Goal: Contribute content: Add original content to the website for others to see

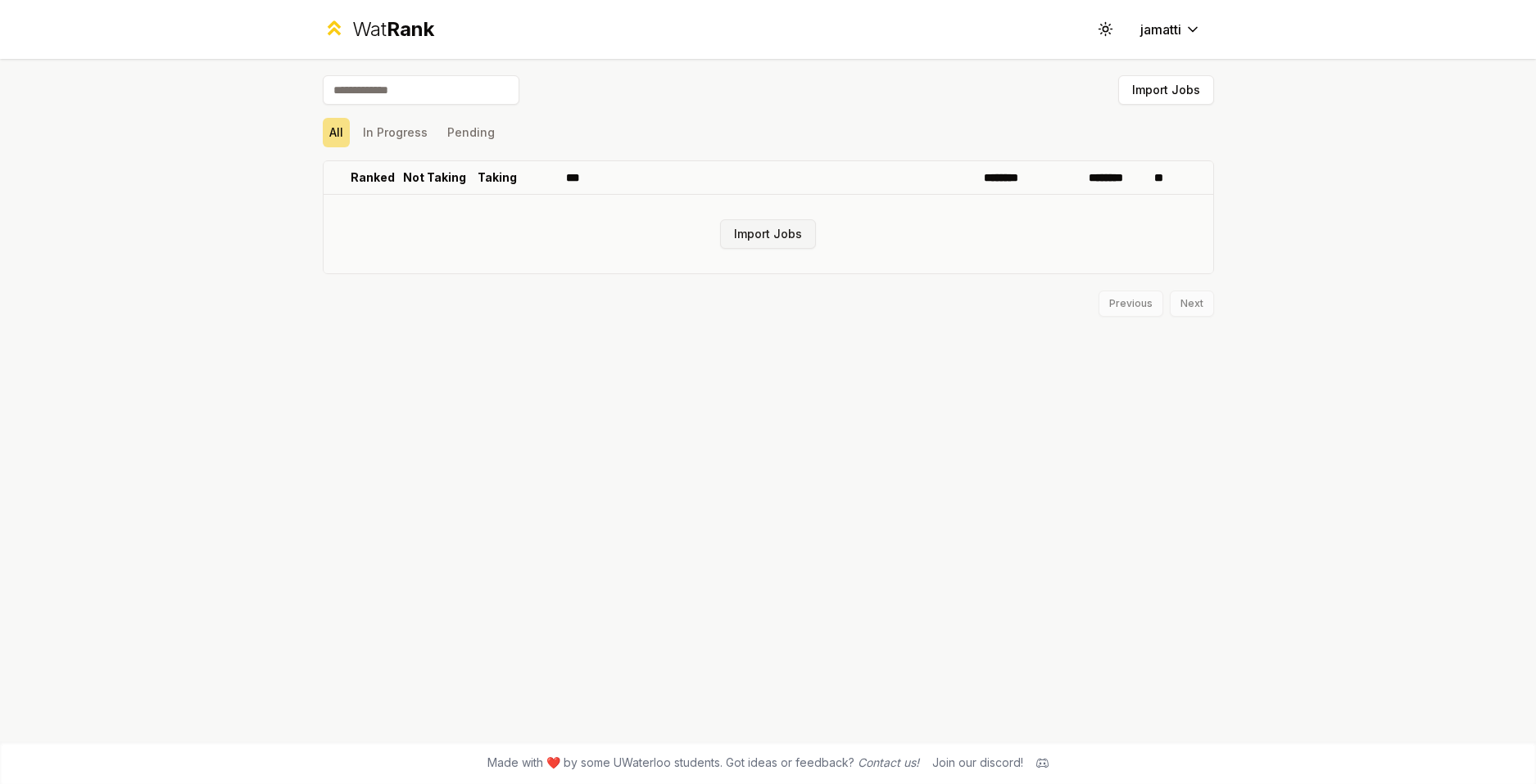
click at [759, 227] on button "Import Jobs" at bounding box center [767, 234] width 96 height 29
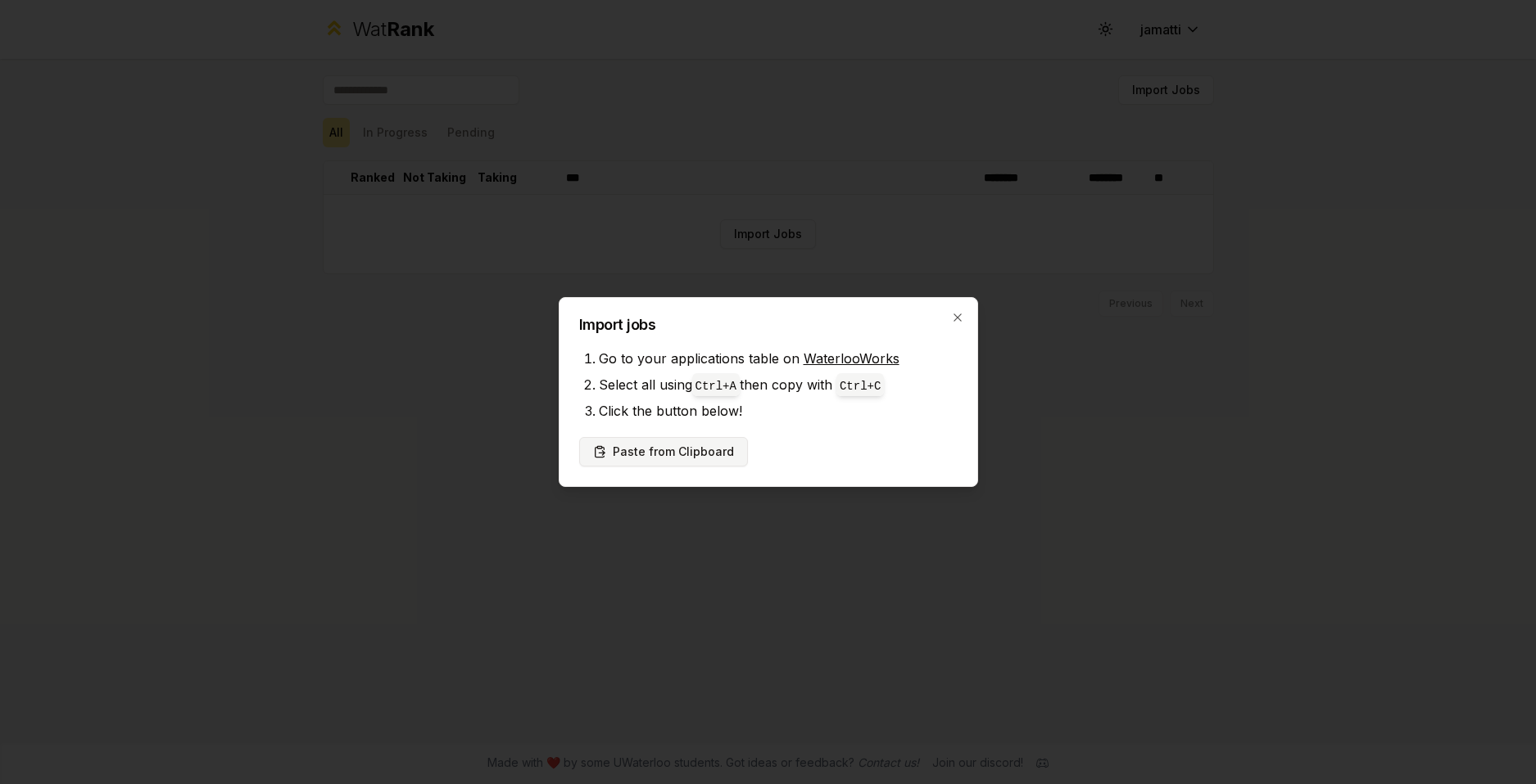
click at [699, 450] on button "Paste from Clipboard" at bounding box center [663, 452] width 169 height 29
click at [704, 455] on button "Paste from Clipboard" at bounding box center [663, 452] width 169 height 29
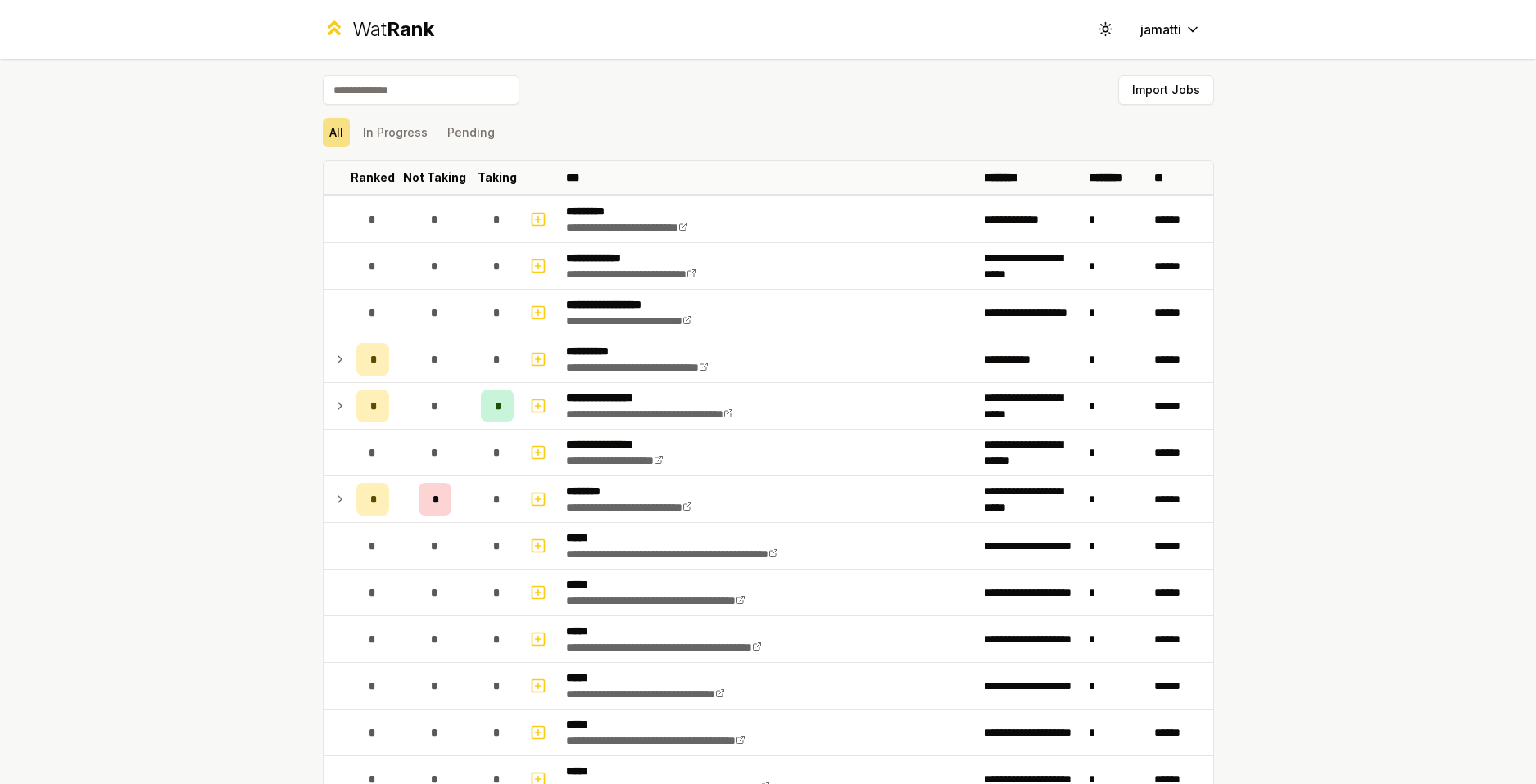
drag, startPoint x: 1202, startPoint y: 424, endPoint x: 1201, endPoint y: 327, distance: 97.0
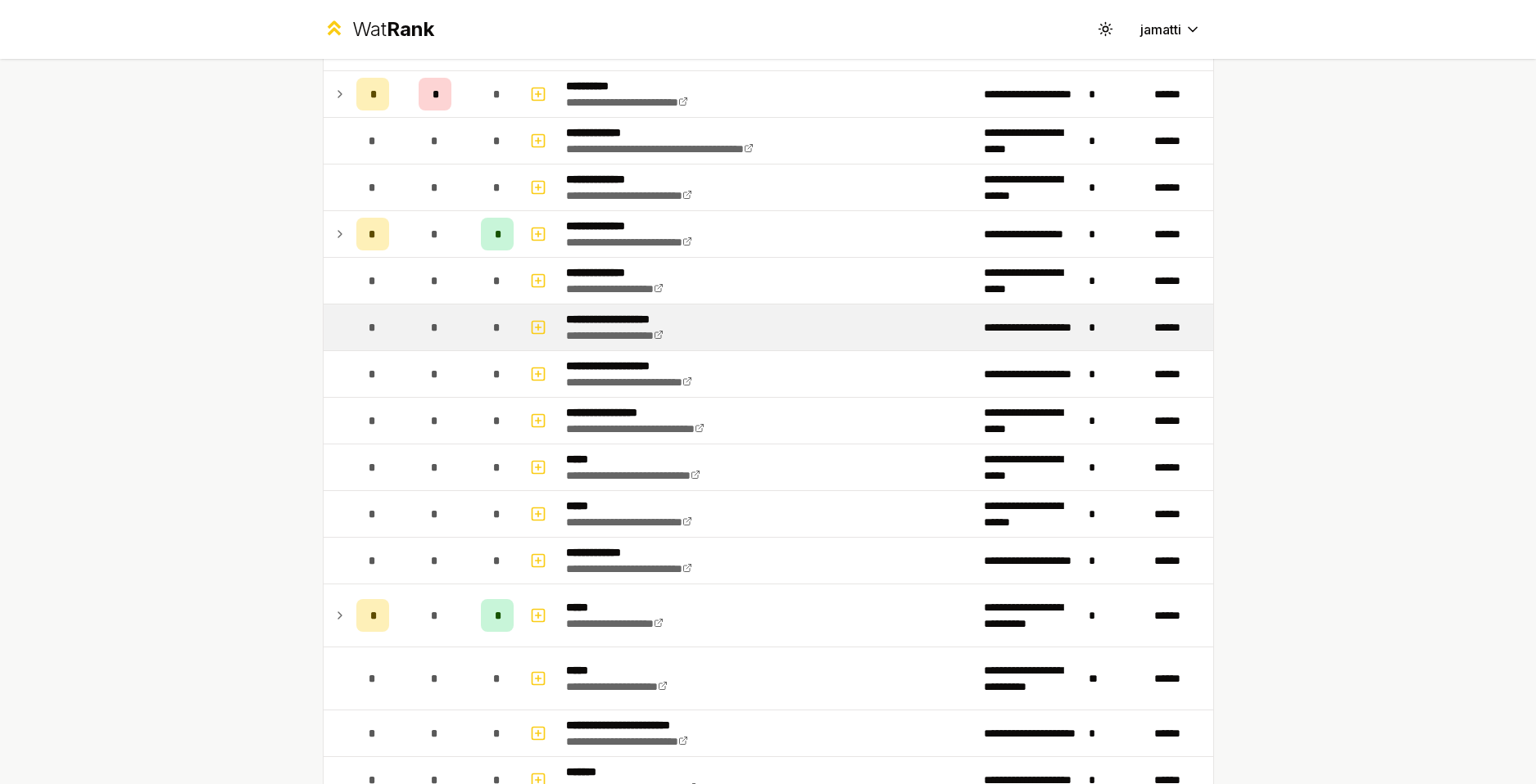
scroll to position [819, 0]
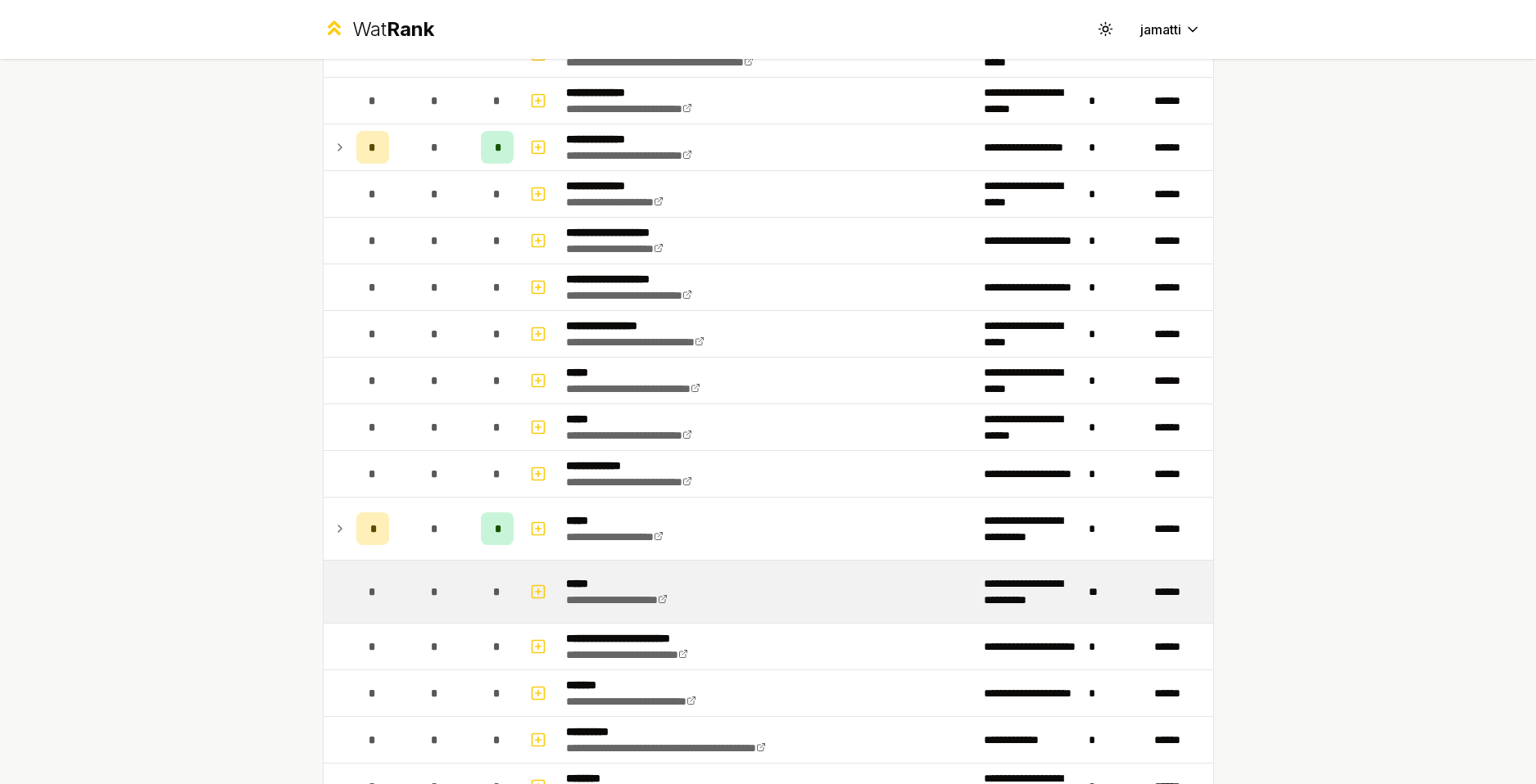
click at [423, 593] on div "*" at bounding box center [435, 592] width 33 height 33
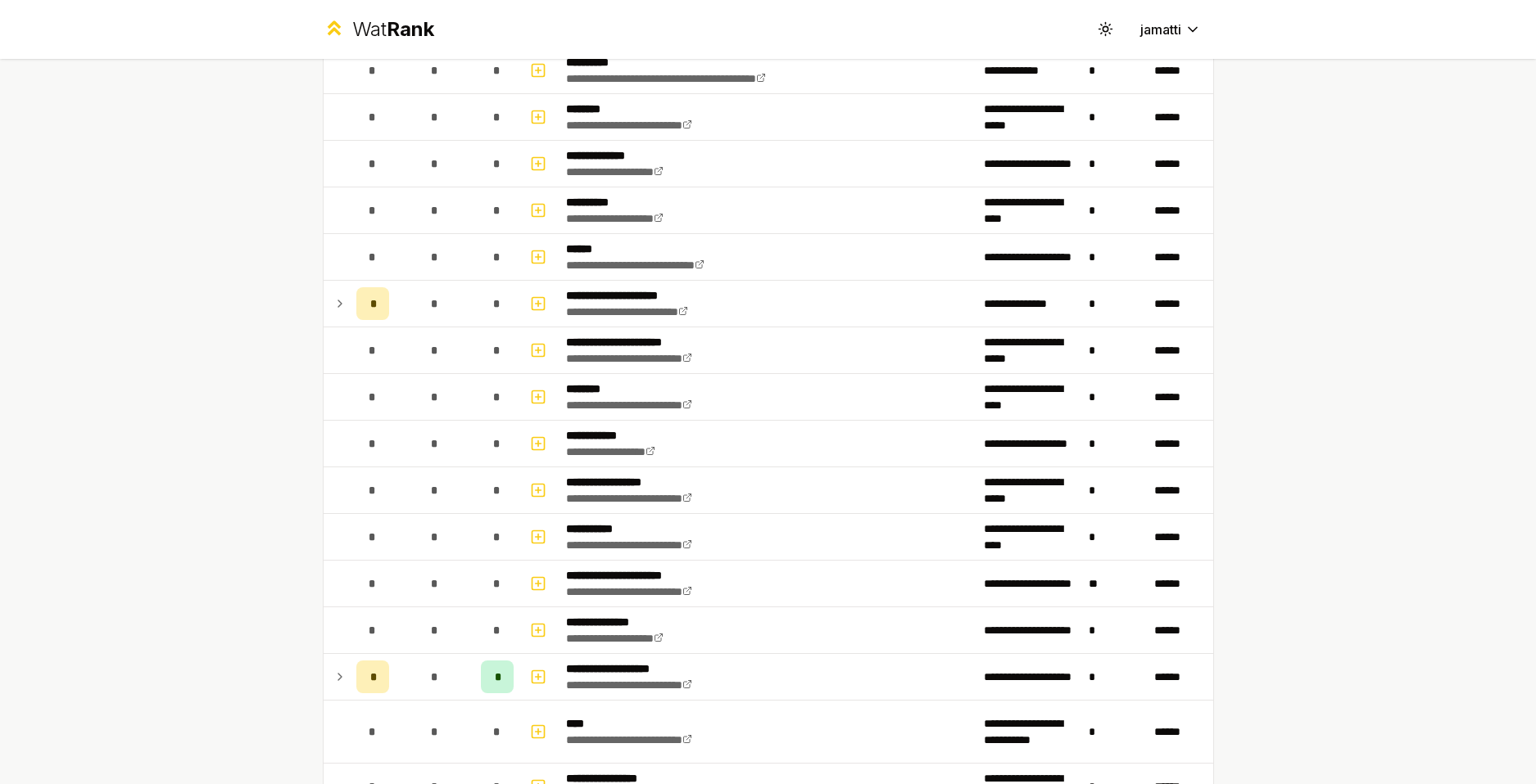
scroll to position [0, 0]
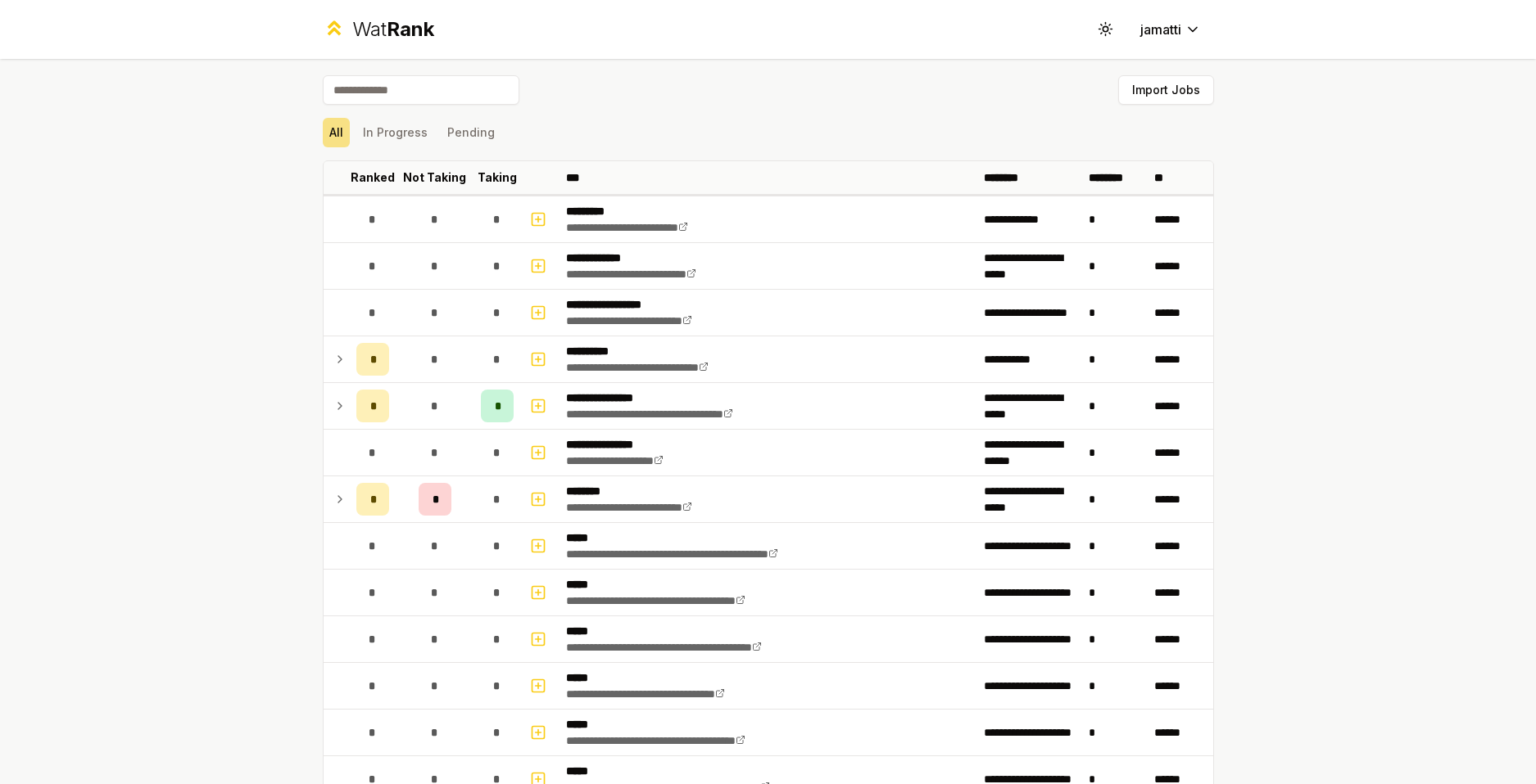
drag, startPoint x: 1310, startPoint y: 656, endPoint x: 1277, endPoint y: 298, distance: 359.5
click at [408, 129] on button "In Progress" at bounding box center [395, 133] width 78 height 29
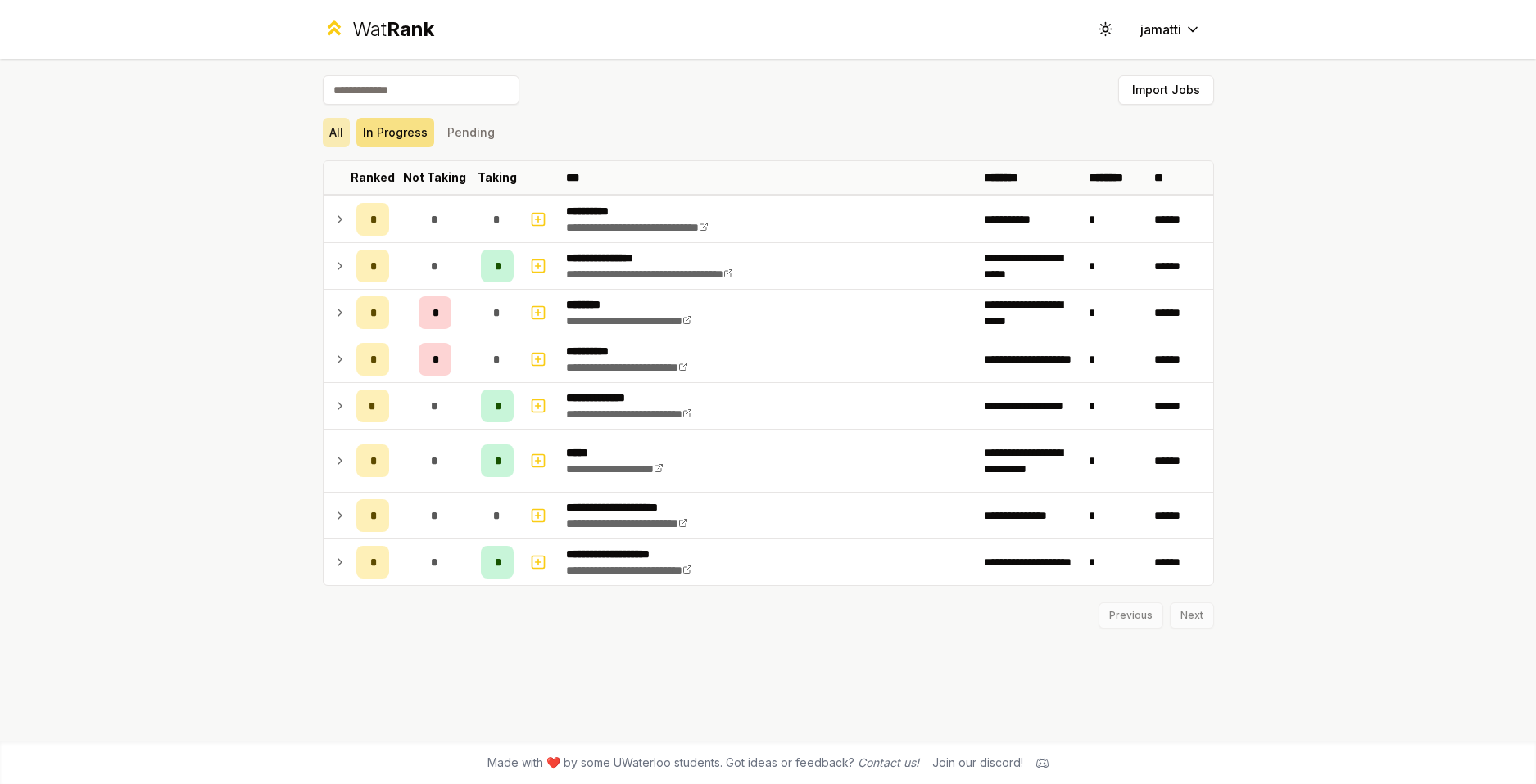
click at [335, 134] on button "All" at bounding box center [336, 133] width 27 height 29
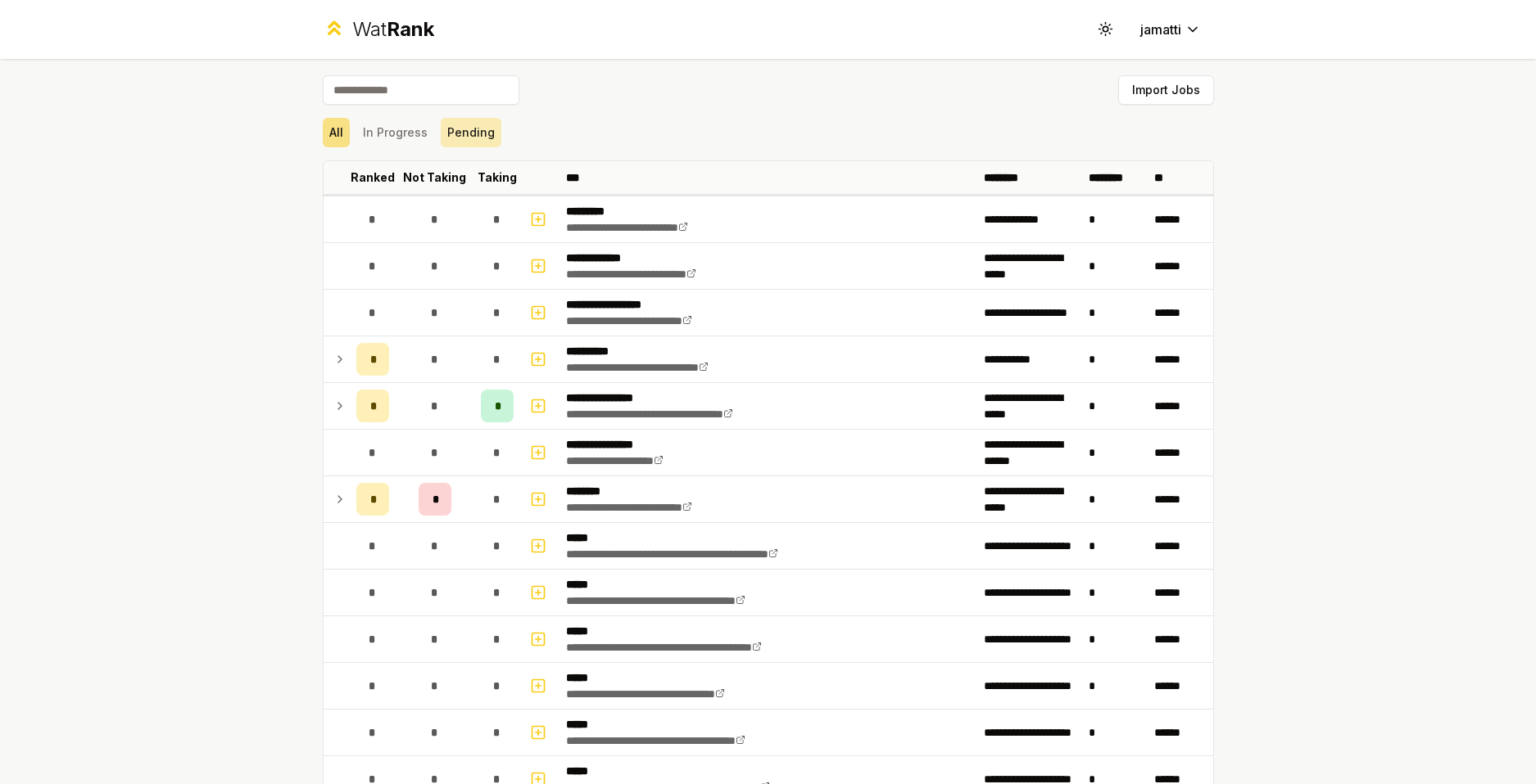
click at [440, 144] on button "Pending" at bounding box center [470, 133] width 61 height 29
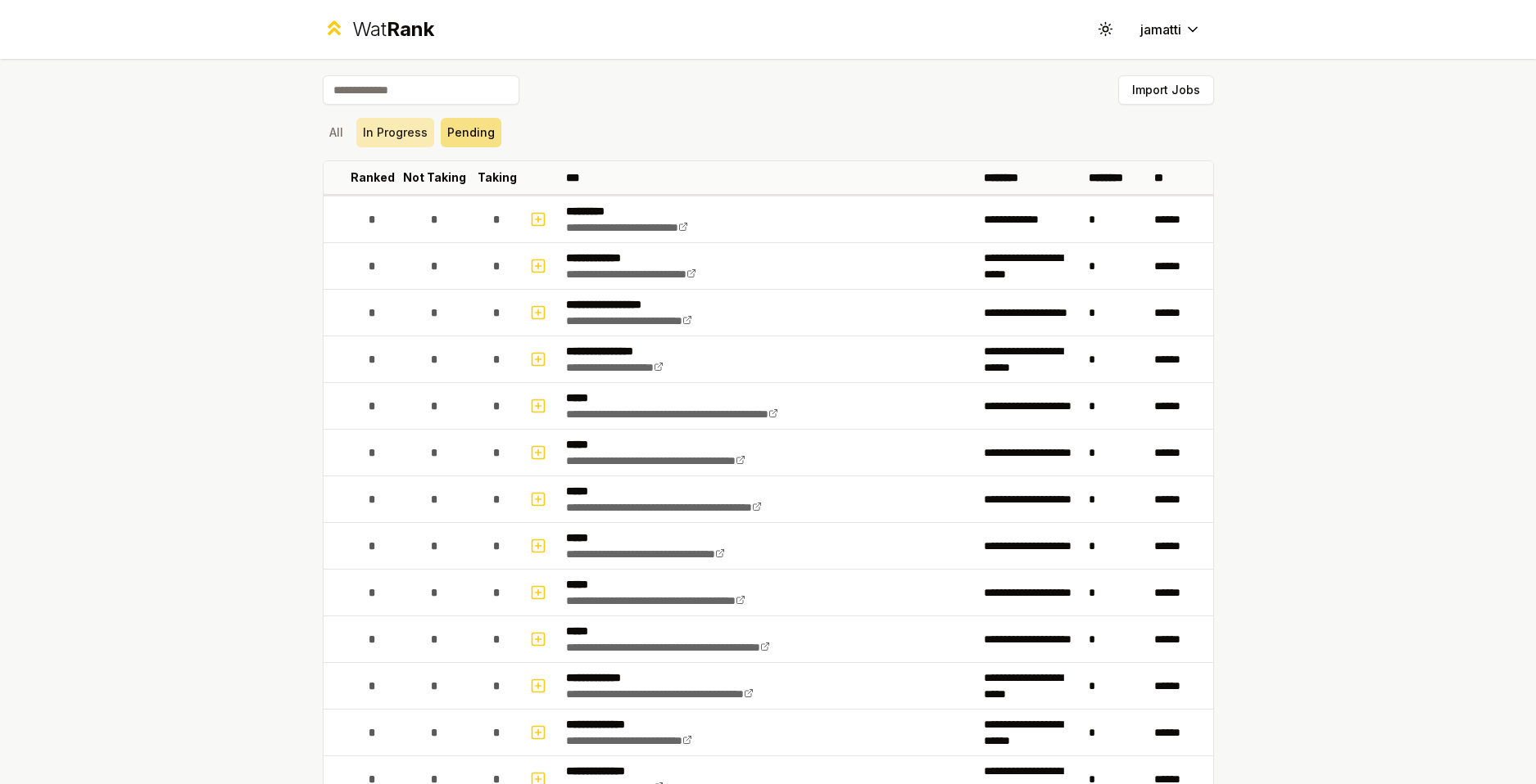
click at [403, 141] on button "In Progress" at bounding box center [395, 133] width 78 height 29
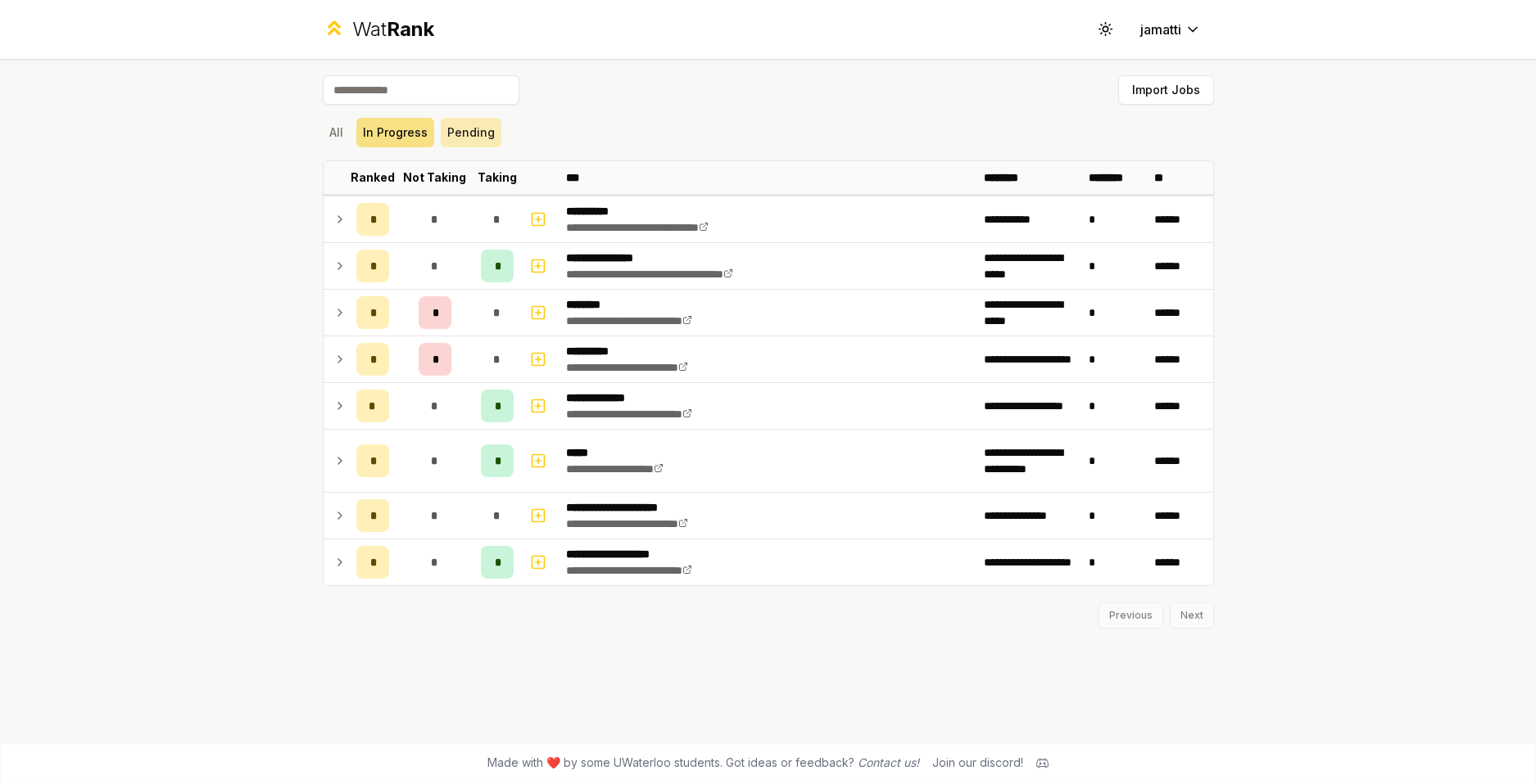
click at [466, 140] on button "Pending" at bounding box center [470, 133] width 61 height 29
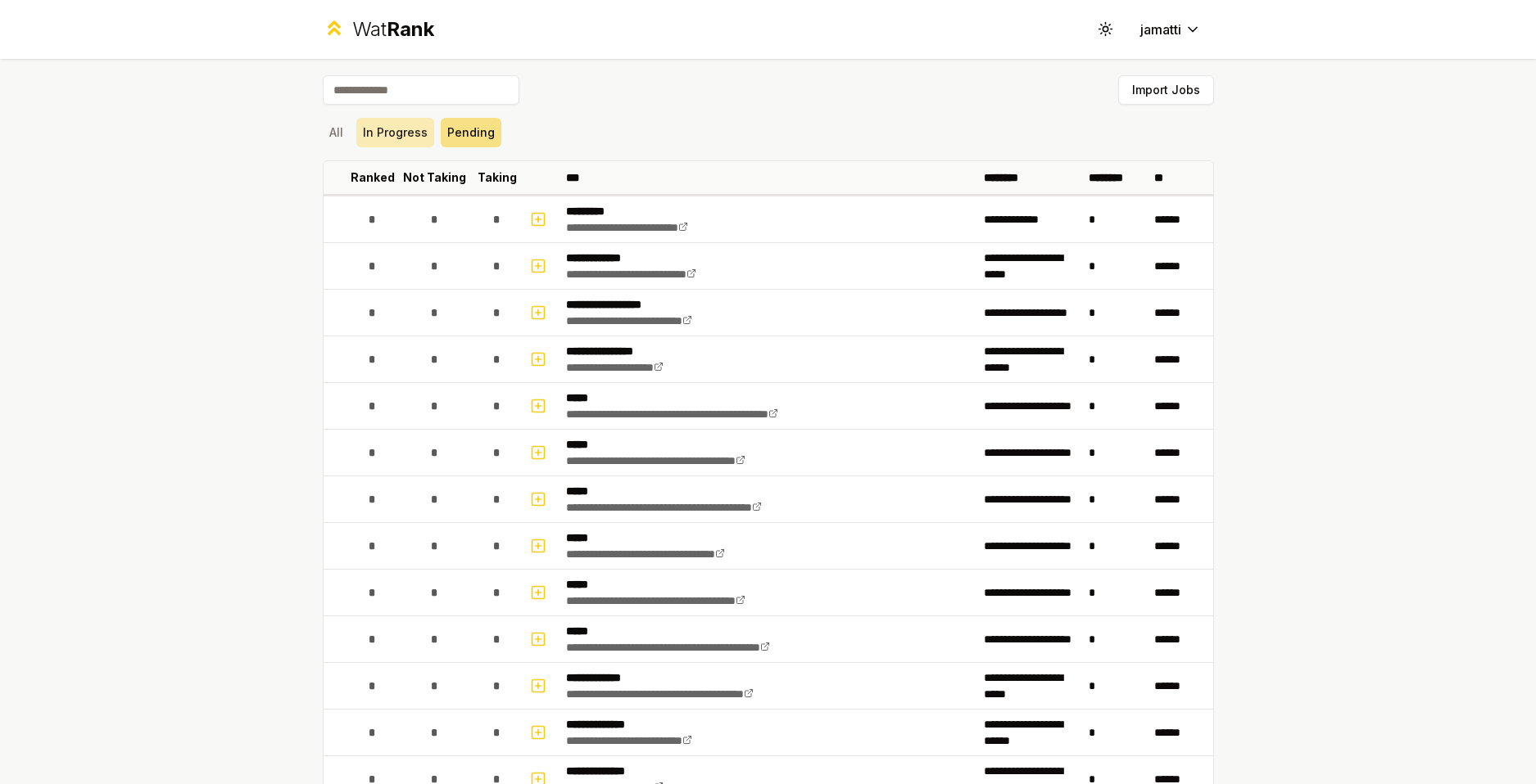
click at [414, 141] on button "In Progress" at bounding box center [395, 133] width 78 height 29
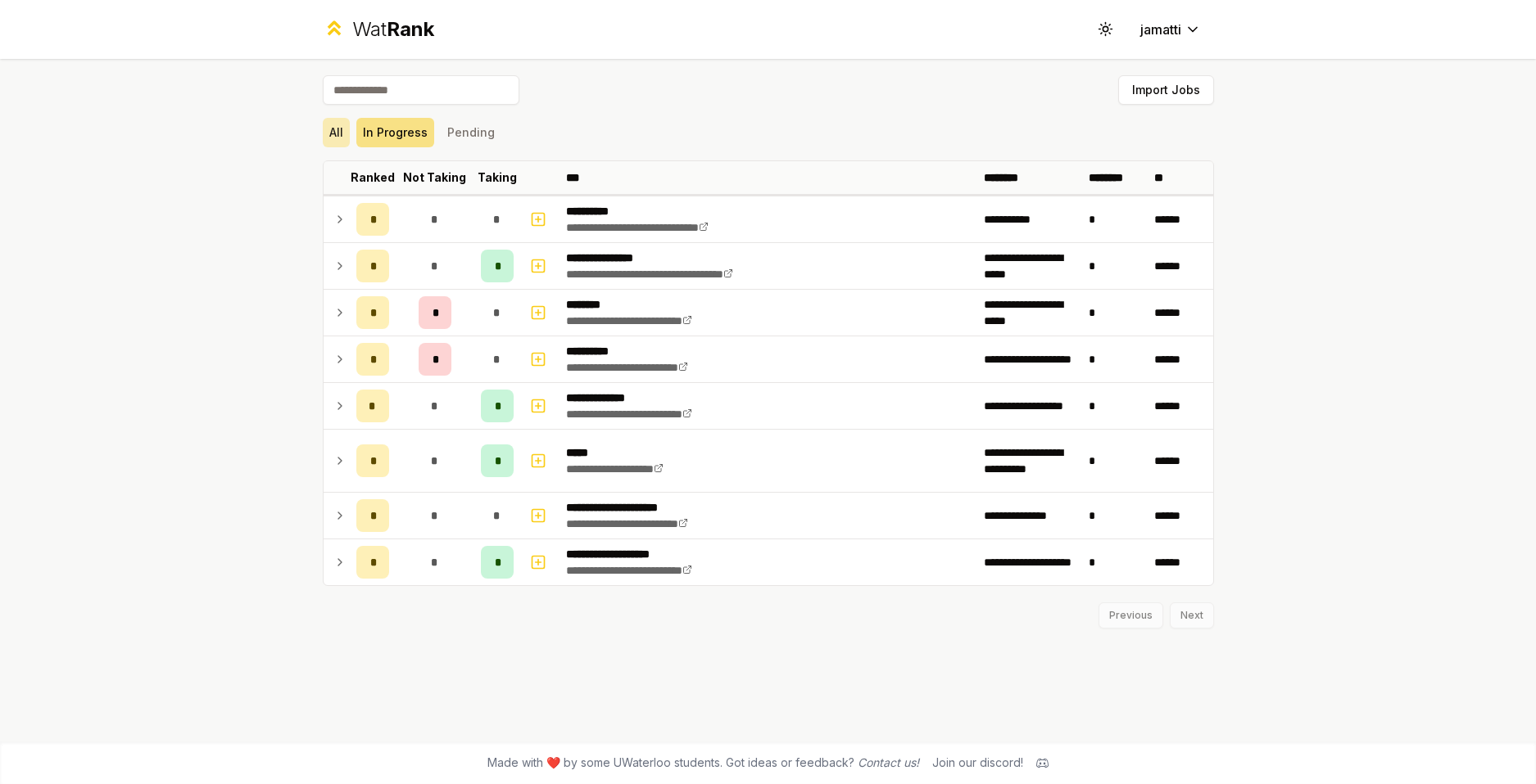
click at [338, 129] on button "All" at bounding box center [336, 133] width 27 height 29
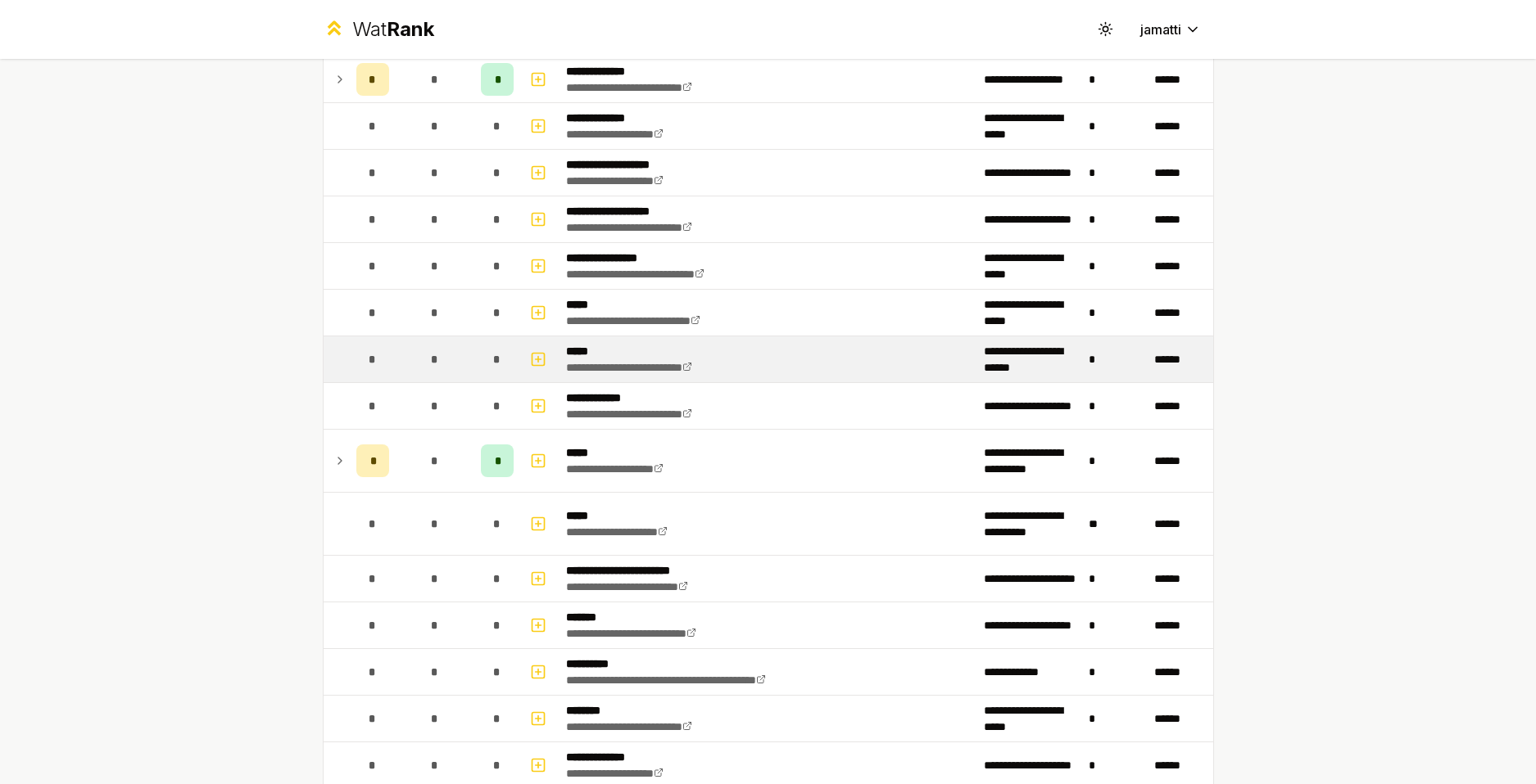
scroll to position [900, 0]
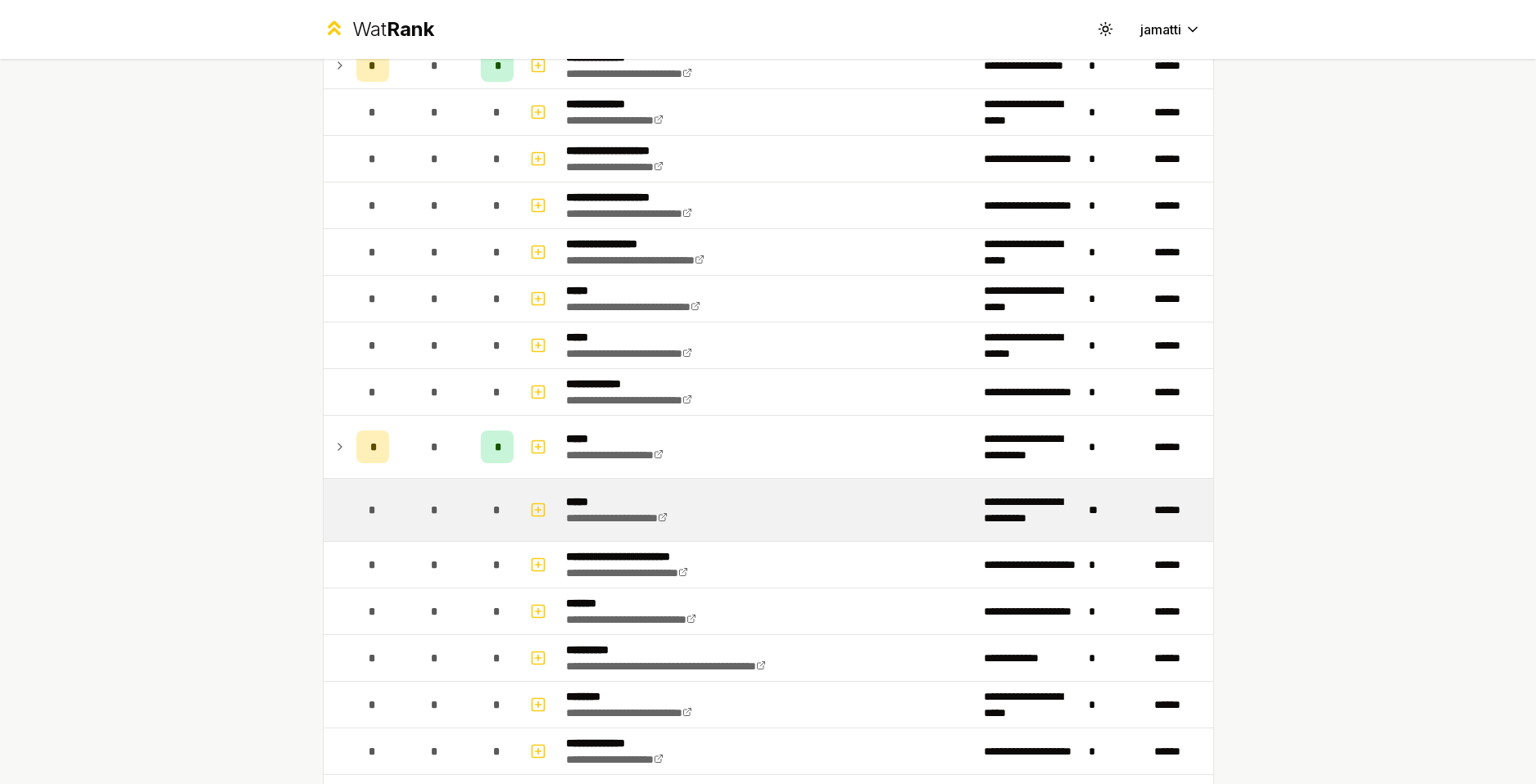
click at [431, 504] on span "*" at bounding box center [434, 510] width 8 height 16
click at [533, 514] on icon "button" at bounding box center [537, 510] width 16 height 19
select select
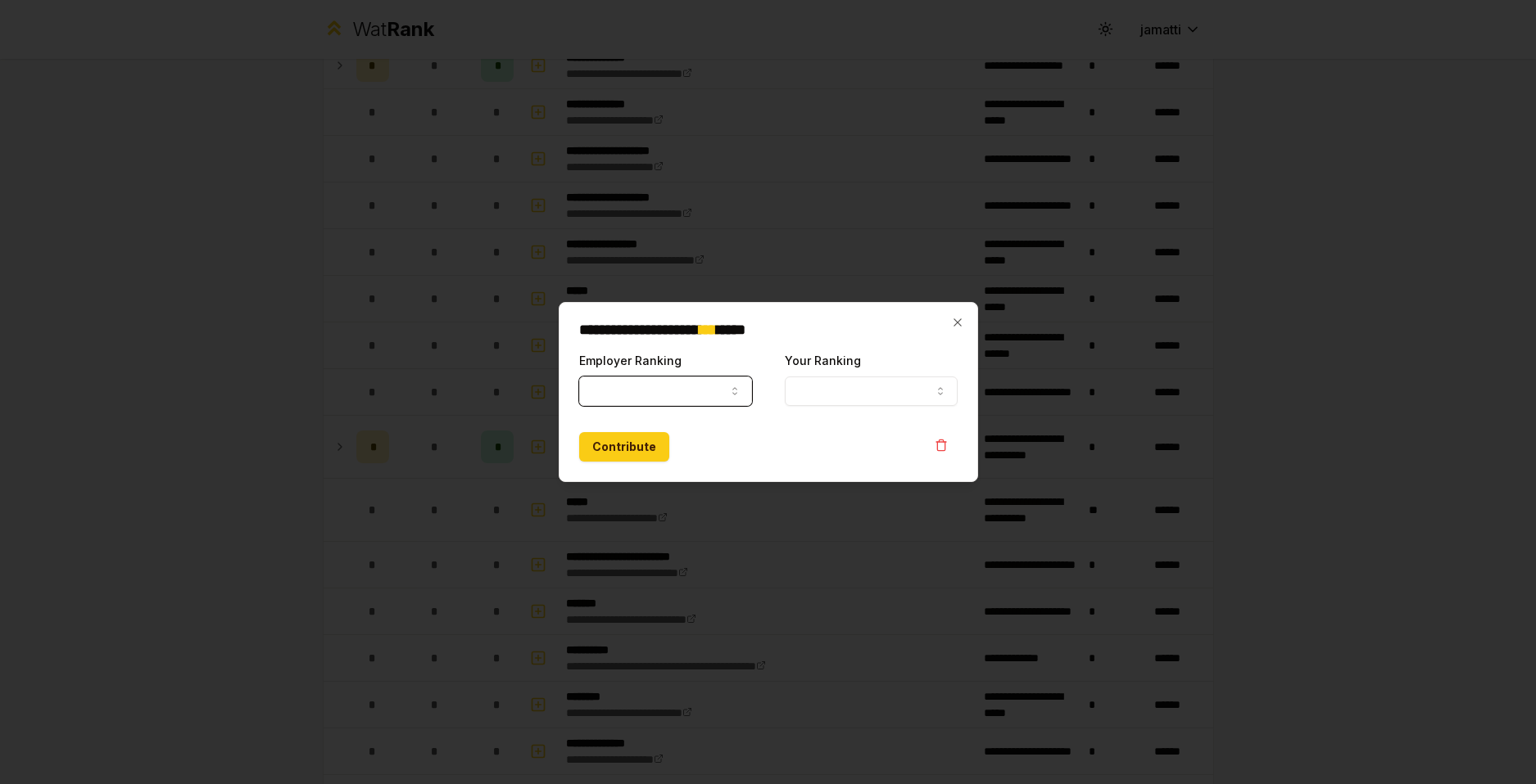
click at [680, 387] on button "Employer Ranking" at bounding box center [665, 392] width 173 height 29
select select "*****"
click at [897, 397] on button "Your Ranking" at bounding box center [871, 392] width 173 height 29
click at [861, 412] on form "**********" at bounding box center [768, 405] width 378 height 111
click at [856, 392] on button "10" at bounding box center [871, 392] width 173 height 29
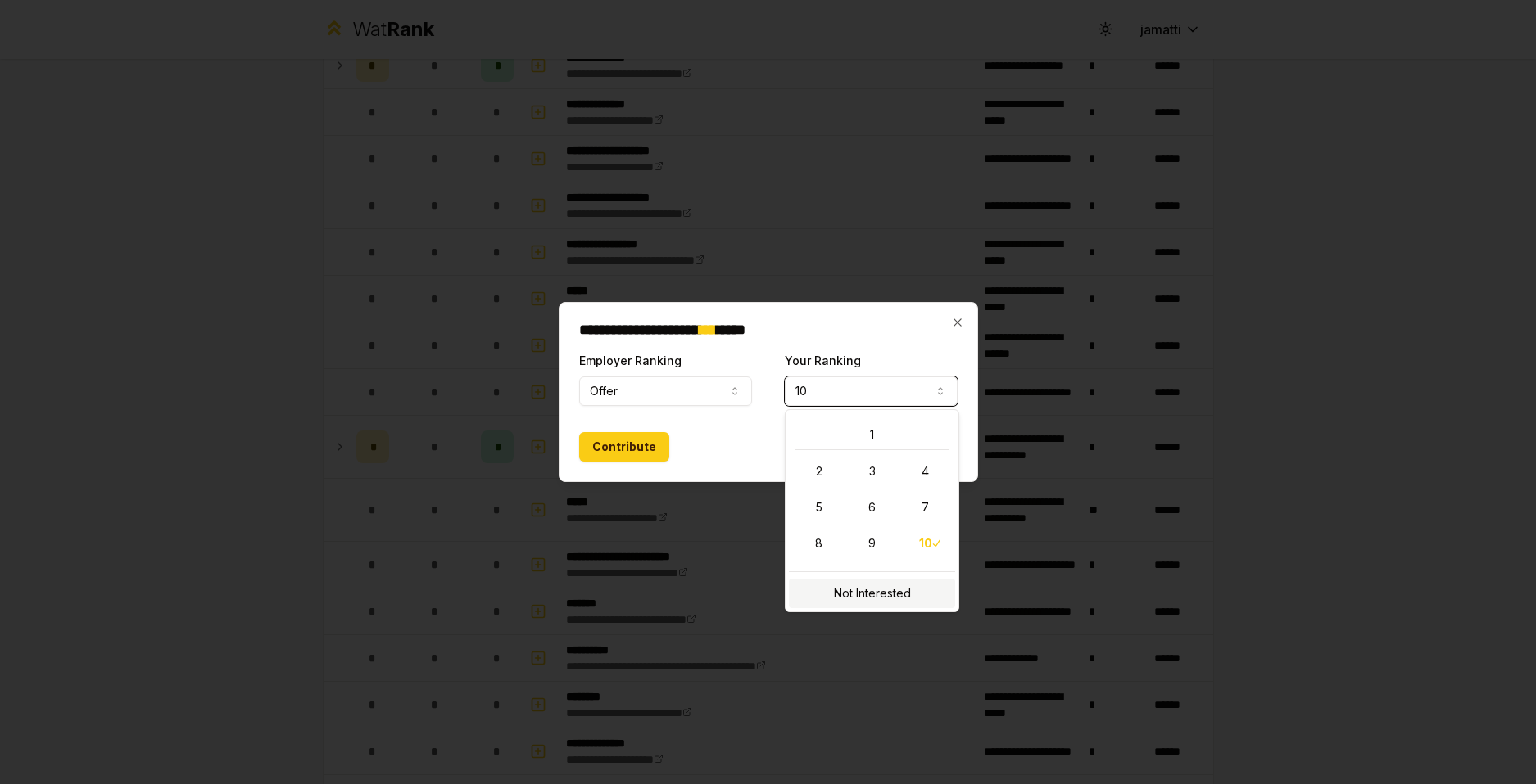
select select "**********"
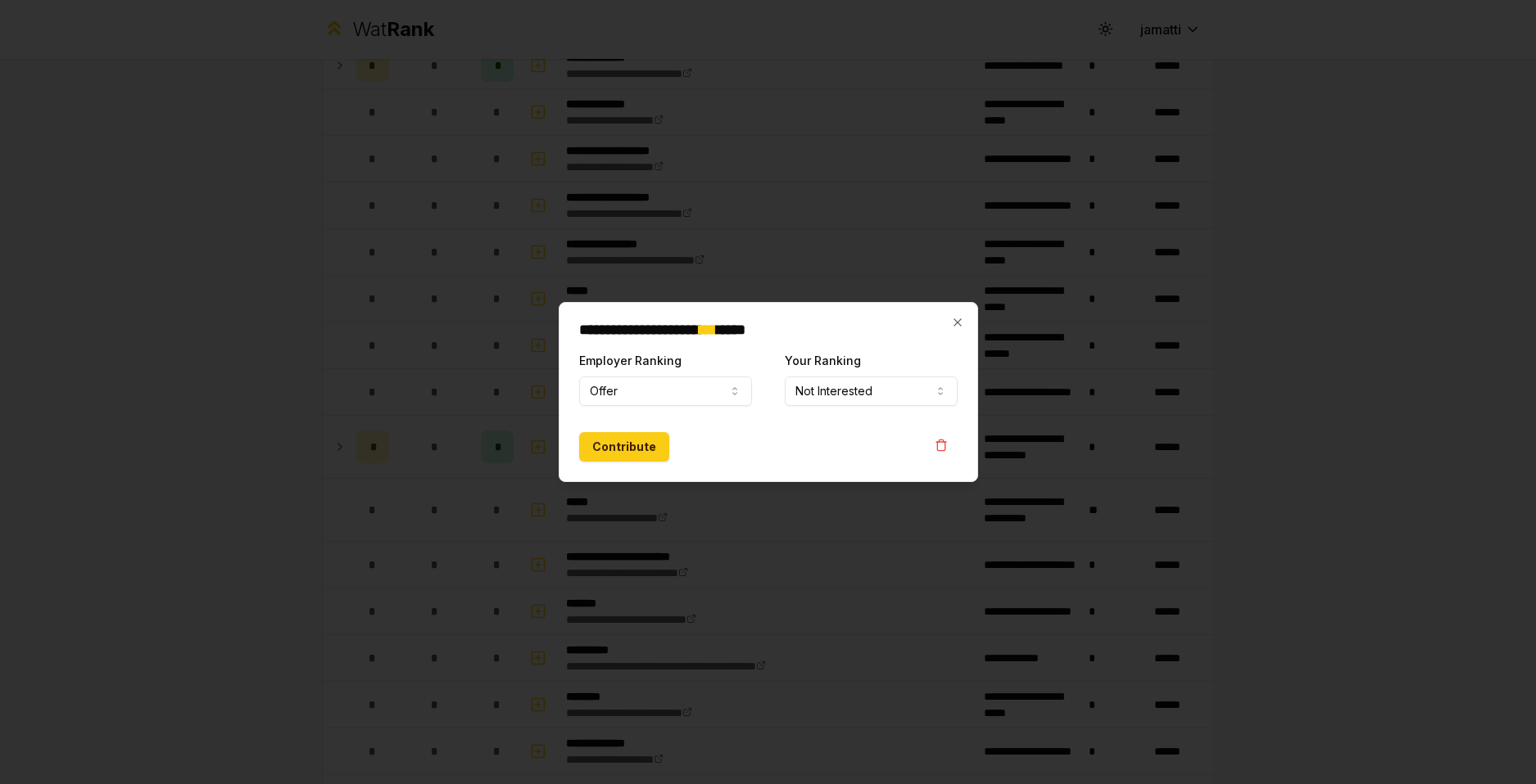
click at [684, 373] on div "Employer Ranking Offer ***** ******" at bounding box center [665, 377] width 173 height 55
click at [681, 389] on button "Offer" at bounding box center [665, 392] width 173 height 29
click at [647, 442] on button "Contribute" at bounding box center [624, 447] width 90 height 29
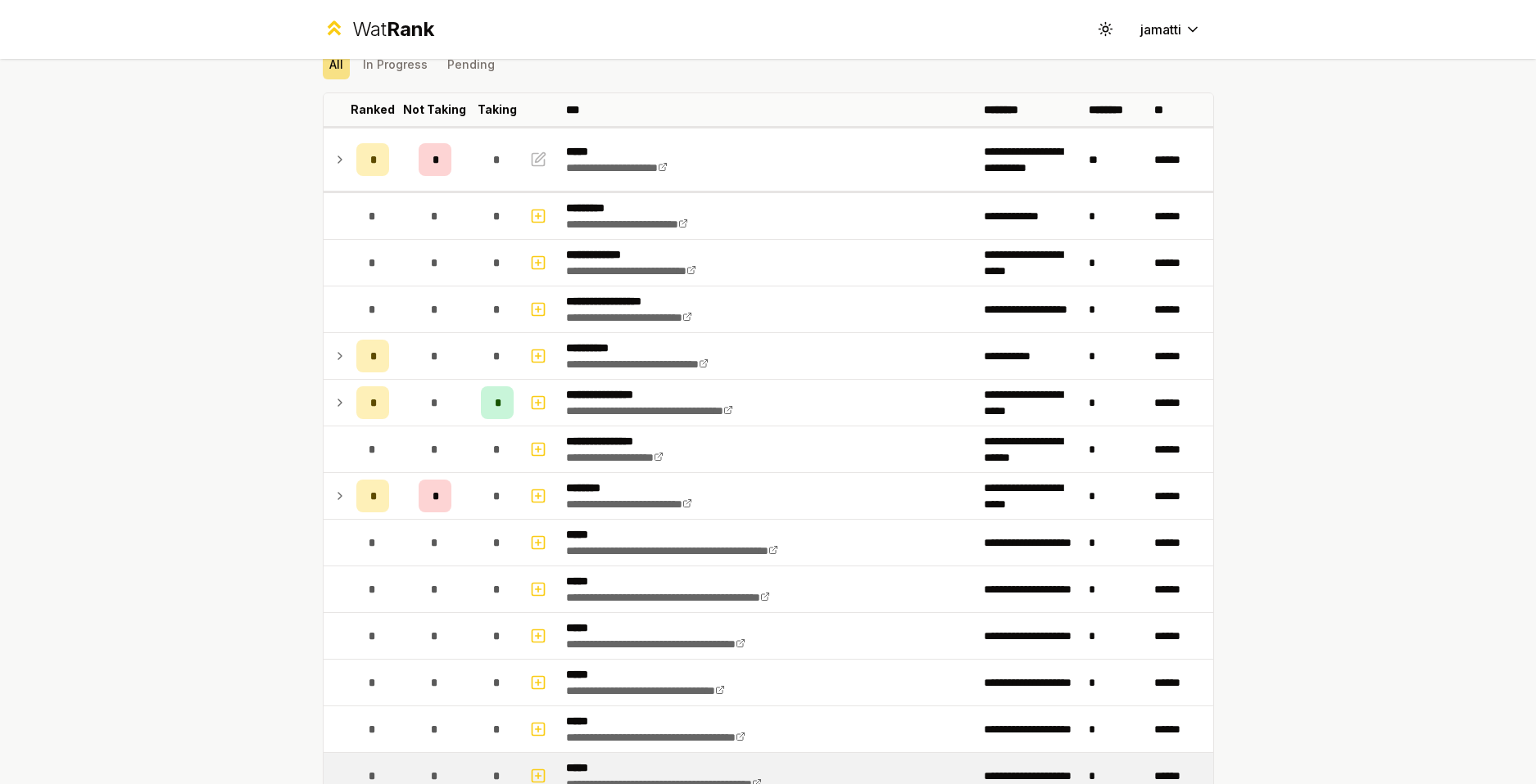
scroll to position [62, 0]
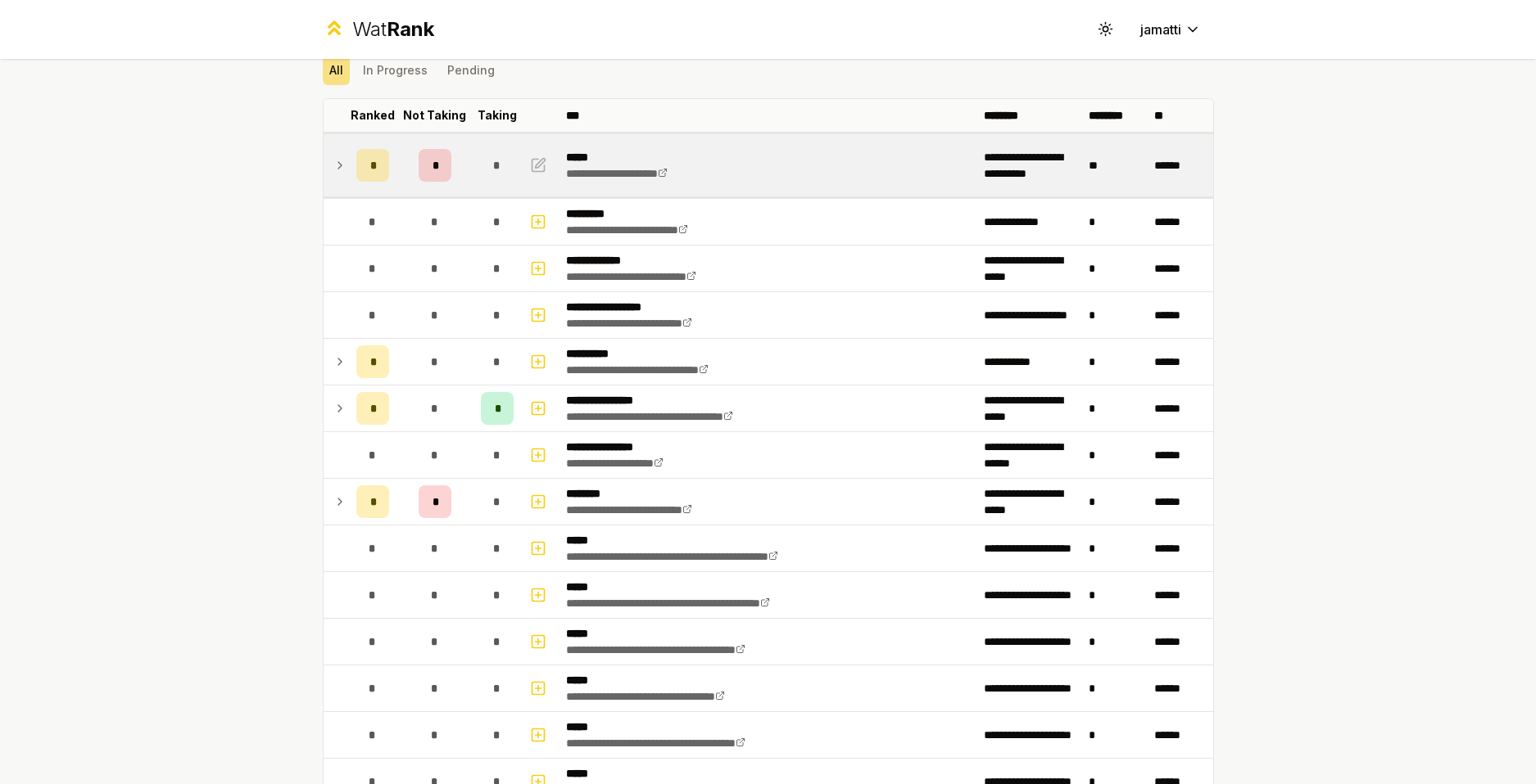
click at [341, 166] on td at bounding box center [336, 166] width 26 height 62
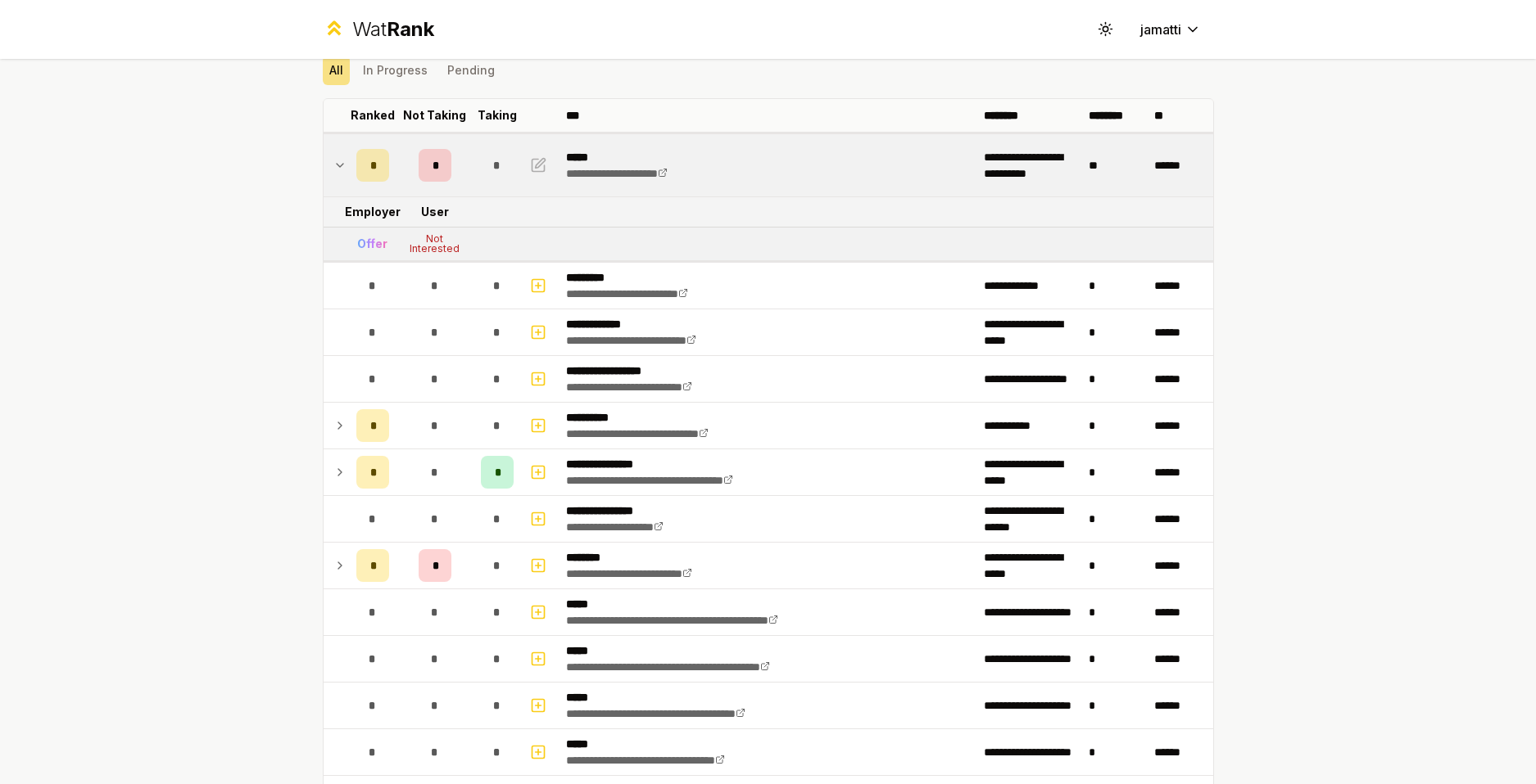
click at [334, 172] on icon at bounding box center [340, 165] width 14 height 19
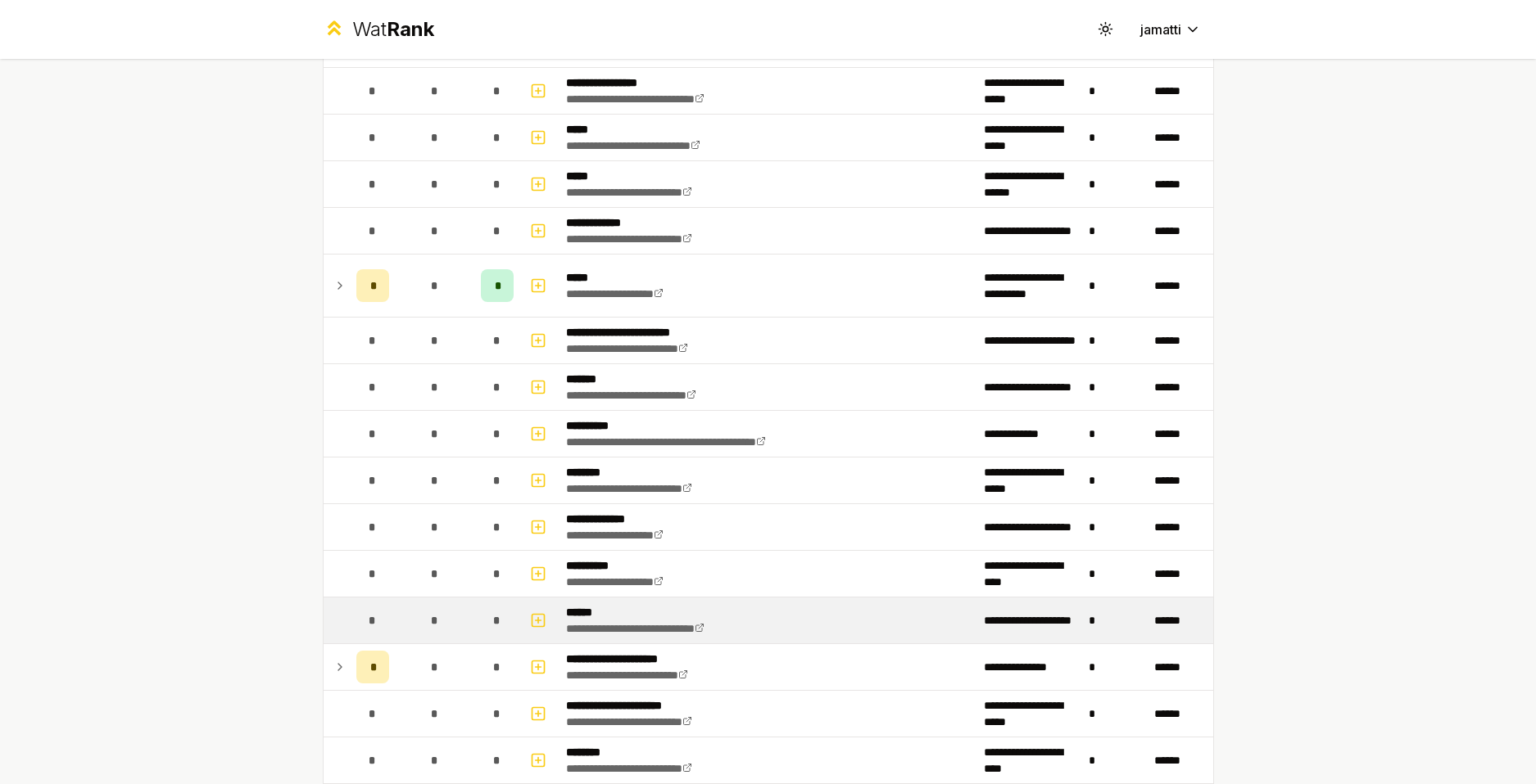
scroll to position [1208, 0]
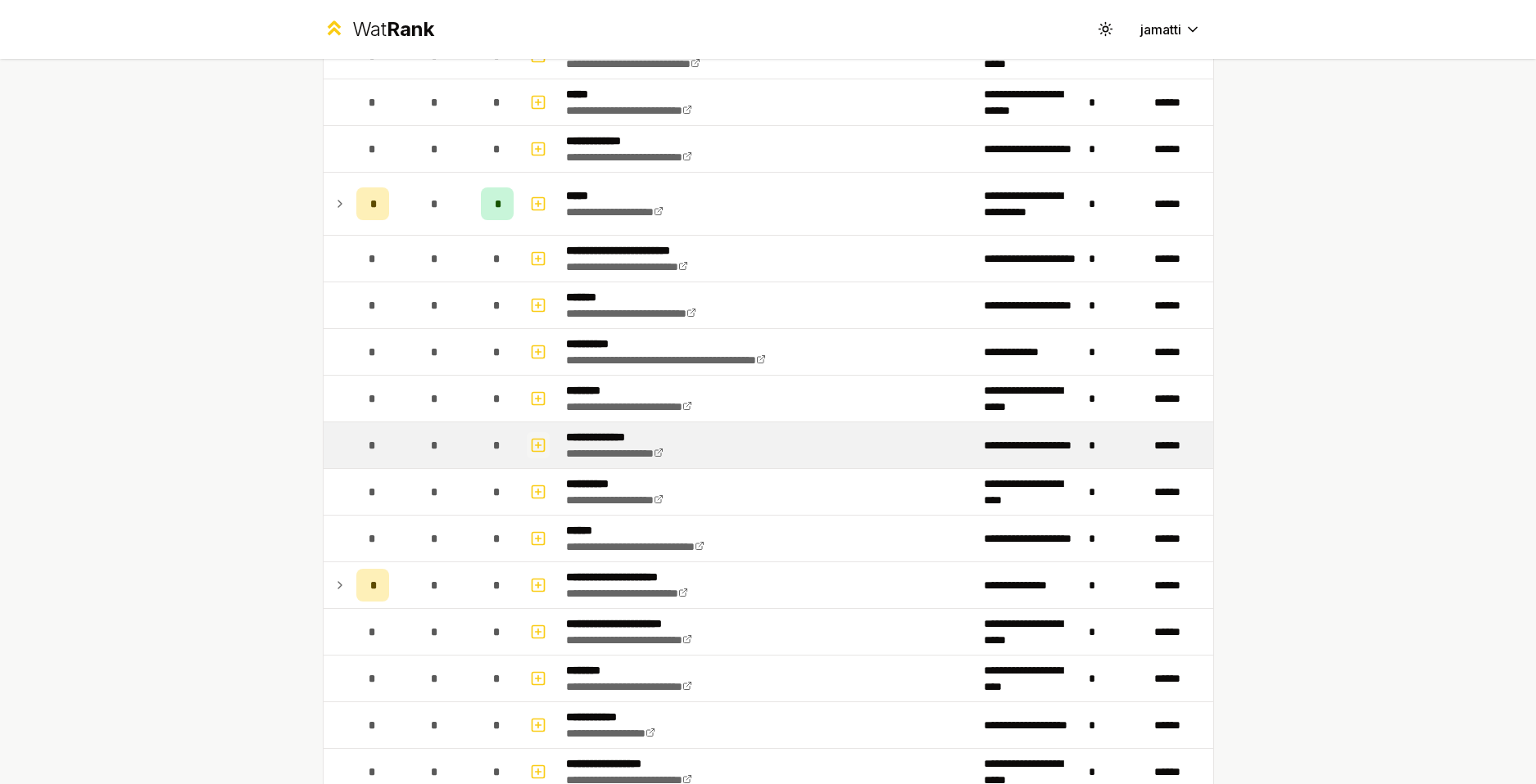
click at [531, 449] on icon "button" at bounding box center [537, 445] width 16 height 19
select select
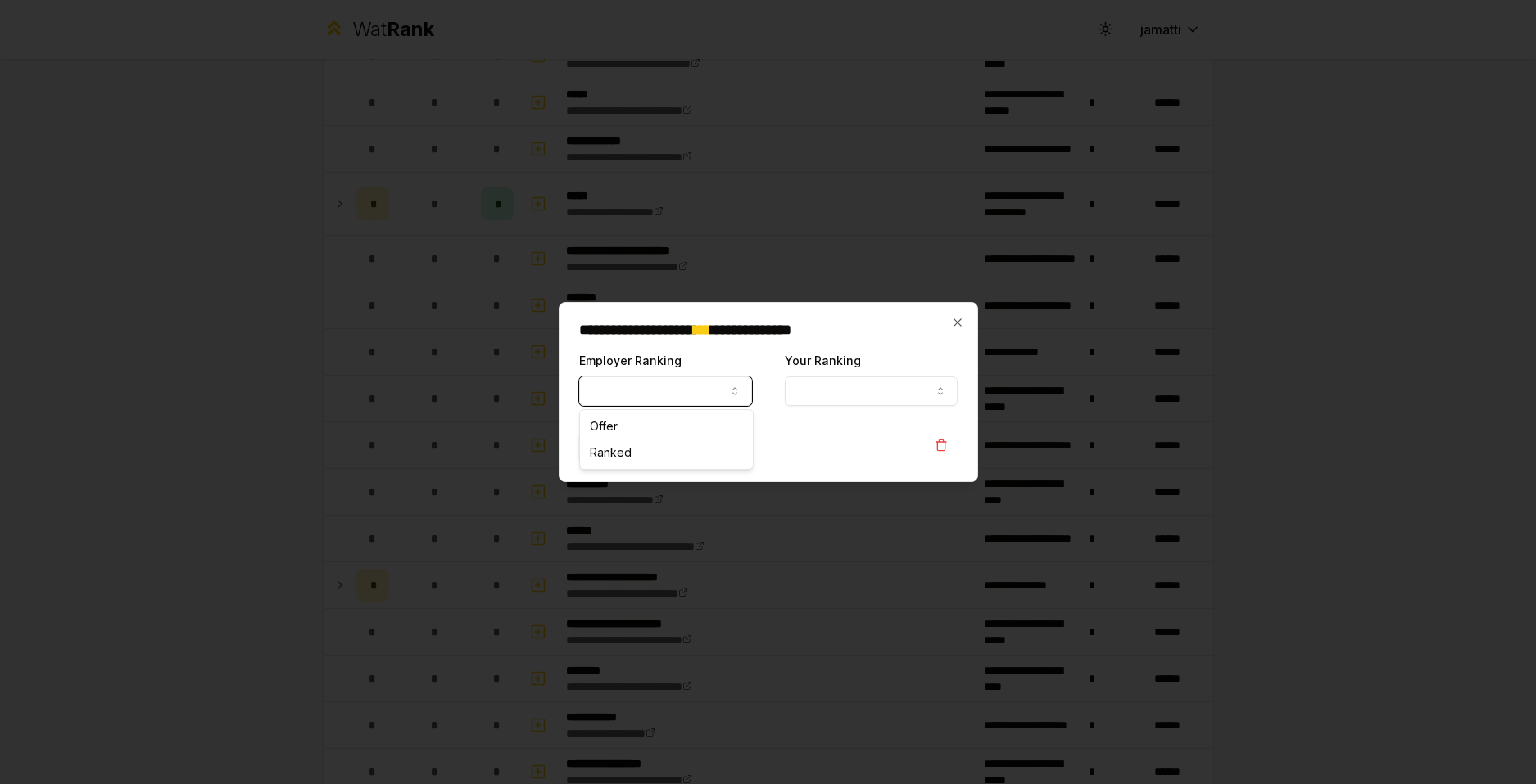
click at [650, 391] on button "Employer Ranking" at bounding box center [665, 392] width 173 height 29
select select "*****"
click at [817, 393] on button "Your Ranking" at bounding box center [871, 392] width 173 height 29
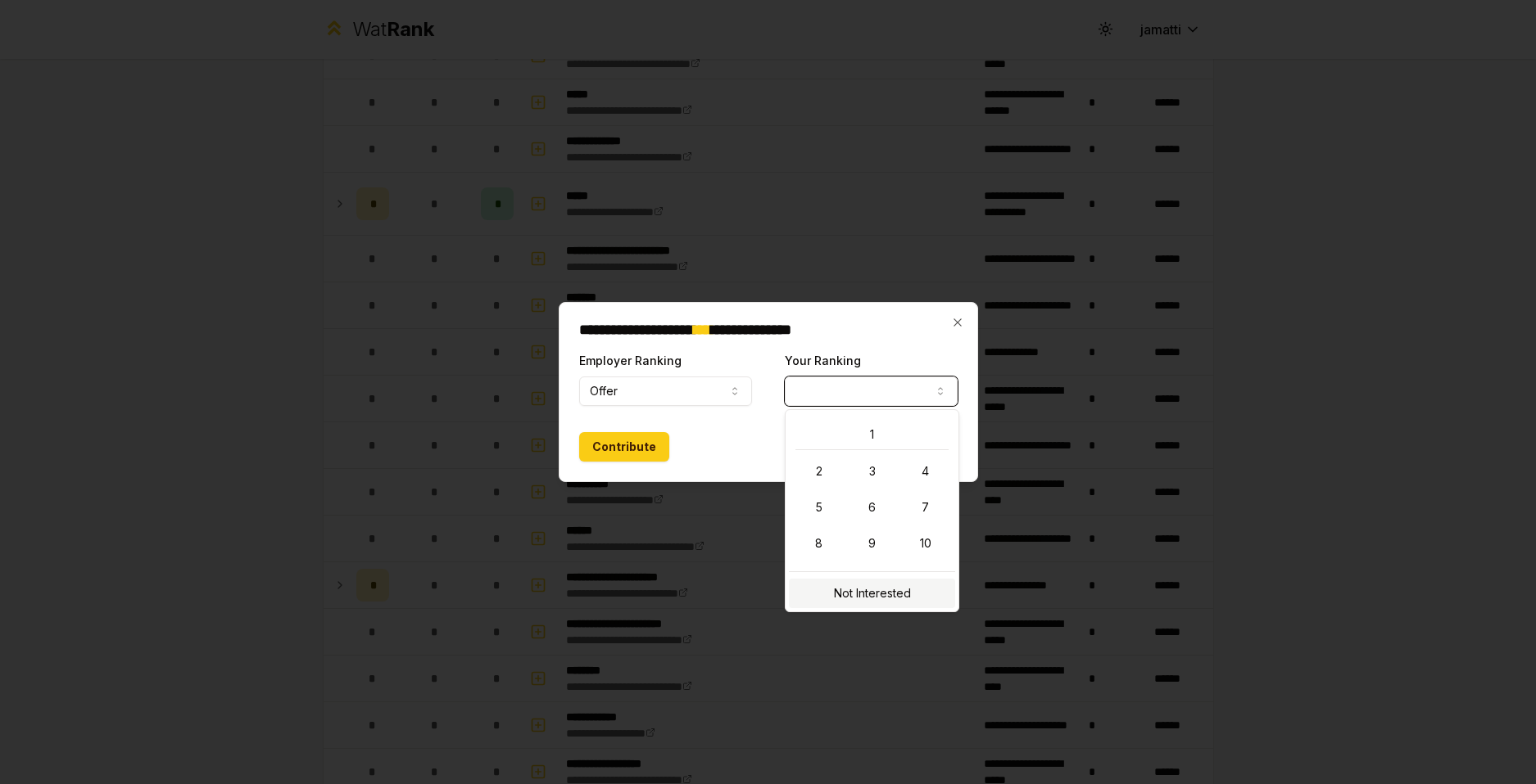
select select "**********"
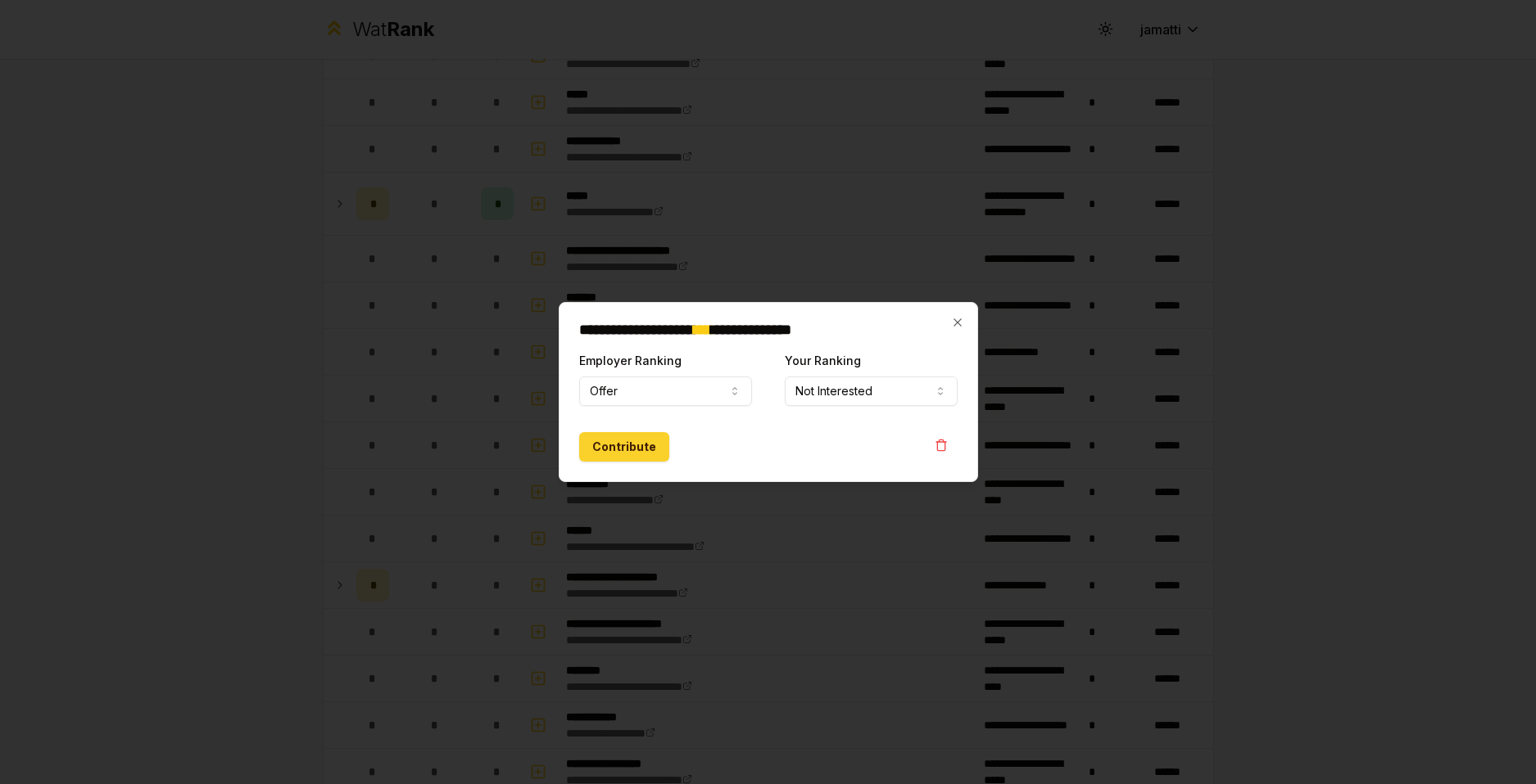
click at [619, 452] on button "Contribute" at bounding box center [624, 447] width 90 height 29
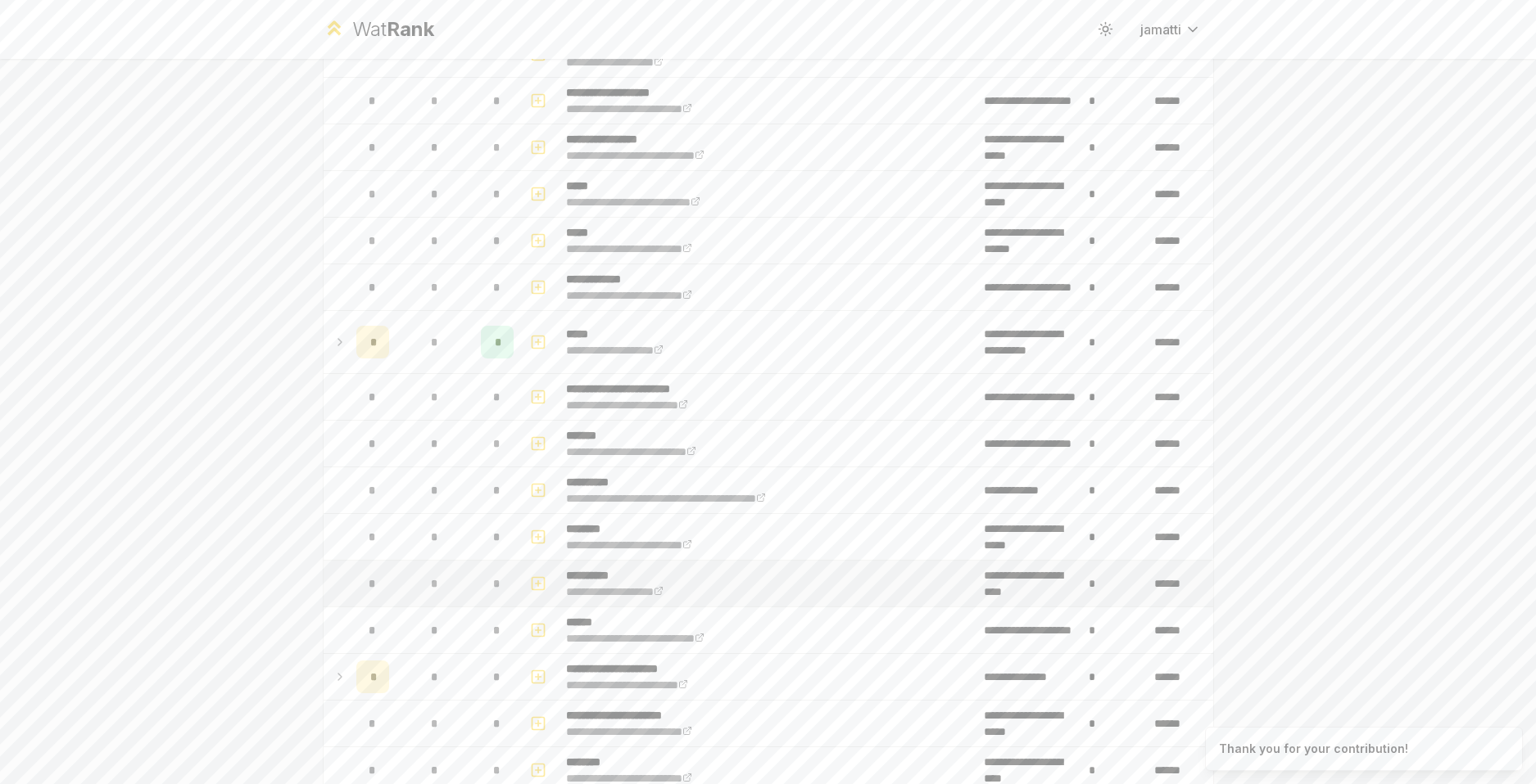
scroll to position [1145, 0]
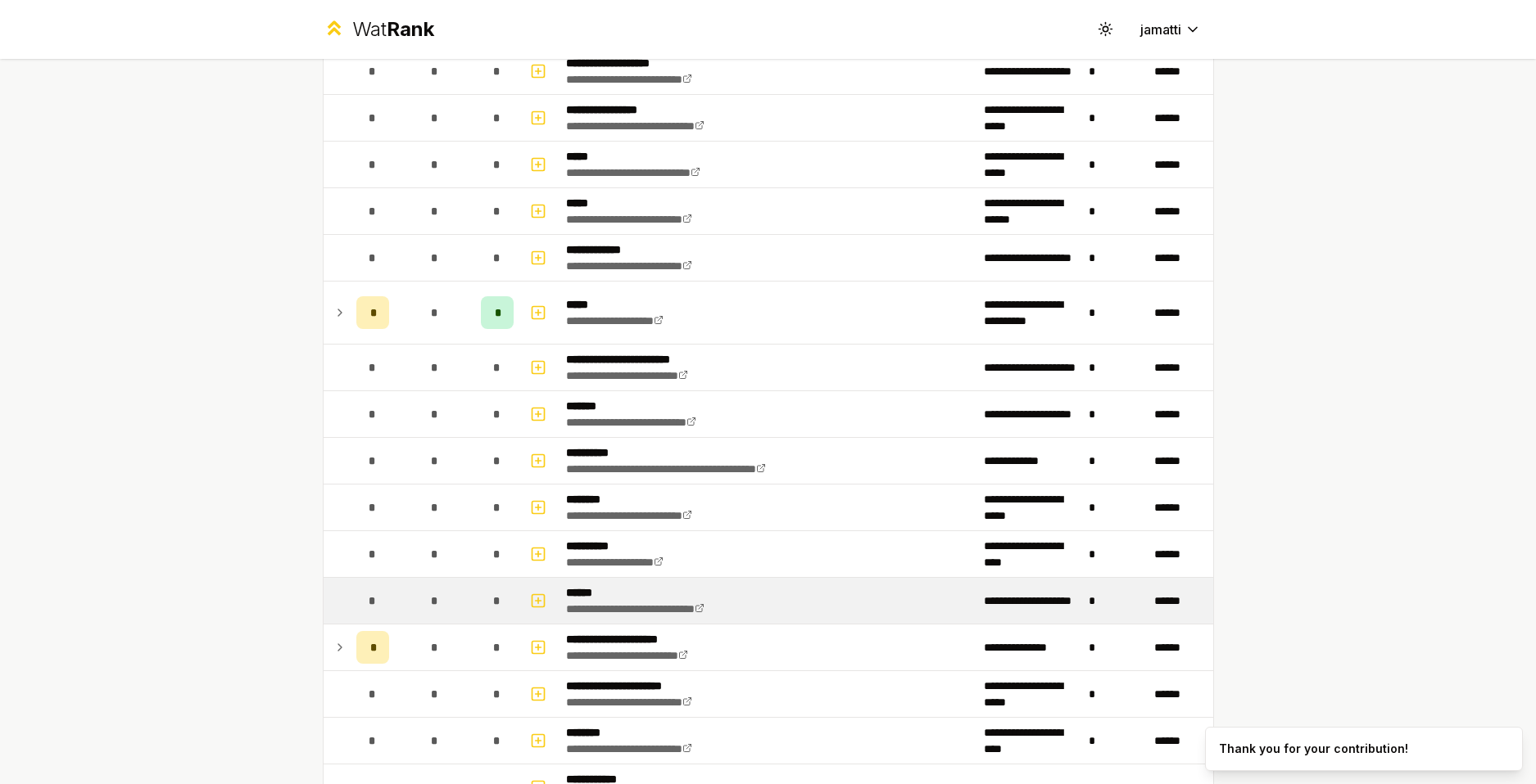
click at [434, 602] on div "*" at bounding box center [435, 601] width 33 height 33
click at [546, 607] on td at bounding box center [539, 600] width 40 height 46
click at [533, 605] on icon "button" at bounding box center [537, 601] width 16 height 19
select select
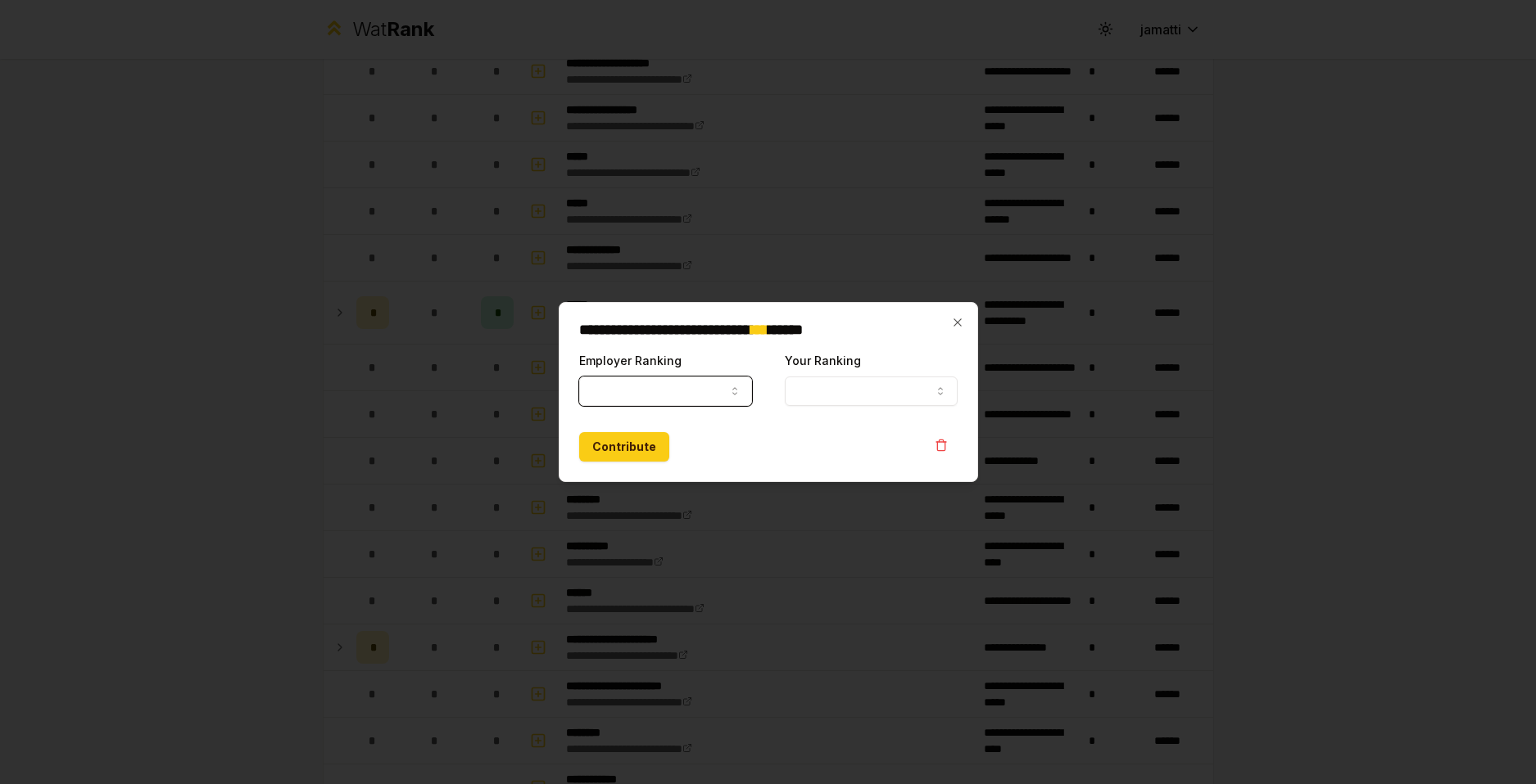
click at [630, 382] on button "Employer Ranking" at bounding box center [665, 392] width 173 height 29
select select "*****"
click at [784, 398] on button "Your Ranking" at bounding box center [871, 392] width 173 height 29
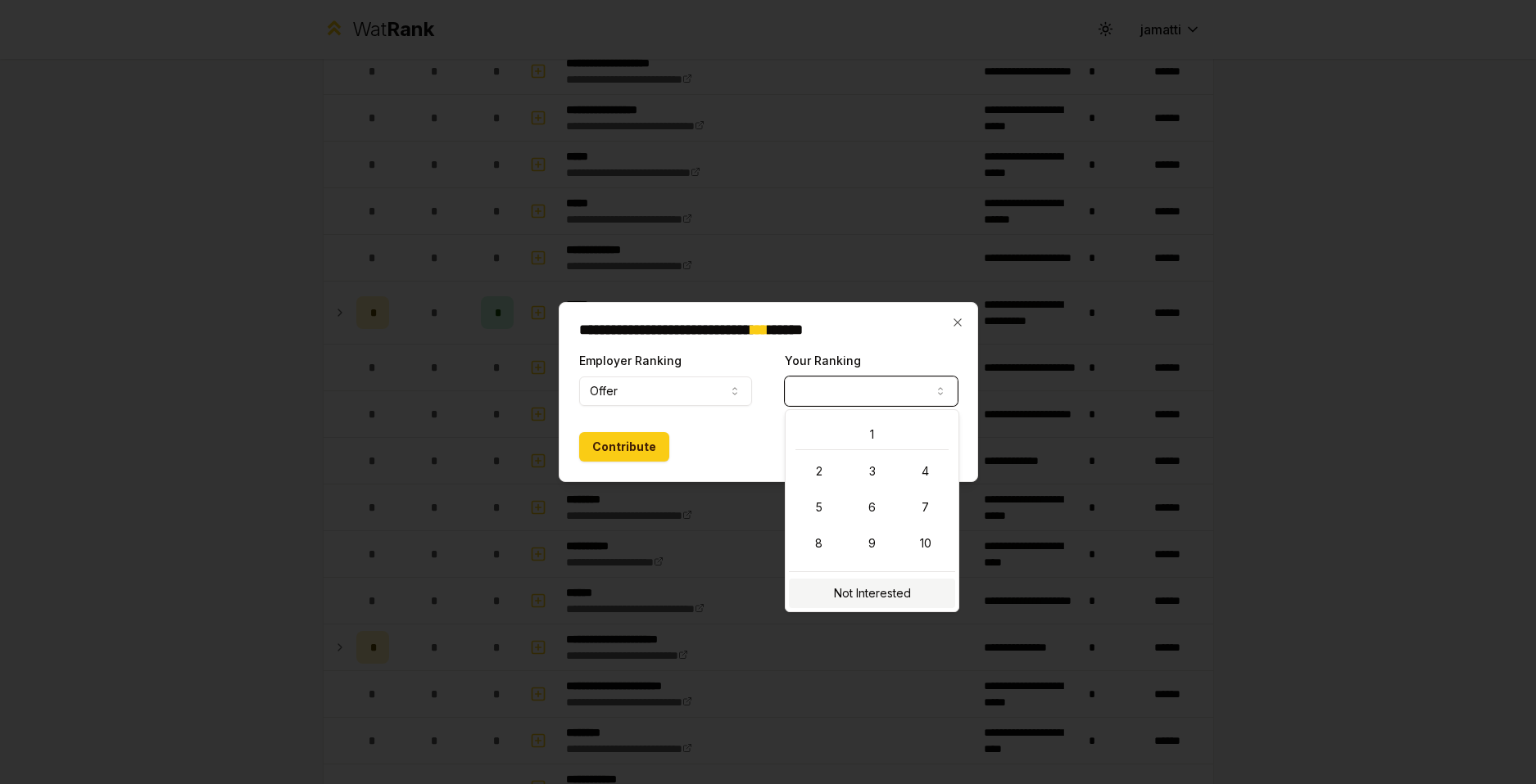
select select "**********"
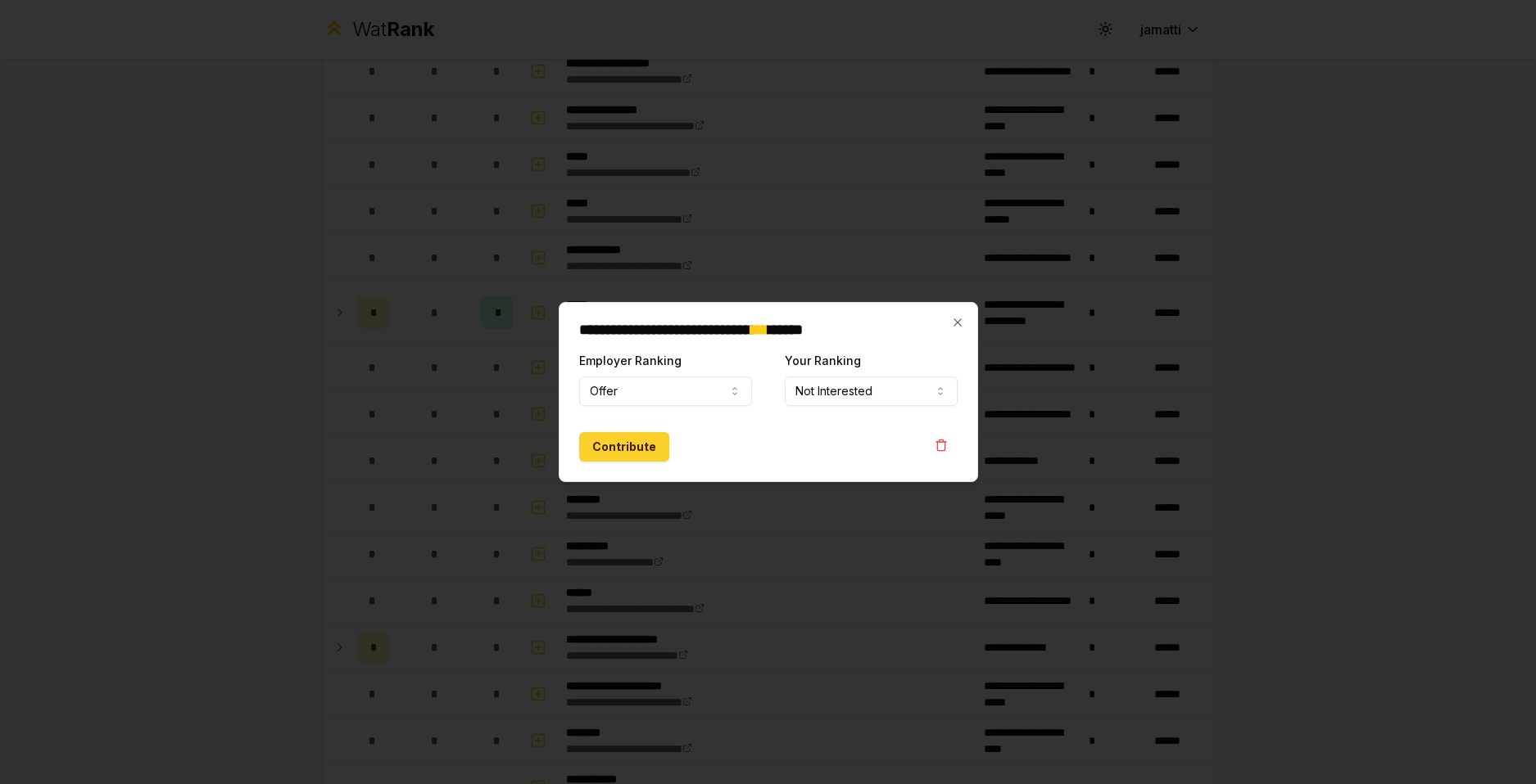
click at [646, 450] on button "Contribute" at bounding box center [624, 447] width 90 height 29
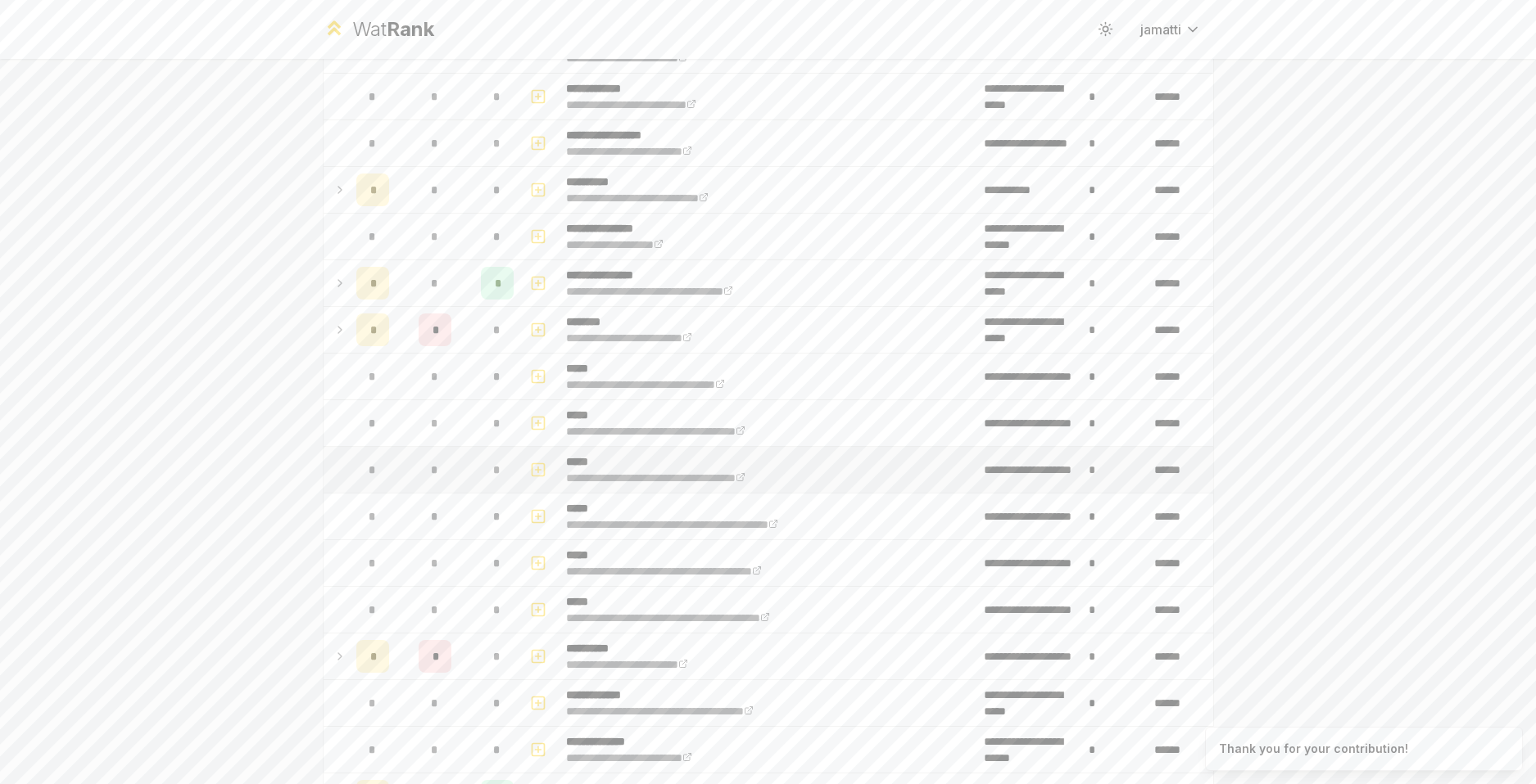
scroll to position [0, 0]
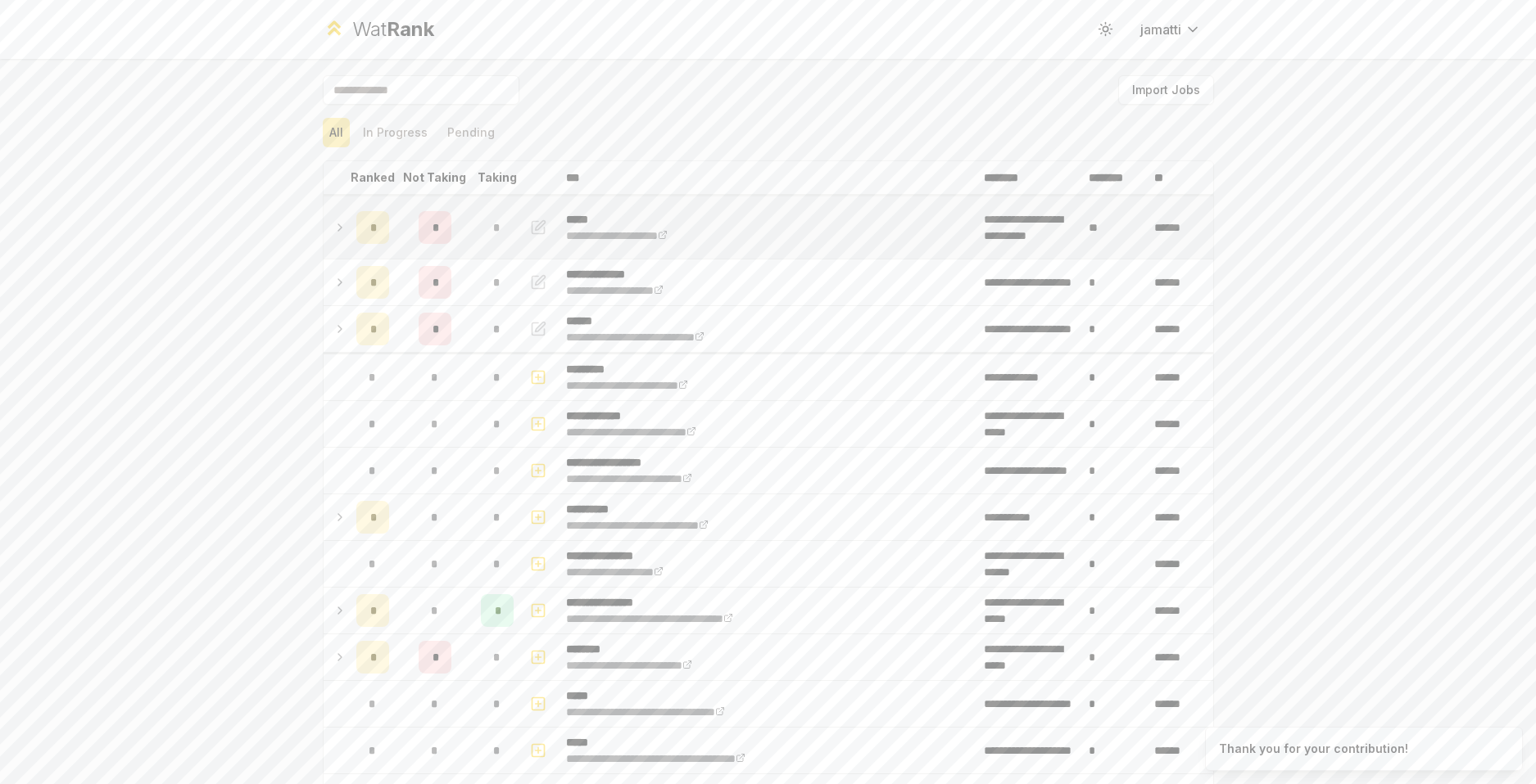
click at [334, 230] on icon at bounding box center [340, 228] width 14 height 19
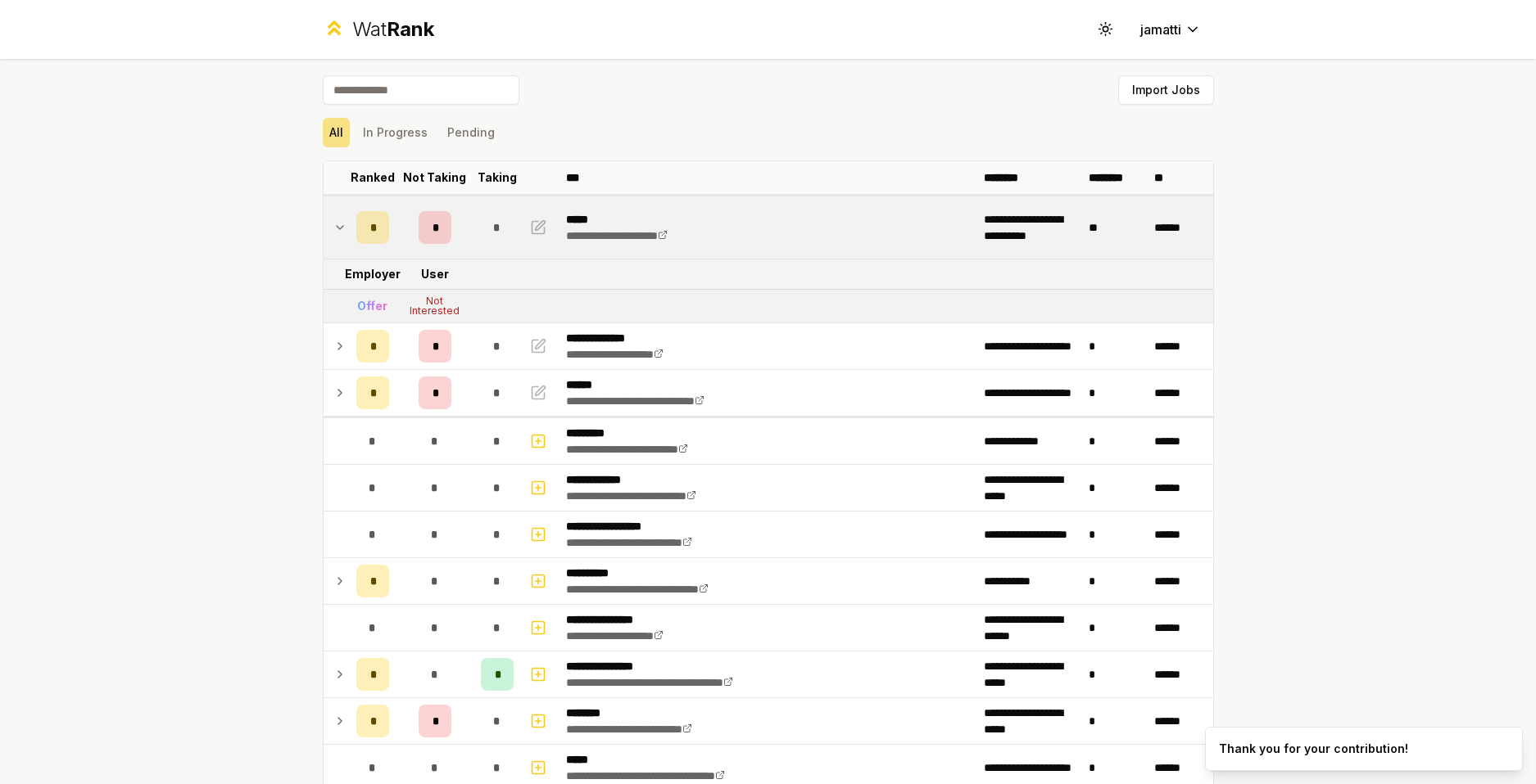
click at [334, 230] on icon at bounding box center [340, 228] width 14 height 19
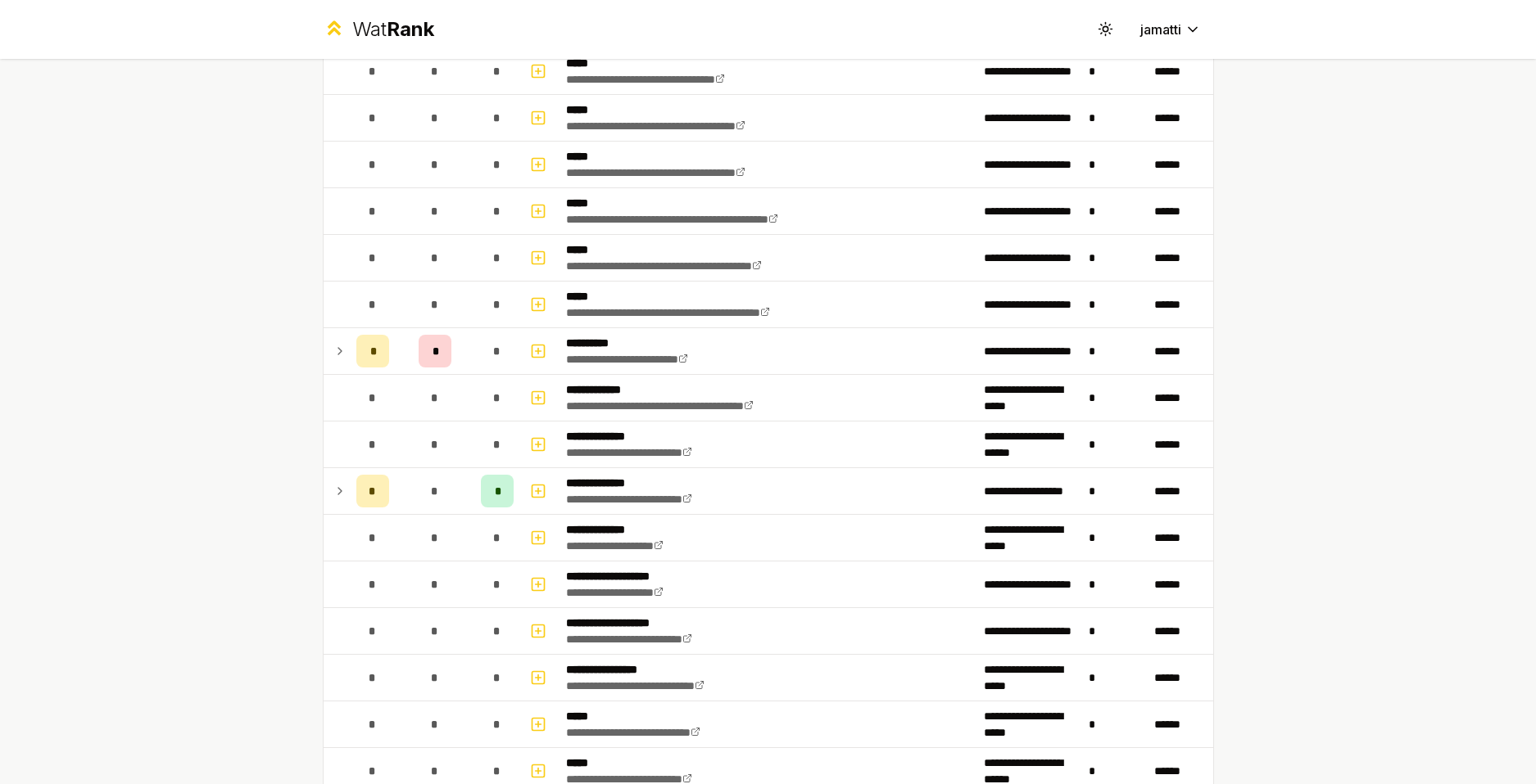
scroll to position [409, 0]
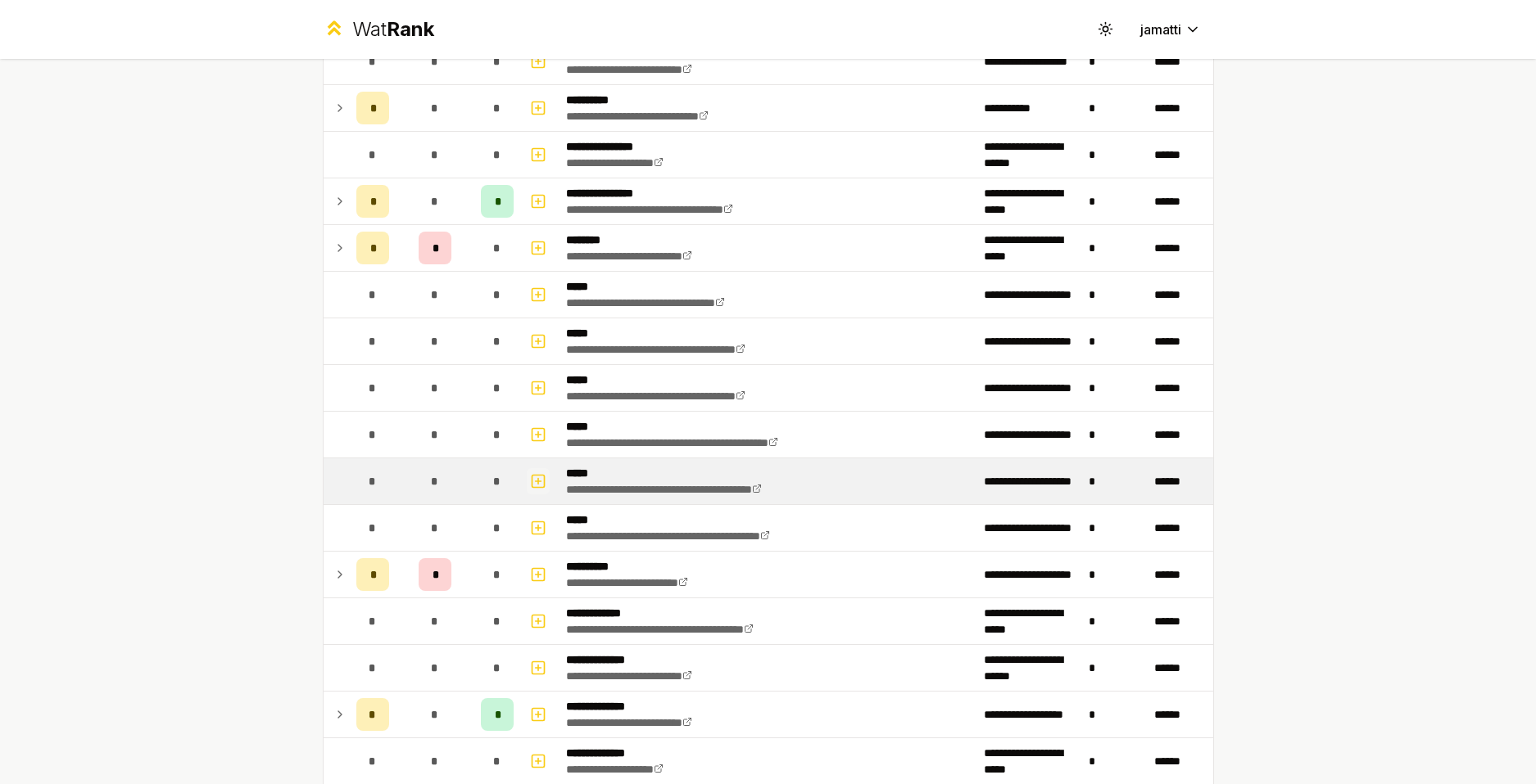
click at [538, 479] on icon "button" at bounding box center [538, 481] width 0 height 6
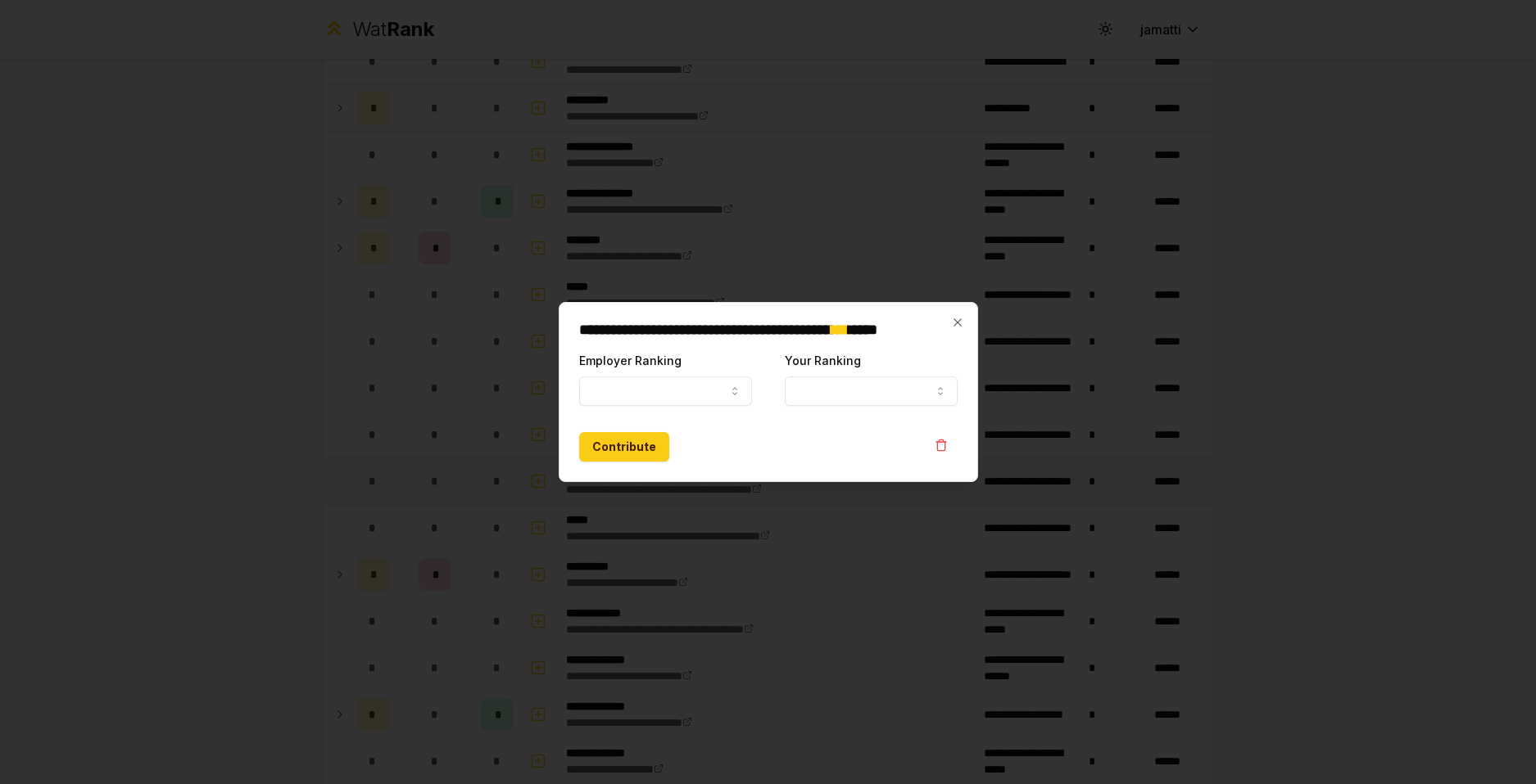
select select
click at [707, 388] on button "Employer Ranking" at bounding box center [665, 392] width 173 height 29
select select "*****"
click at [867, 392] on button "Your Ranking" at bounding box center [871, 392] width 173 height 29
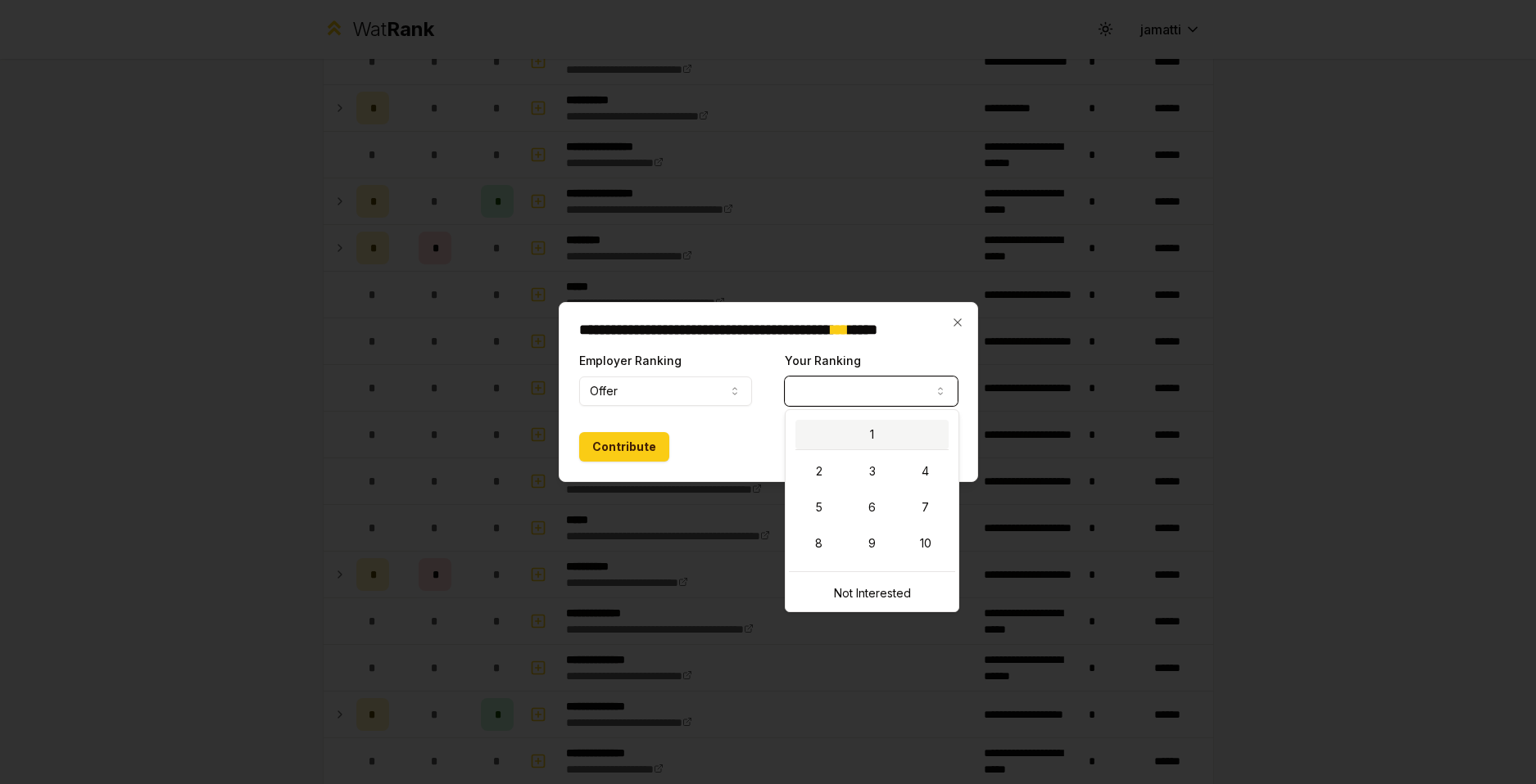
select select "*"
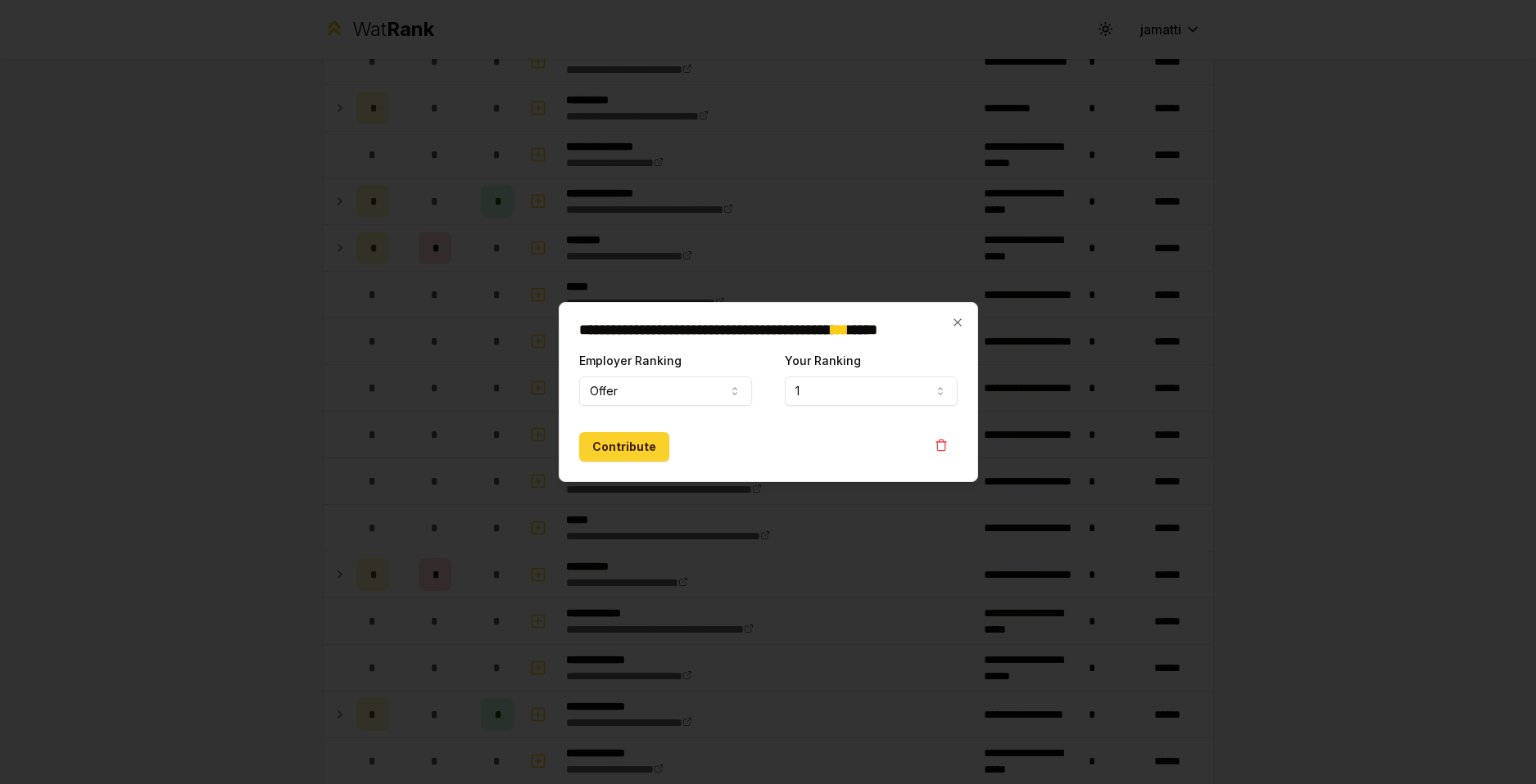
click at [613, 450] on button "Contribute" at bounding box center [624, 447] width 90 height 29
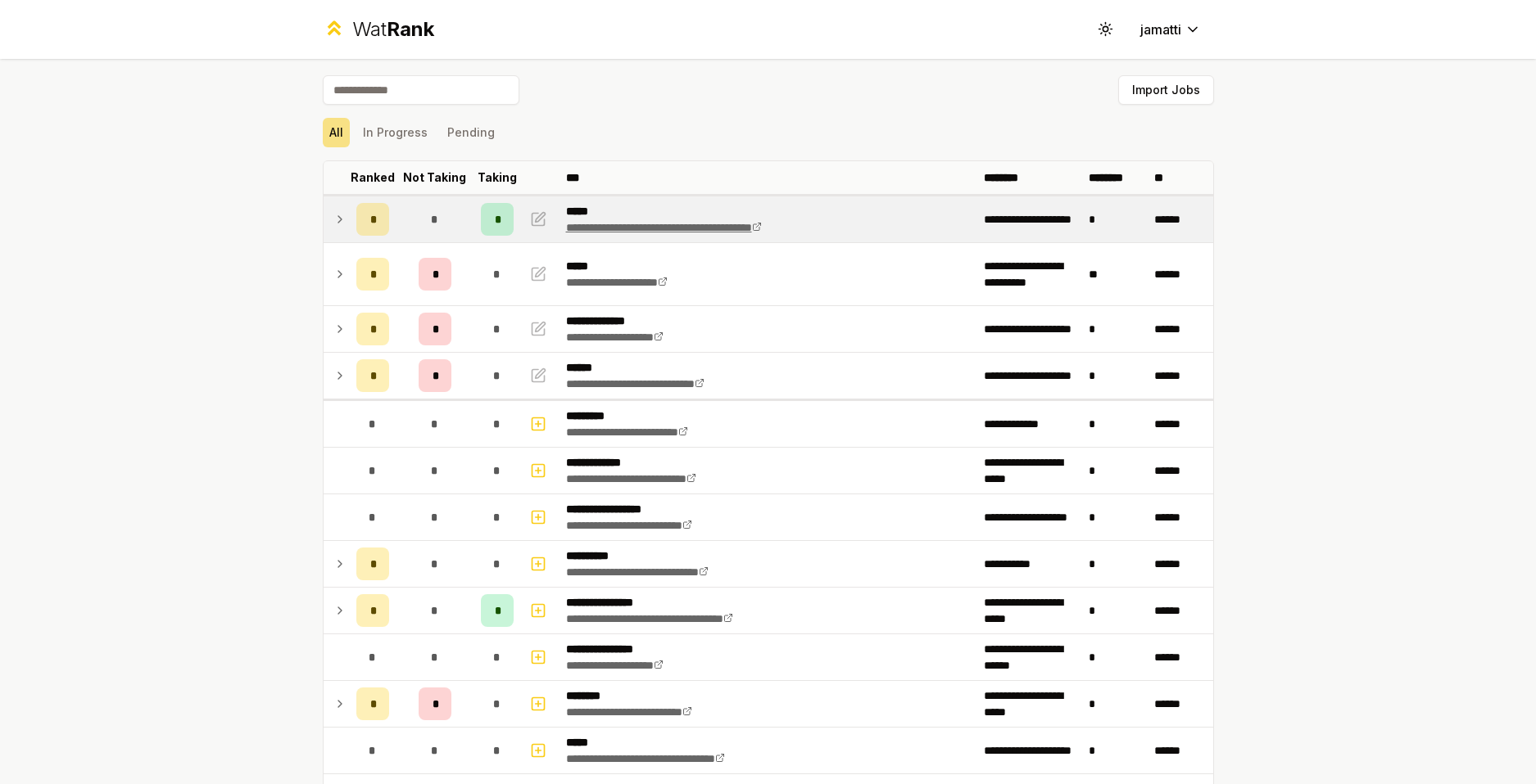
click at [761, 232] on link "**********" at bounding box center [664, 228] width 196 height 12
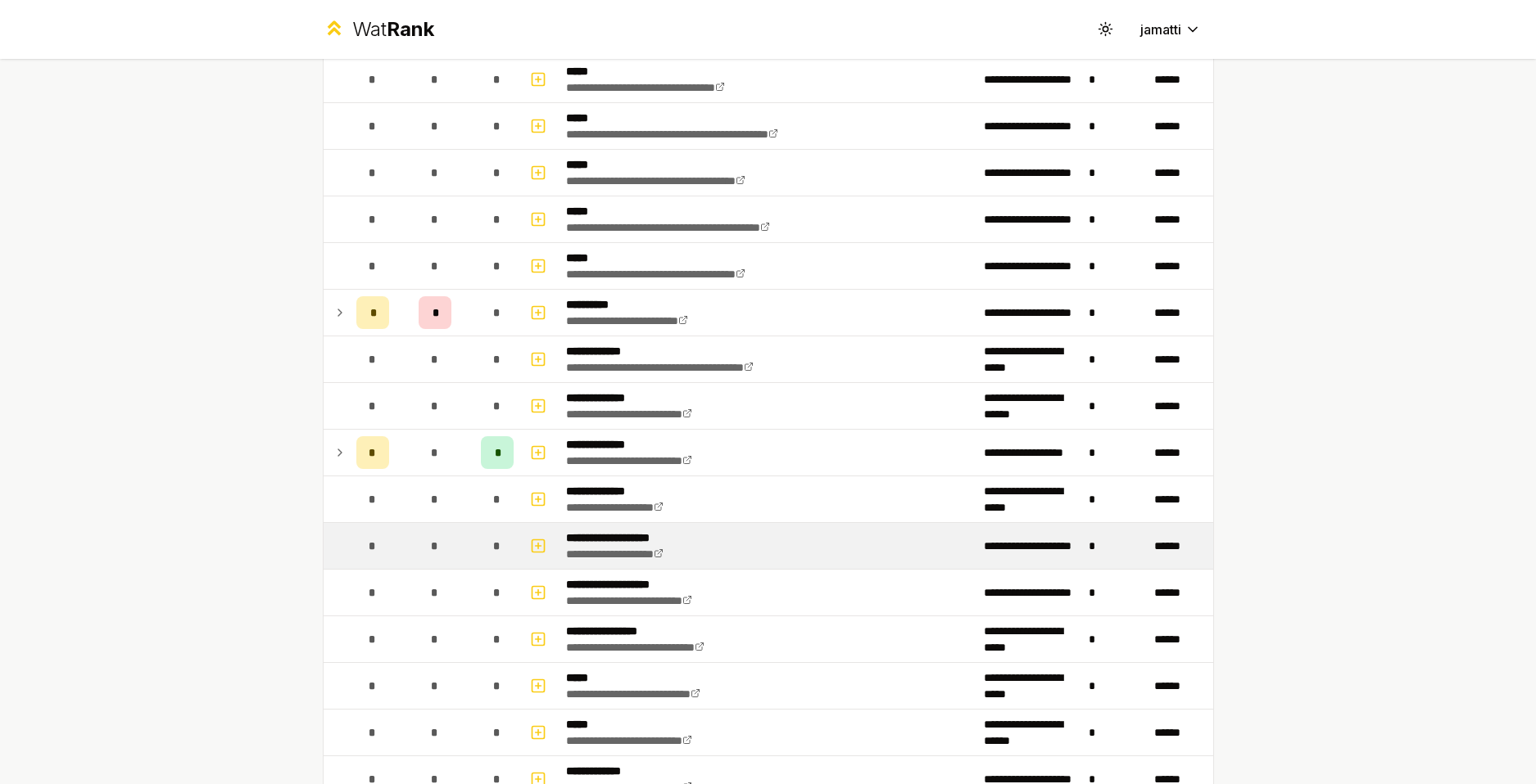
scroll to position [737, 0]
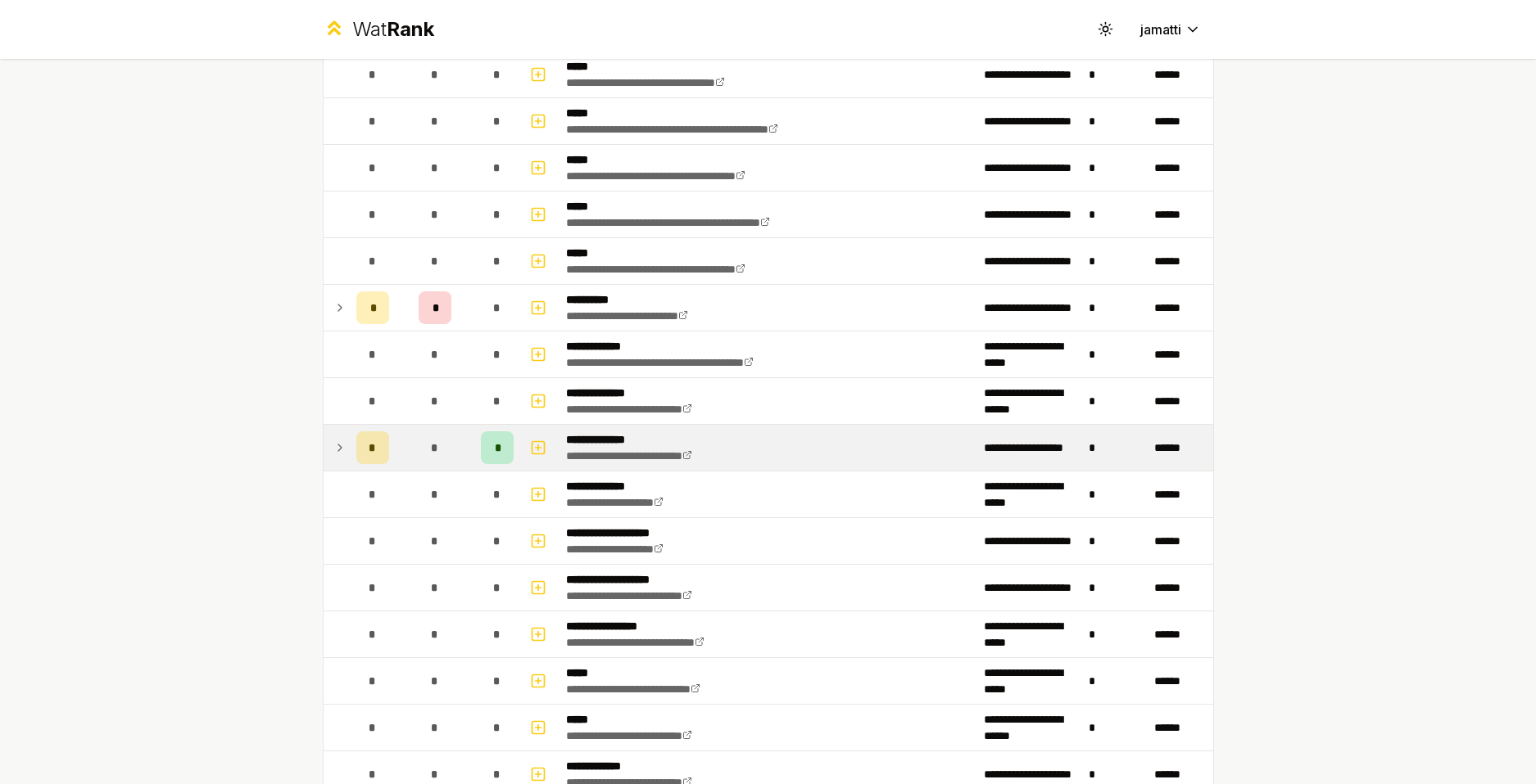
click at [335, 444] on icon at bounding box center [340, 448] width 14 height 19
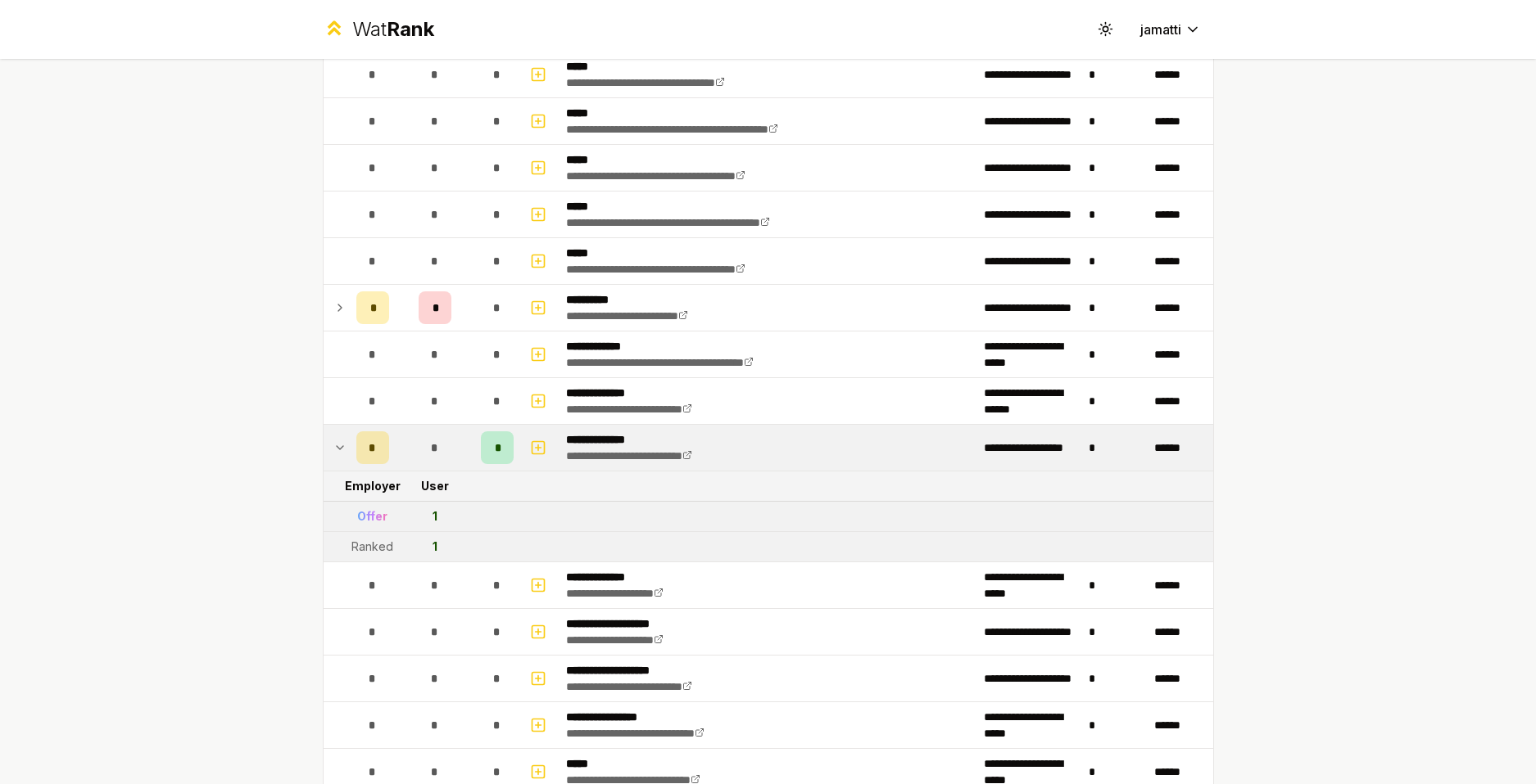
click at [325, 450] on td at bounding box center [336, 447] width 26 height 46
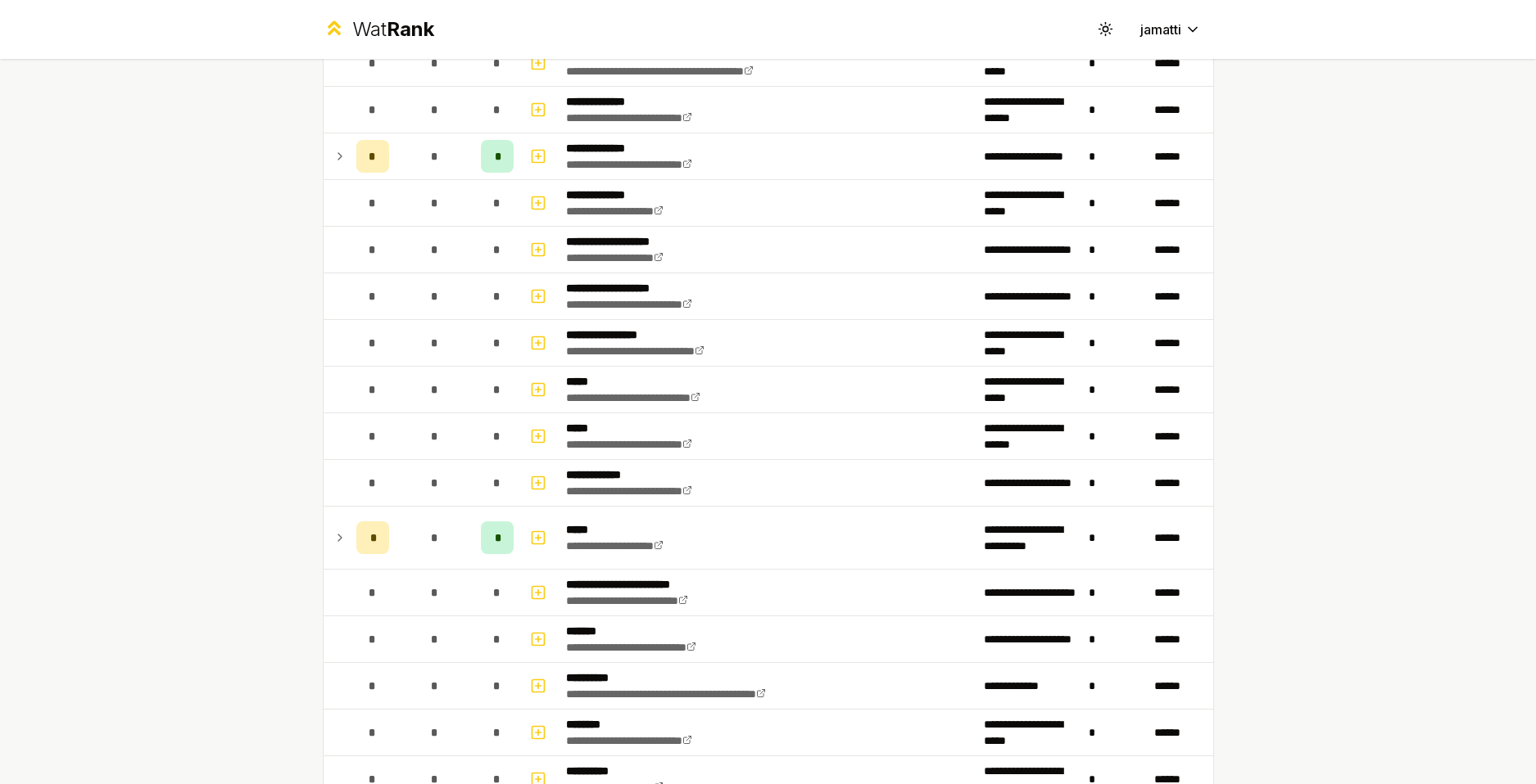
scroll to position [1309, 0]
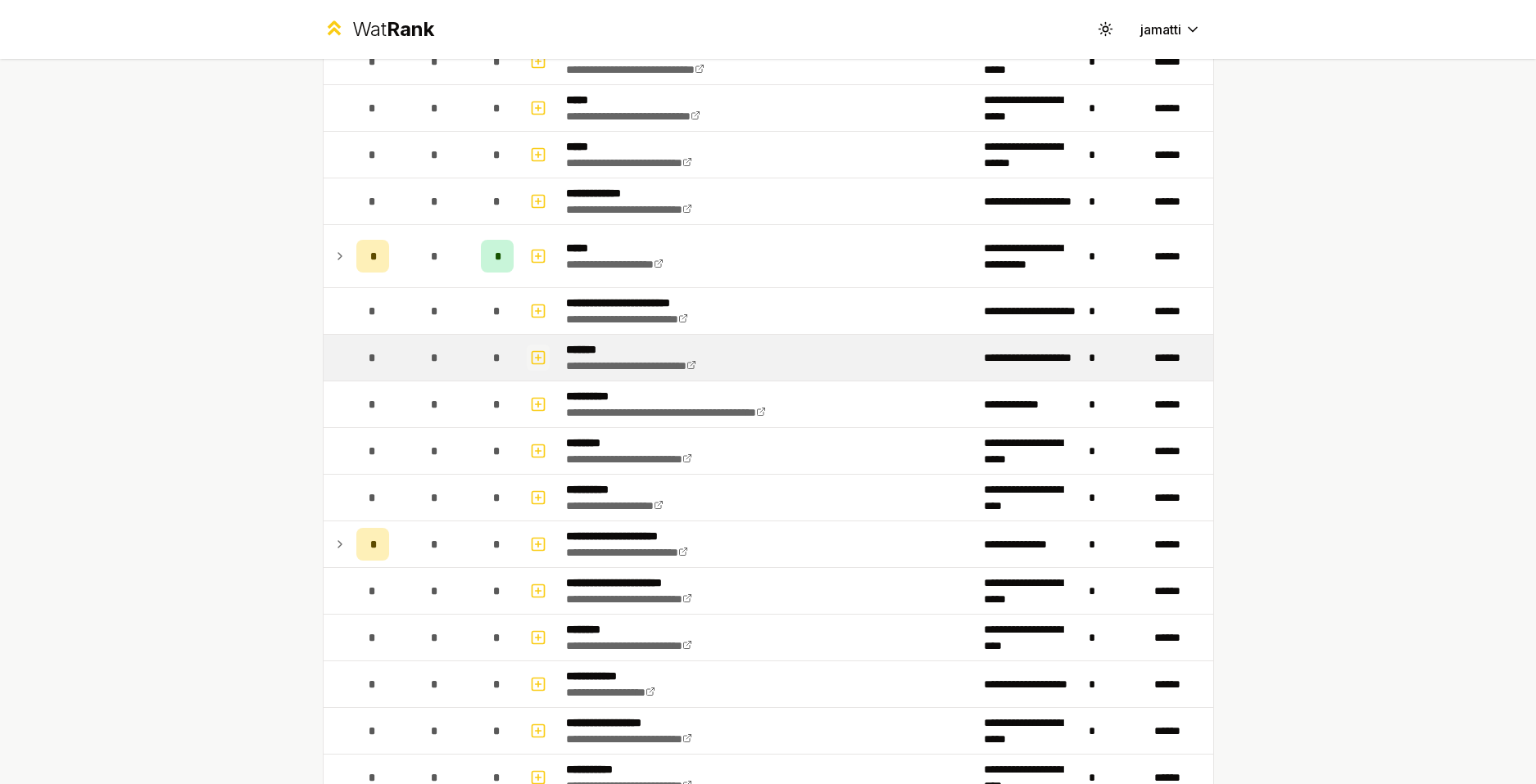
click at [537, 366] on icon "button" at bounding box center [537, 358] width 16 height 19
select select
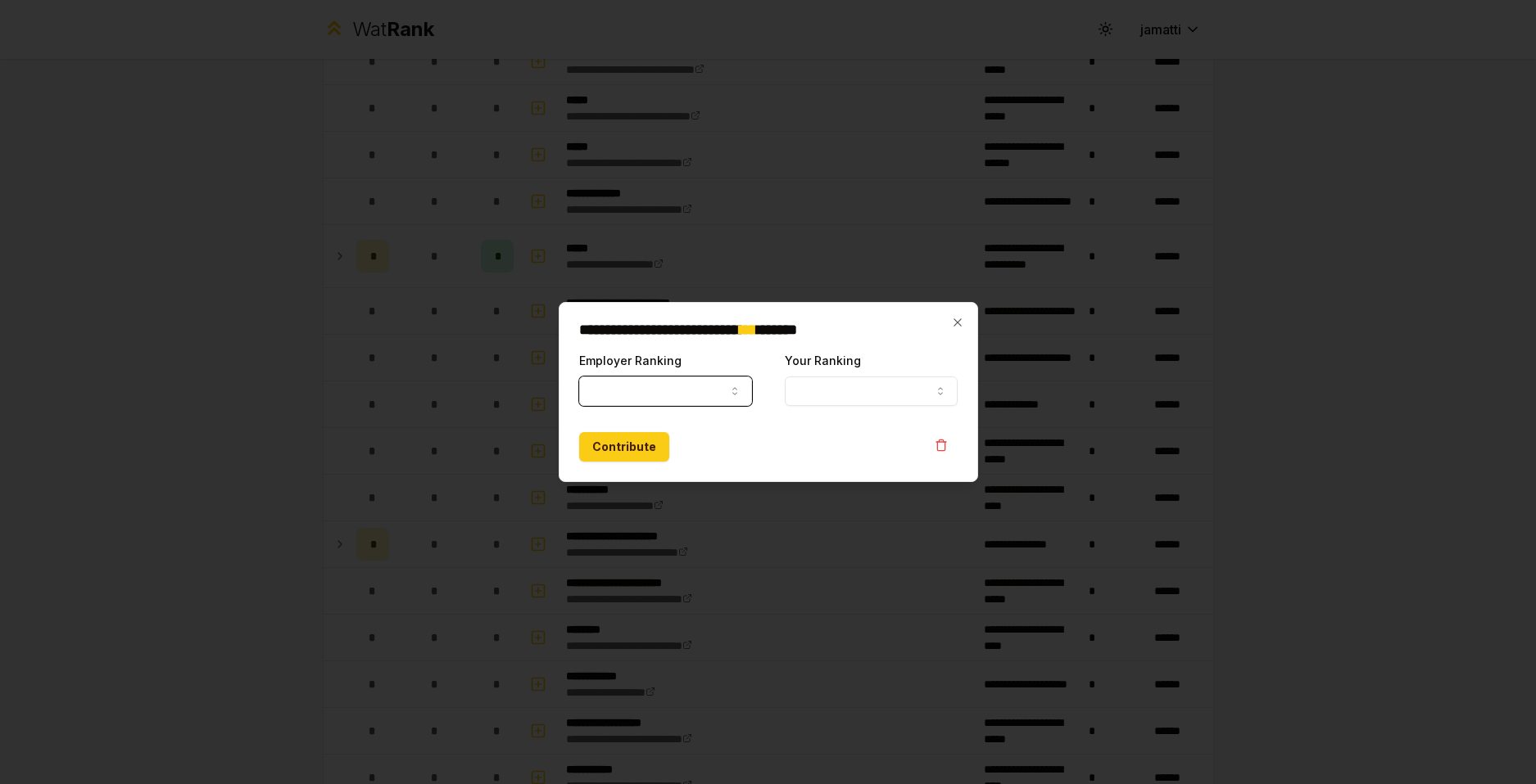
click at [672, 401] on button "Employer Ranking" at bounding box center [665, 392] width 173 height 29
select select "******"
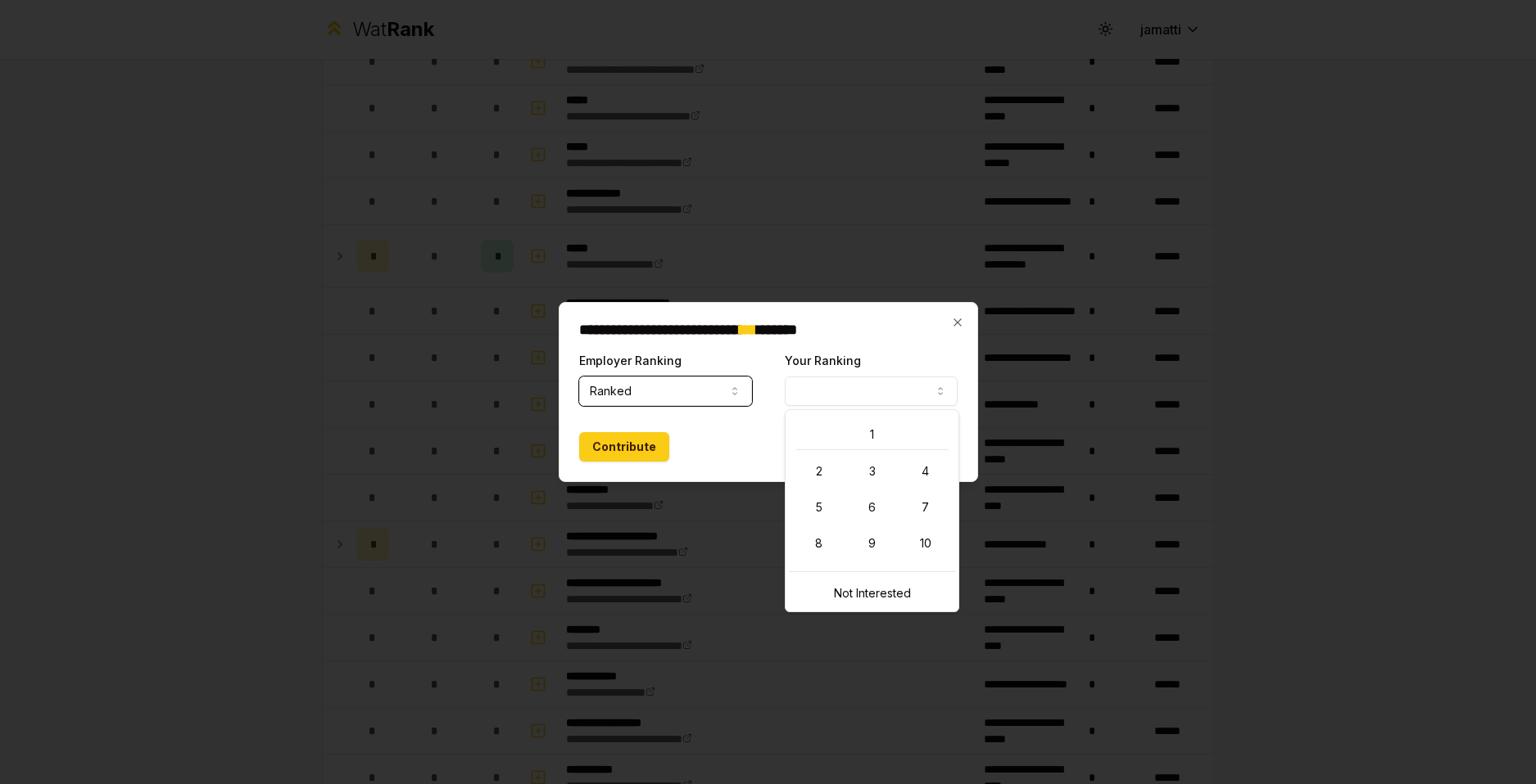
click at [862, 396] on button "Your Ranking" at bounding box center [871, 392] width 173 height 29
select select "**********"
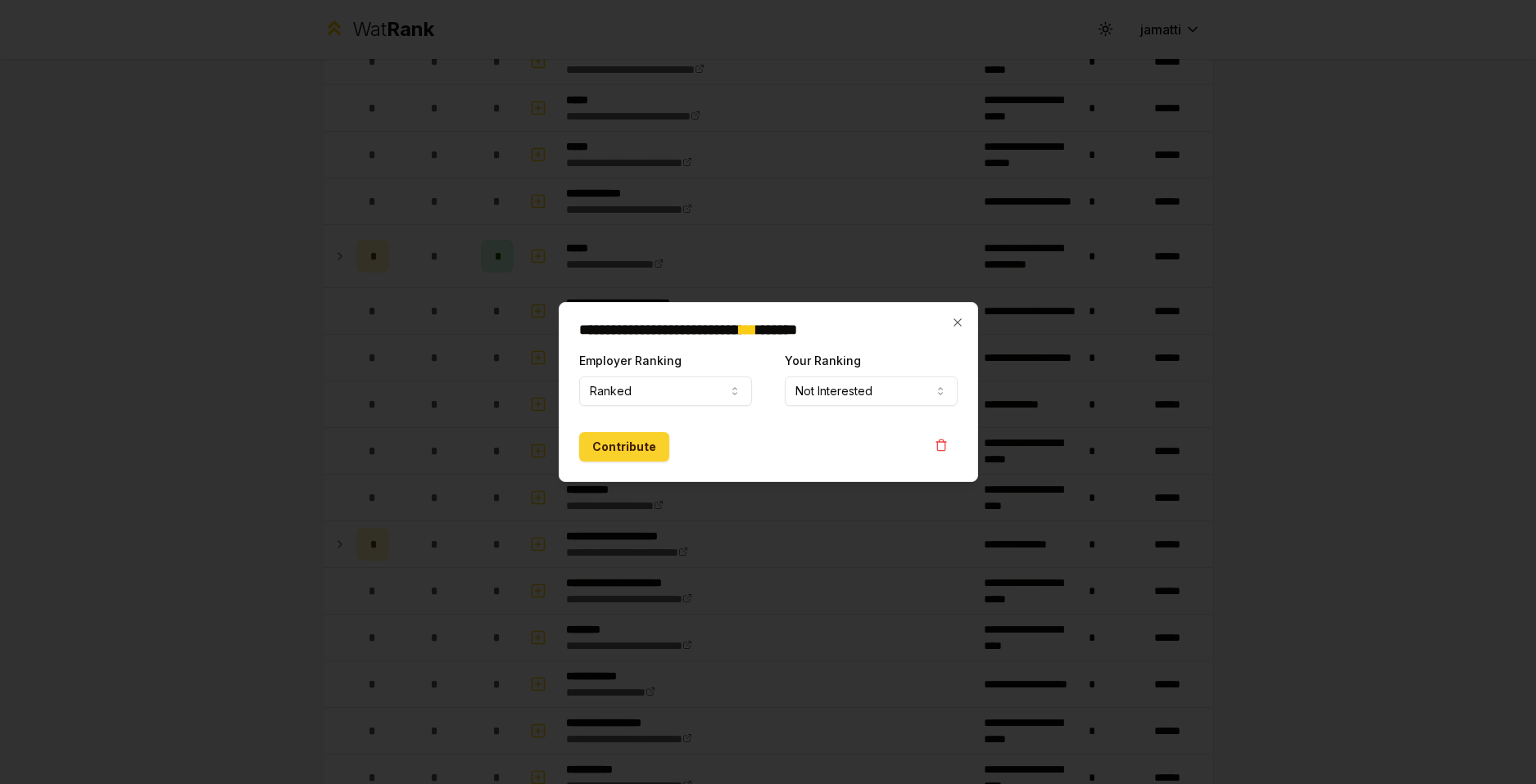
click at [643, 449] on button "Contribute" at bounding box center [624, 447] width 90 height 29
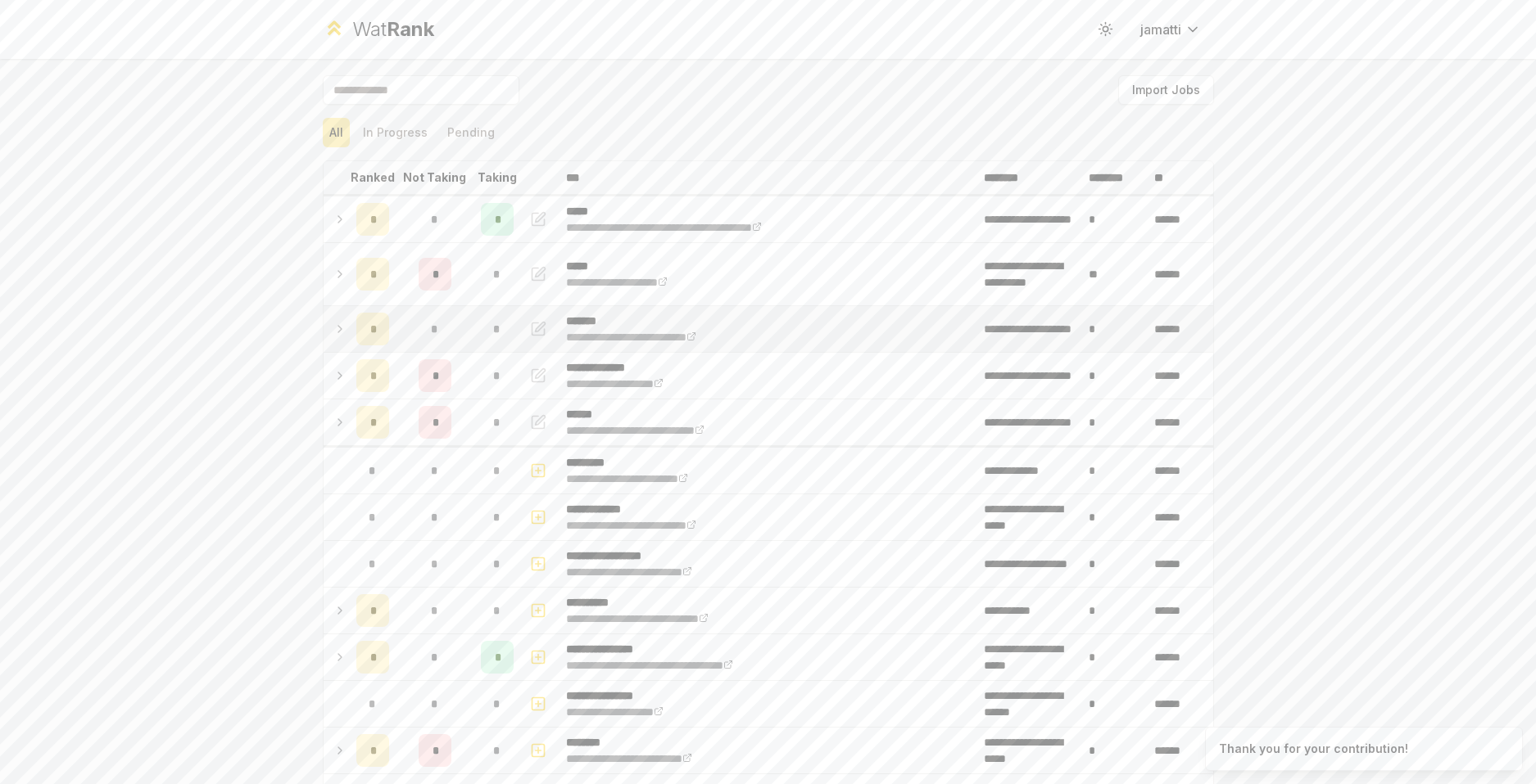
click at [340, 324] on td at bounding box center [336, 329] width 26 height 46
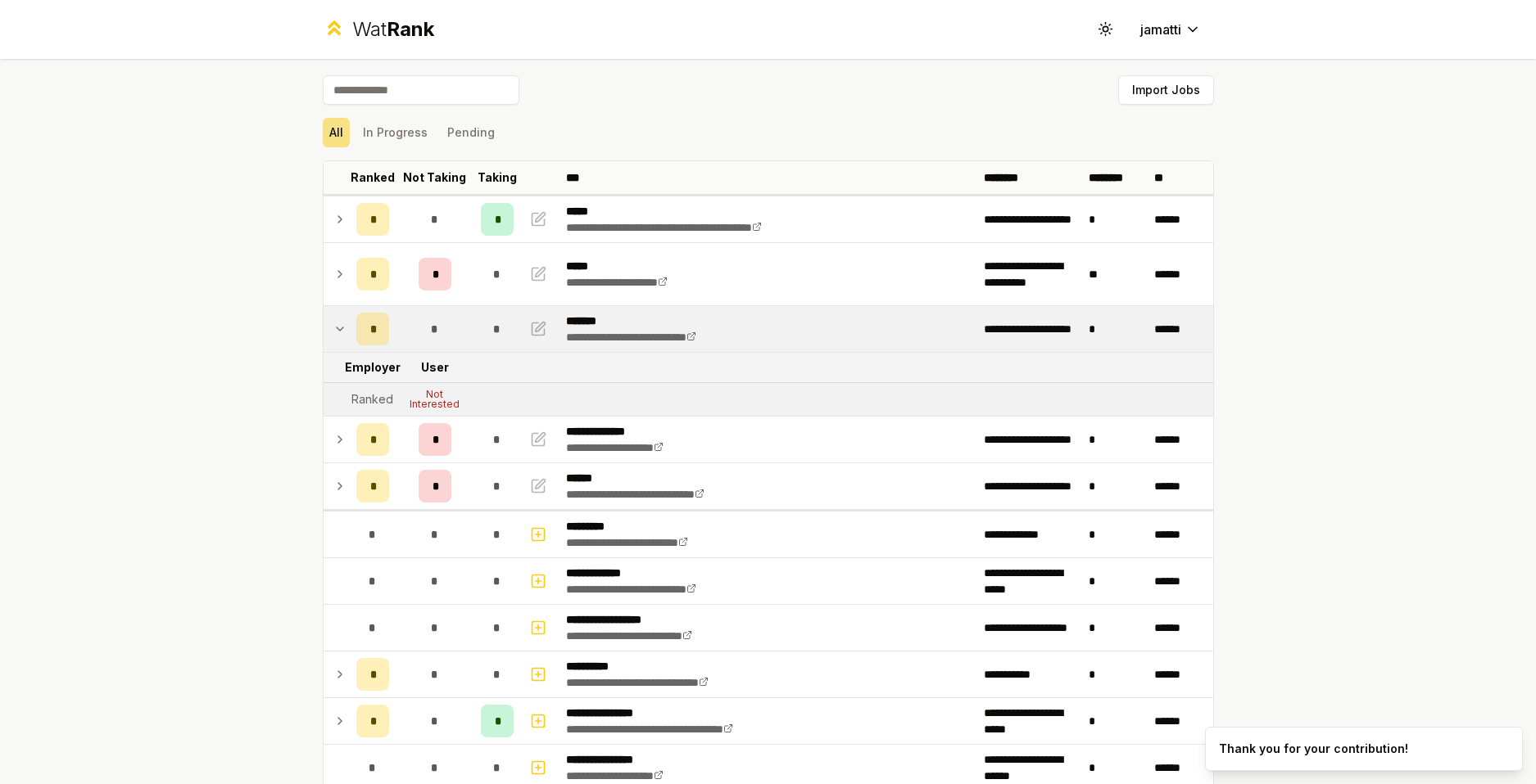
click at [339, 324] on icon at bounding box center [340, 329] width 14 height 19
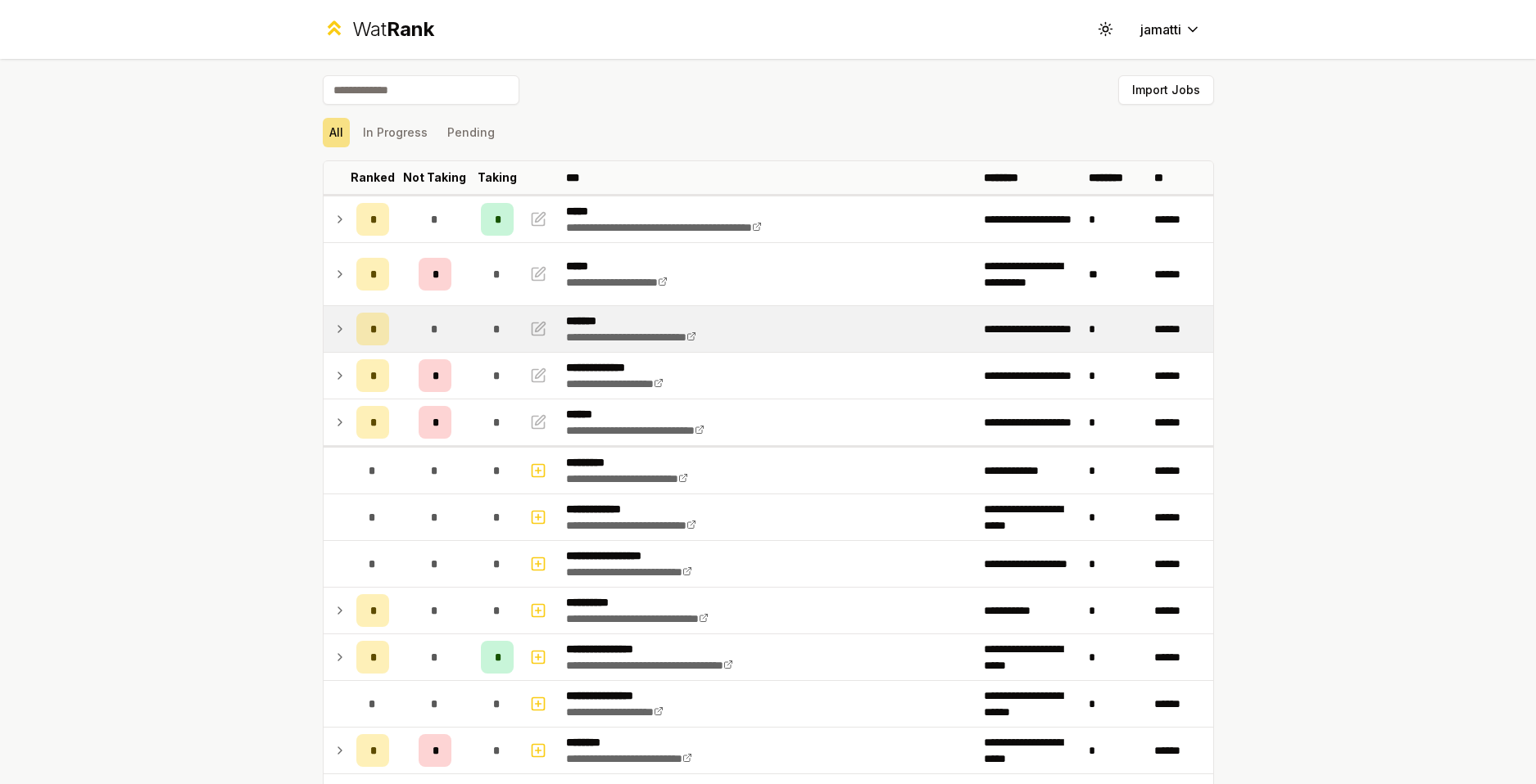
click at [361, 87] on input at bounding box center [421, 90] width 197 height 29
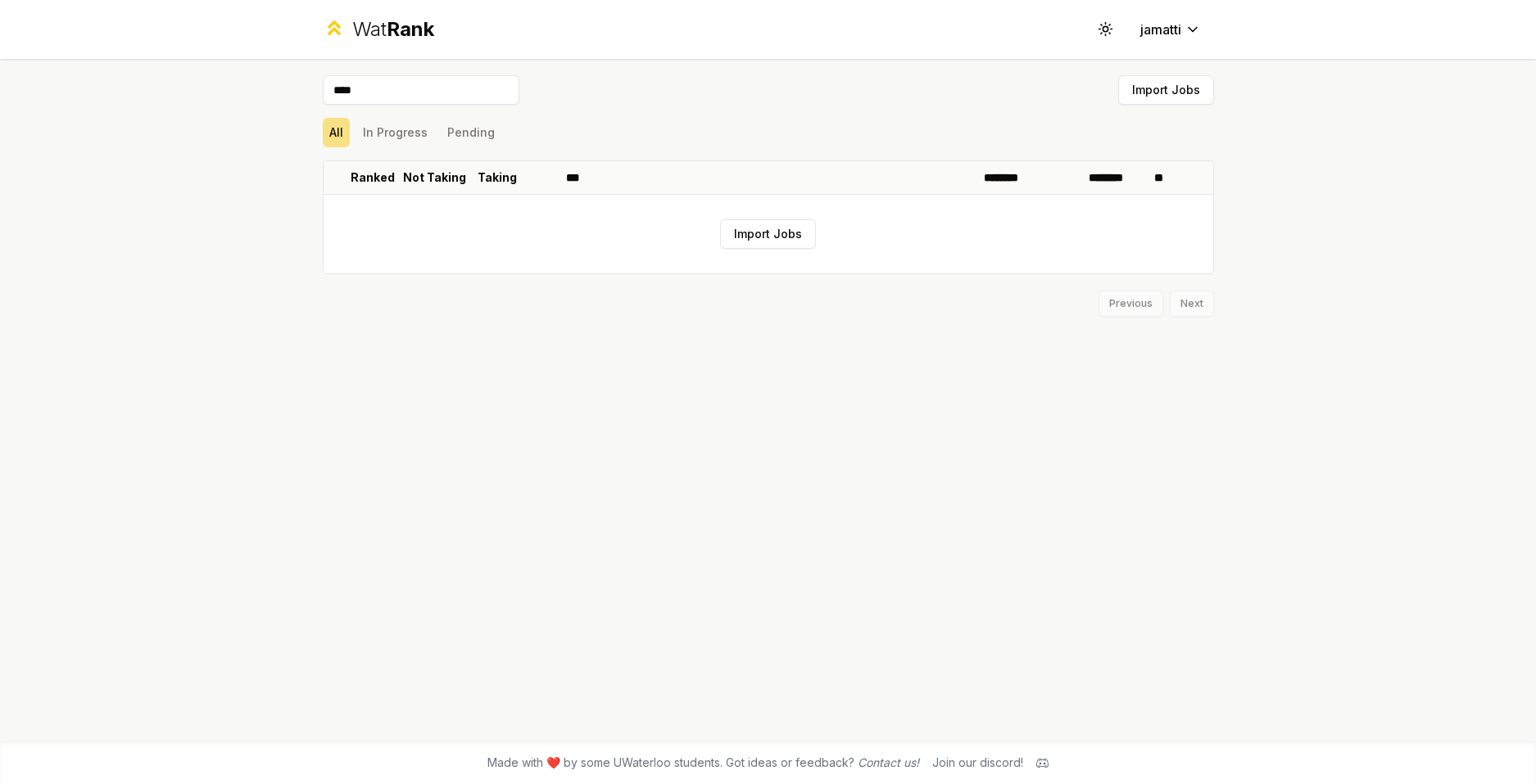
type input "*****"
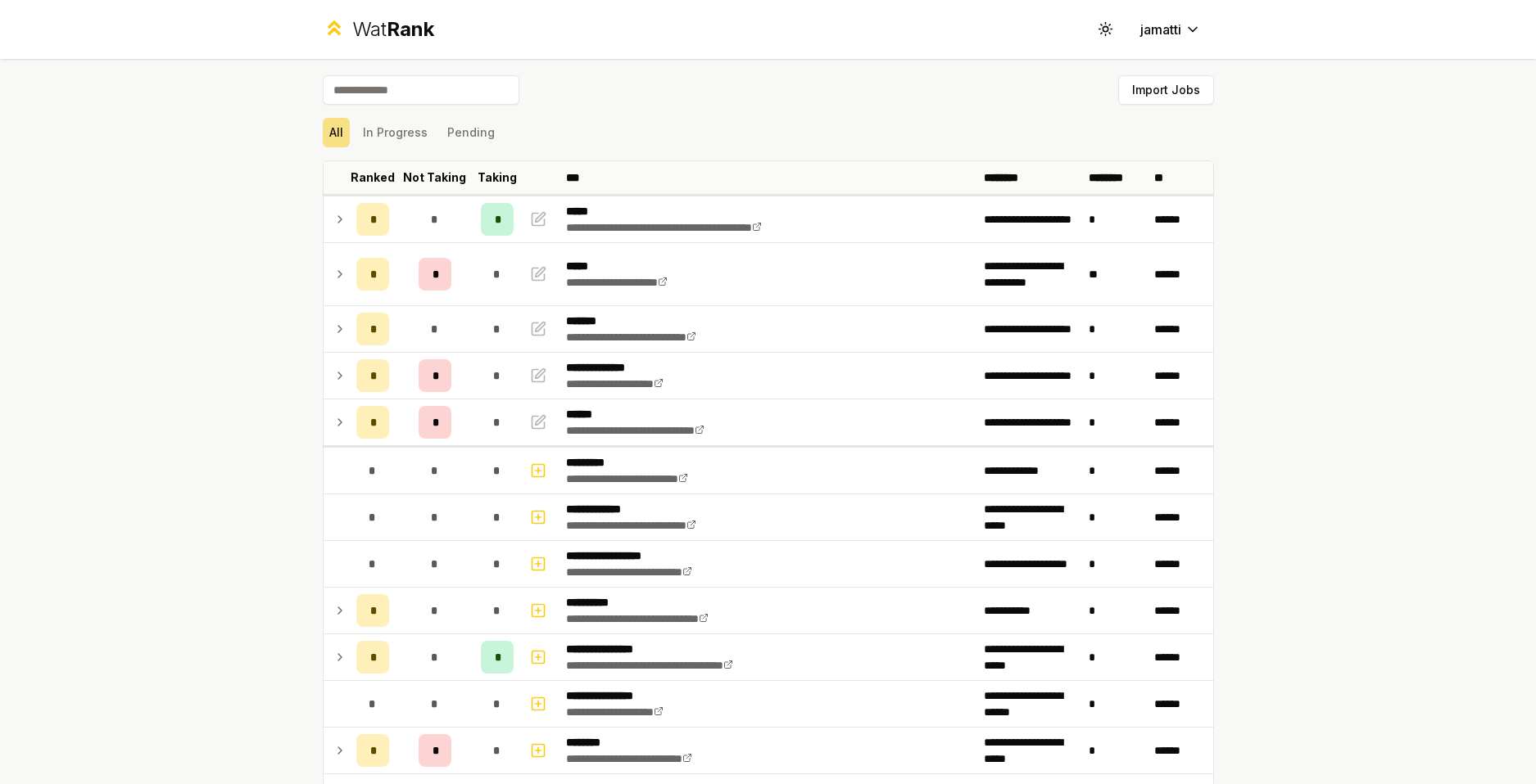
click at [659, 110] on div "Import Jobs" at bounding box center [768, 93] width 891 height 36
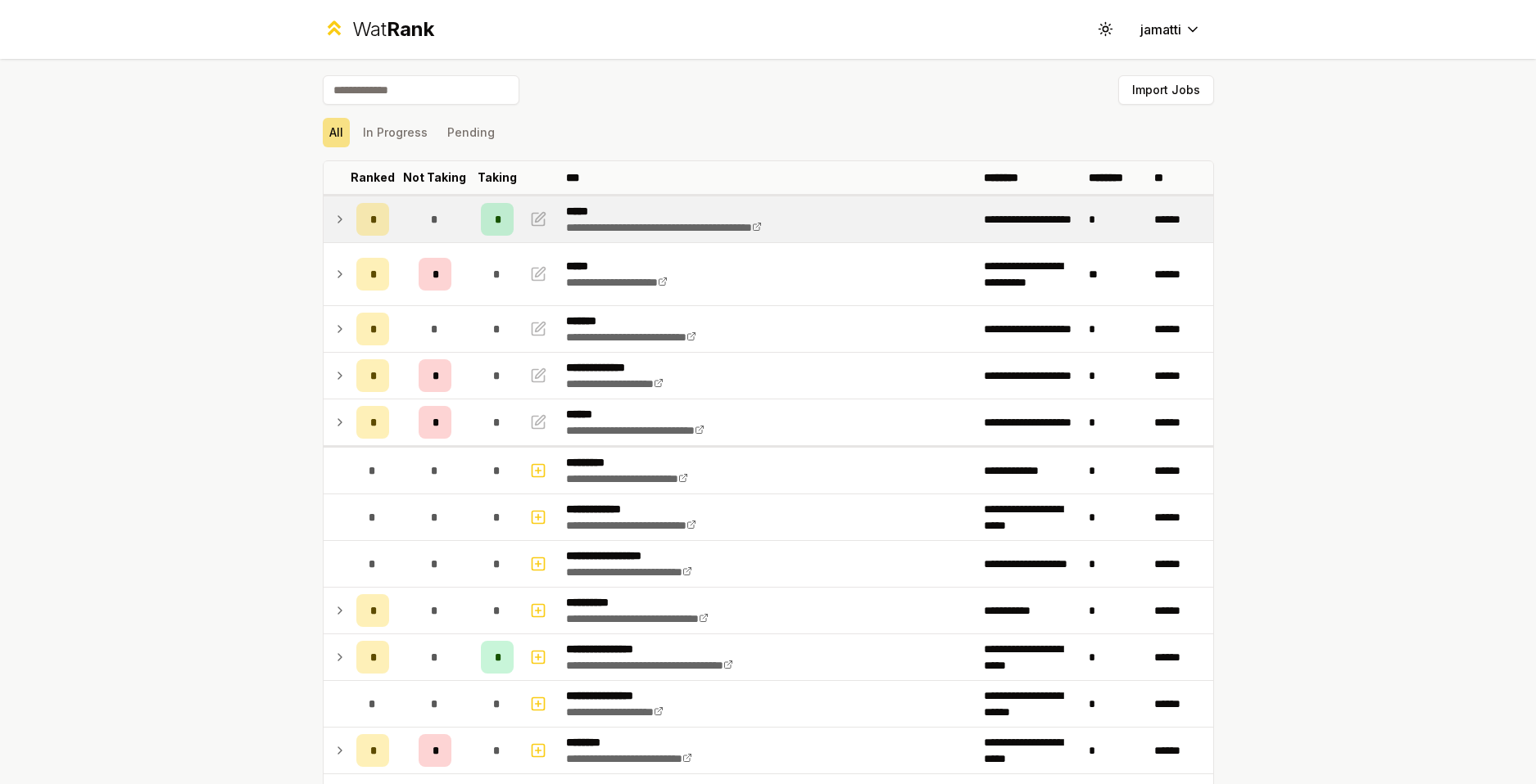
click at [325, 226] on td at bounding box center [336, 219] width 26 height 46
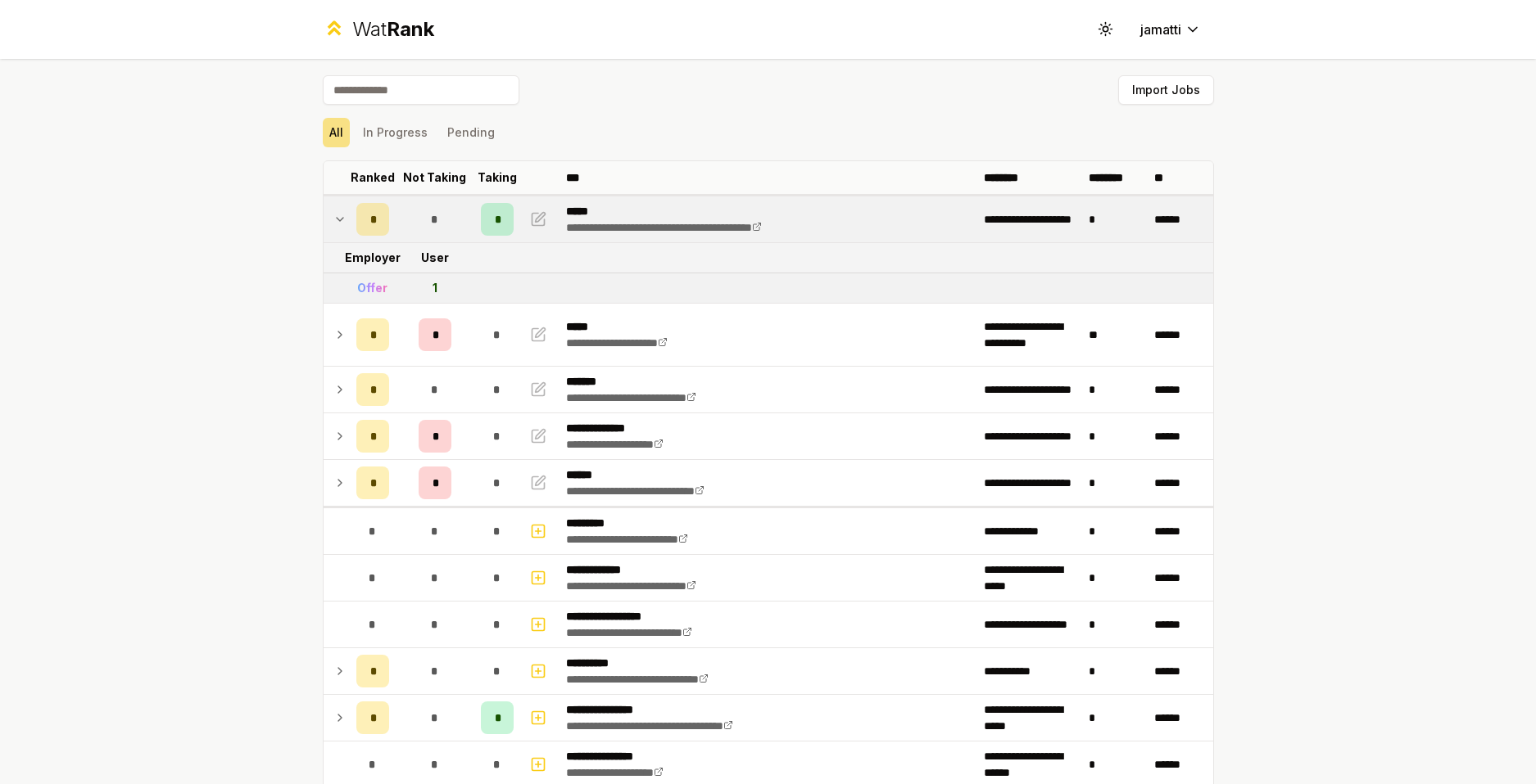
click at [325, 226] on td at bounding box center [336, 219] width 26 height 46
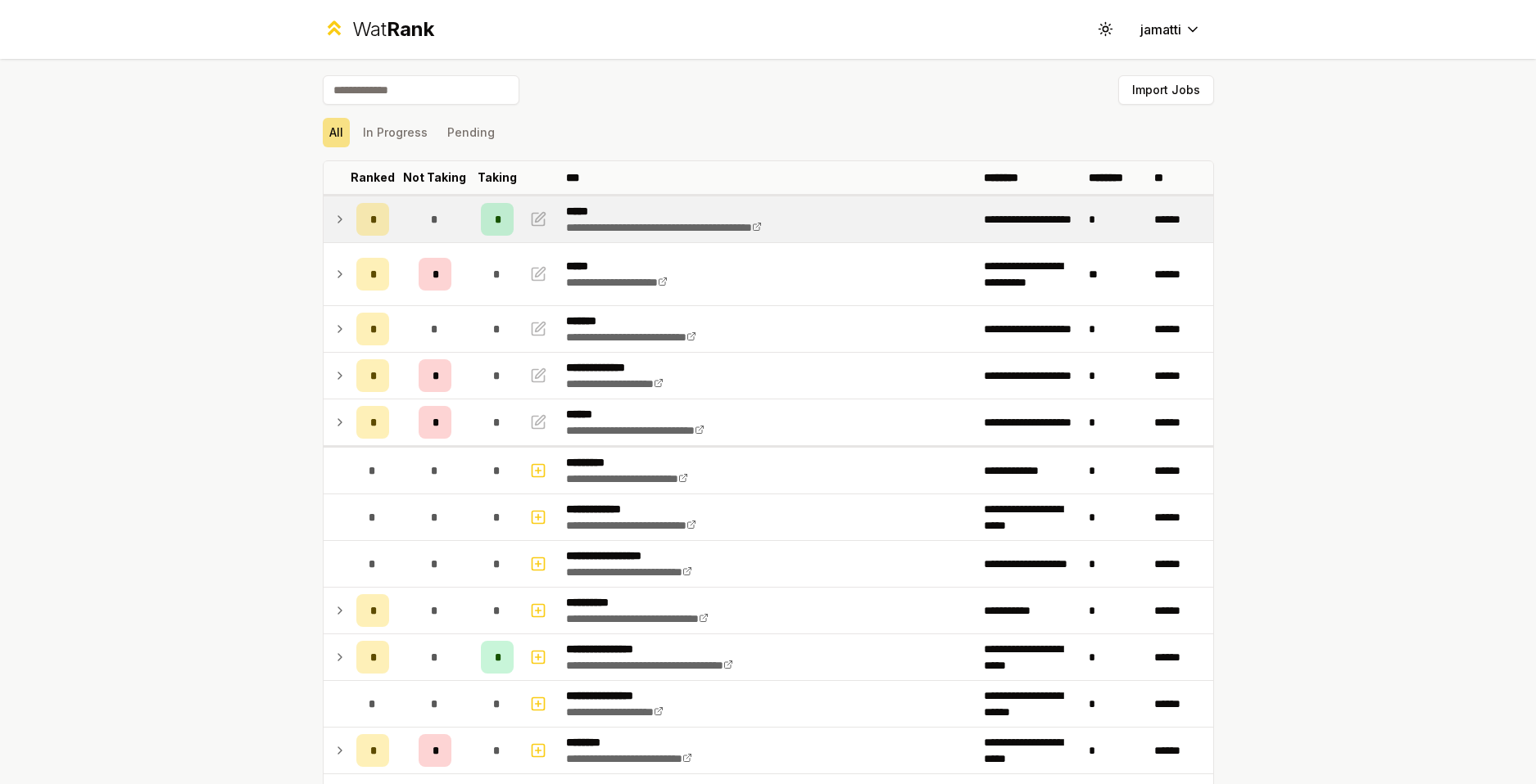
click at [334, 227] on icon at bounding box center [340, 219] width 14 height 19
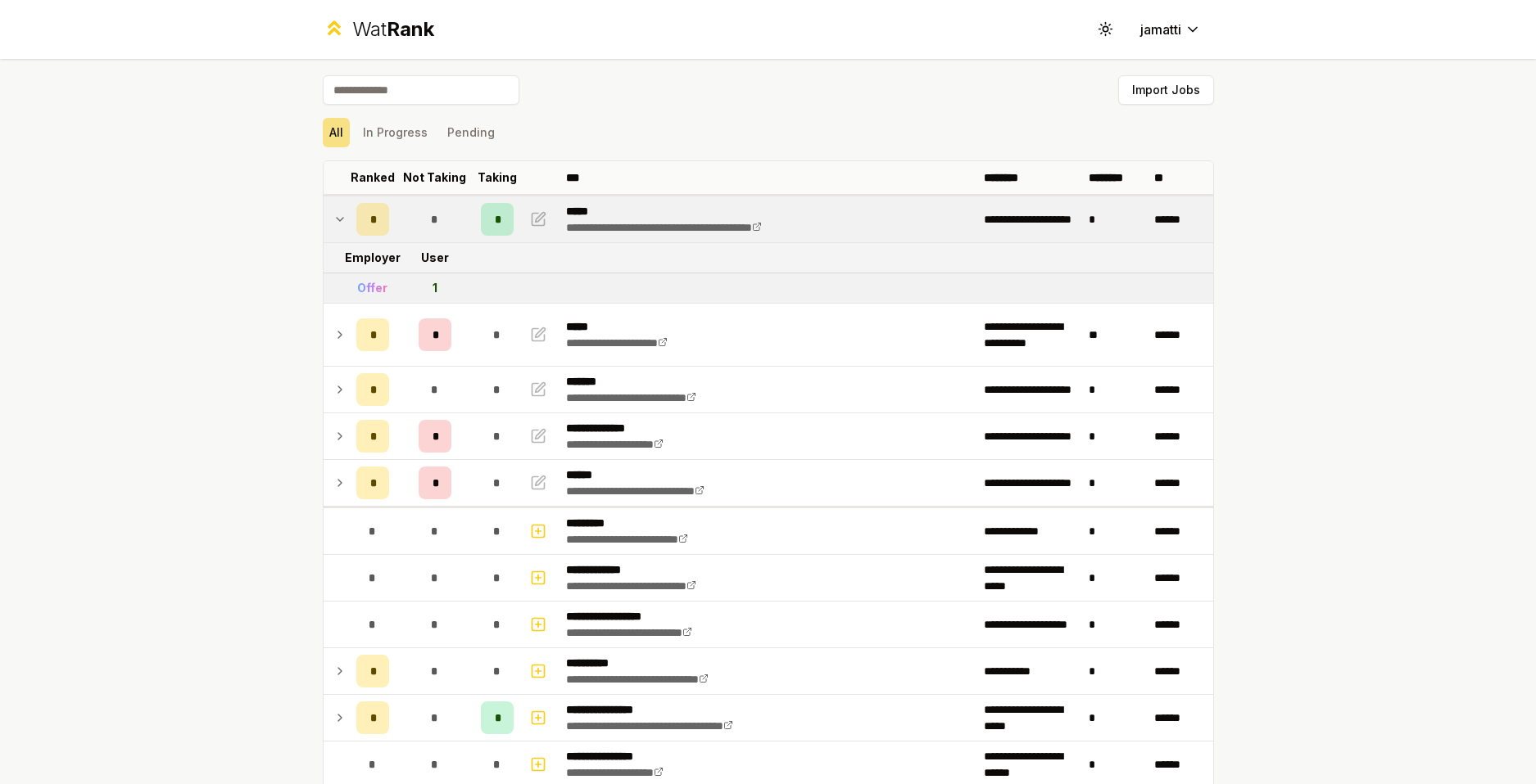
click at [334, 227] on icon at bounding box center [340, 219] width 14 height 19
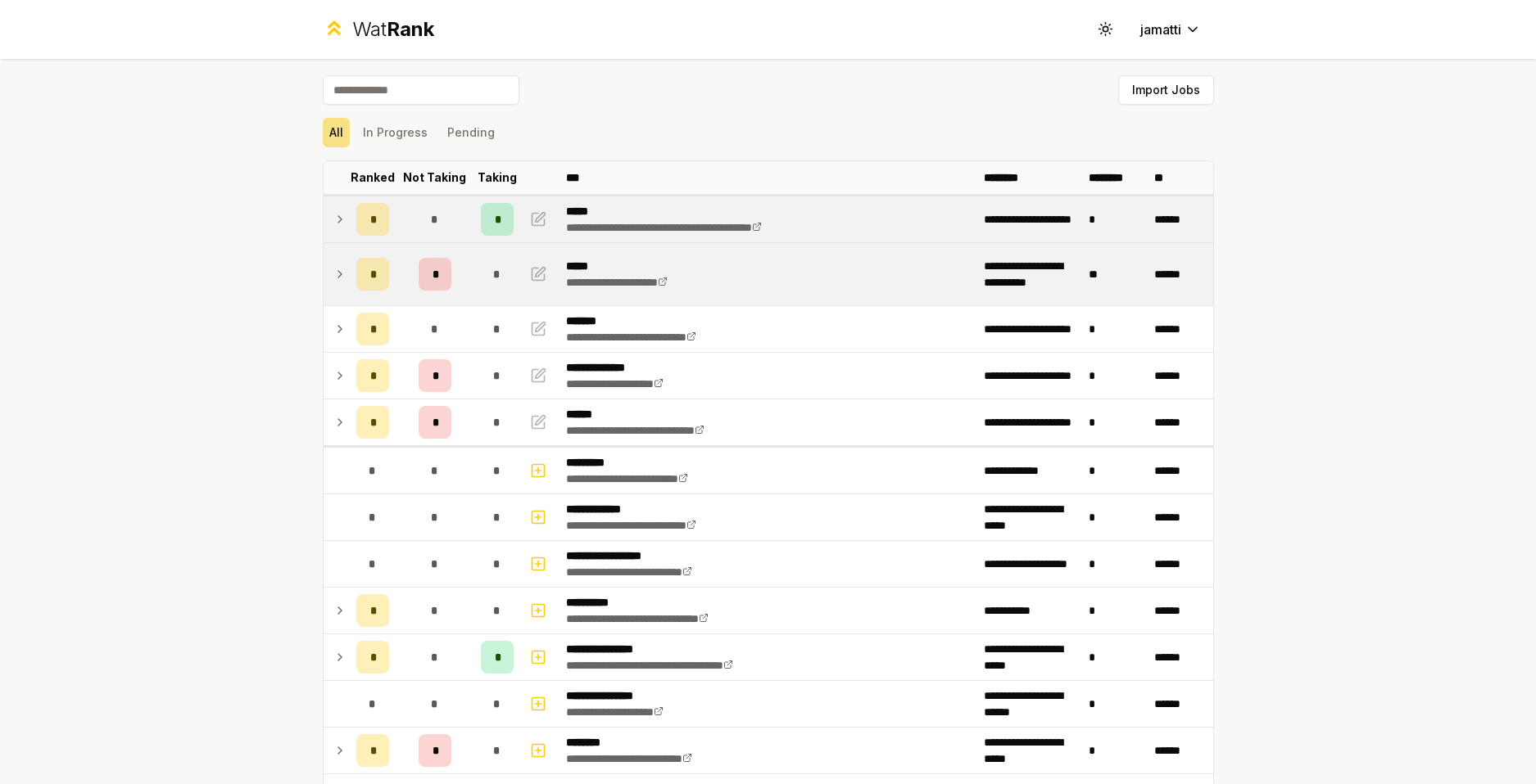
click at [334, 278] on icon at bounding box center [340, 274] width 14 height 19
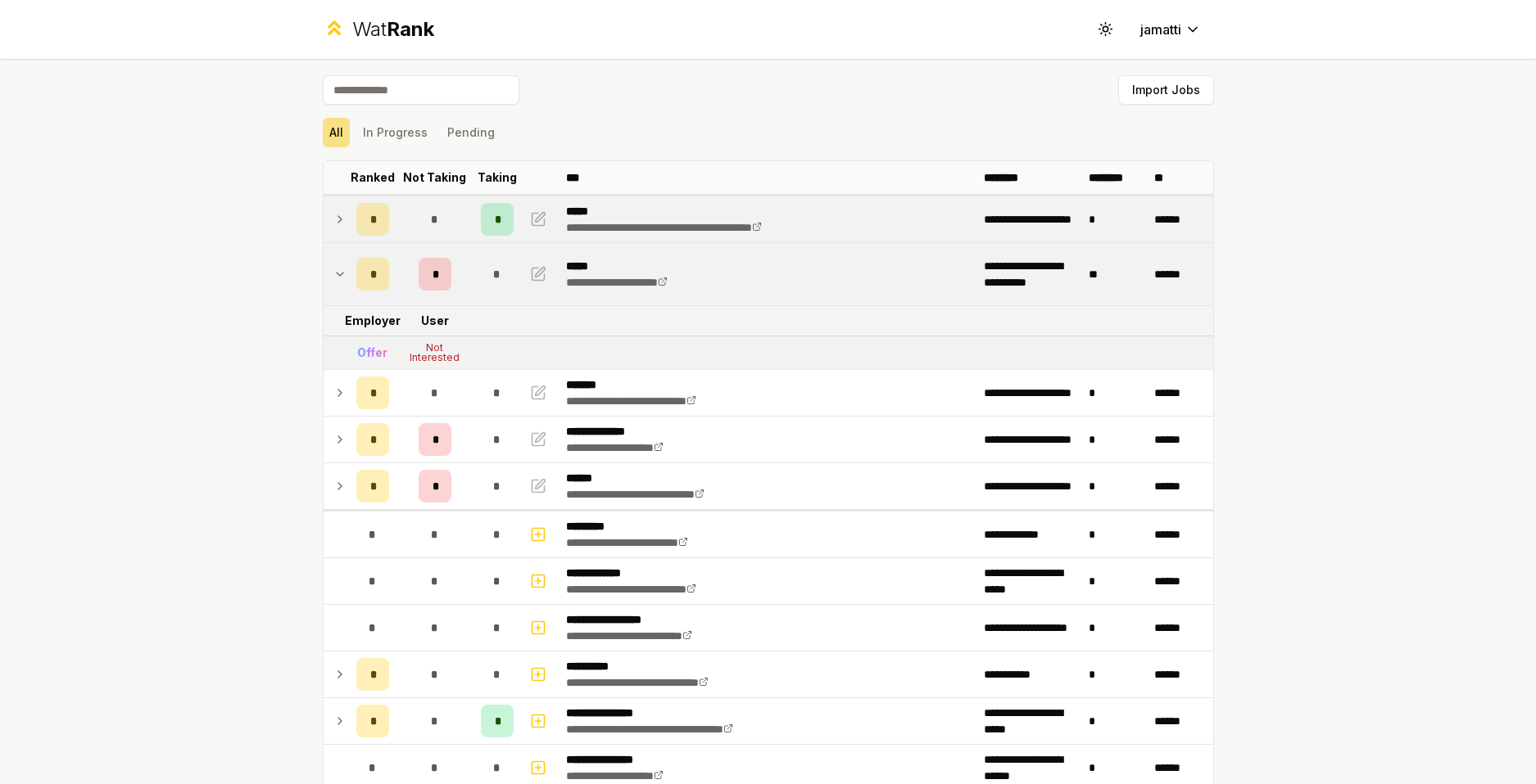
click at [334, 277] on icon at bounding box center [340, 274] width 14 height 19
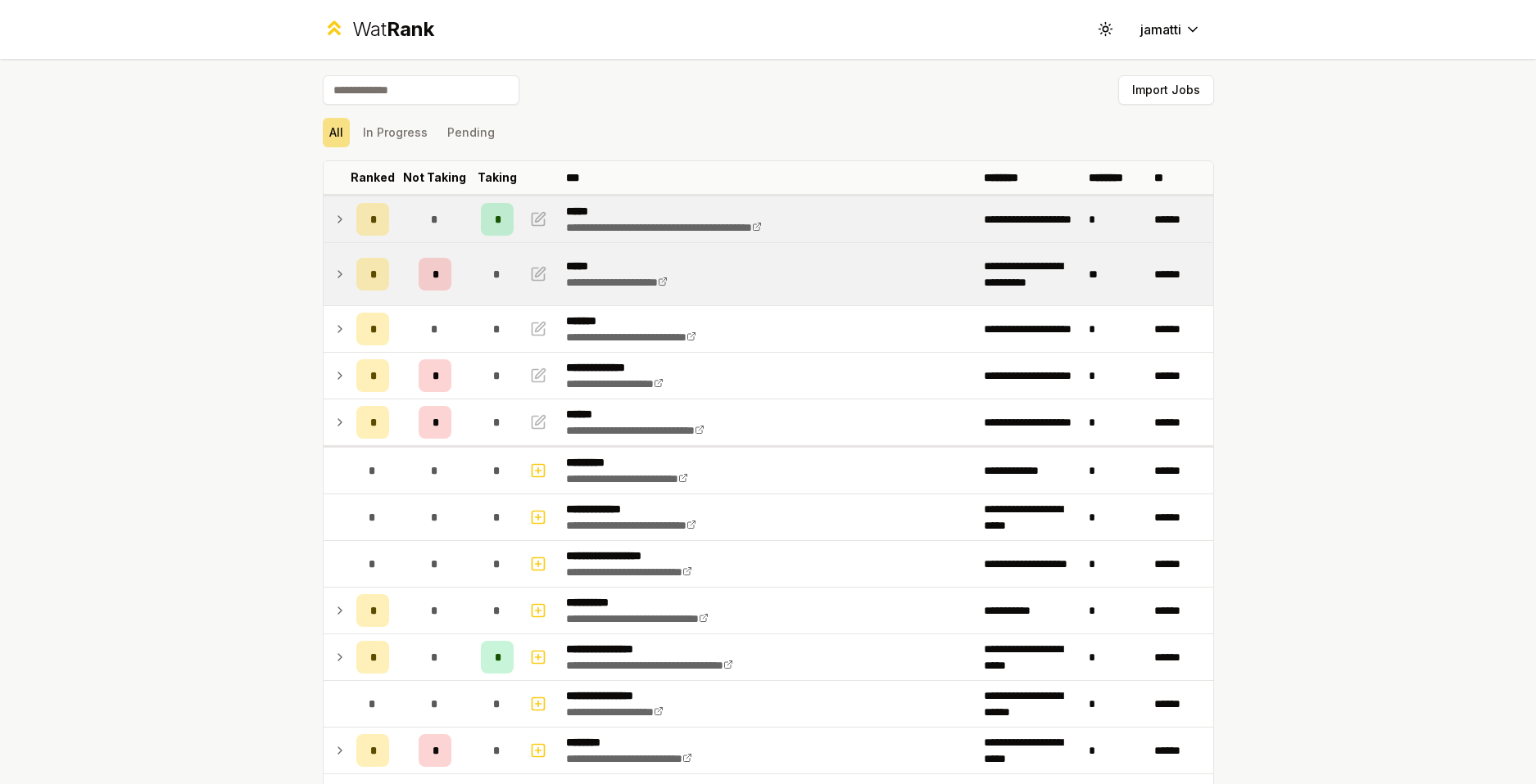
click at [337, 270] on icon at bounding box center [340, 274] width 14 height 19
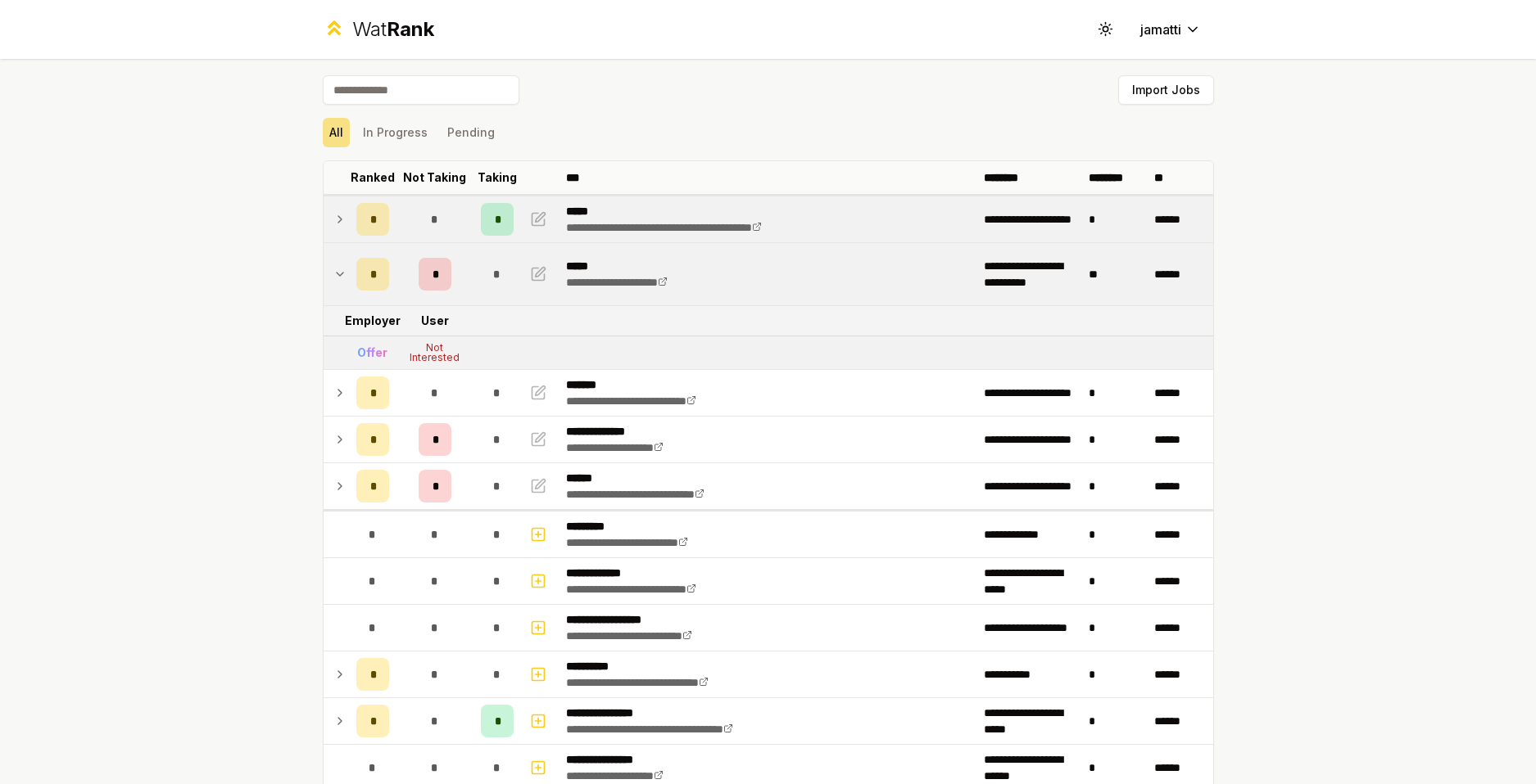
click at [334, 279] on icon at bounding box center [340, 274] width 14 height 19
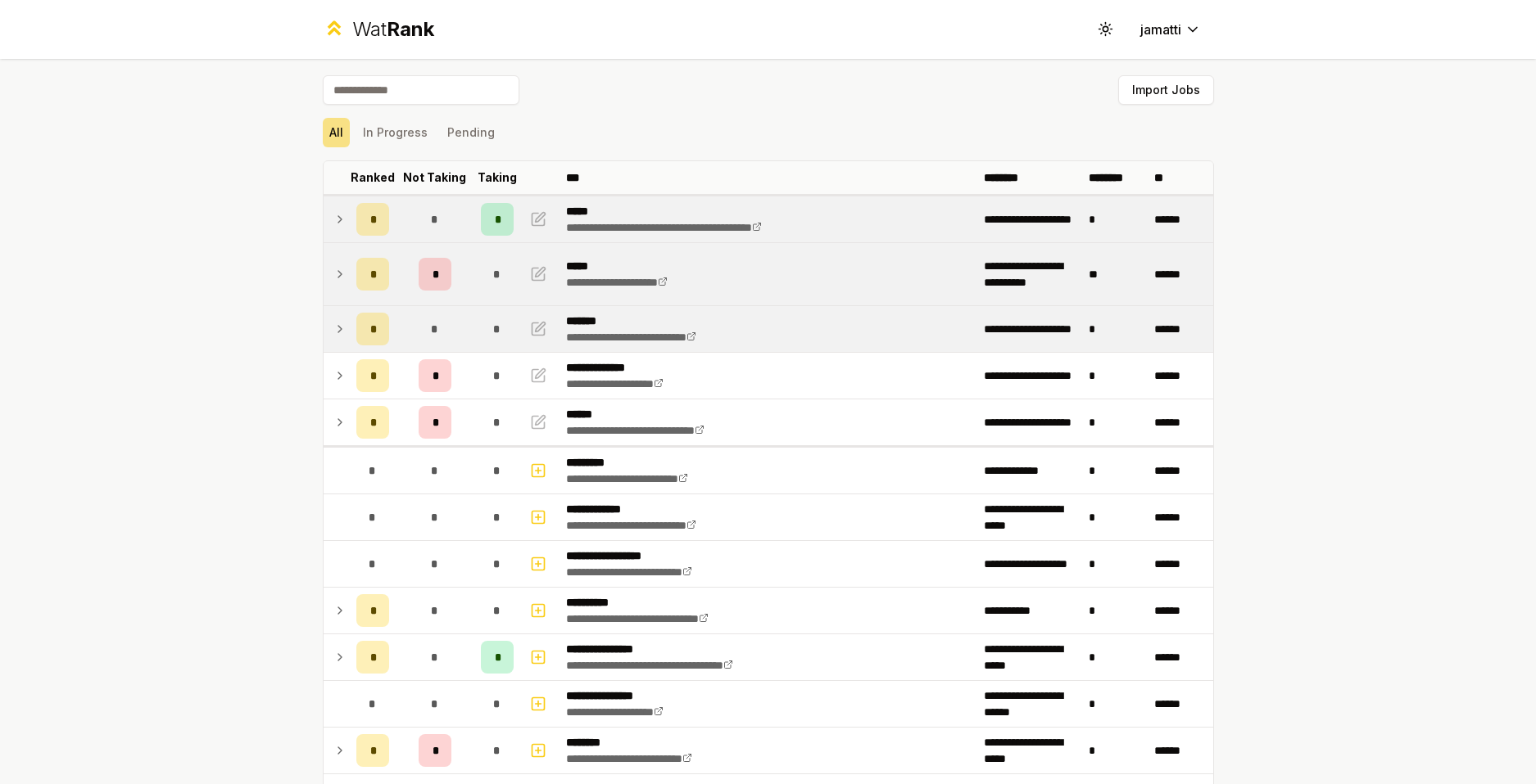
click at [334, 337] on icon at bounding box center [340, 329] width 14 height 19
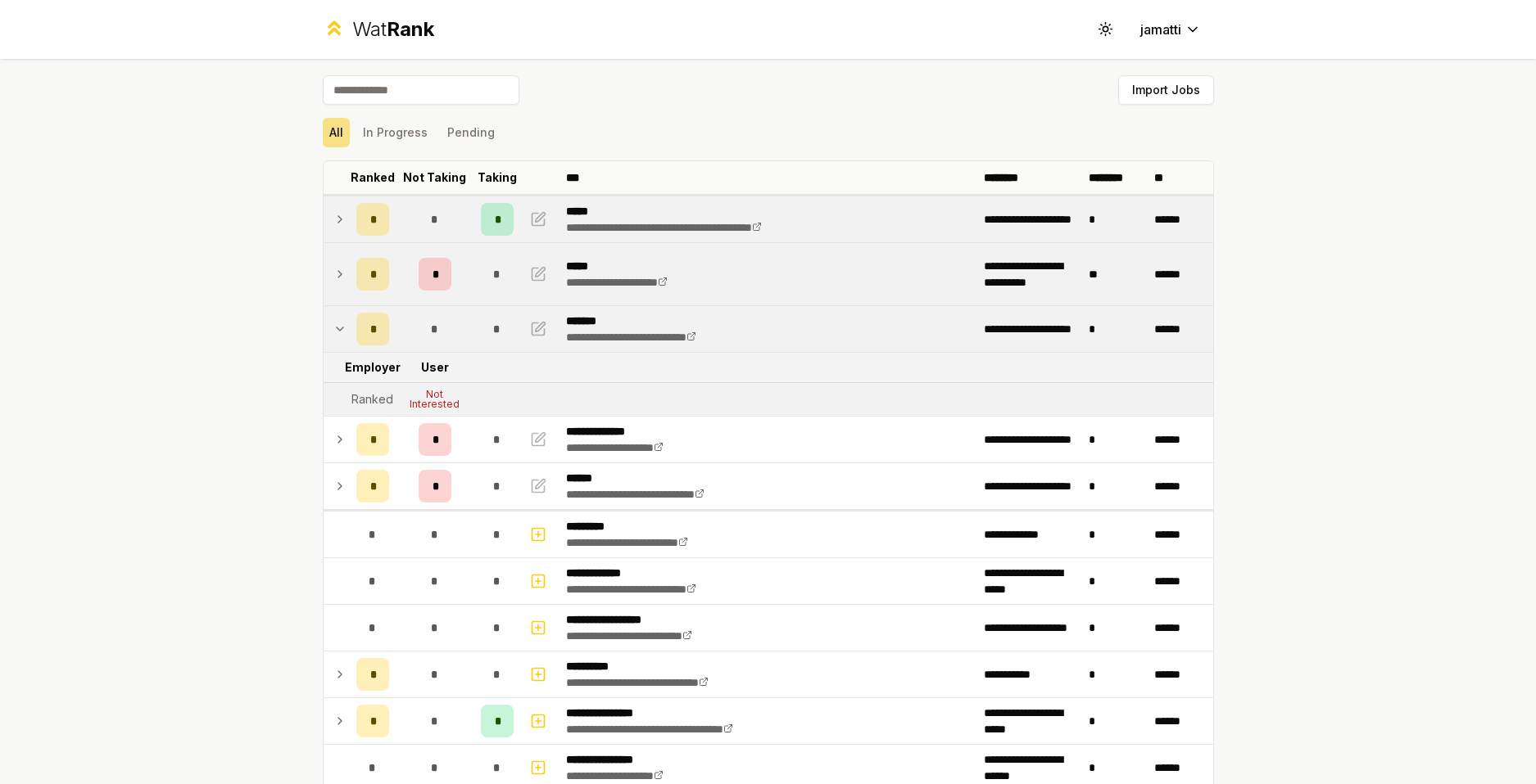
click at [326, 336] on td at bounding box center [336, 329] width 26 height 46
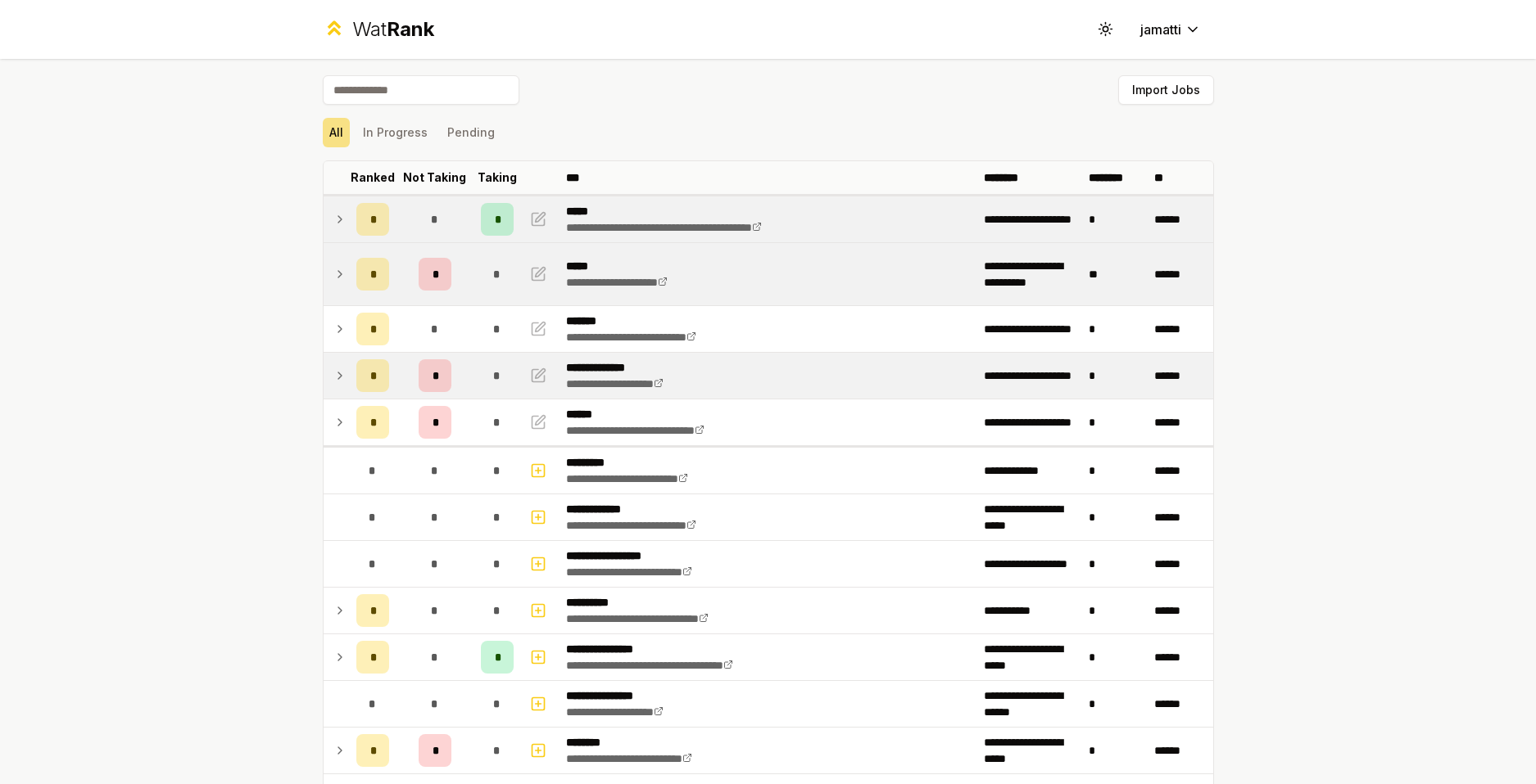
click at [335, 366] on icon at bounding box center [340, 376] width 14 height 19
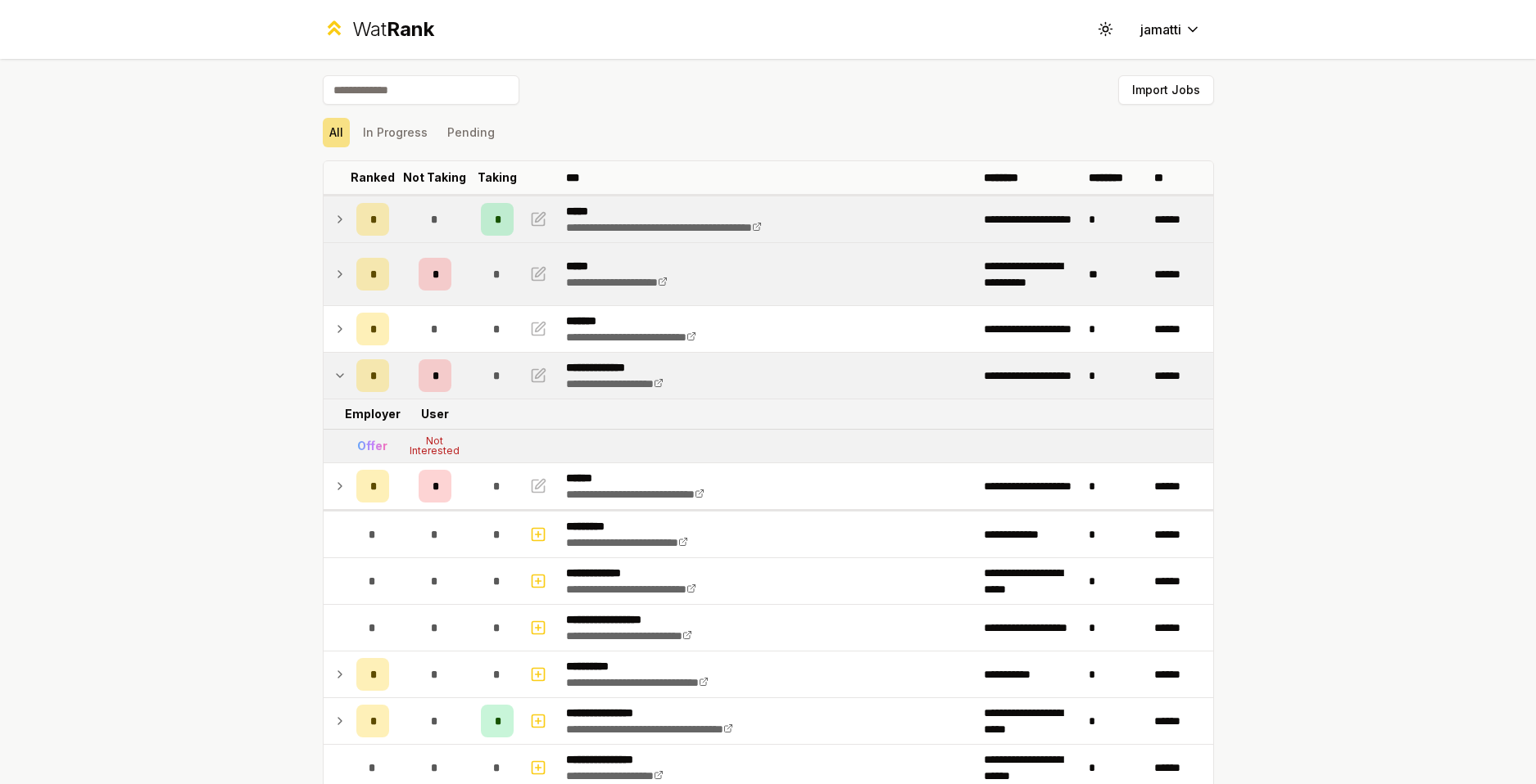
click at [337, 377] on icon at bounding box center [340, 376] width 14 height 19
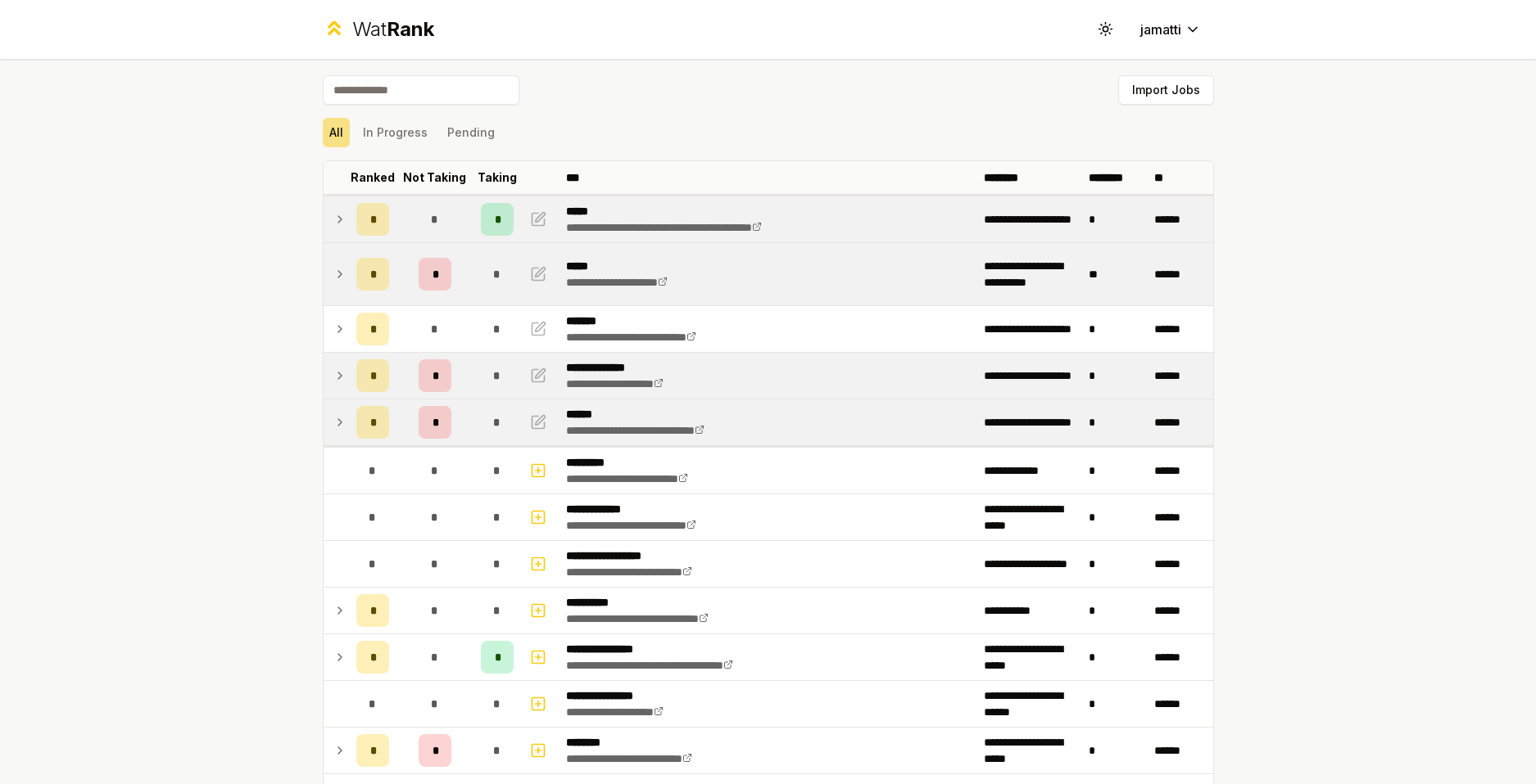
click at [342, 419] on td at bounding box center [336, 422] width 26 height 46
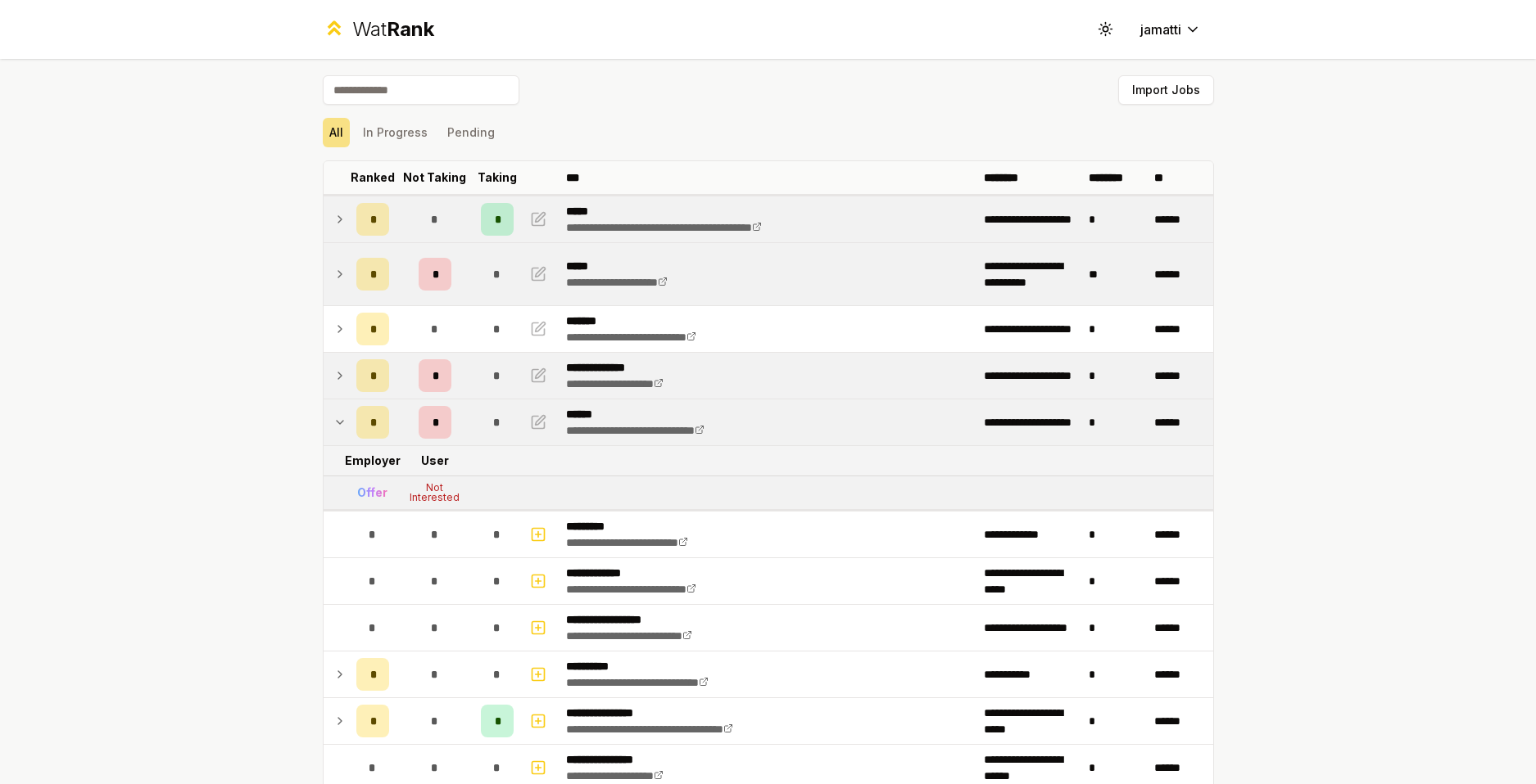
click at [340, 419] on td at bounding box center [336, 422] width 26 height 46
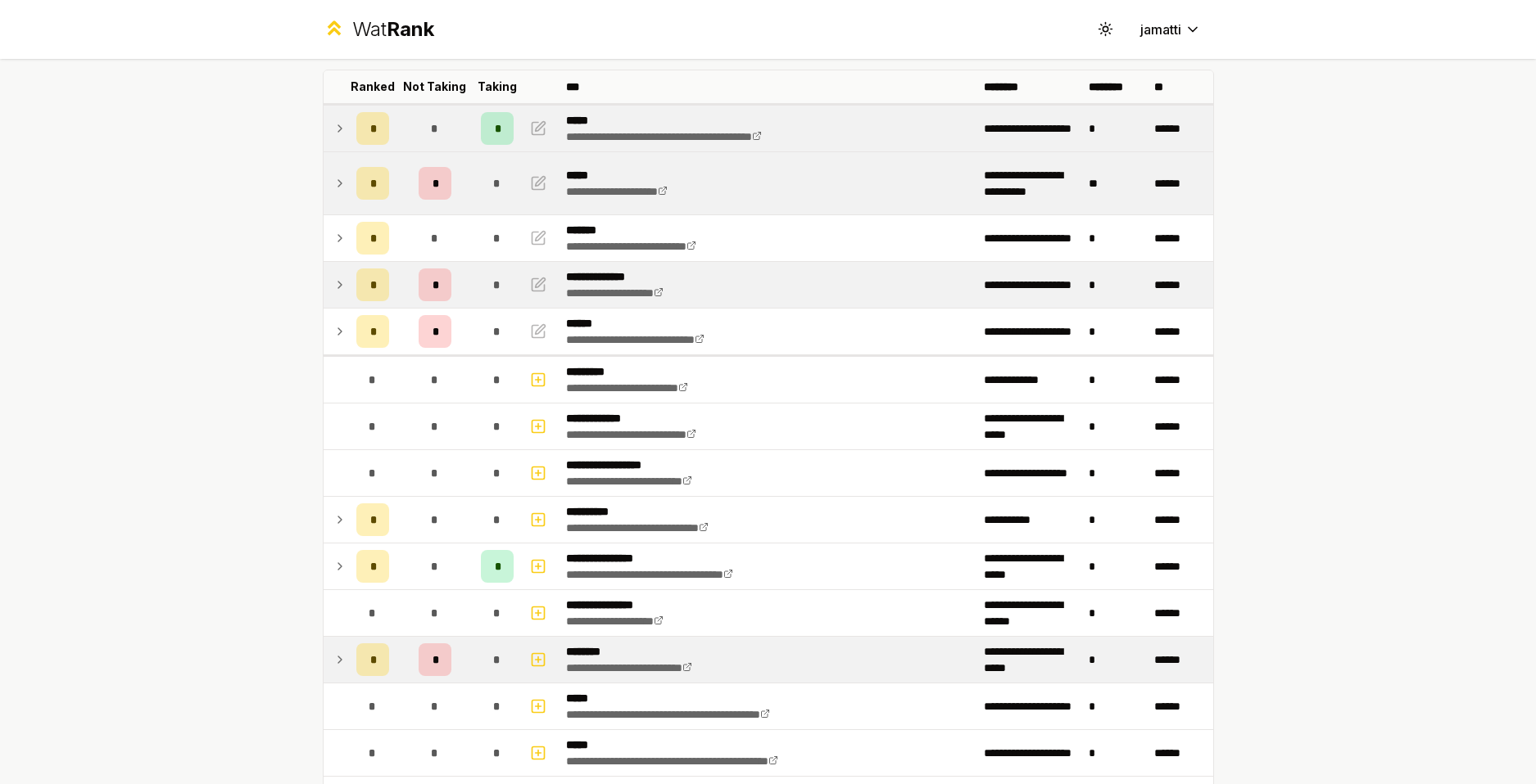
scroll to position [328, 0]
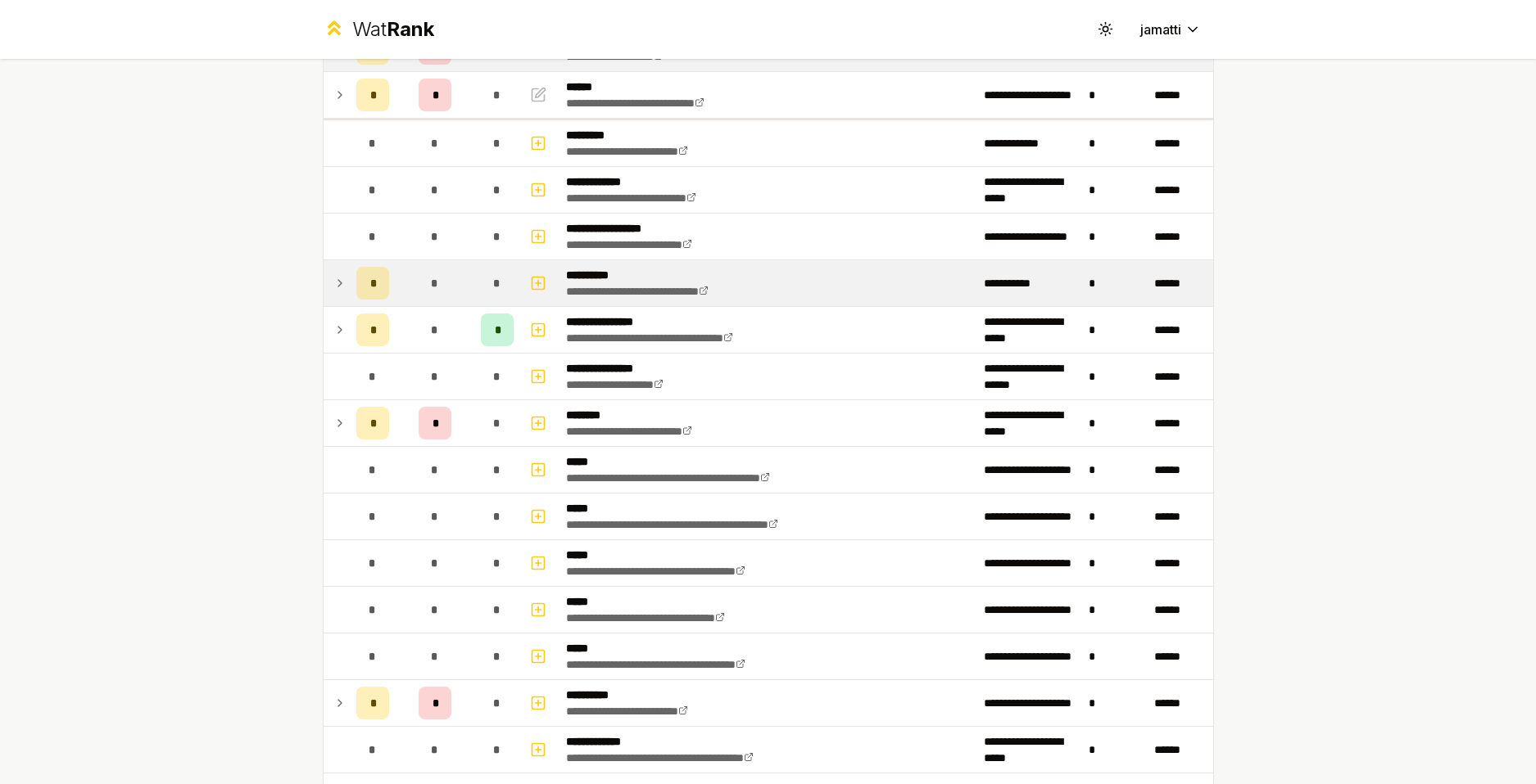
click at [335, 291] on icon at bounding box center [340, 283] width 14 height 19
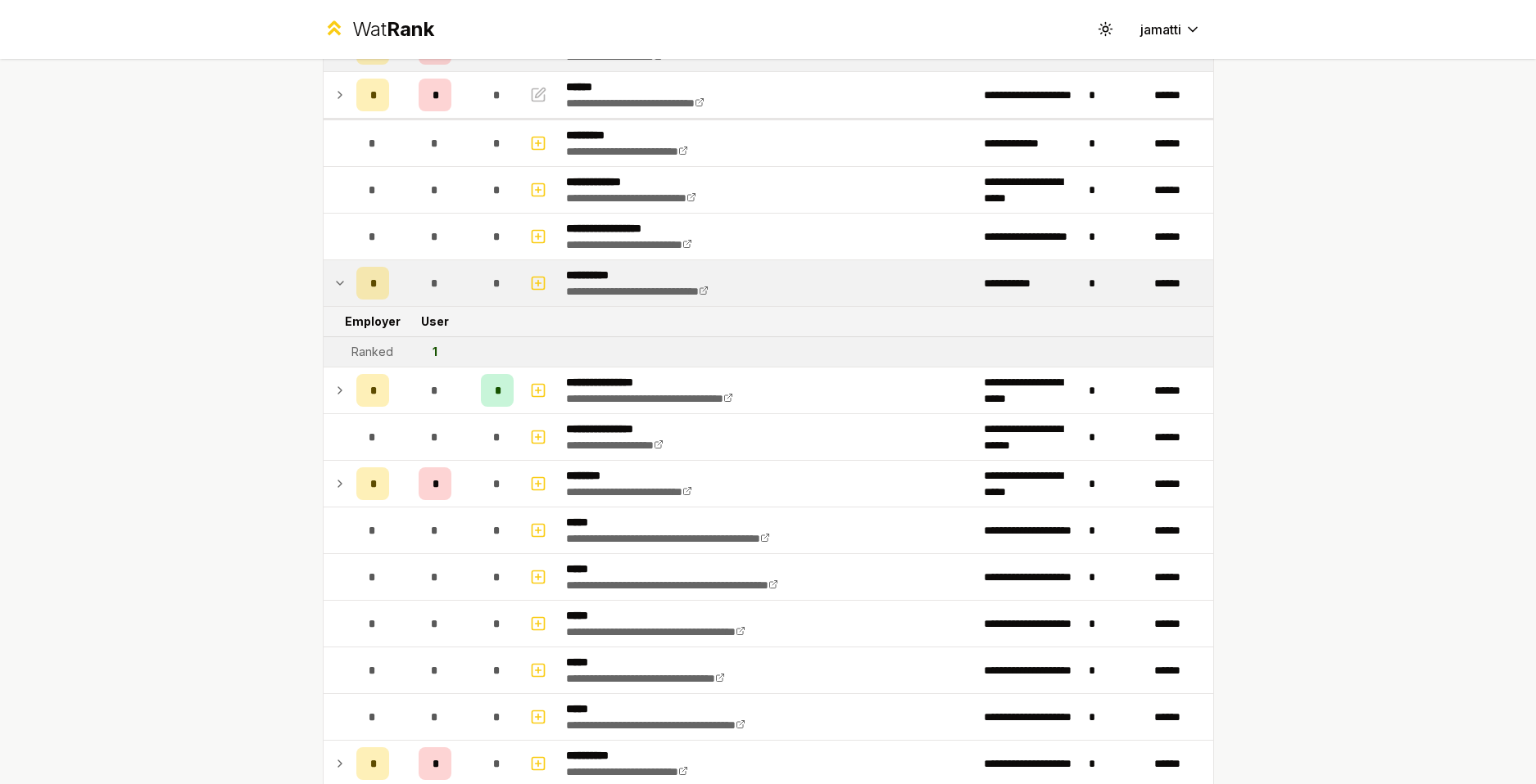
click at [335, 287] on icon at bounding box center [340, 283] width 14 height 19
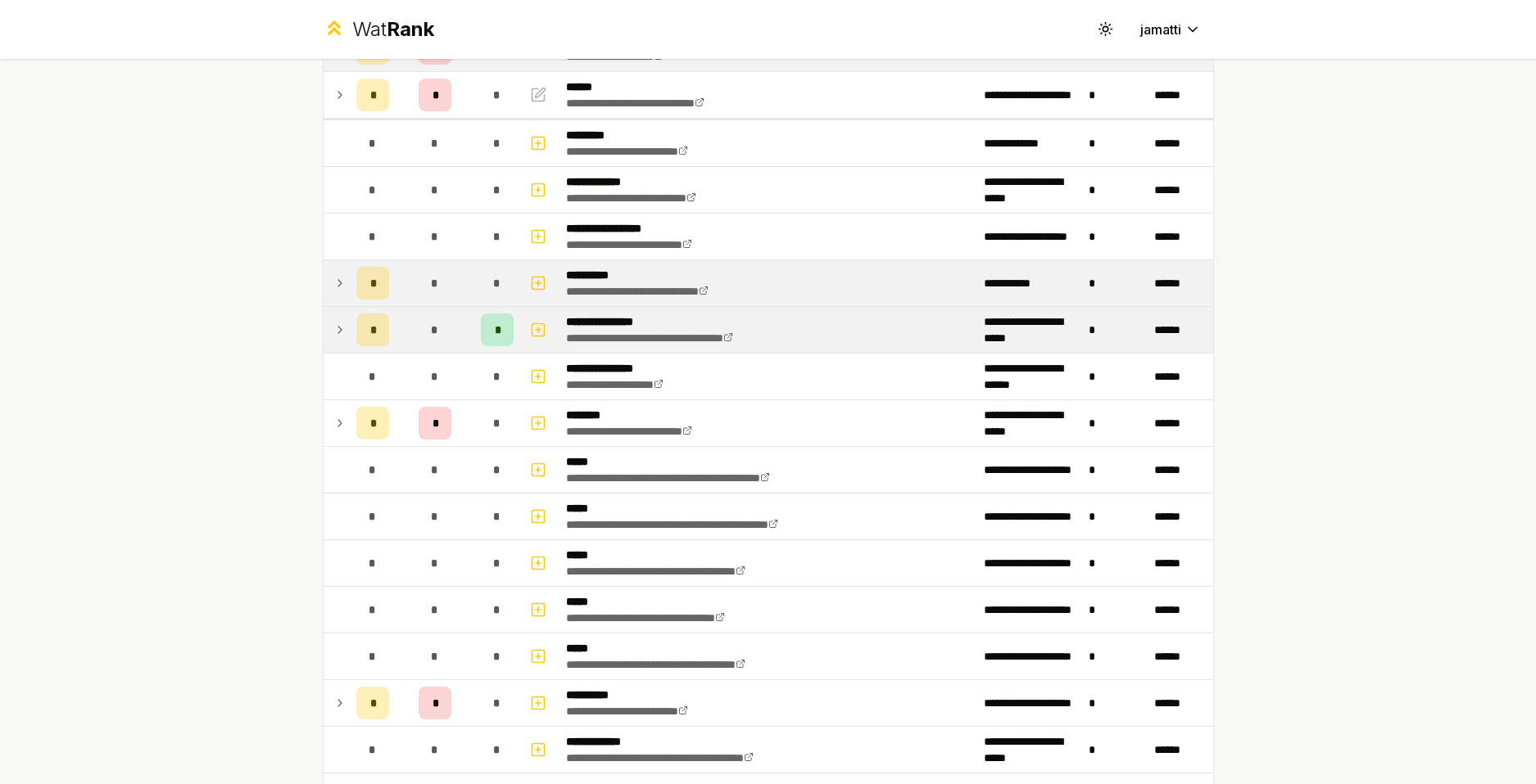
click at [350, 324] on td "*" at bounding box center [372, 329] width 46 height 46
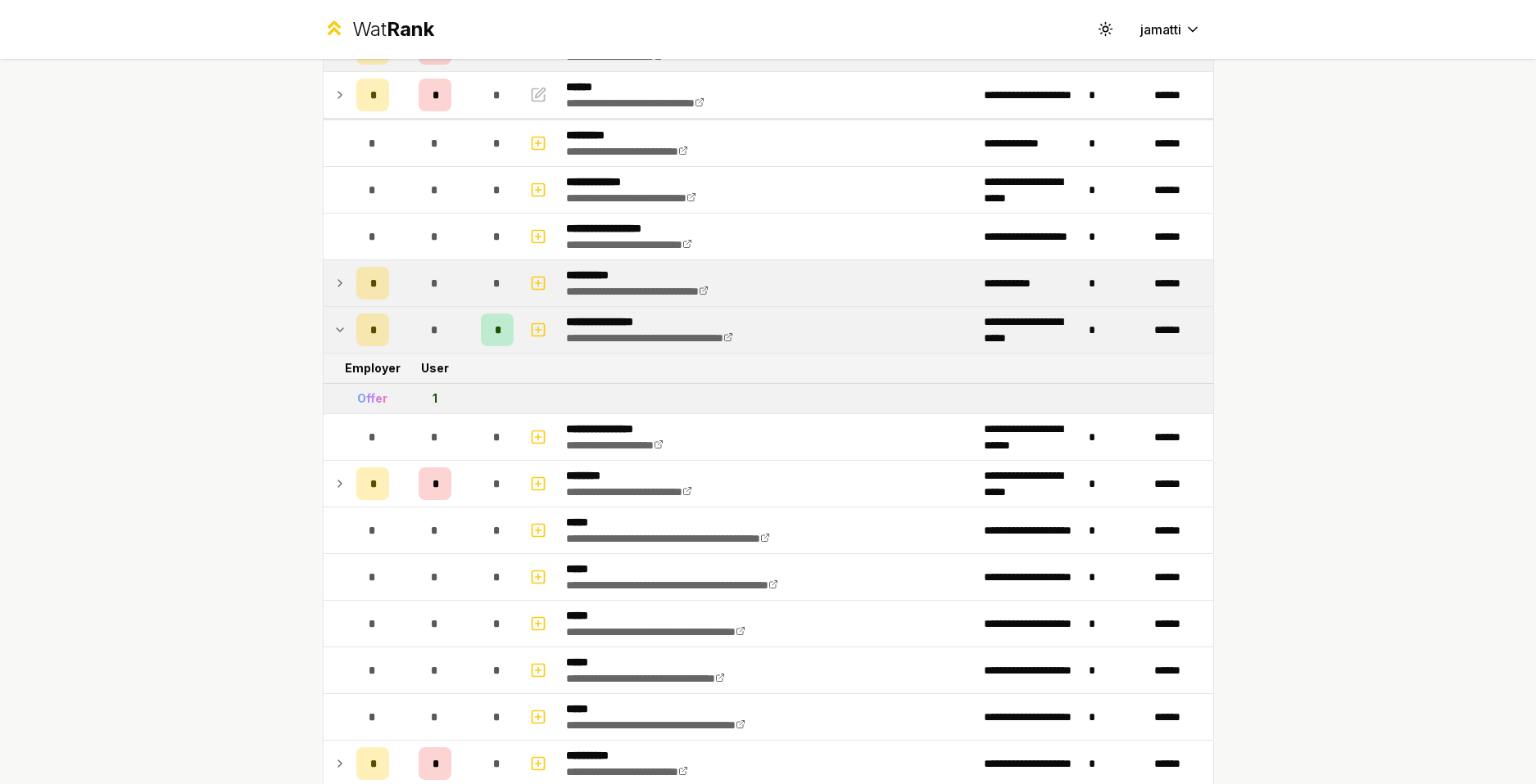
click at [336, 329] on icon at bounding box center [339, 329] width 7 height 3
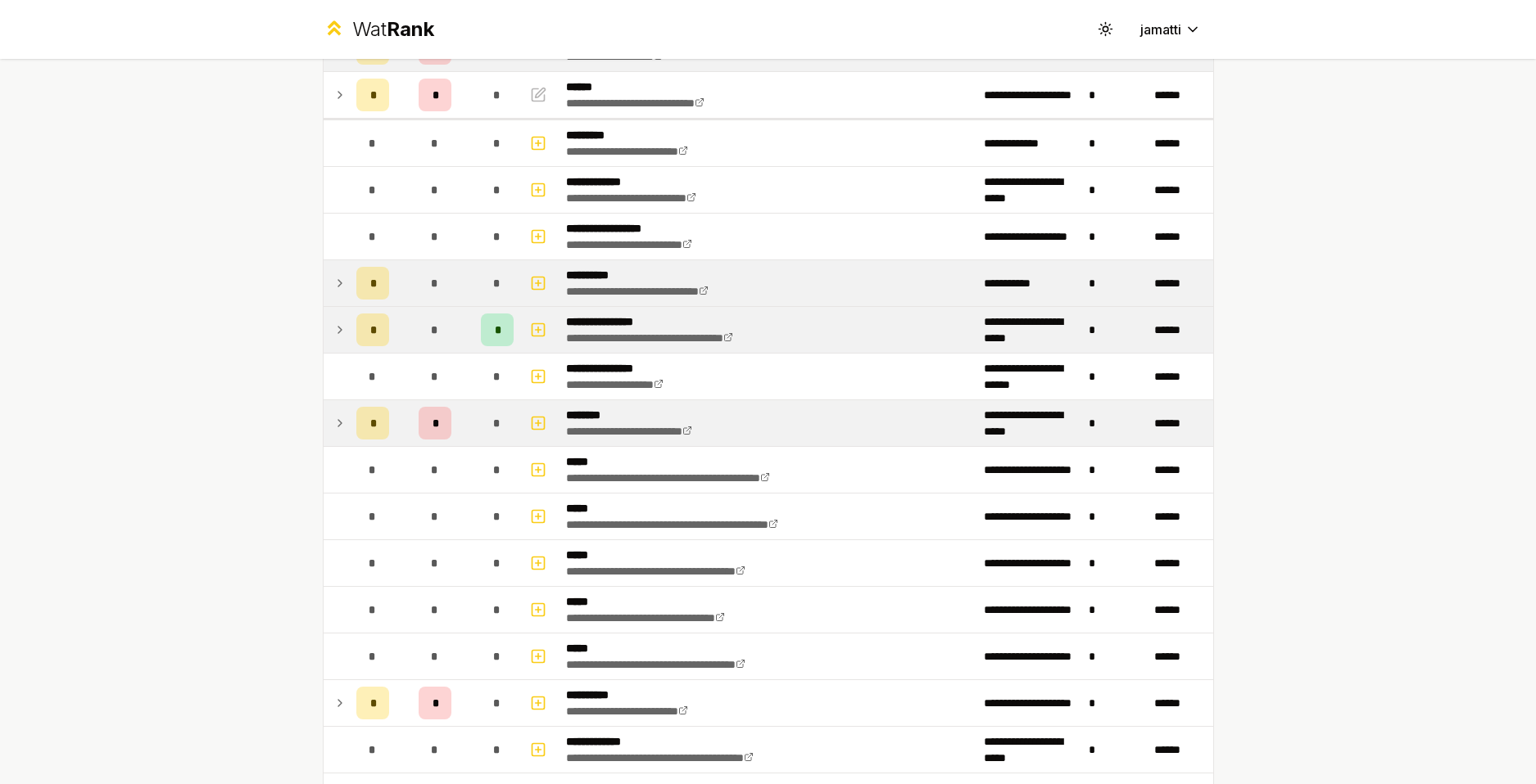
click at [338, 419] on icon at bounding box center [340, 423] width 14 height 19
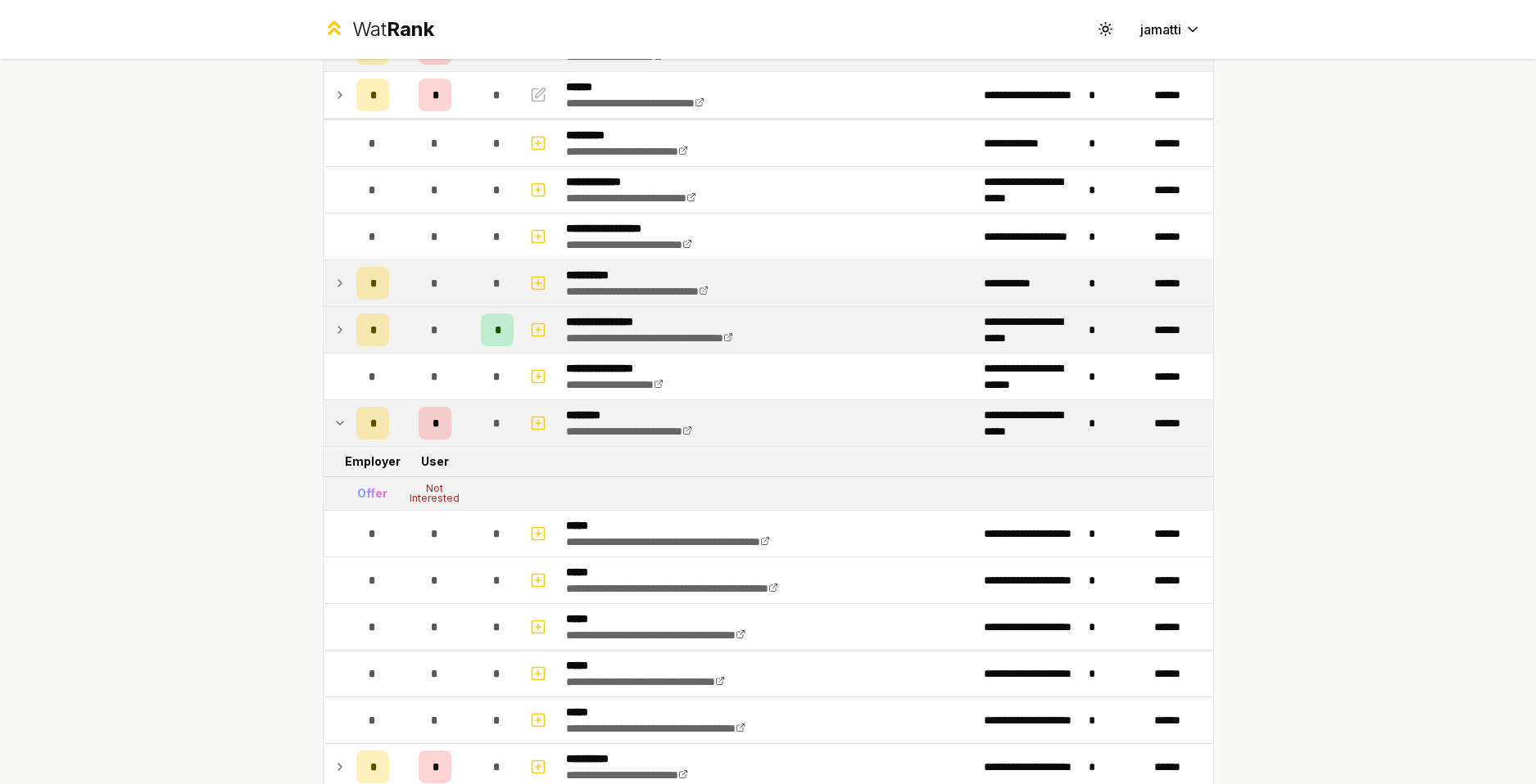
click at [338, 419] on icon at bounding box center [340, 423] width 14 height 19
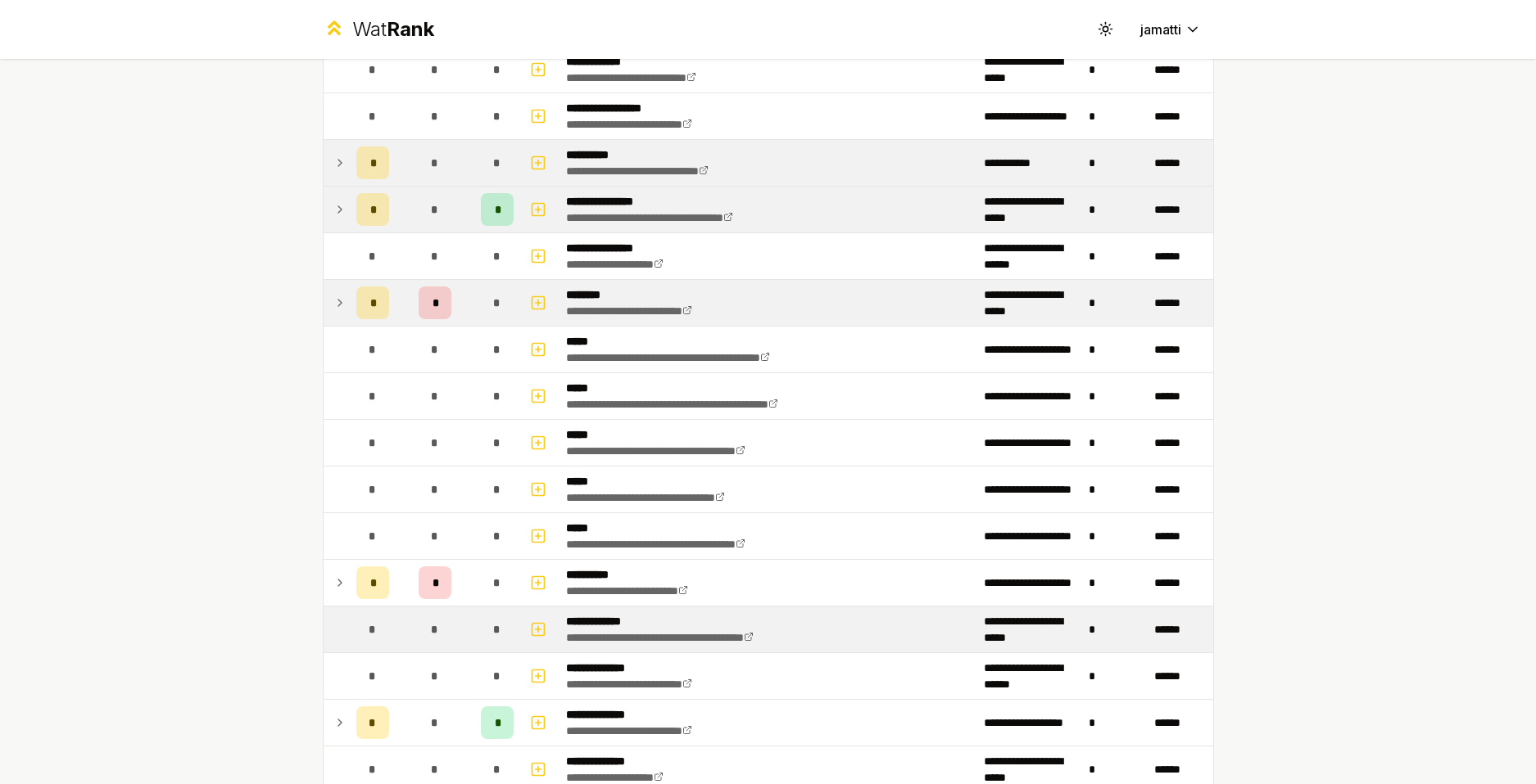
scroll to position [655, 0]
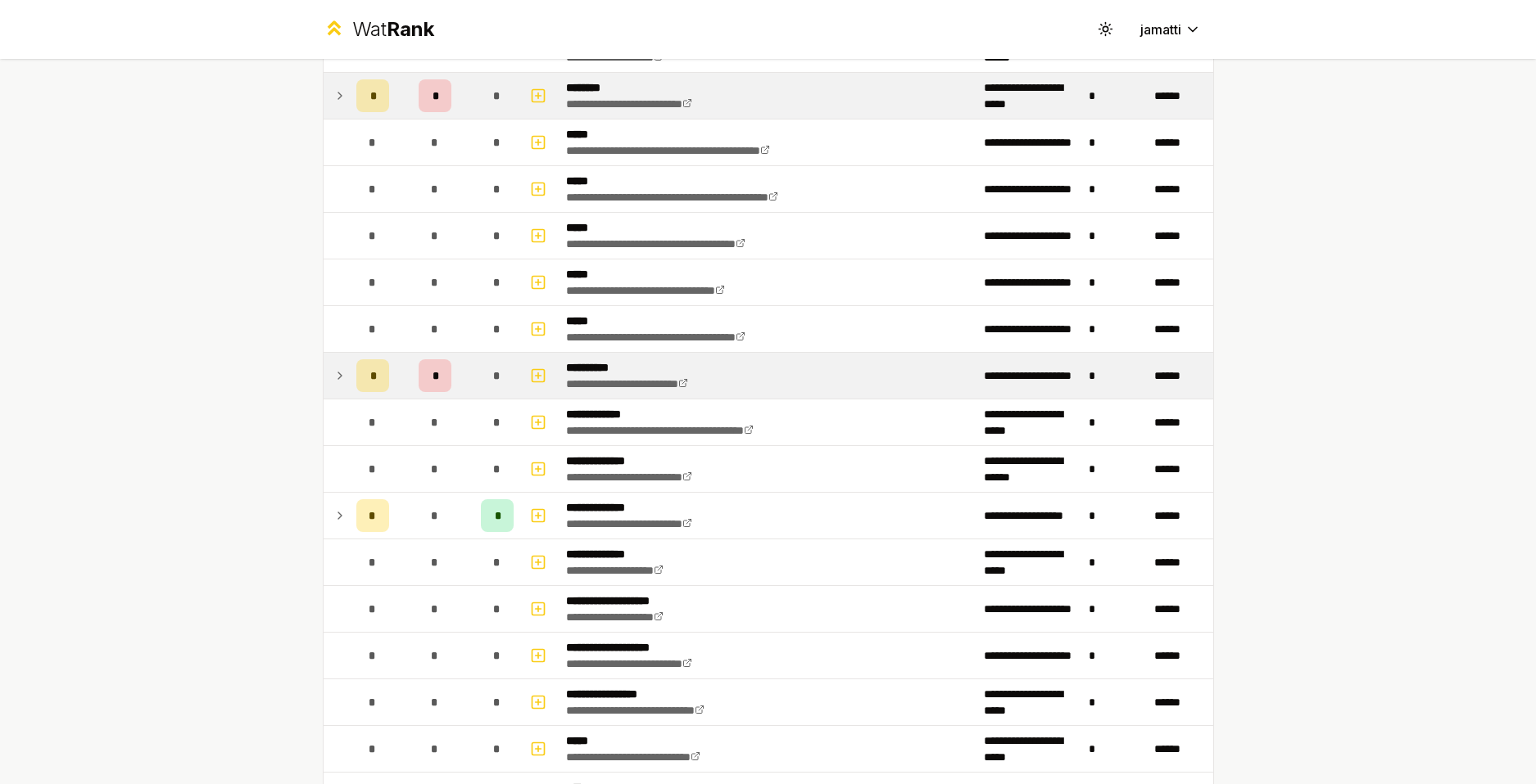
click at [338, 375] on icon at bounding box center [340, 376] width 14 height 19
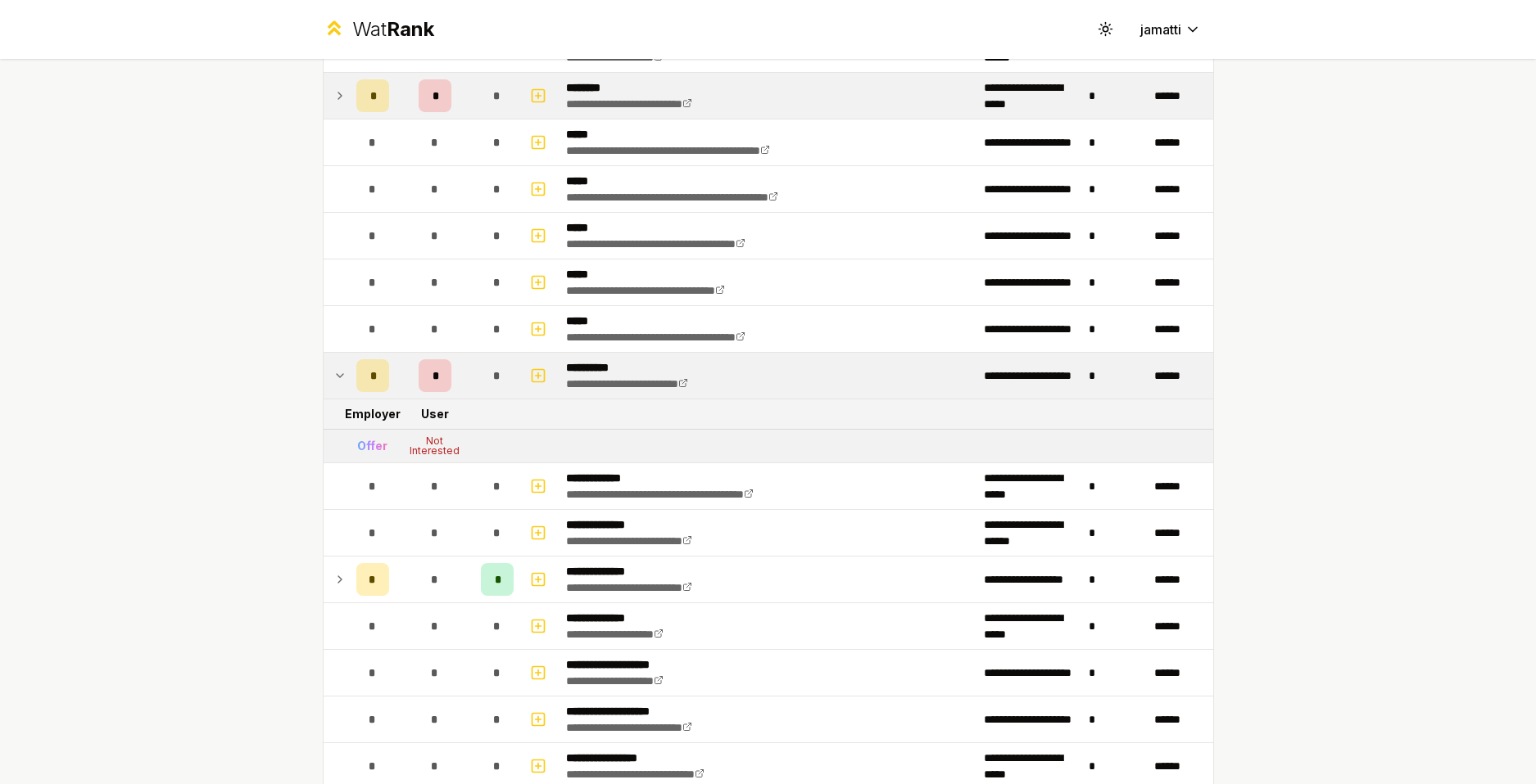
click at [338, 375] on icon at bounding box center [340, 376] width 14 height 19
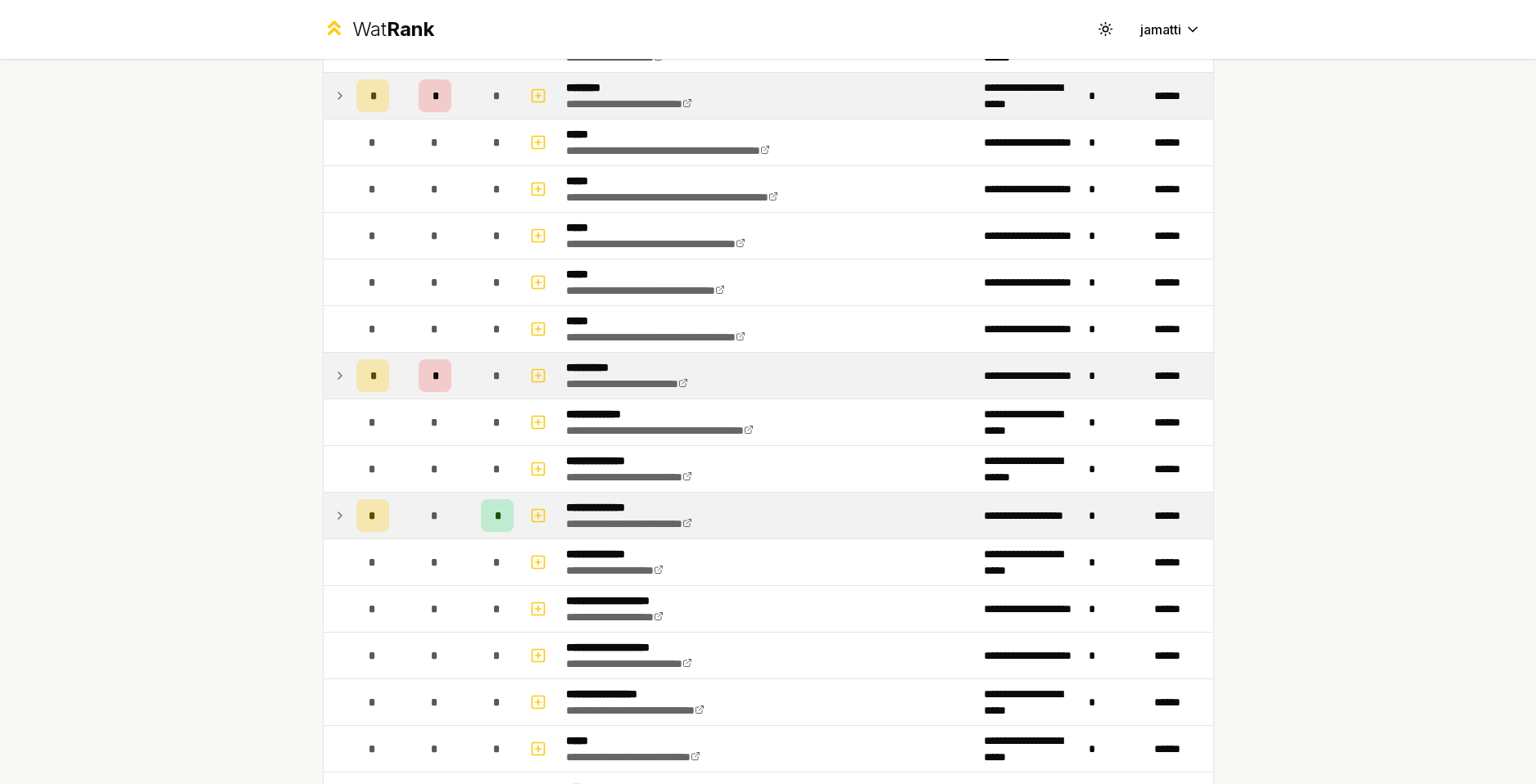
click at [335, 510] on icon at bounding box center [340, 516] width 14 height 19
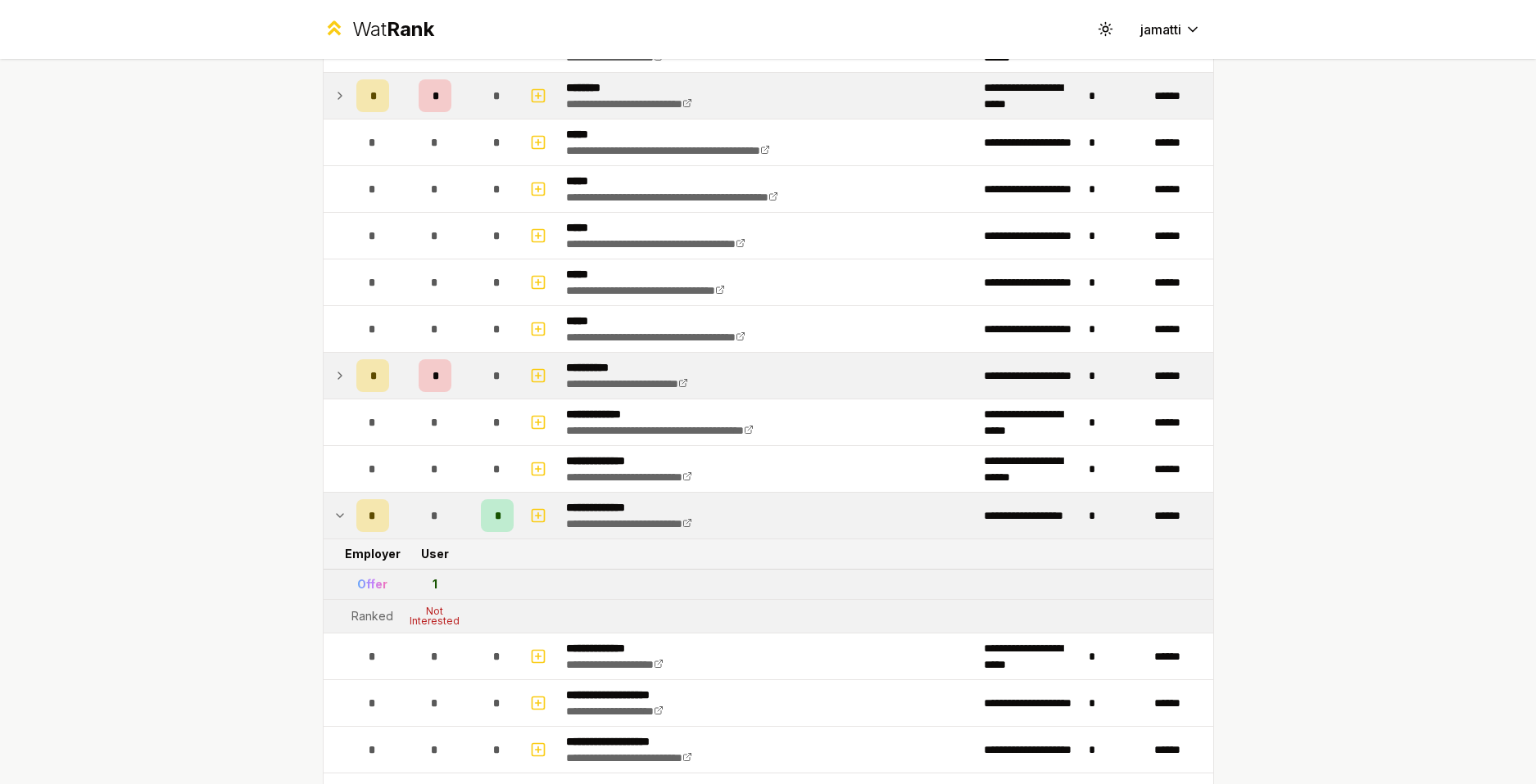
click at [336, 516] on icon at bounding box center [339, 515] width 7 height 3
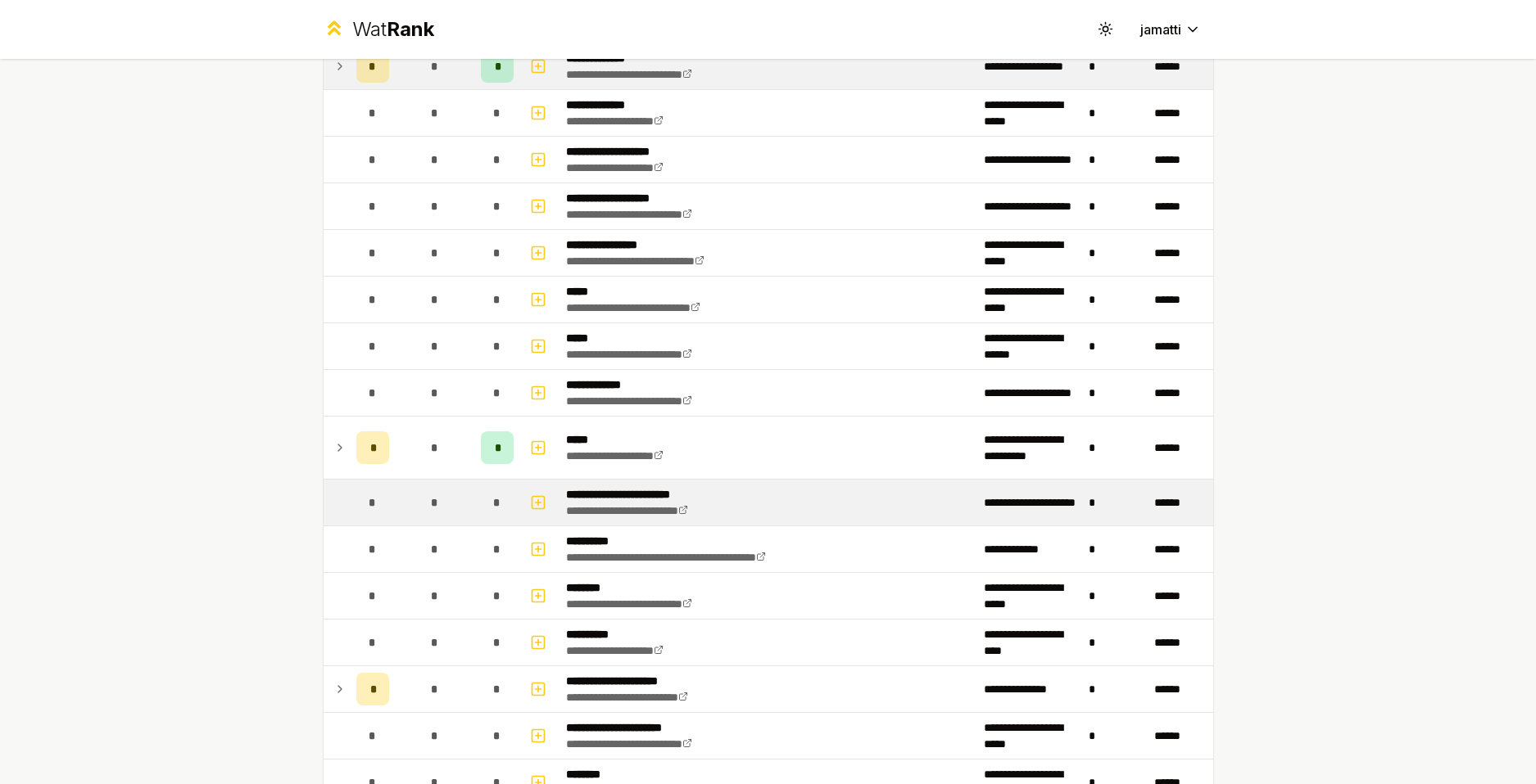
scroll to position [1145, 0]
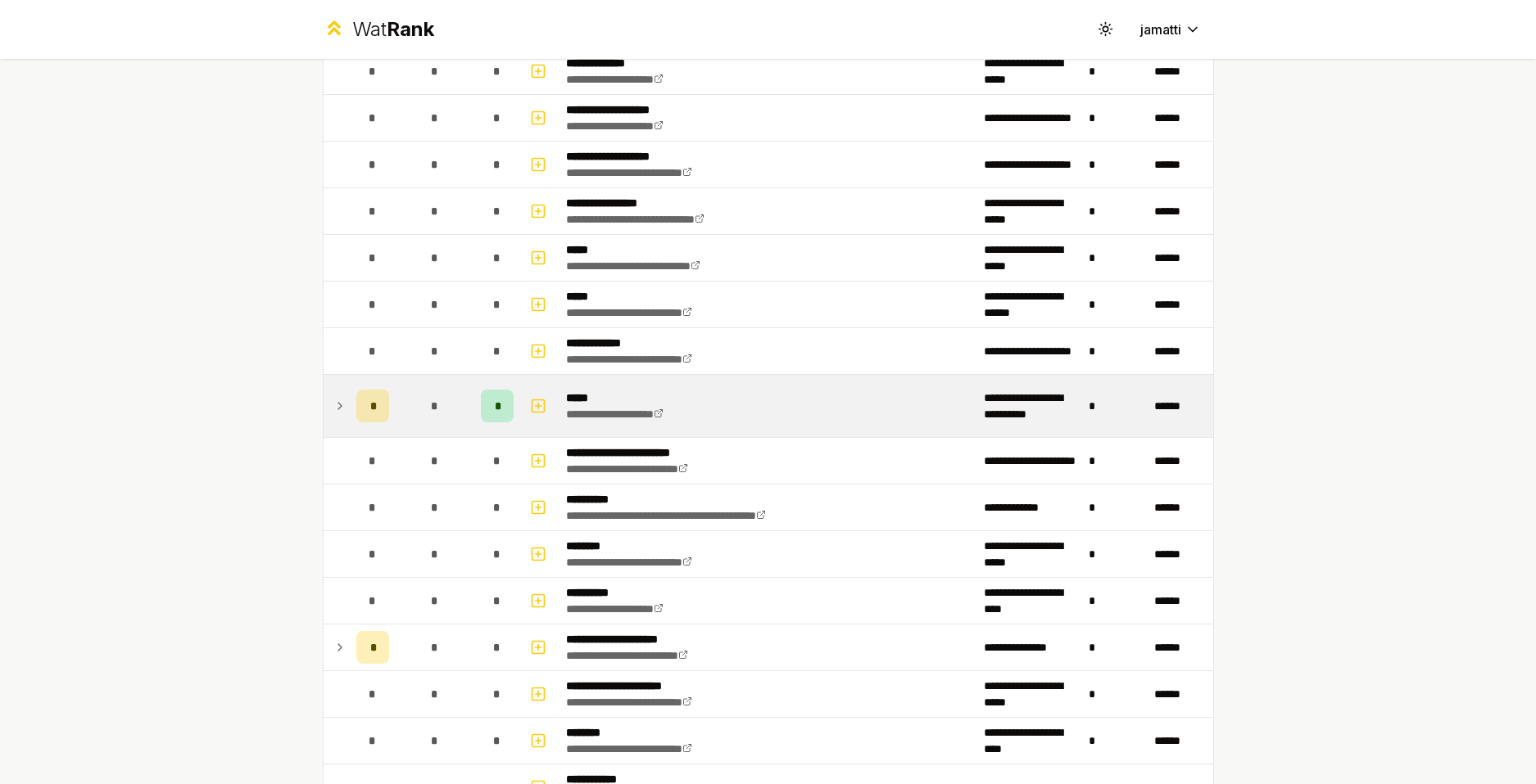
click at [334, 404] on icon at bounding box center [340, 406] width 14 height 19
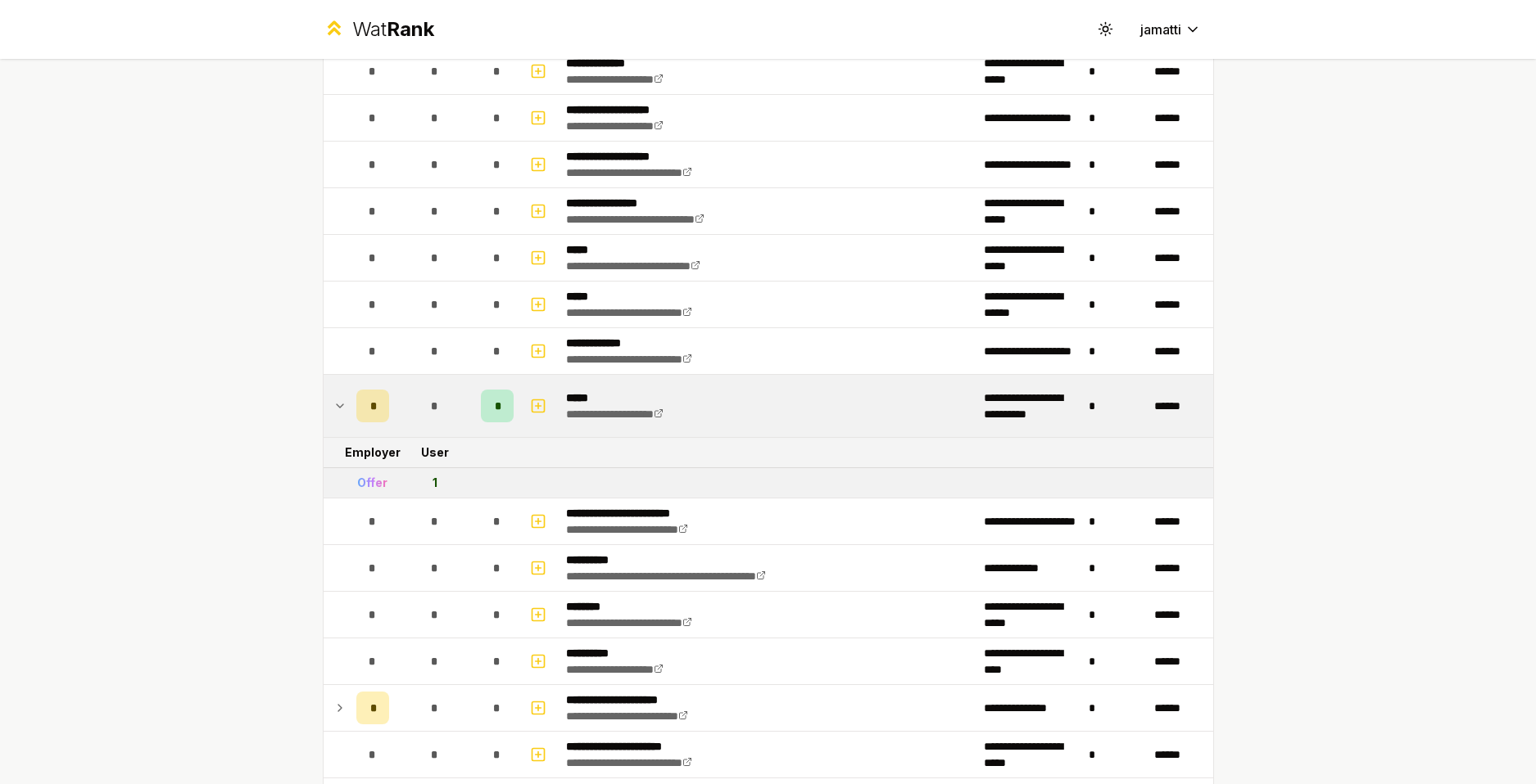
click at [334, 405] on icon at bounding box center [340, 406] width 14 height 19
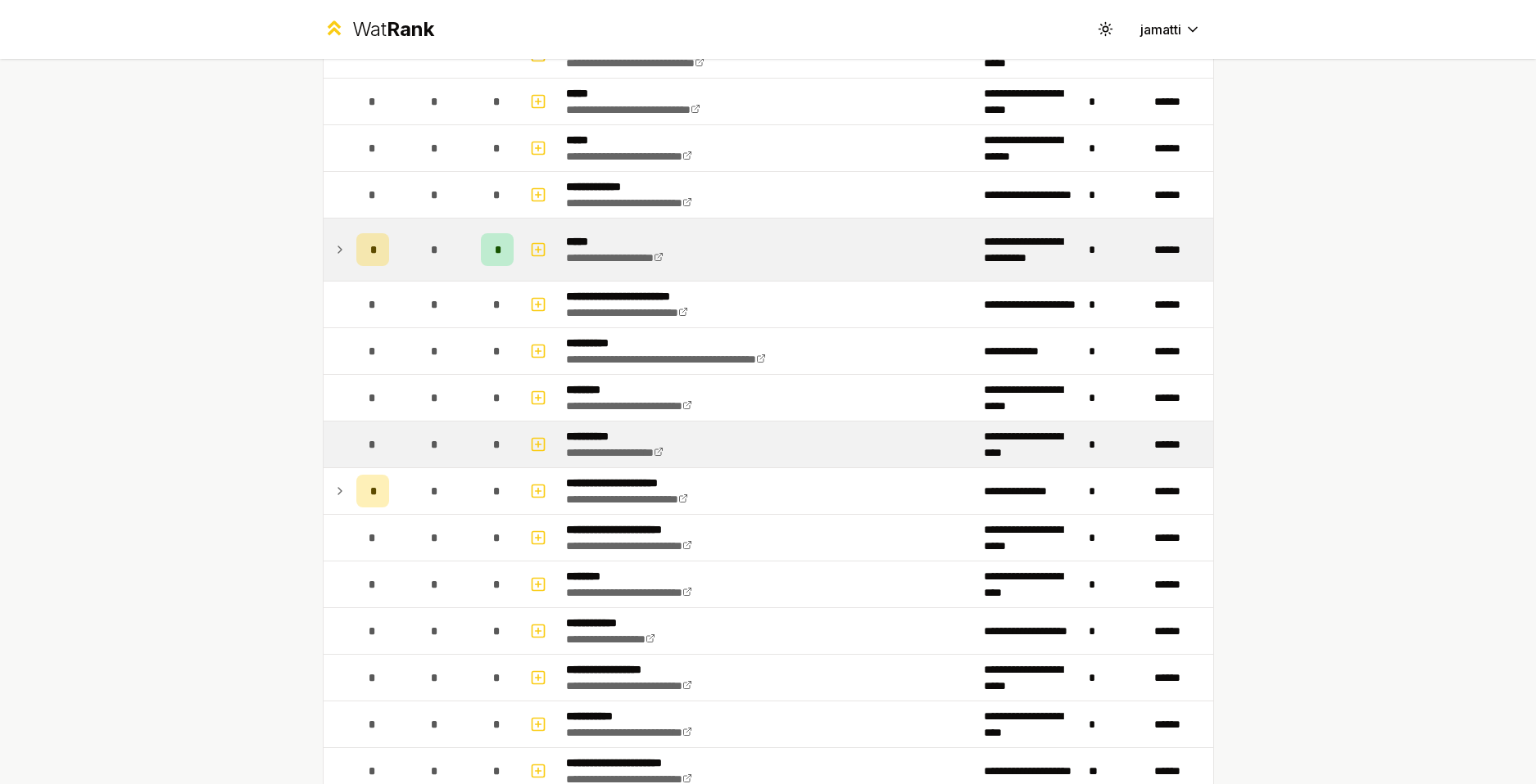
scroll to position [1309, 0]
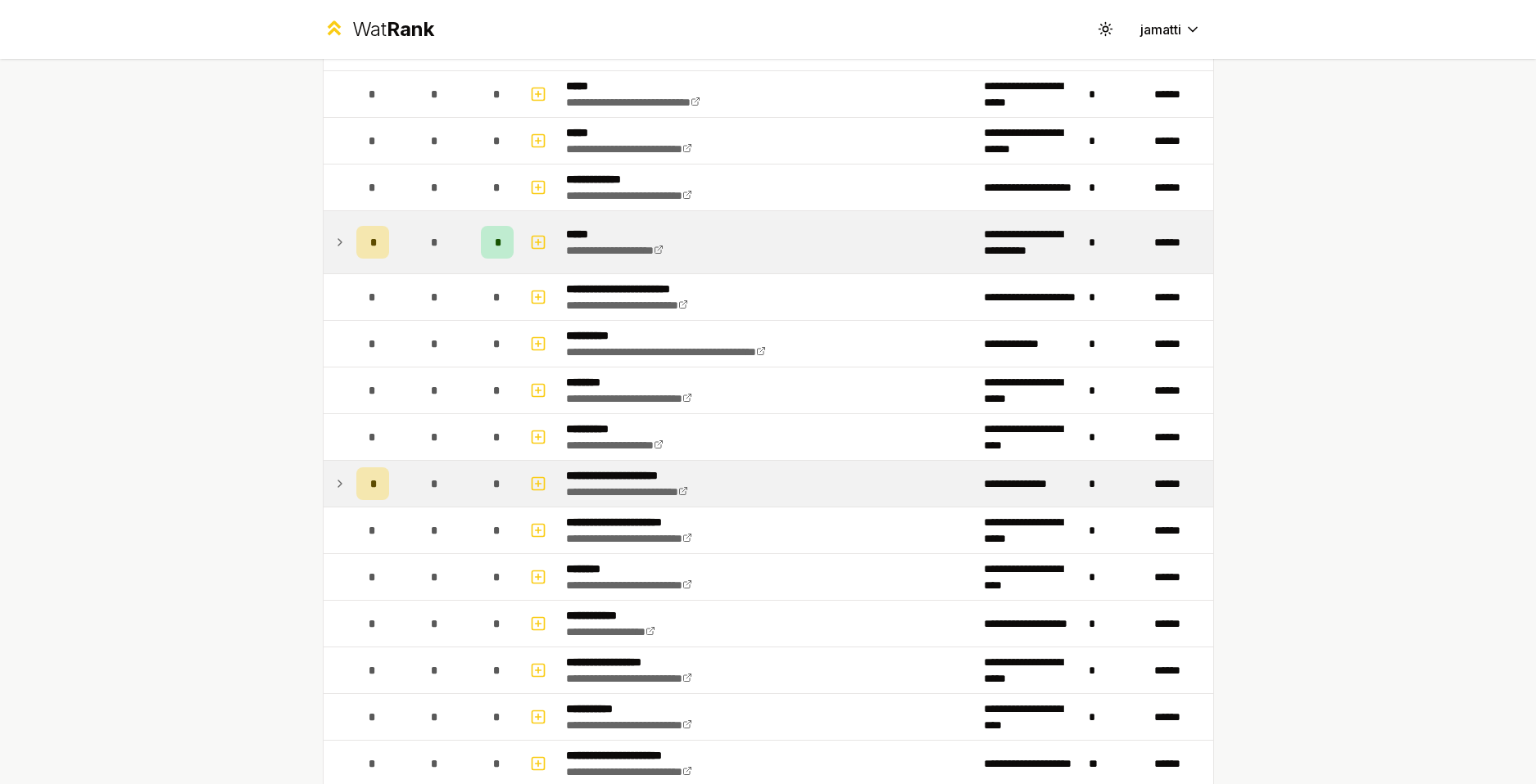
click at [334, 487] on icon at bounding box center [340, 484] width 14 height 19
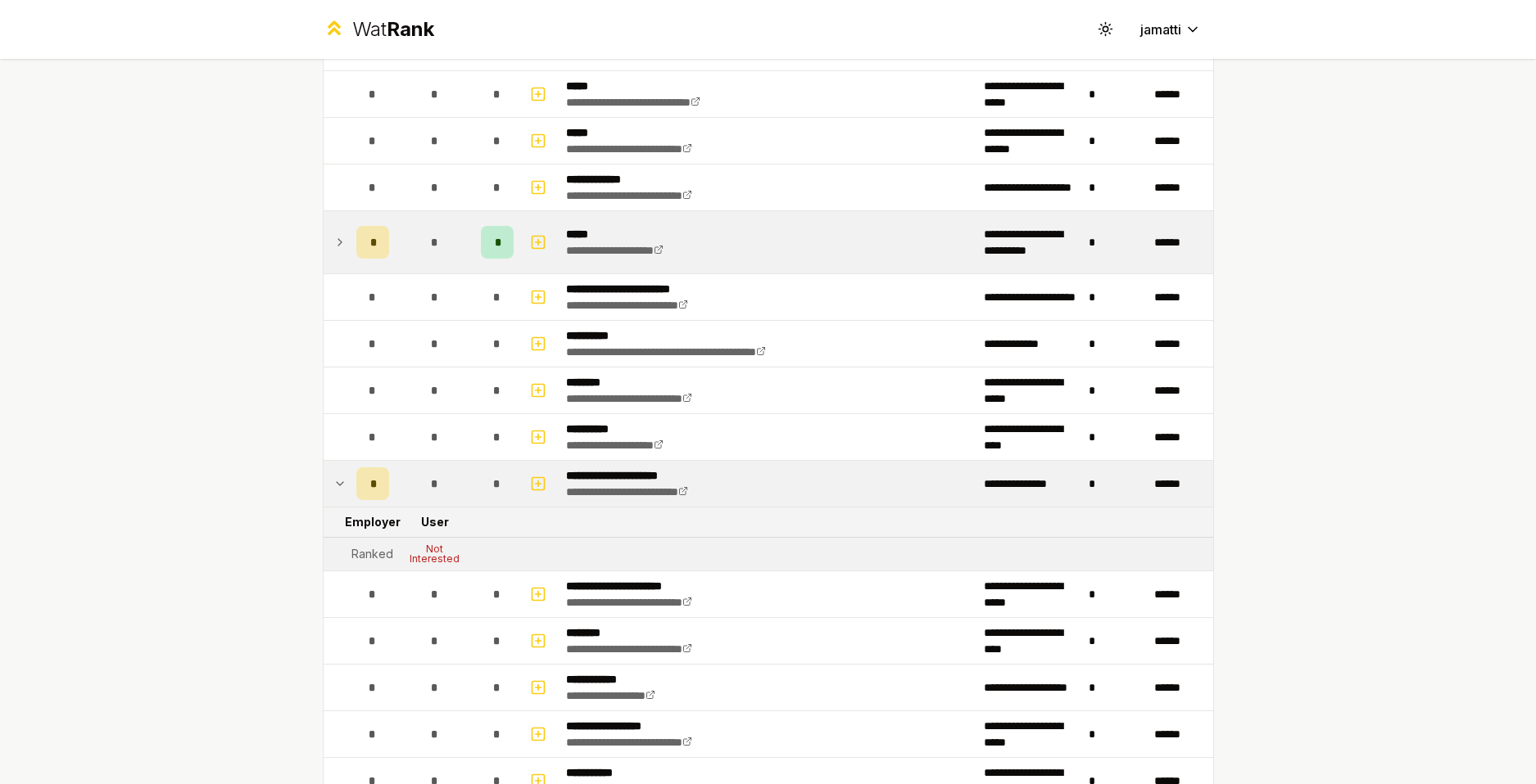
click at [334, 487] on icon at bounding box center [340, 484] width 14 height 19
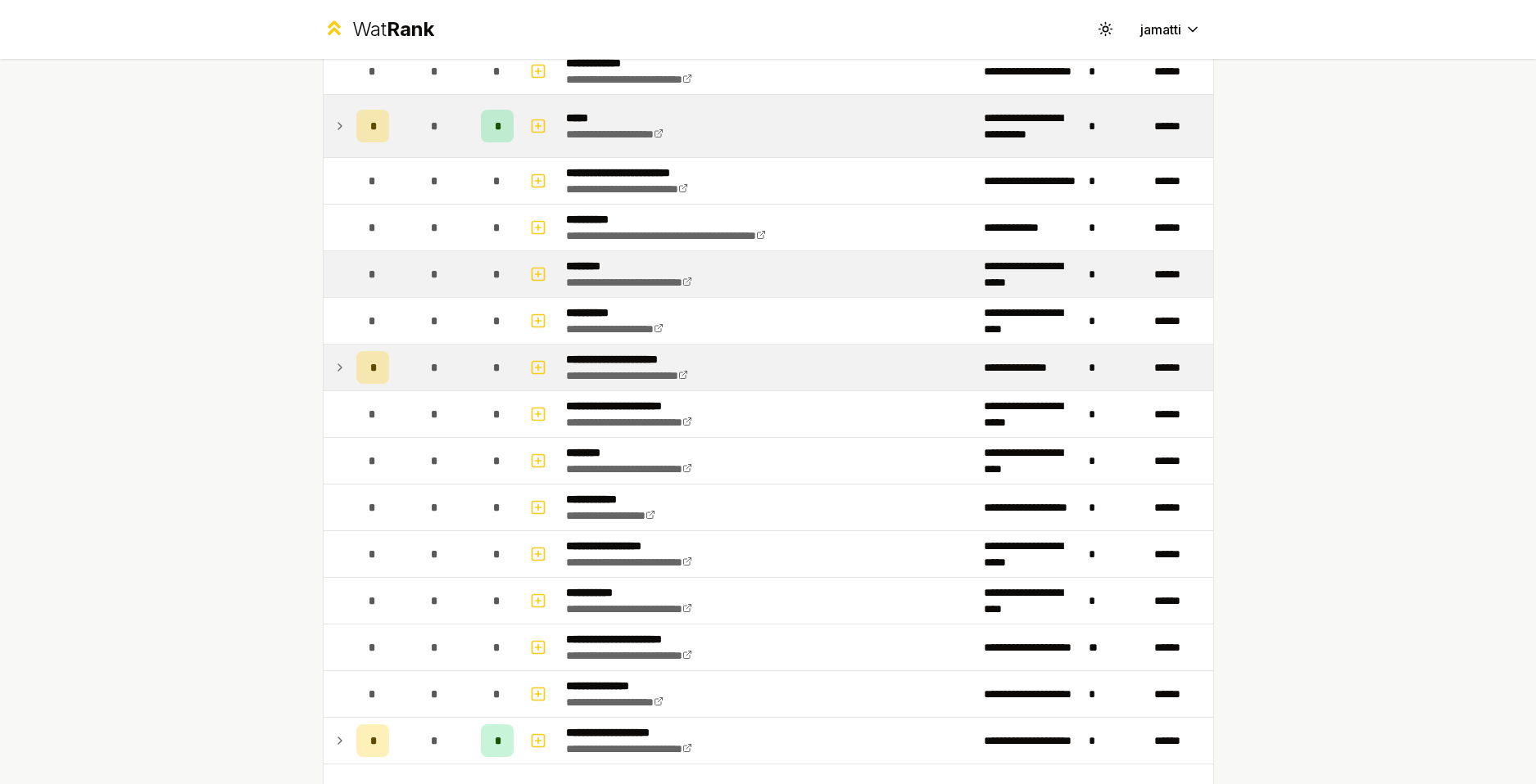
scroll to position [1617, 0]
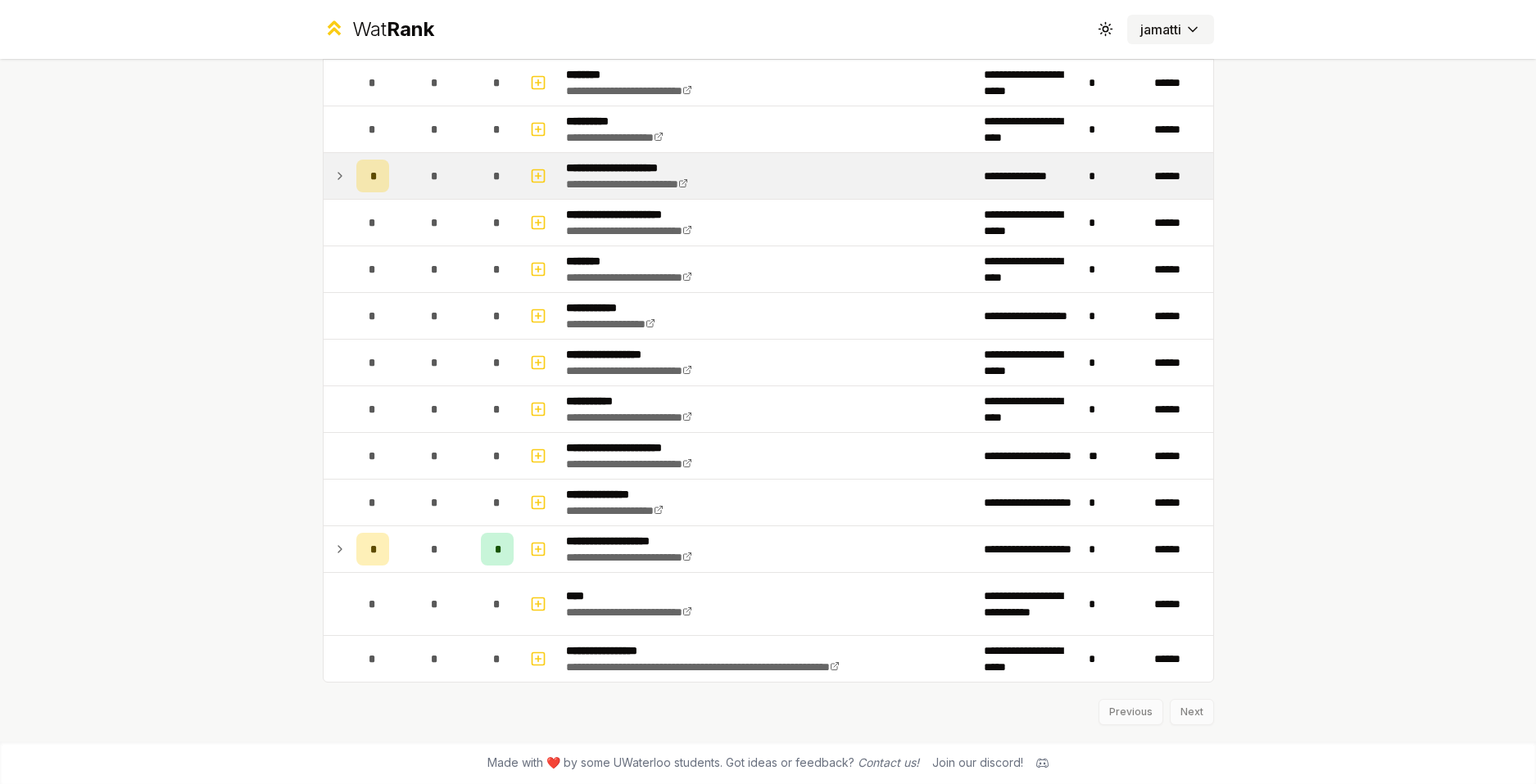
click at [1146, 43] on button "jamatti" at bounding box center [1170, 29] width 87 height 29
click at [1154, 38] on html "**********" at bounding box center [768, 392] width 1536 height 784
click at [1162, 34] on html "**********" at bounding box center [768, 392] width 1536 height 784
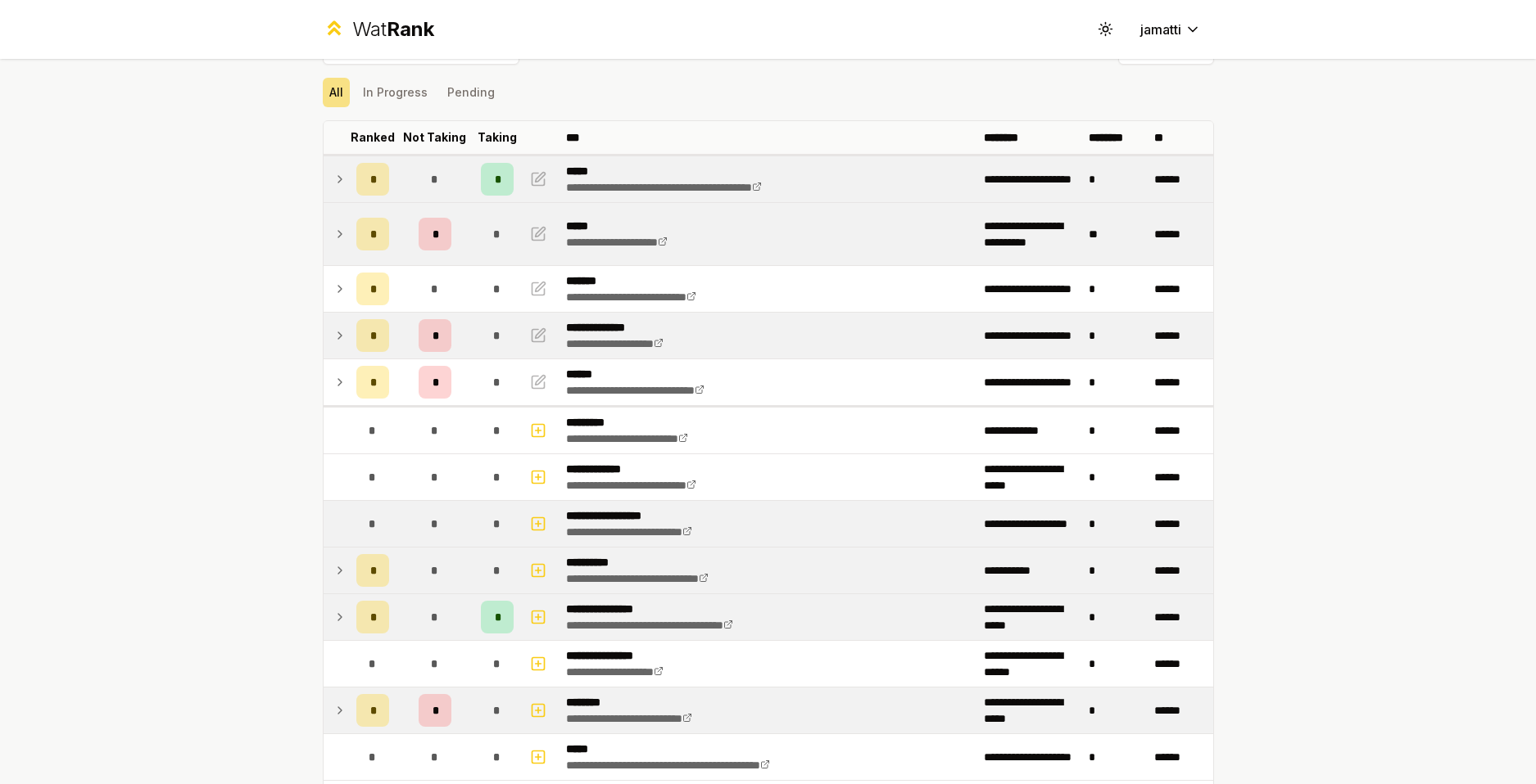
scroll to position [0, 0]
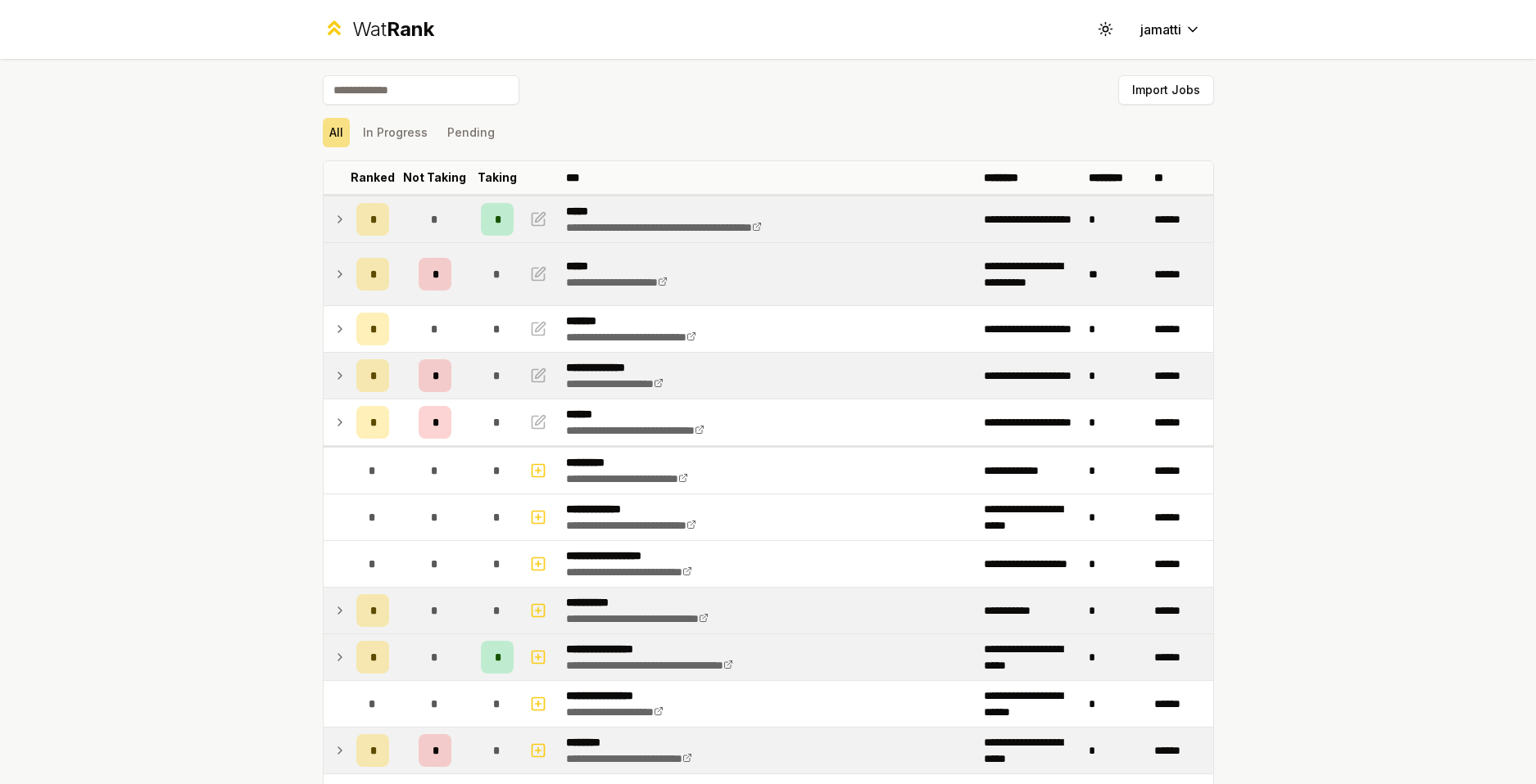
click at [334, 329] on icon at bounding box center [340, 329] width 14 height 19
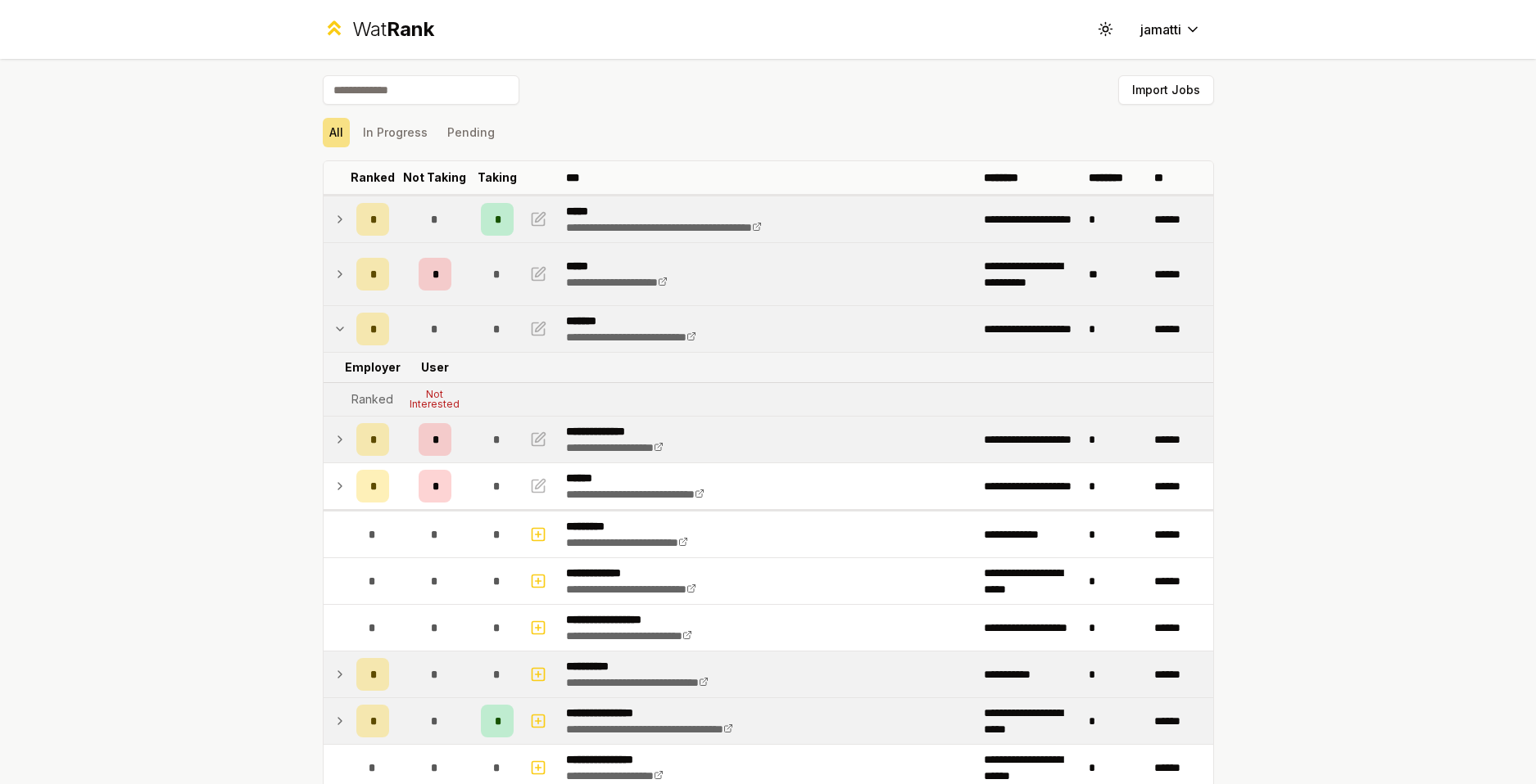
click at [334, 329] on icon at bounding box center [340, 329] width 14 height 19
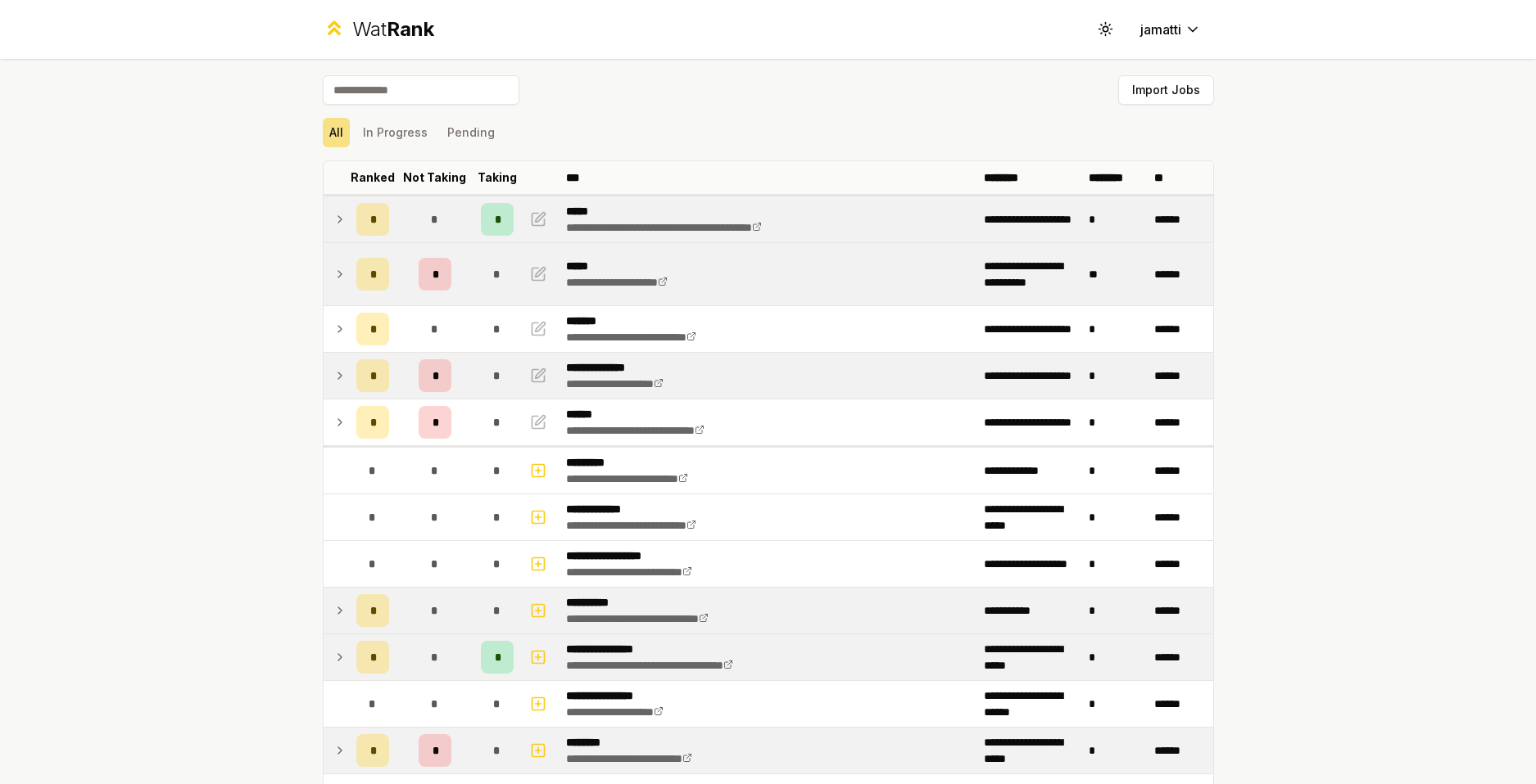
click at [333, 204] on td at bounding box center [336, 219] width 26 height 46
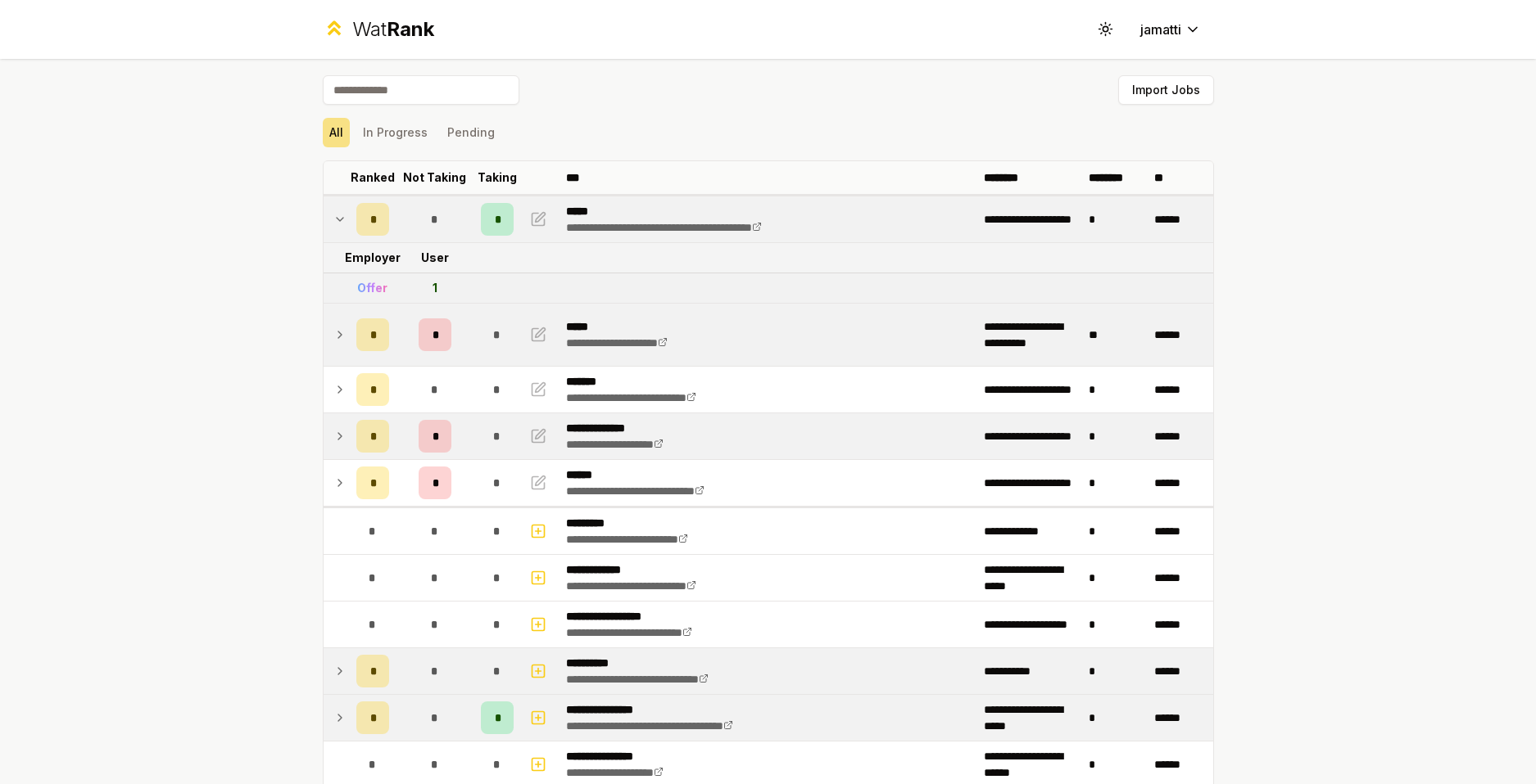
click at [330, 208] on td at bounding box center [336, 219] width 26 height 46
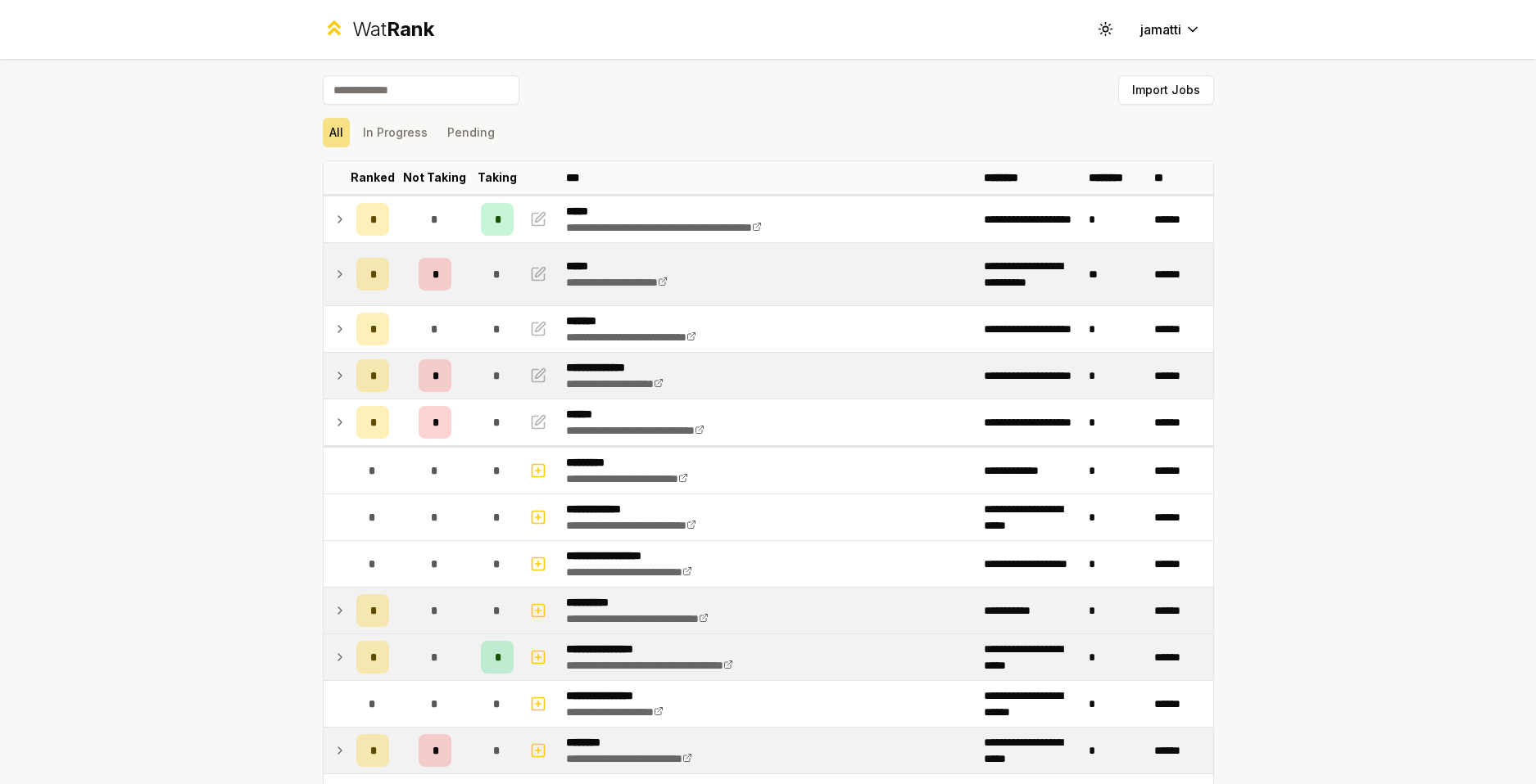
click at [338, 329] on icon at bounding box center [340, 329] width 14 height 19
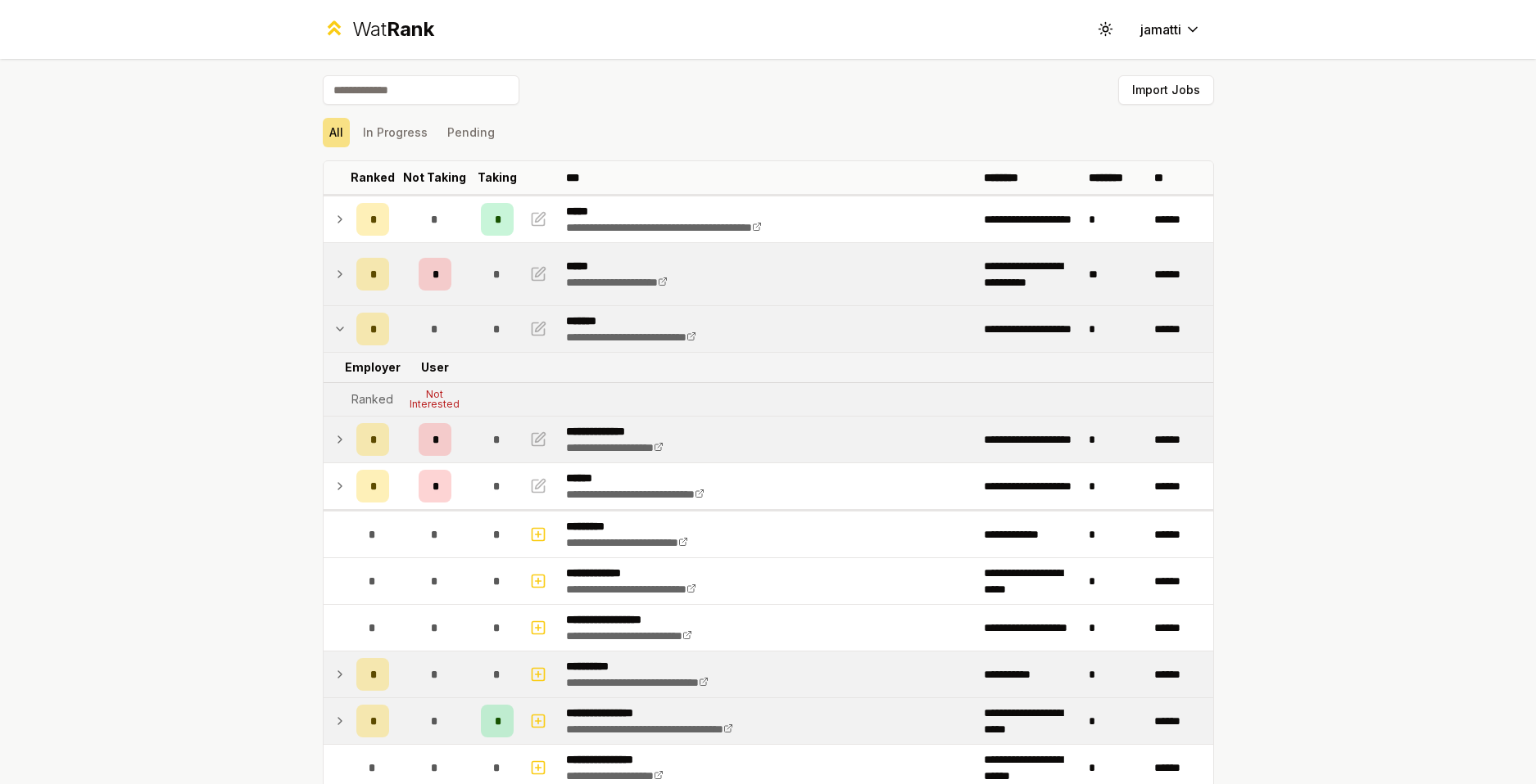
click at [334, 325] on icon at bounding box center [340, 329] width 14 height 19
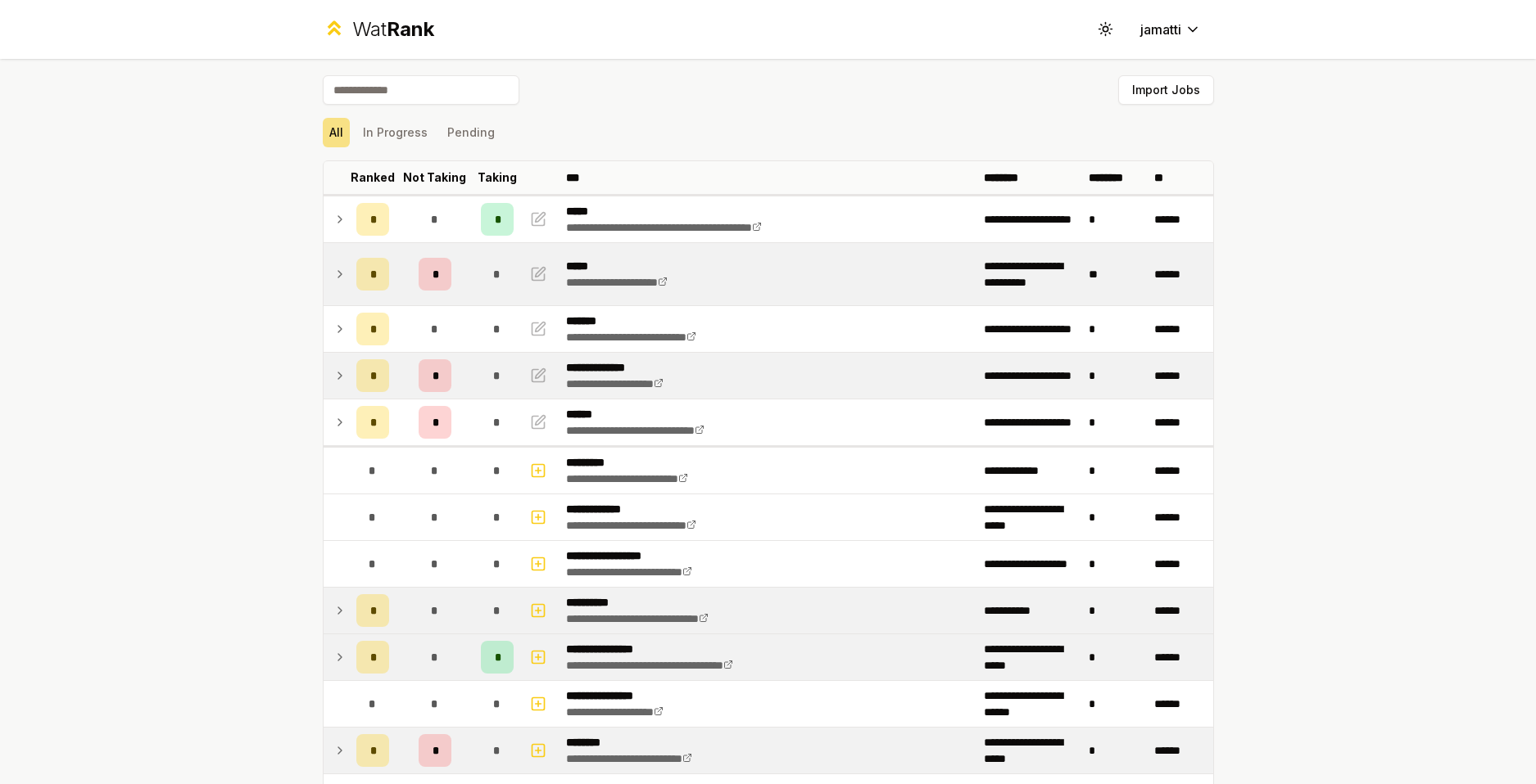
click at [324, 376] on td at bounding box center [336, 375] width 26 height 46
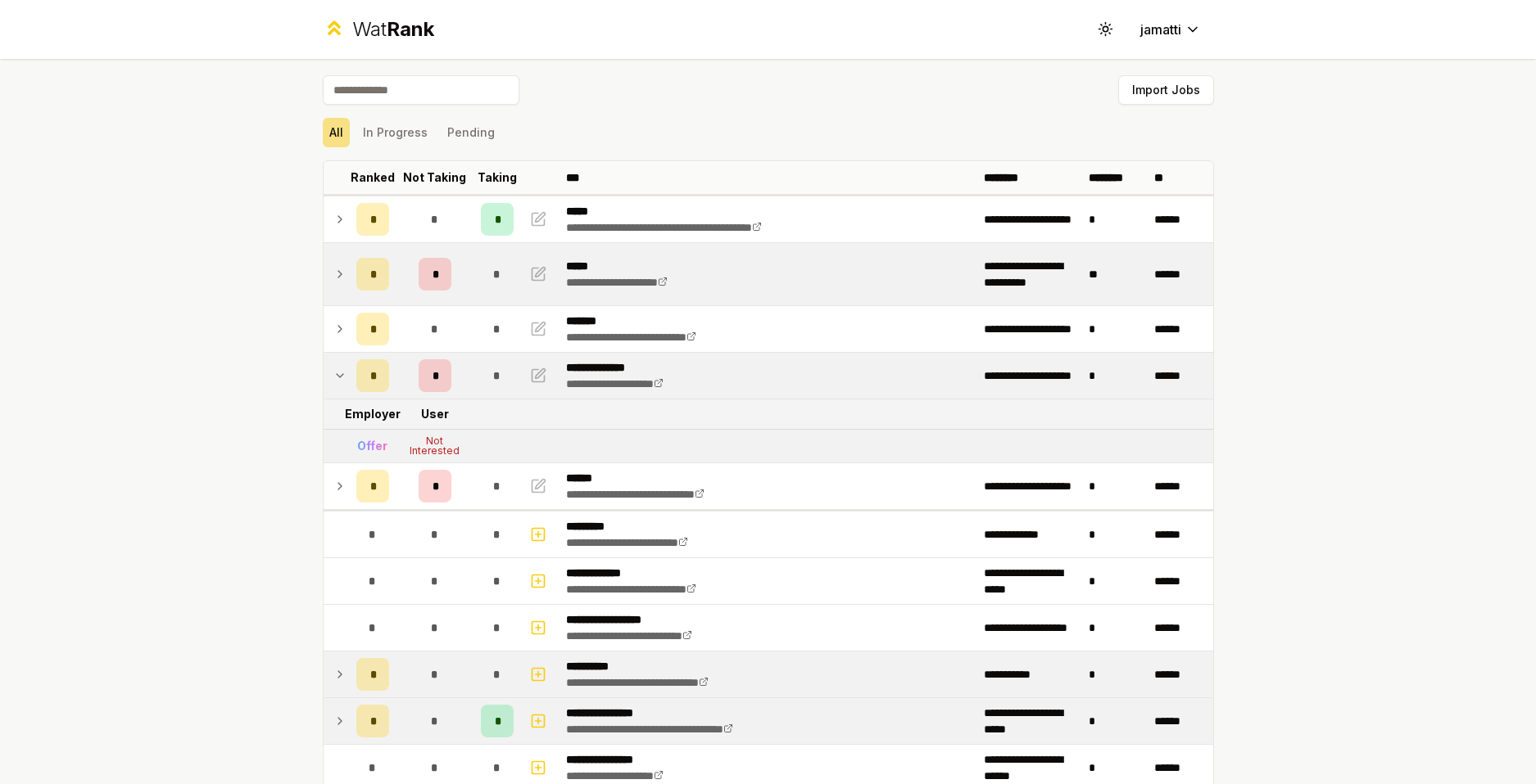
click at [324, 383] on td at bounding box center [336, 375] width 26 height 46
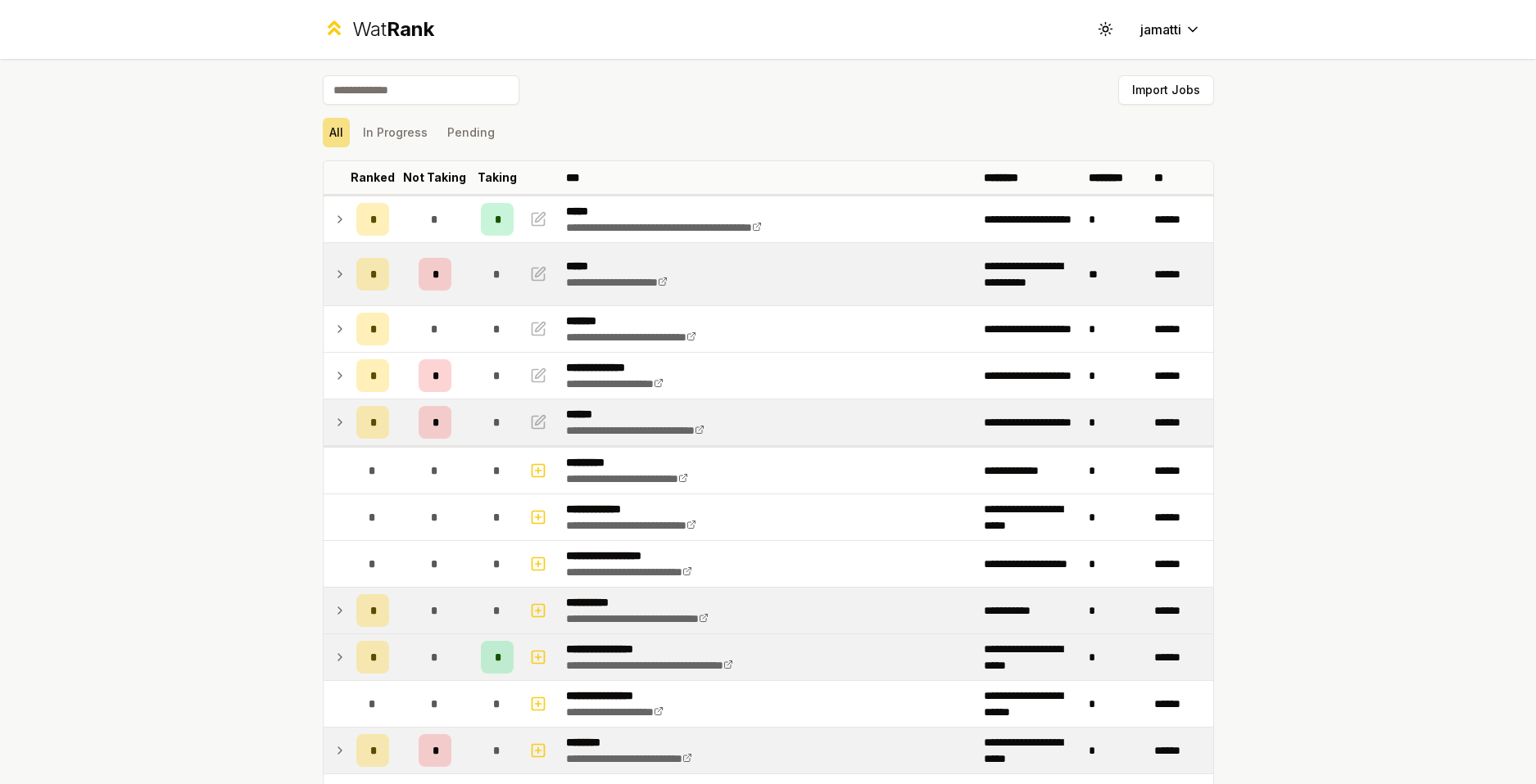
click at [342, 434] on td at bounding box center [336, 422] width 26 height 46
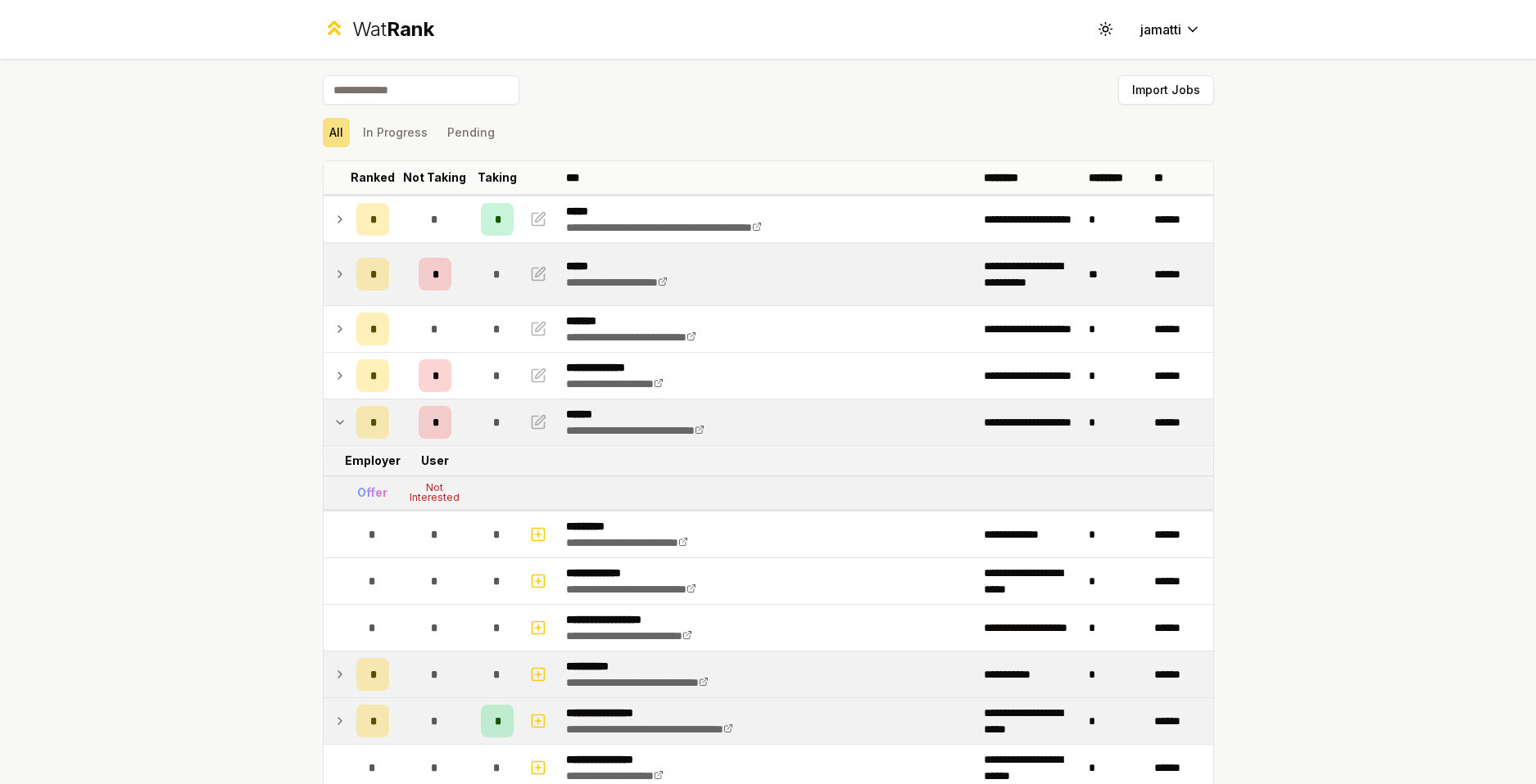
click at [340, 426] on td at bounding box center [336, 422] width 26 height 46
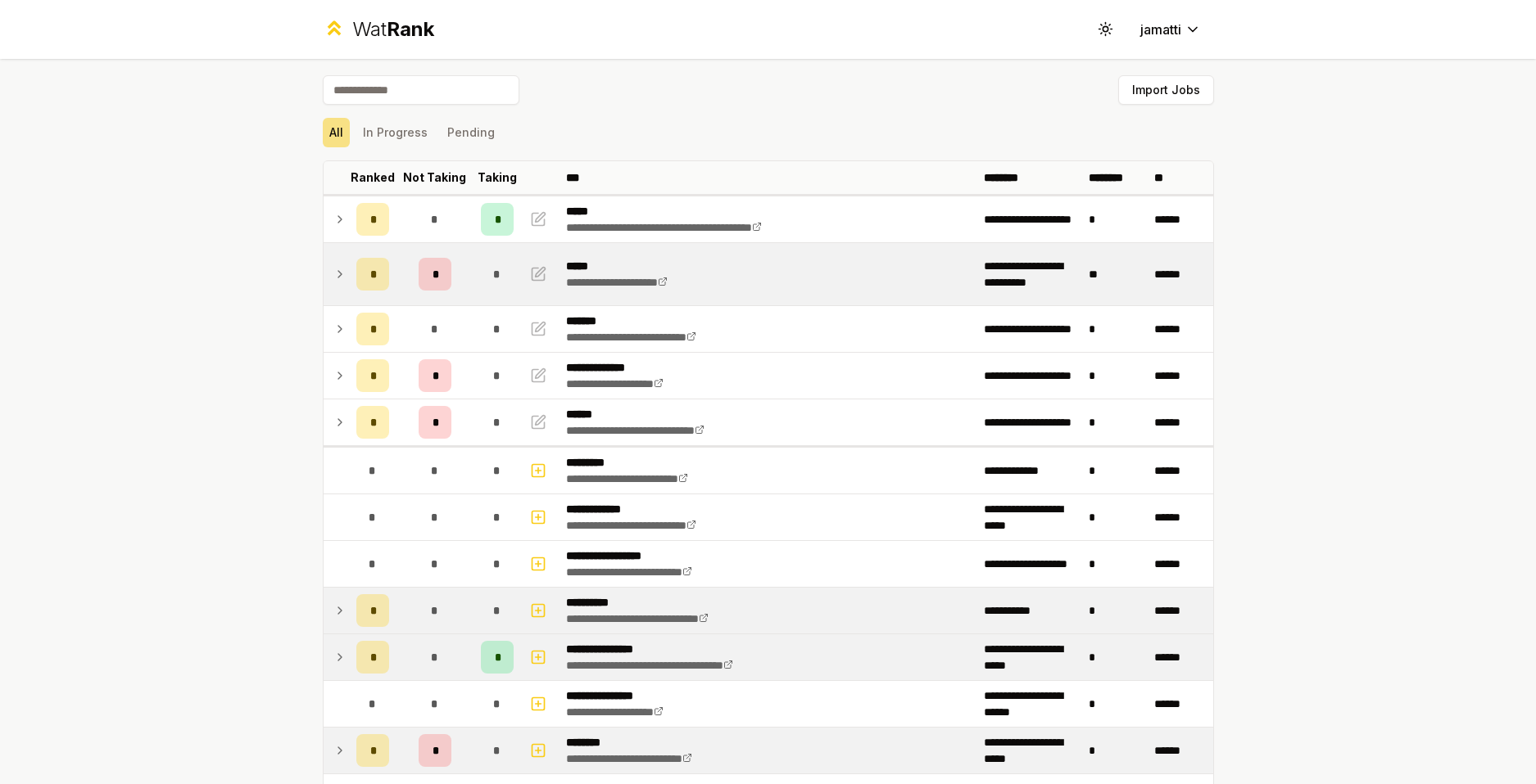
click at [336, 221] on icon at bounding box center [340, 219] width 14 height 19
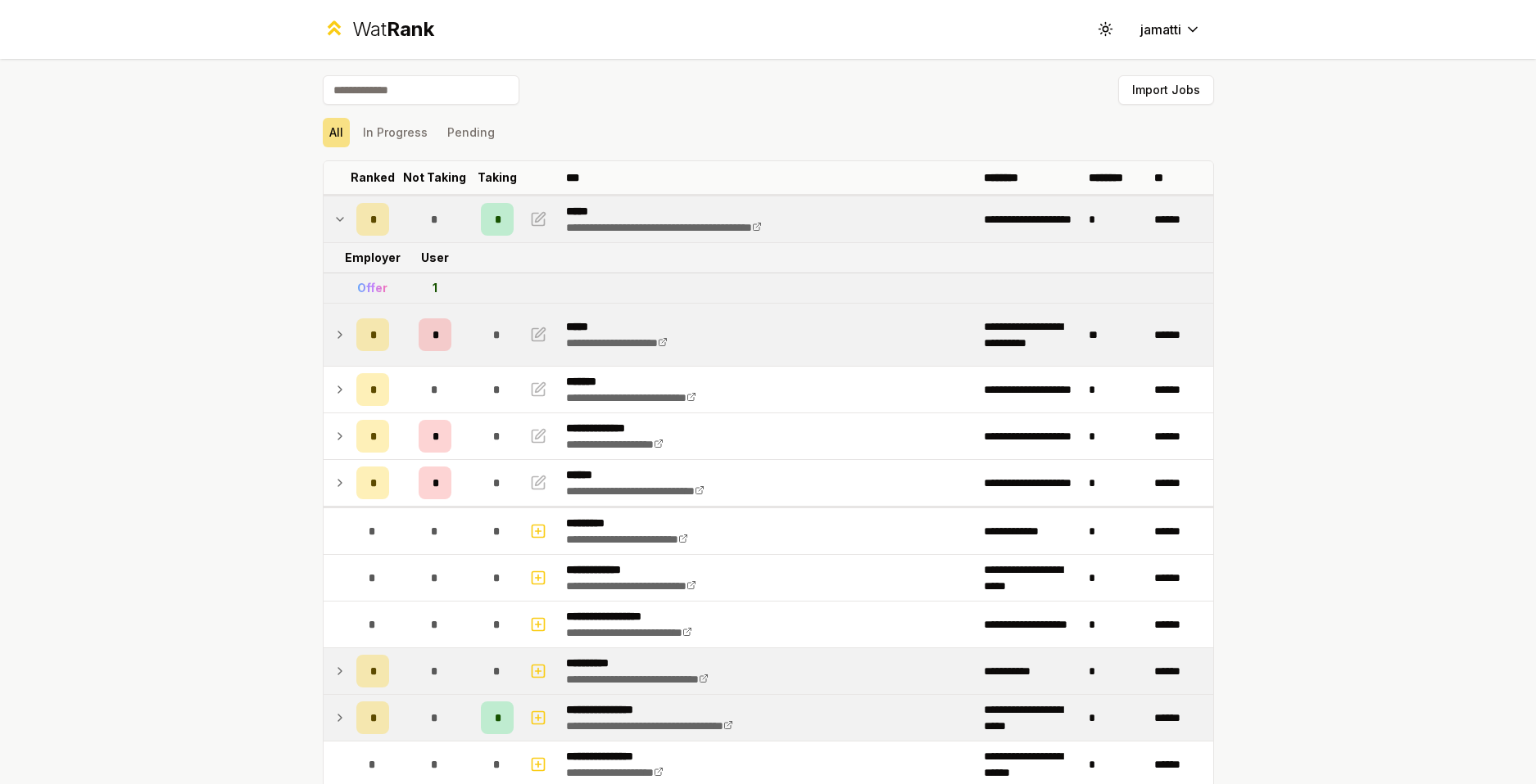
click at [336, 209] on icon at bounding box center [340, 219] width 14 height 19
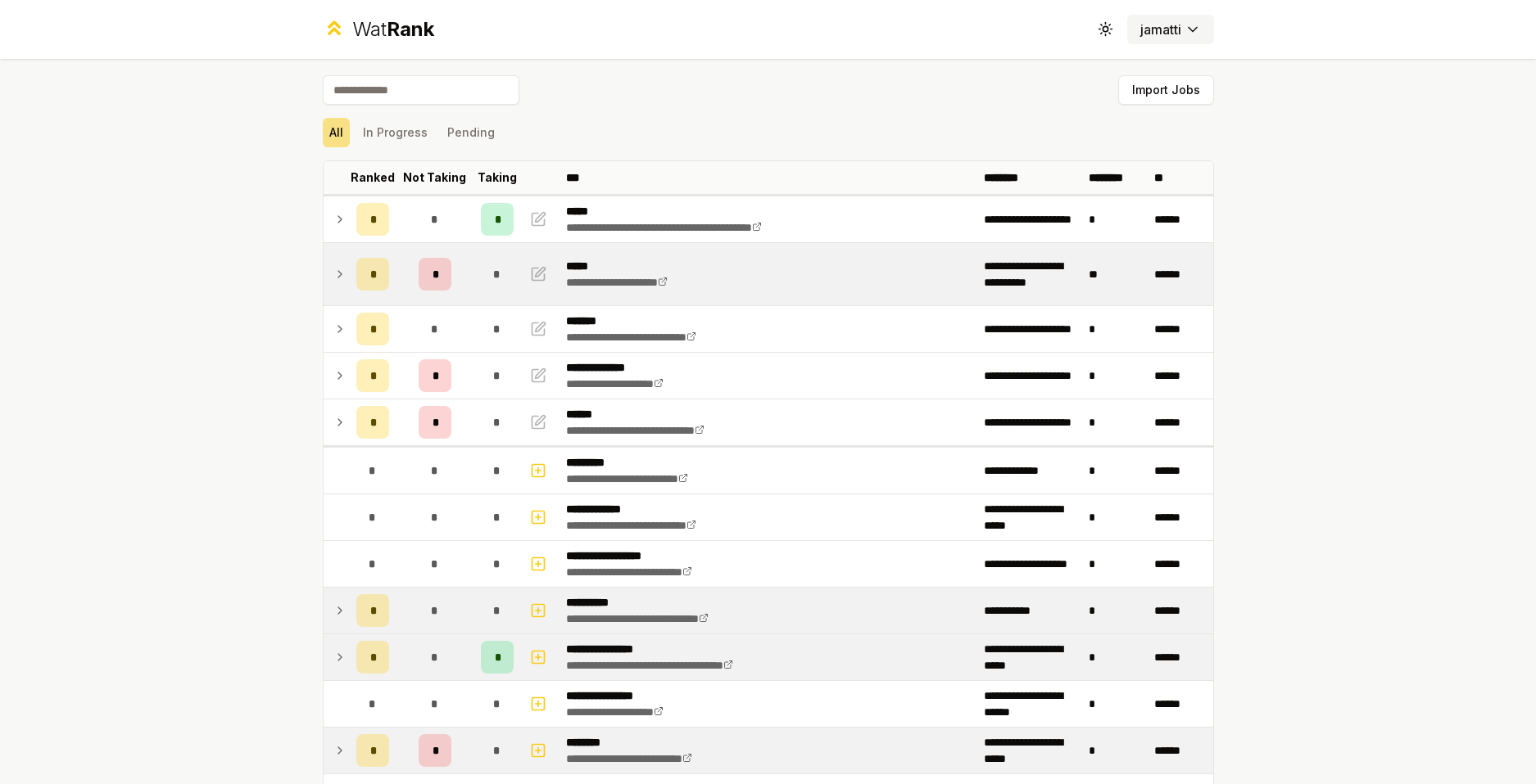
click at [1150, 24] on html "**********" at bounding box center [768, 392] width 1536 height 784
click at [1159, 27] on html "**********" at bounding box center [768, 392] width 1536 height 784
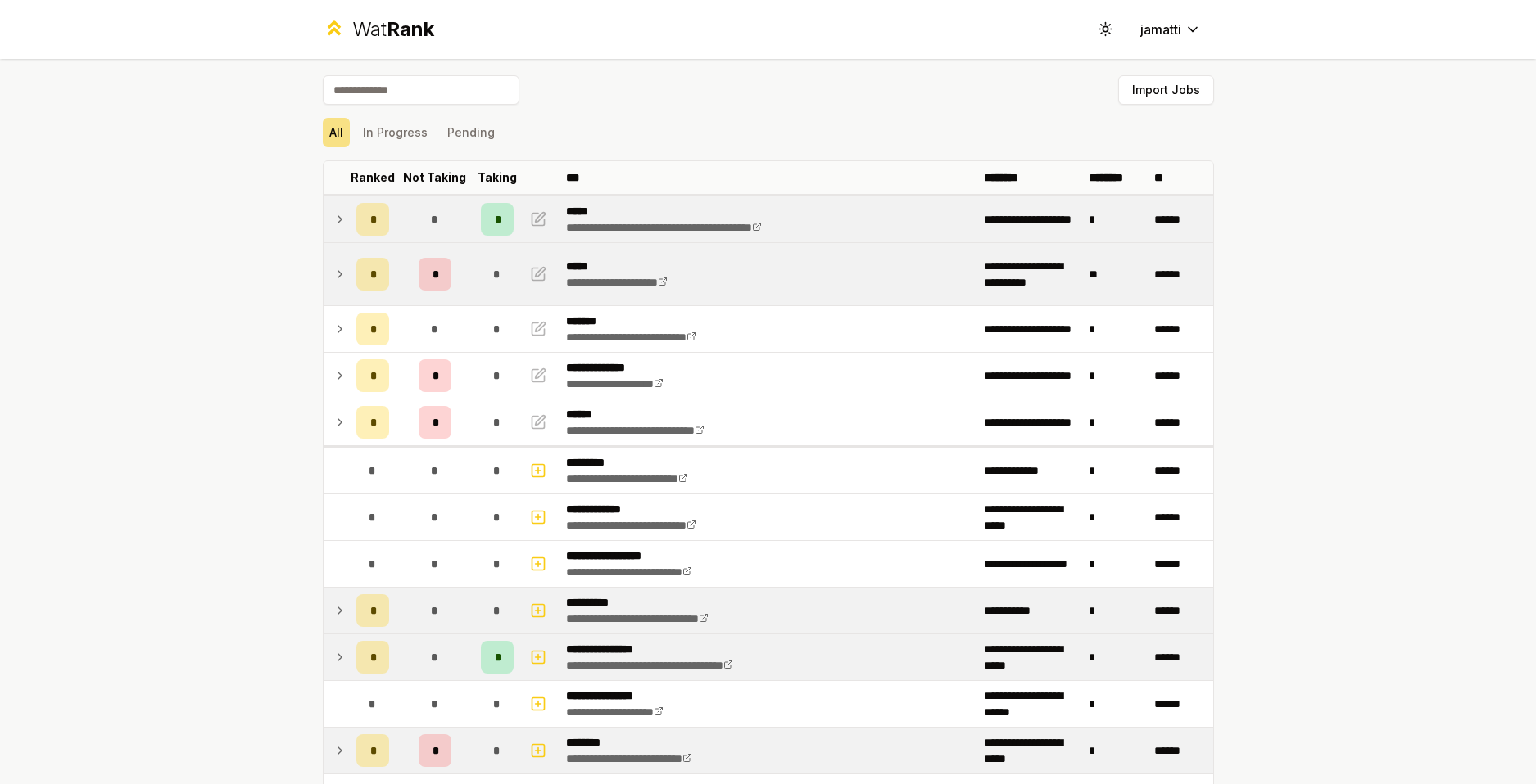
click at [324, 226] on td at bounding box center [336, 219] width 26 height 46
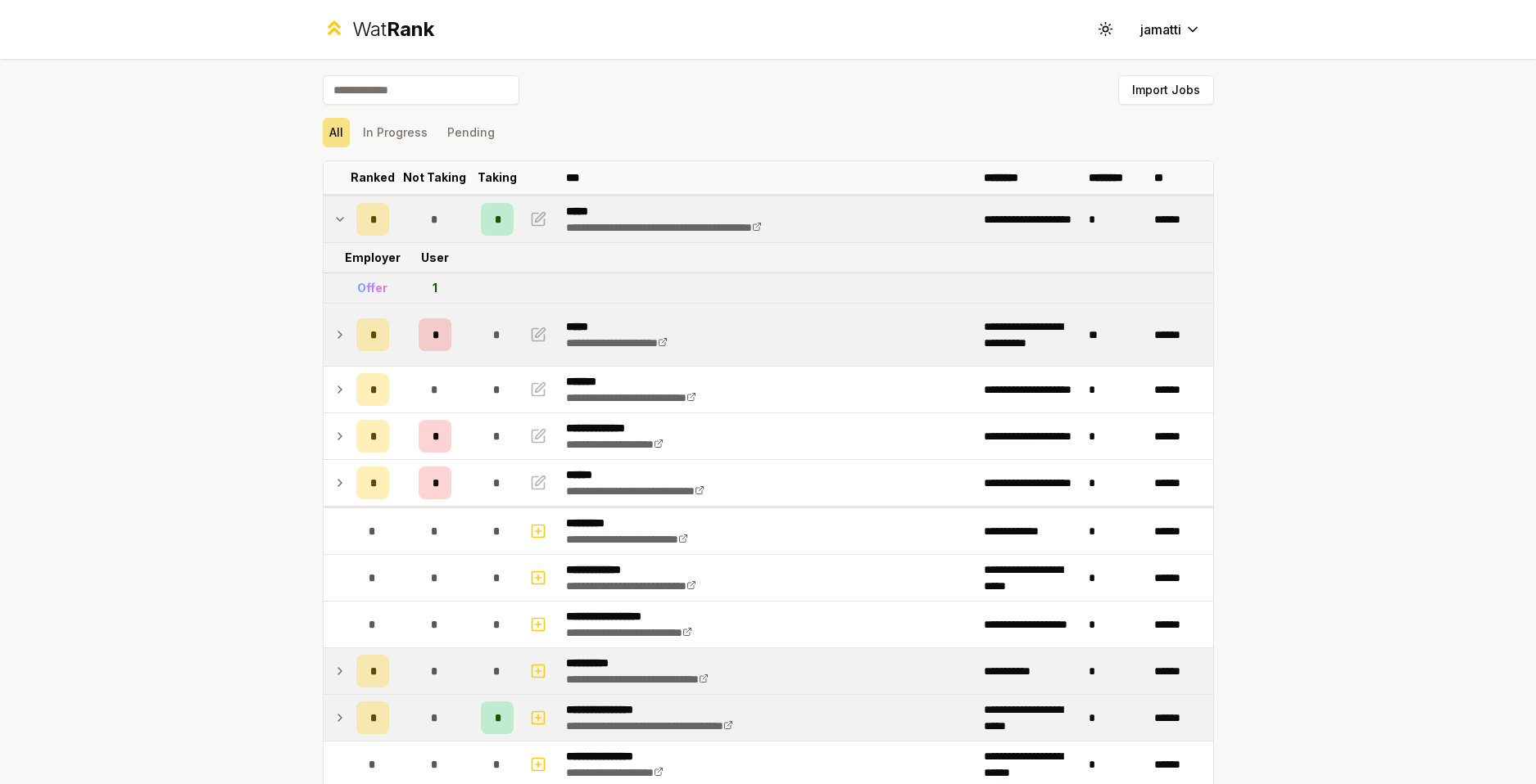
click at [334, 224] on icon at bounding box center [340, 219] width 14 height 19
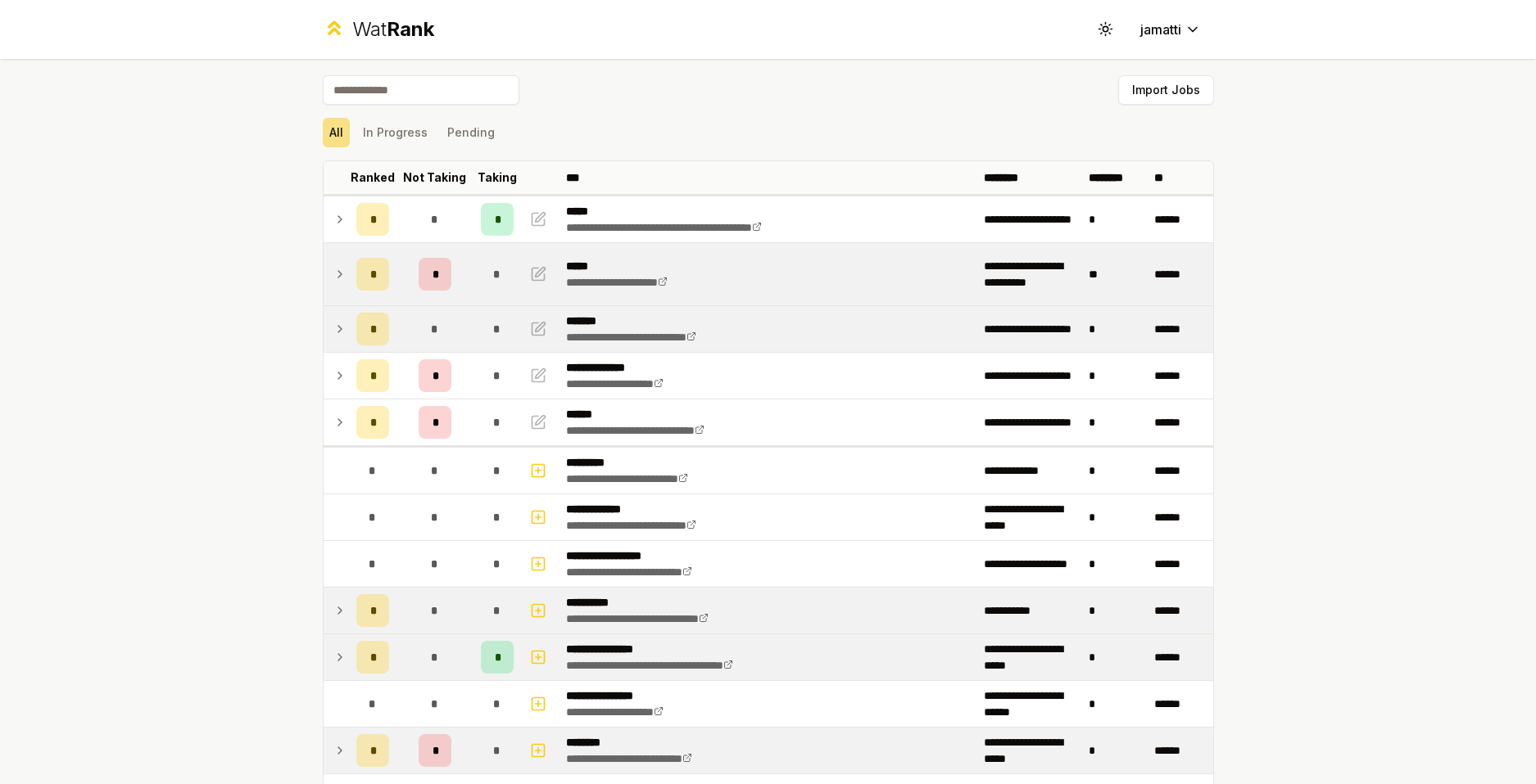
click at [324, 320] on td at bounding box center [336, 329] width 26 height 46
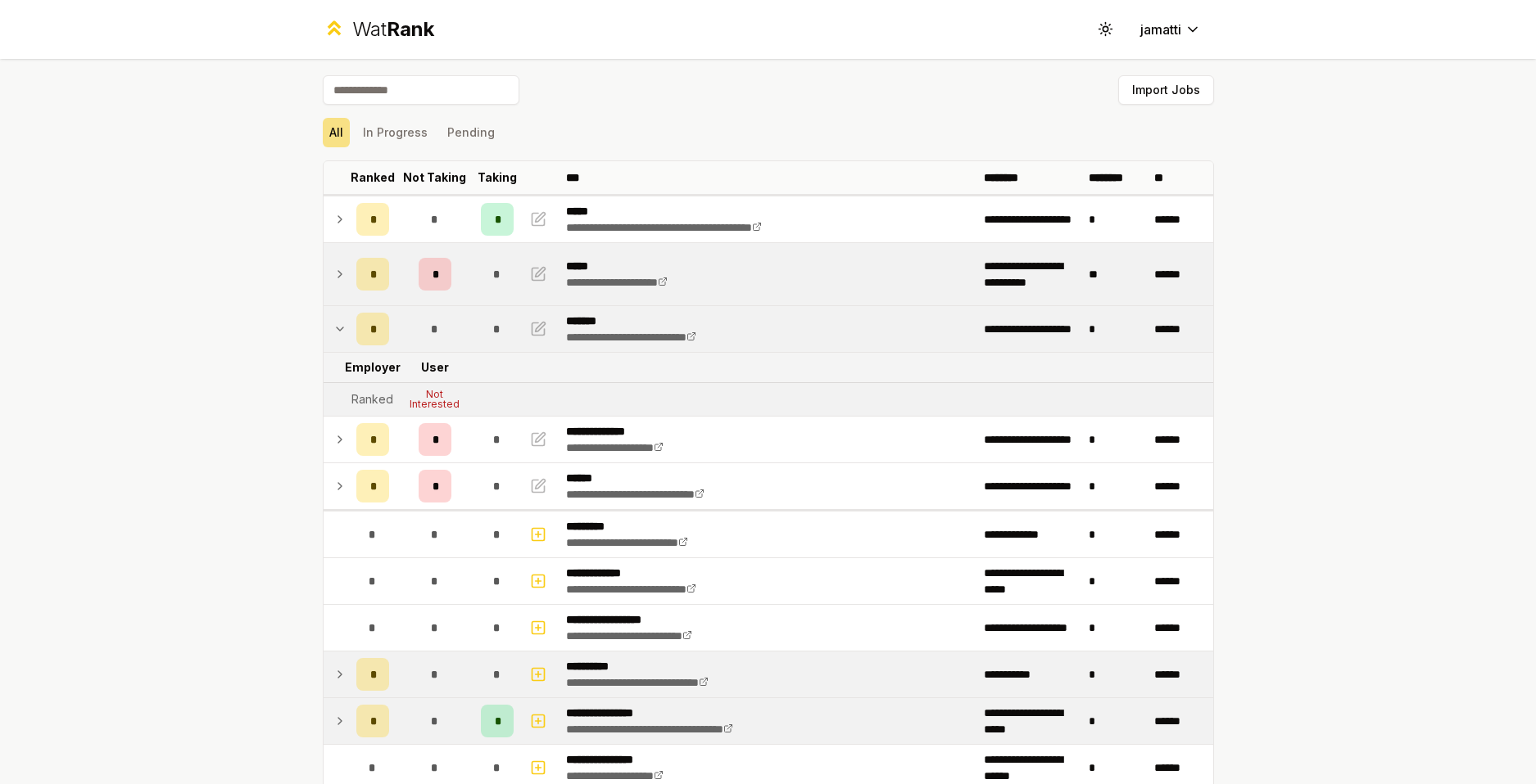
click at [334, 322] on icon at bounding box center [340, 329] width 14 height 19
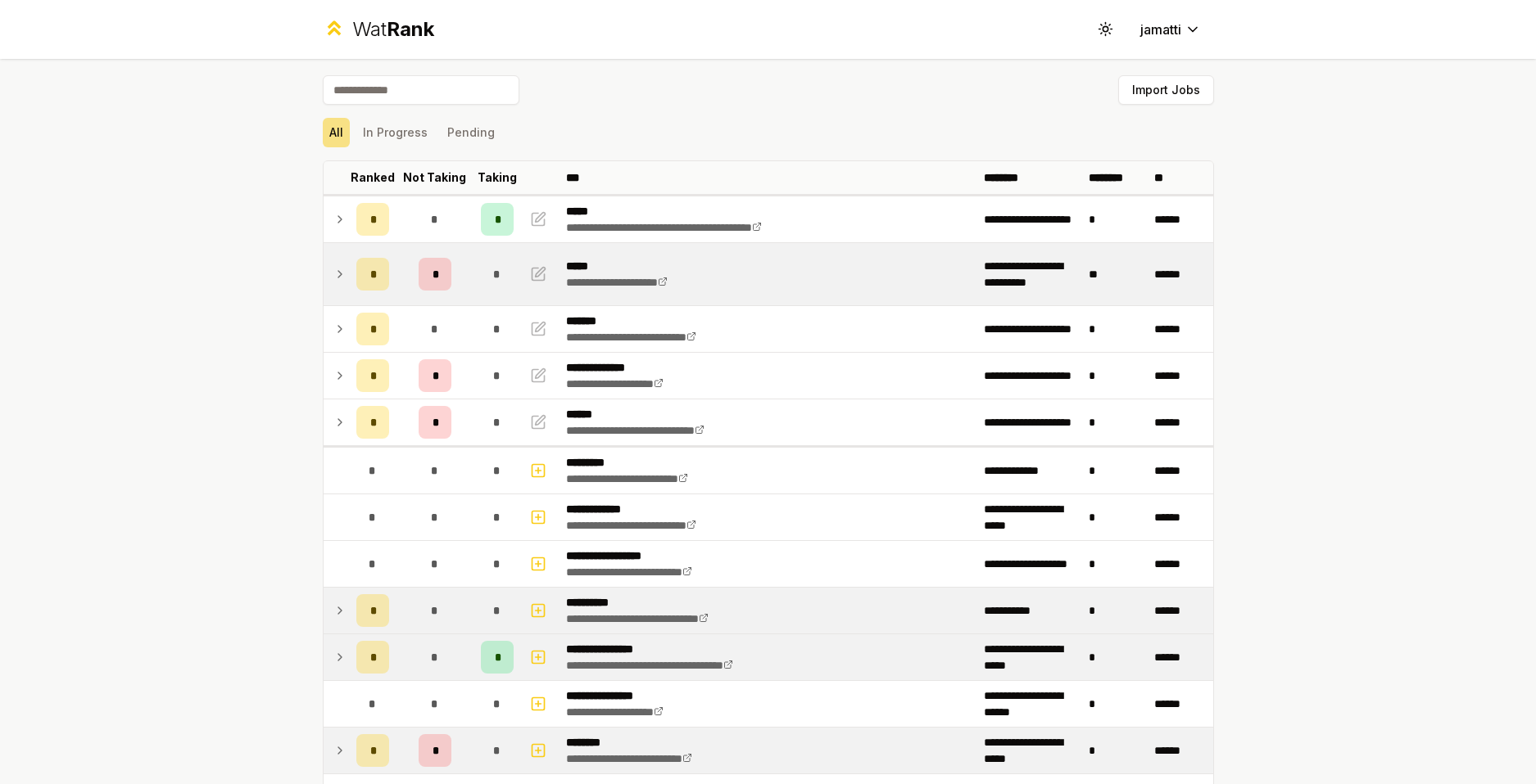
click at [334, 219] on icon at bounding box center [340, 219] width 14 height 19
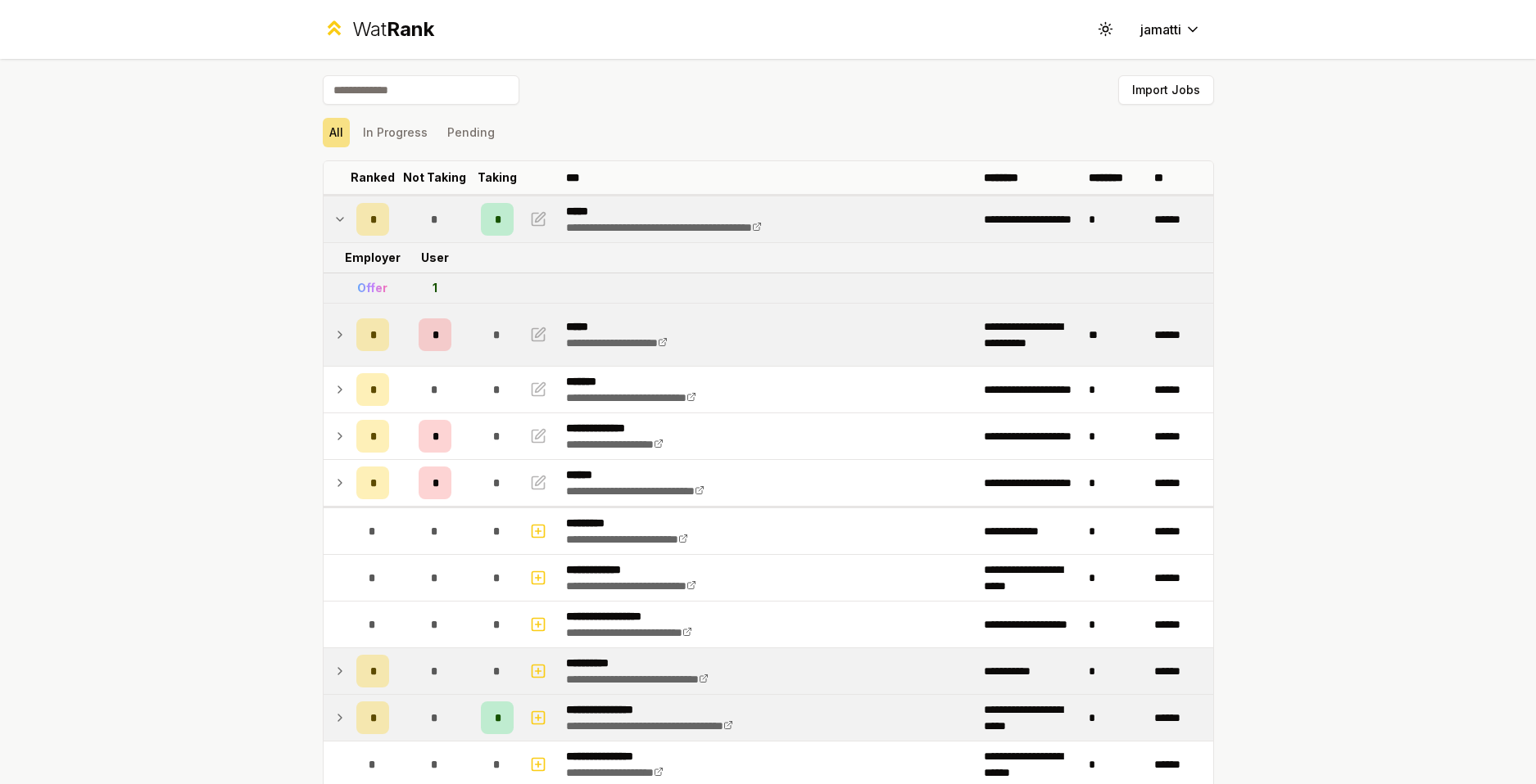
click at [334, 224] on icon at bounding box center [340, 219] width 14 height 19
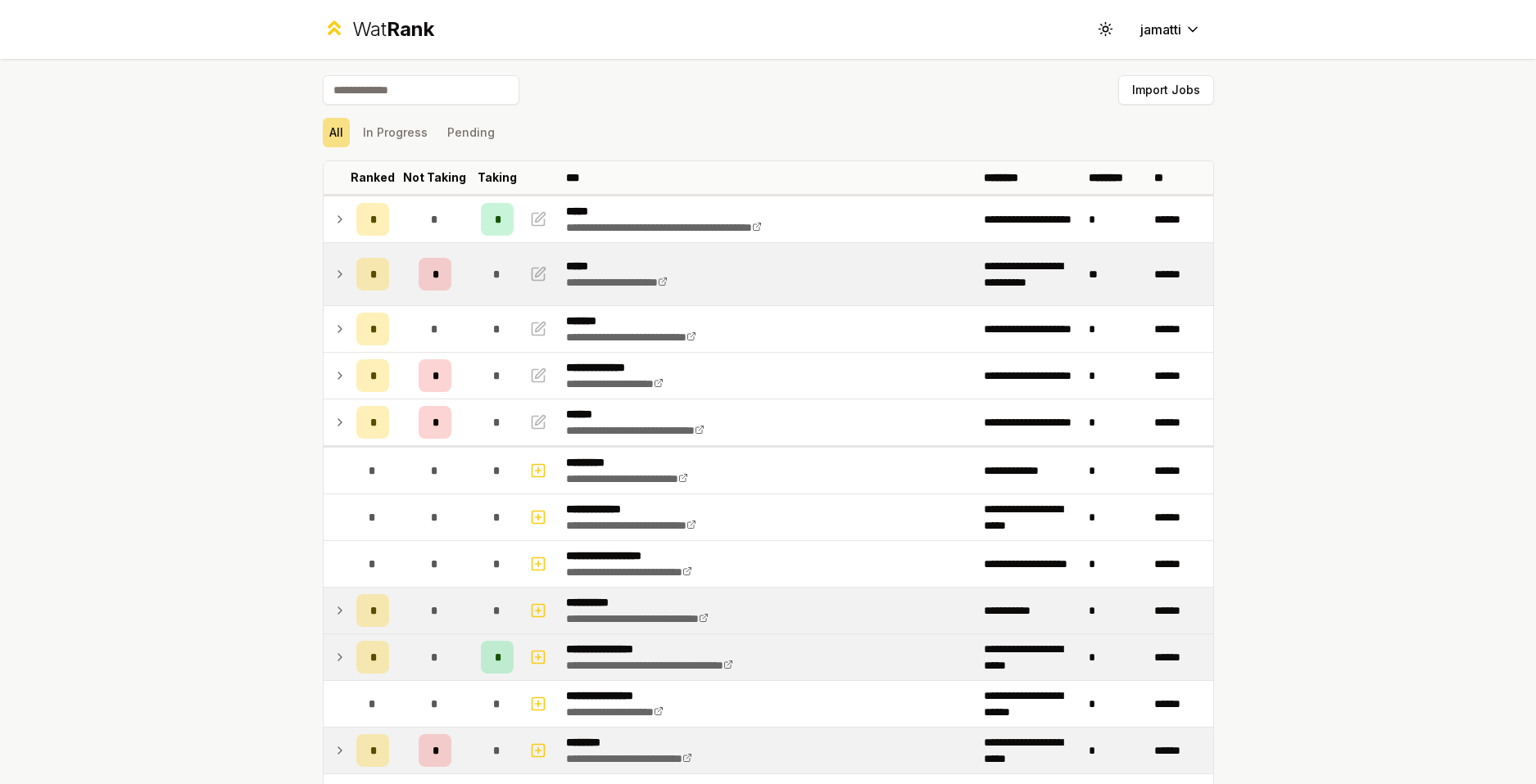
click at [338, 261] on td at bounding box center [336, 274] width 26 height 62
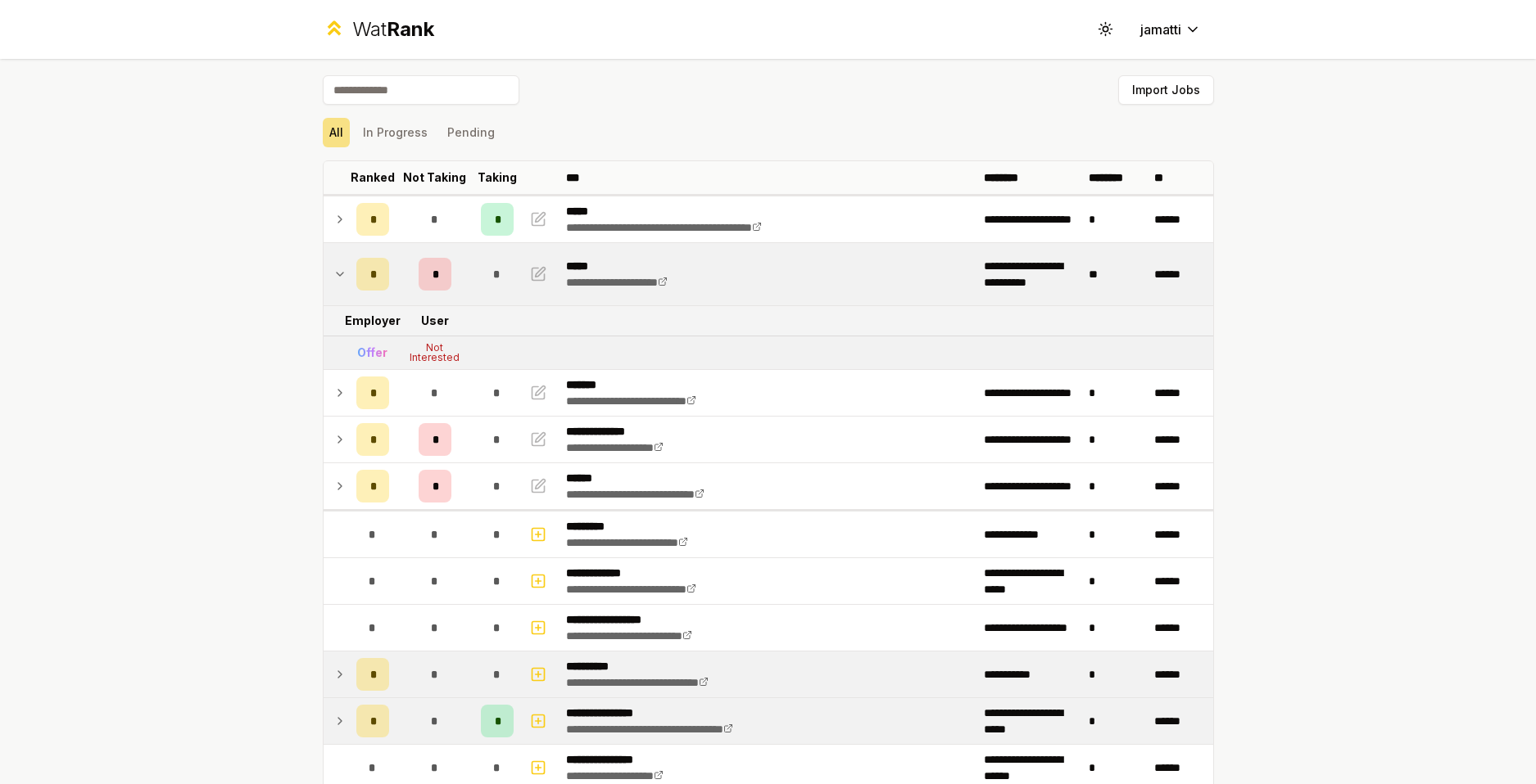
click at [338, 264] on td at bounding box center [336, 274] width 26 height 62
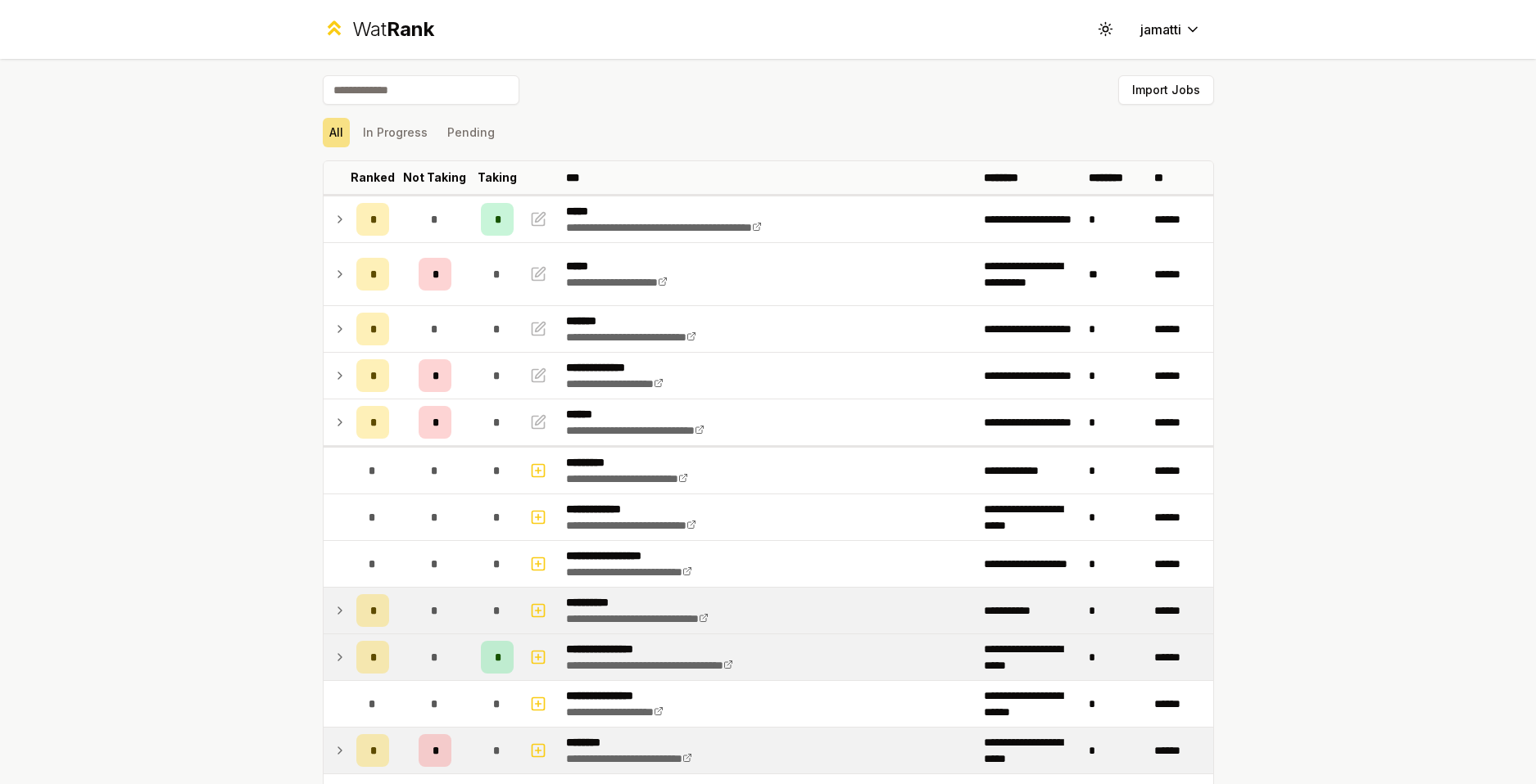
click at [335, 375] on icon at bounding box center [340, 376] width 14 height 19
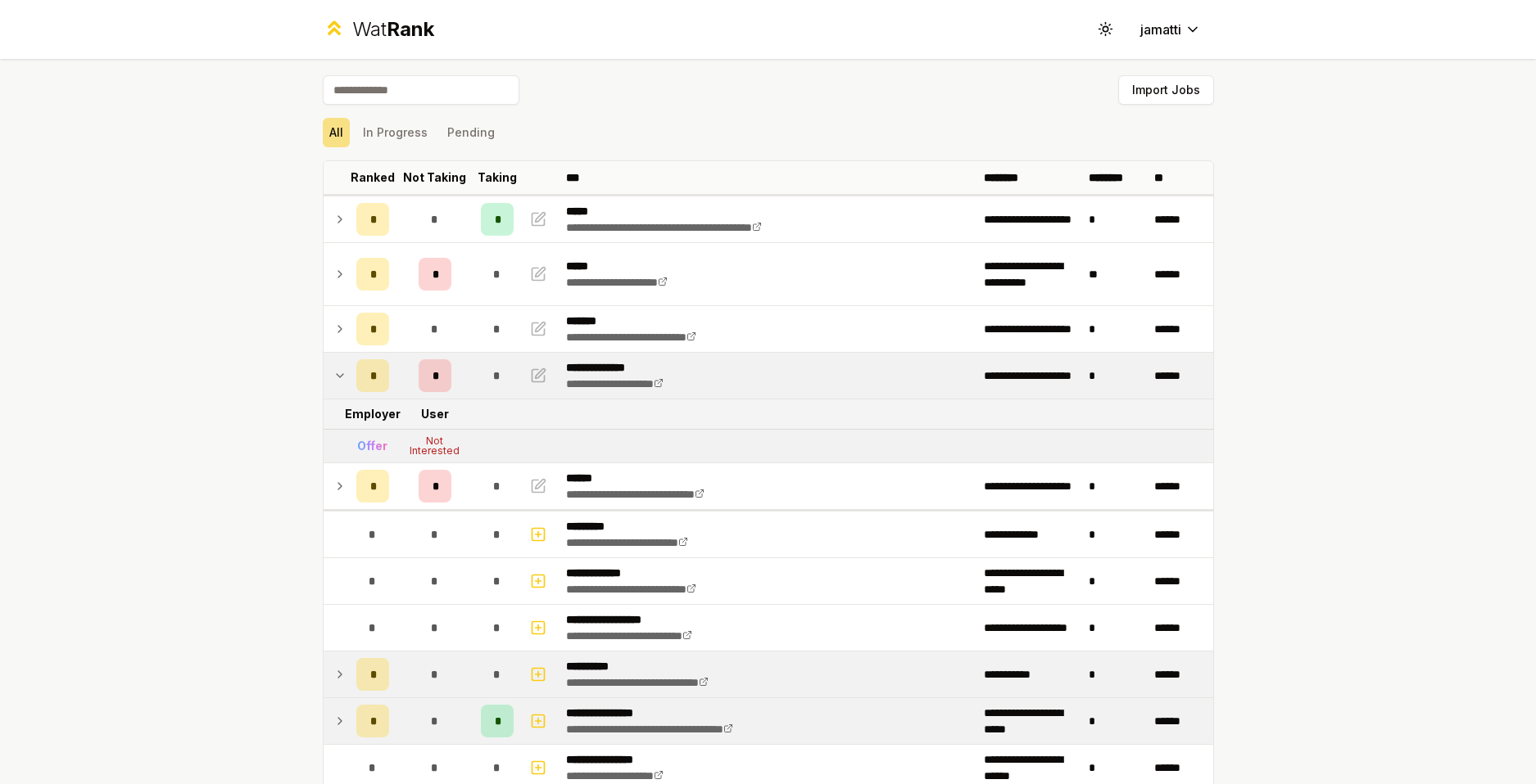
click at [335, 375] on icon at bounding box center [340, 376] width 14 height 19
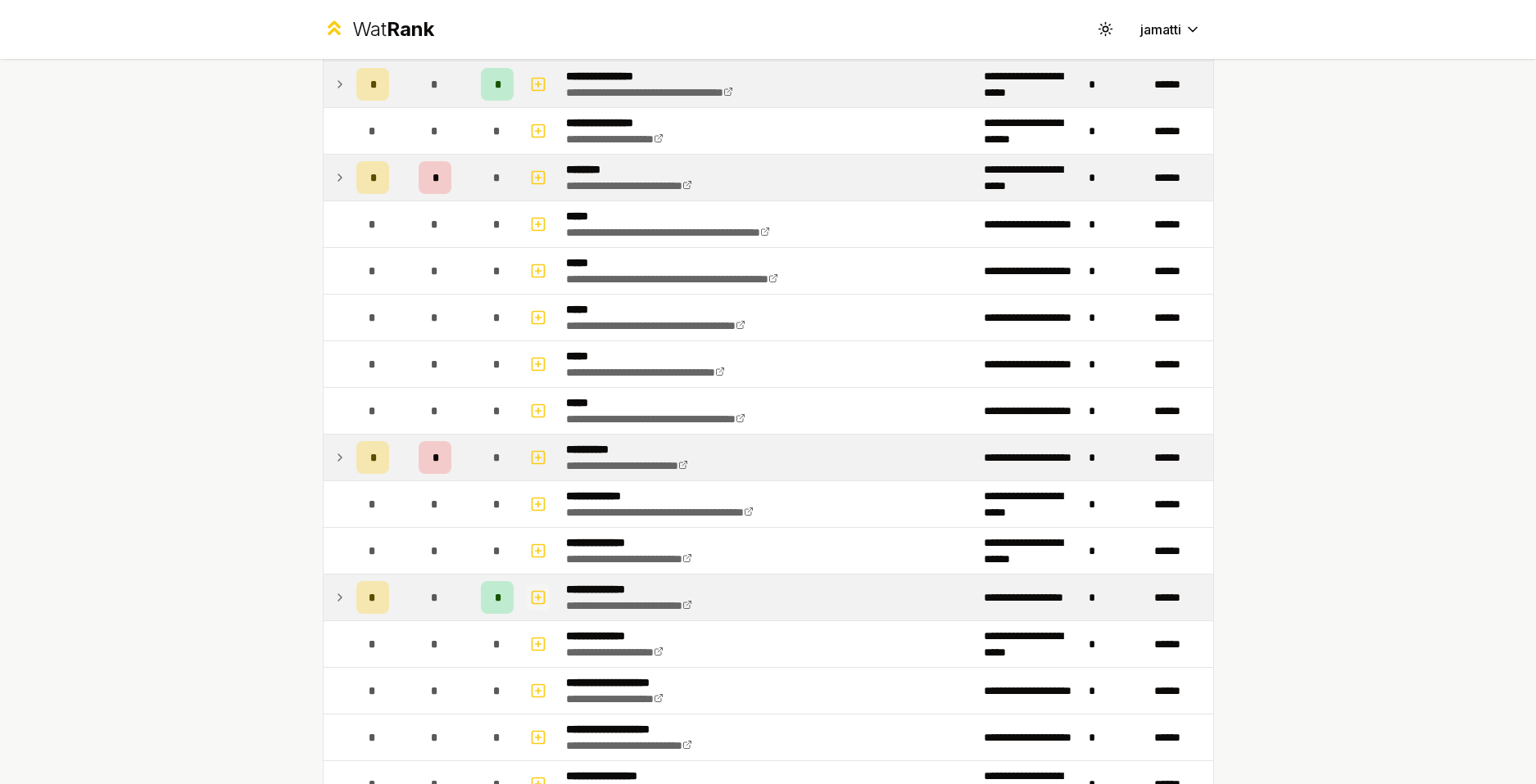
scroll to position [983, 0]
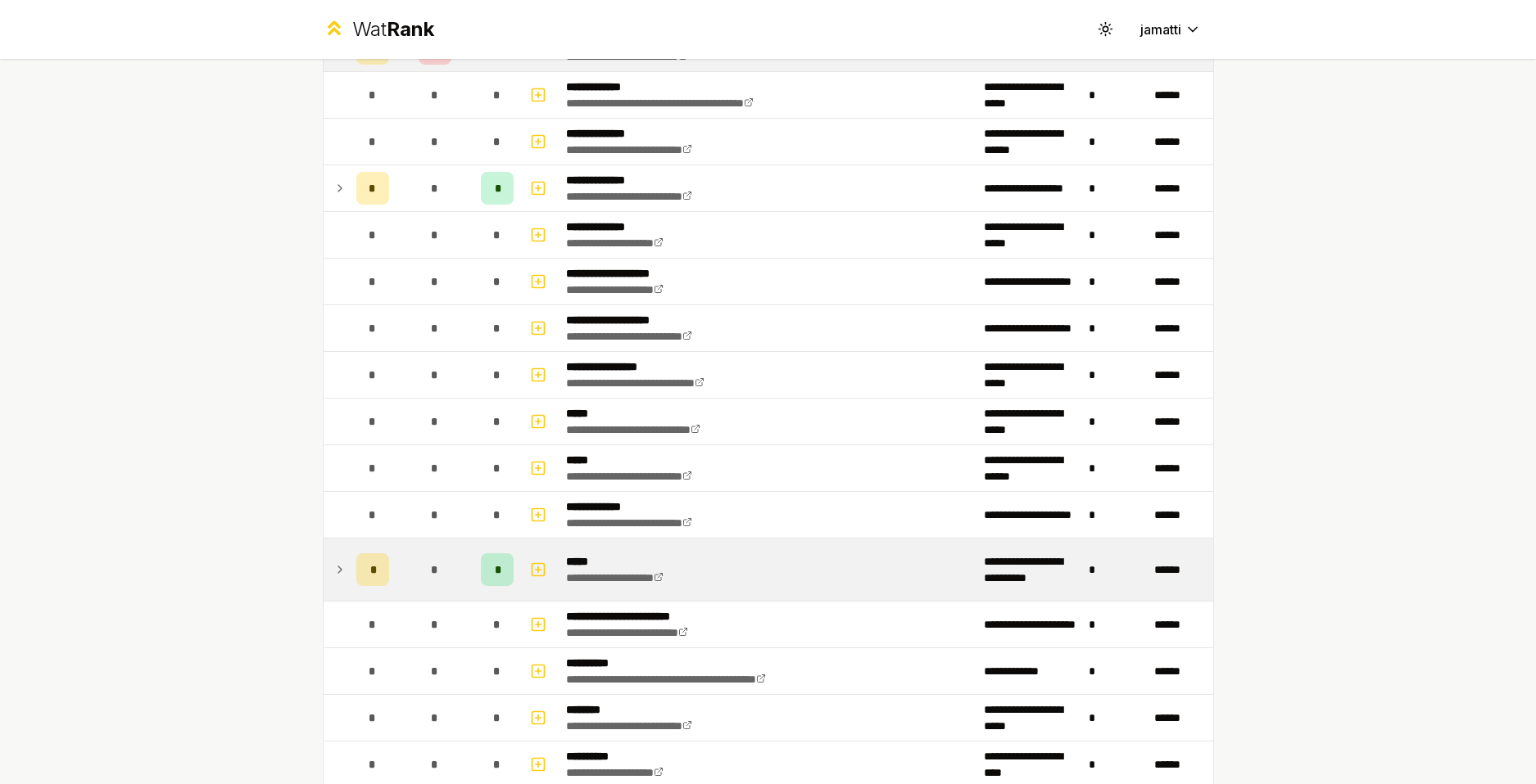
click at [337, 574] on icon at bounding box center [340, 570] width 14 height 19
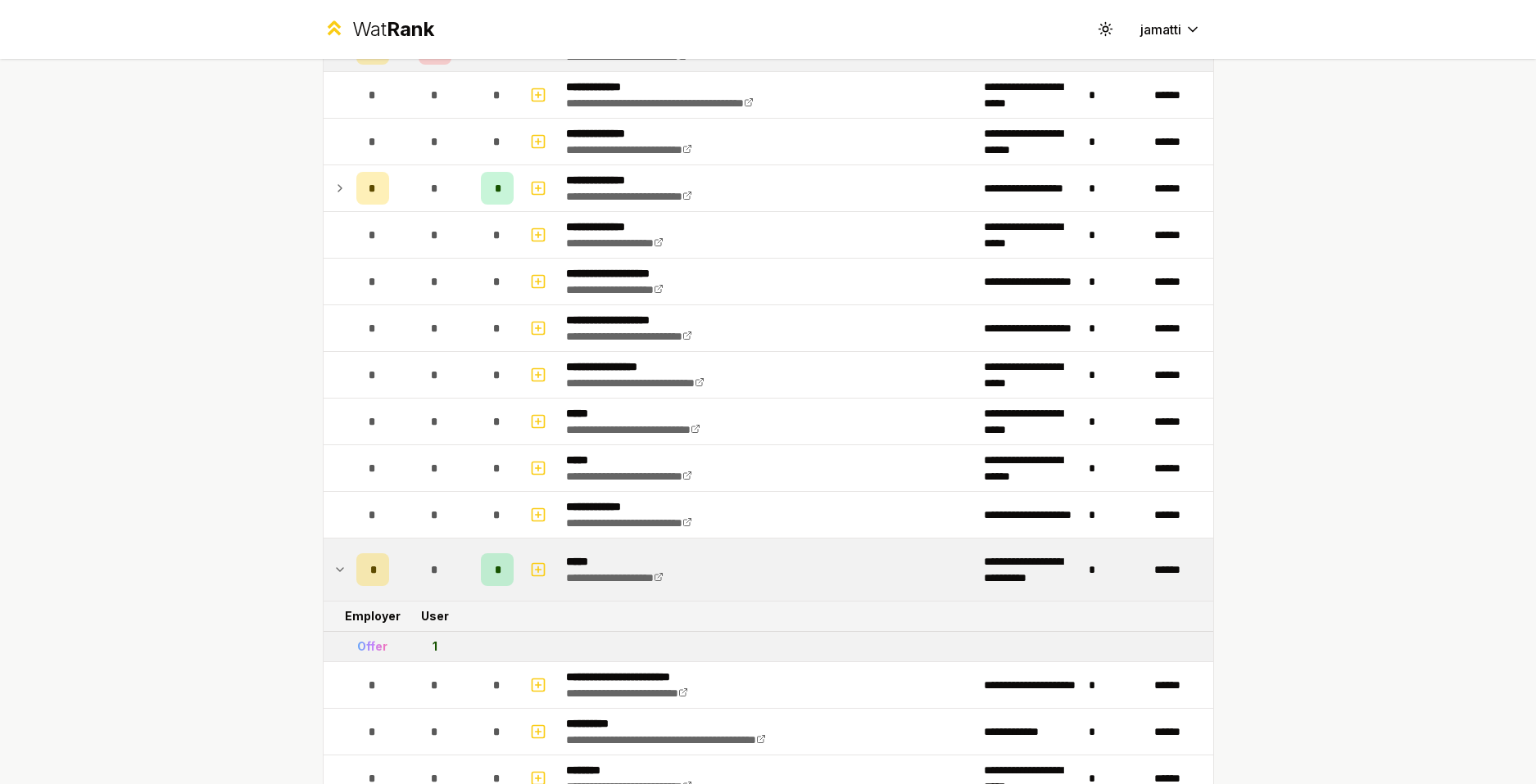
click at [334, 574] on icon at bounding box center [340, 570] width 14 height 19
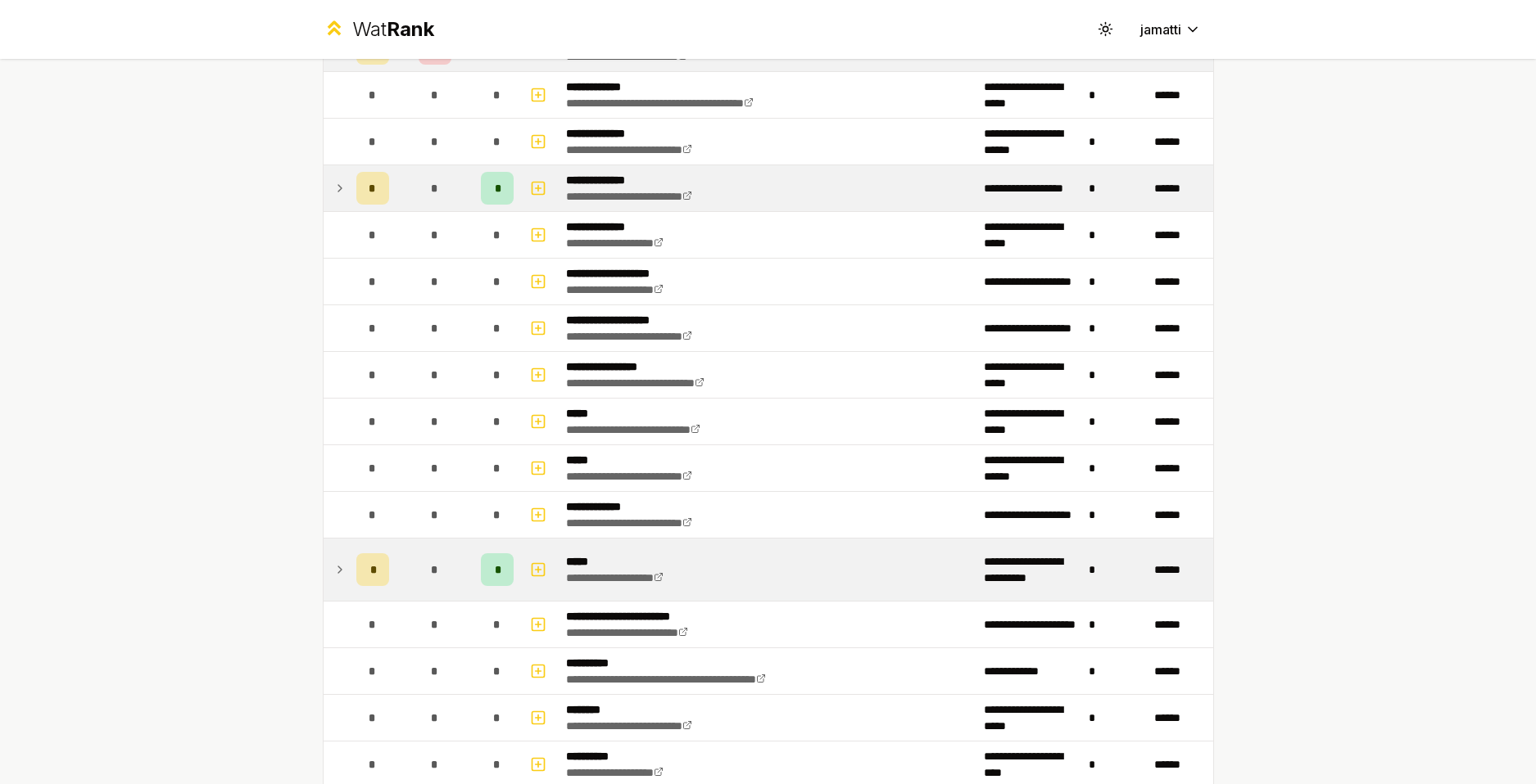
scroll to position [819, 0]
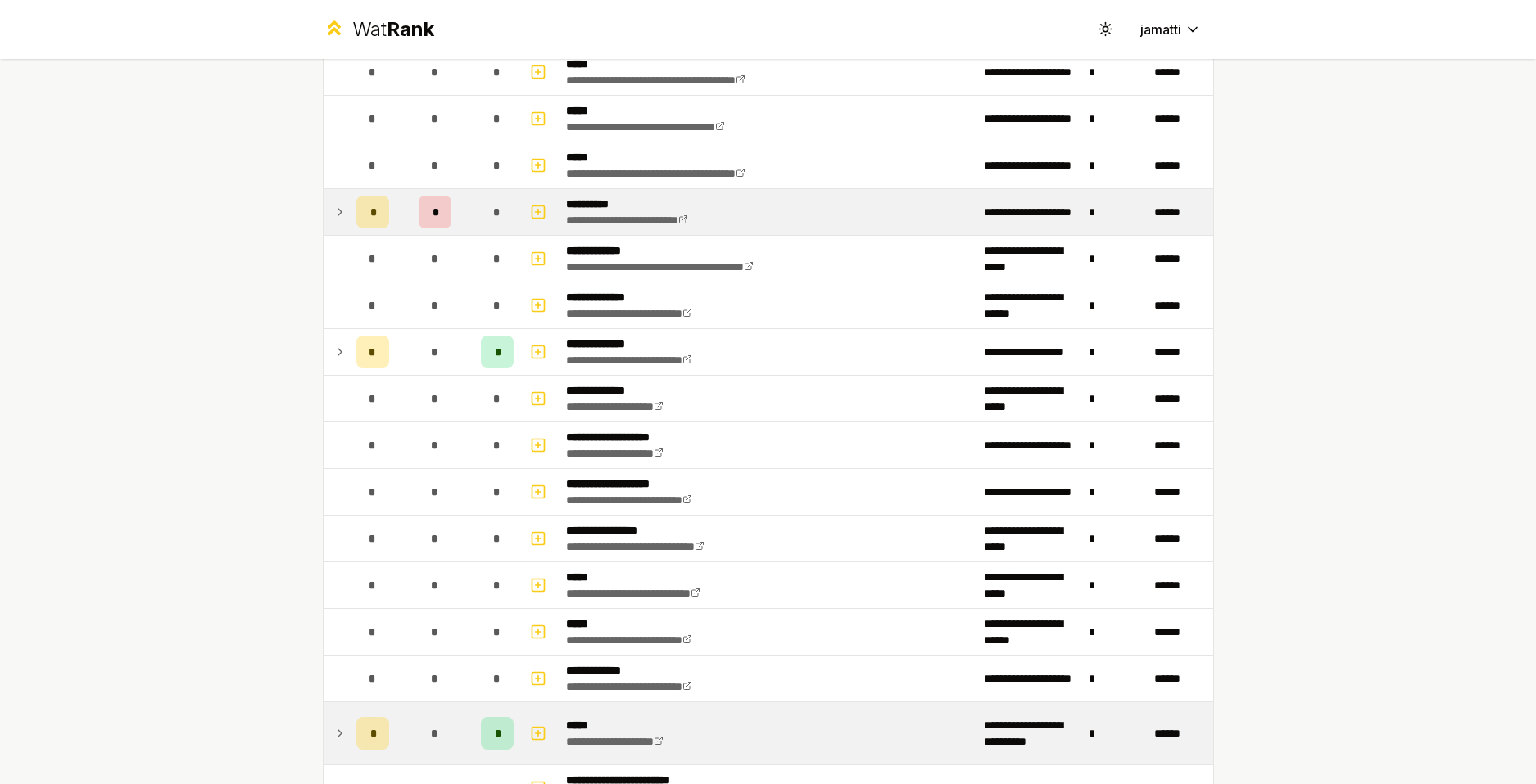
click at [324, 348] on td at bounding box center [336, 352] width 26 height 46
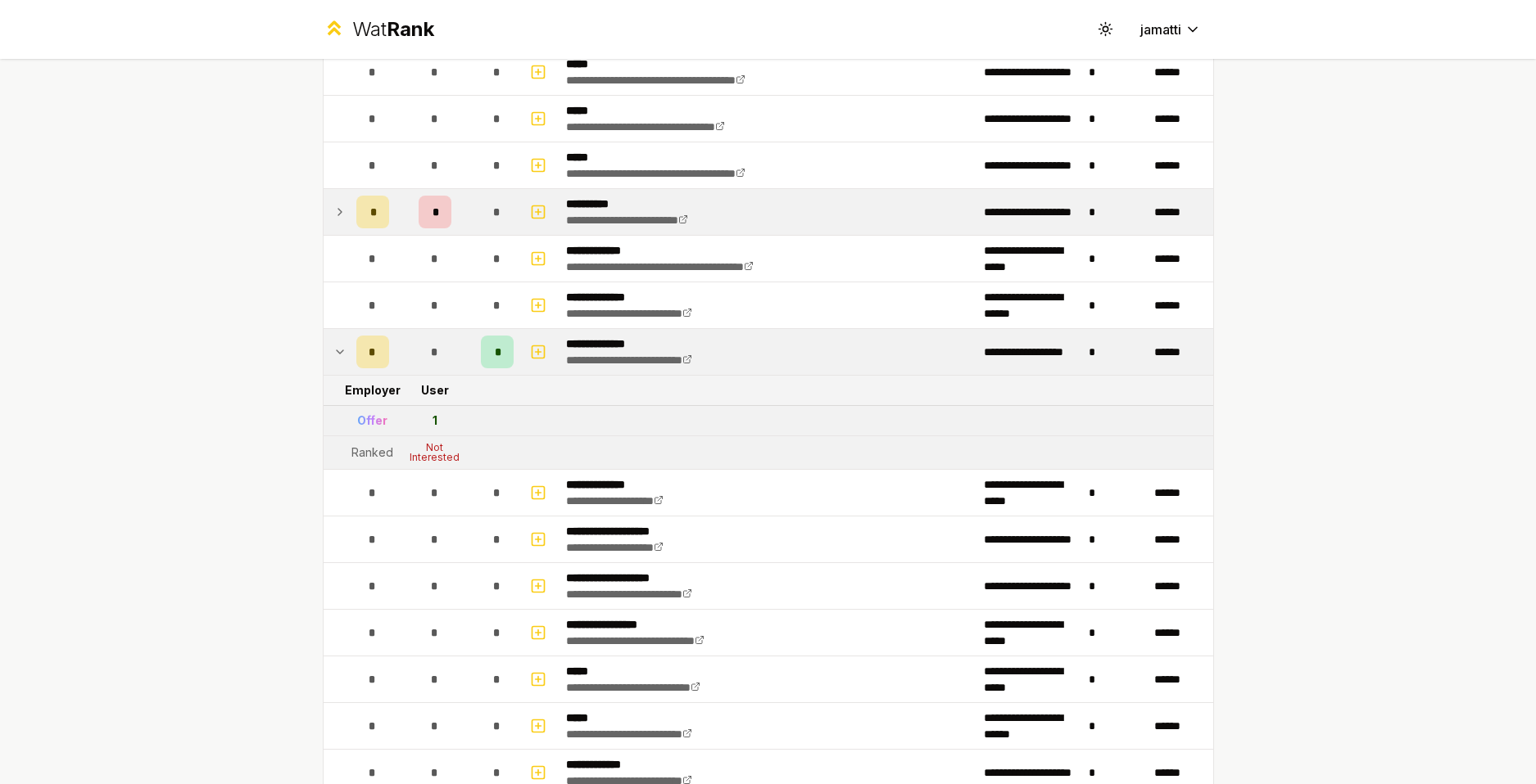
click at [335, 343] on icon at bounding box center [340, 352] width 14 height 19
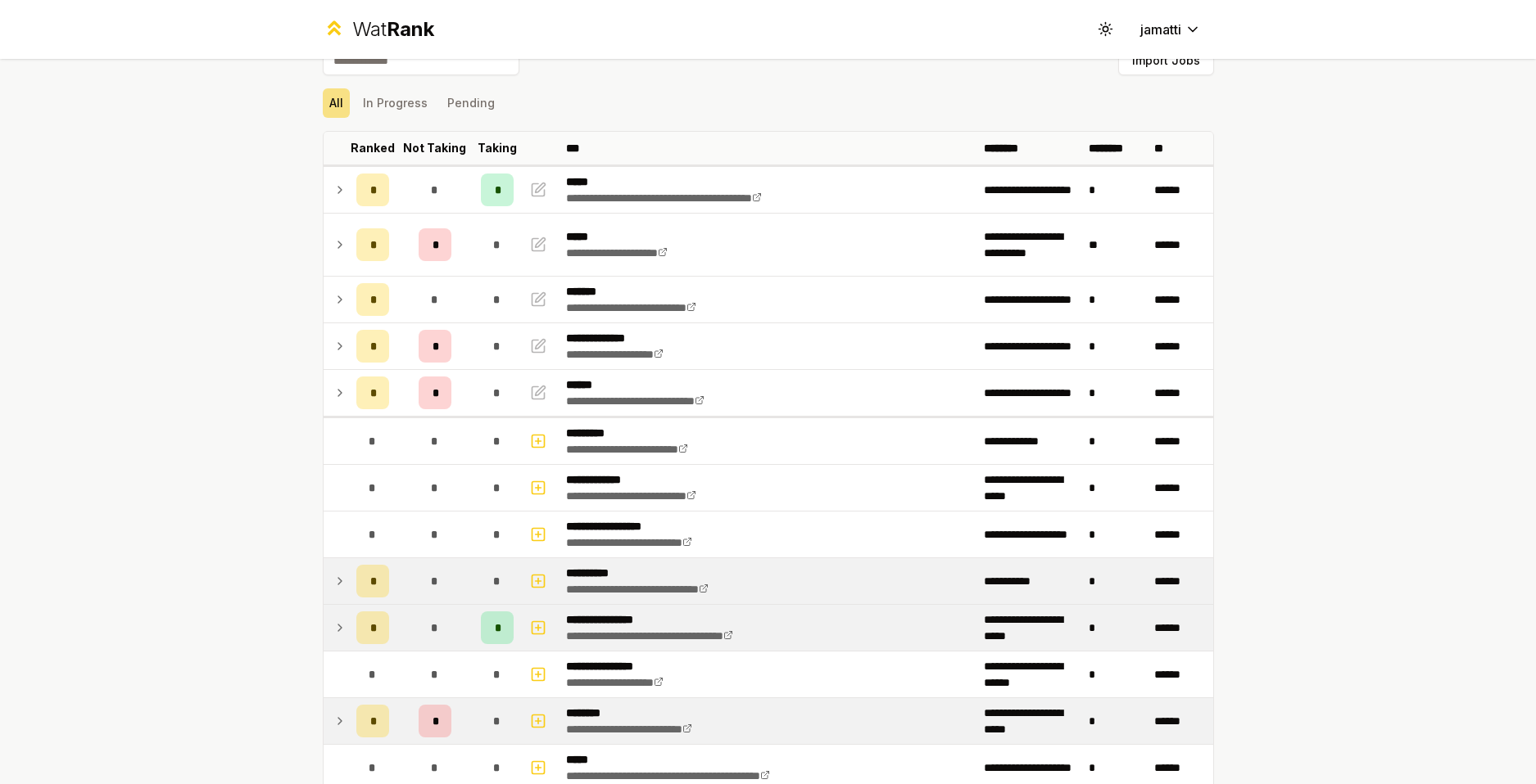
scroll to position [0, 0]
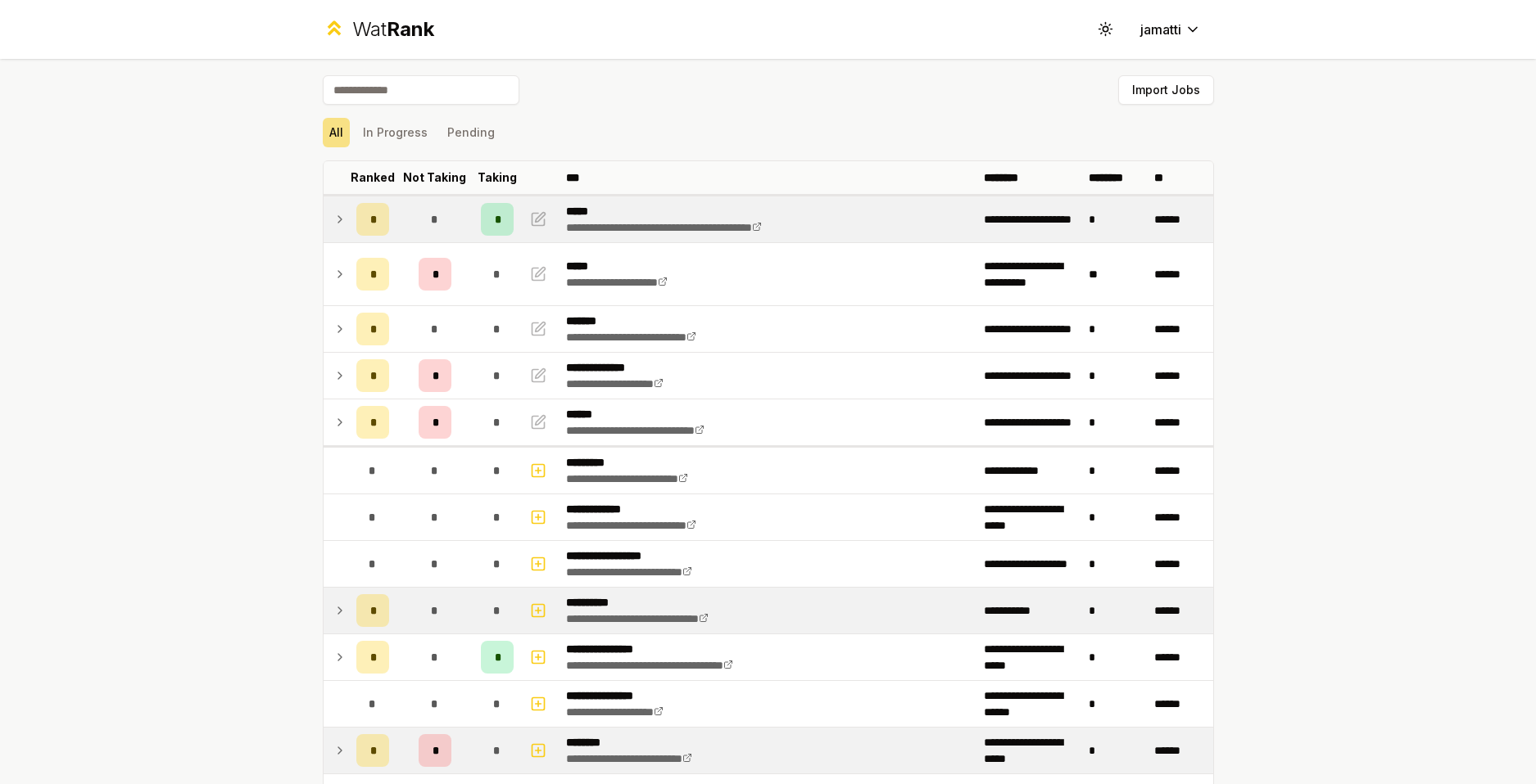
click at [495, 223] on span "*" at bounding box center [496, 219] width 5 height 16
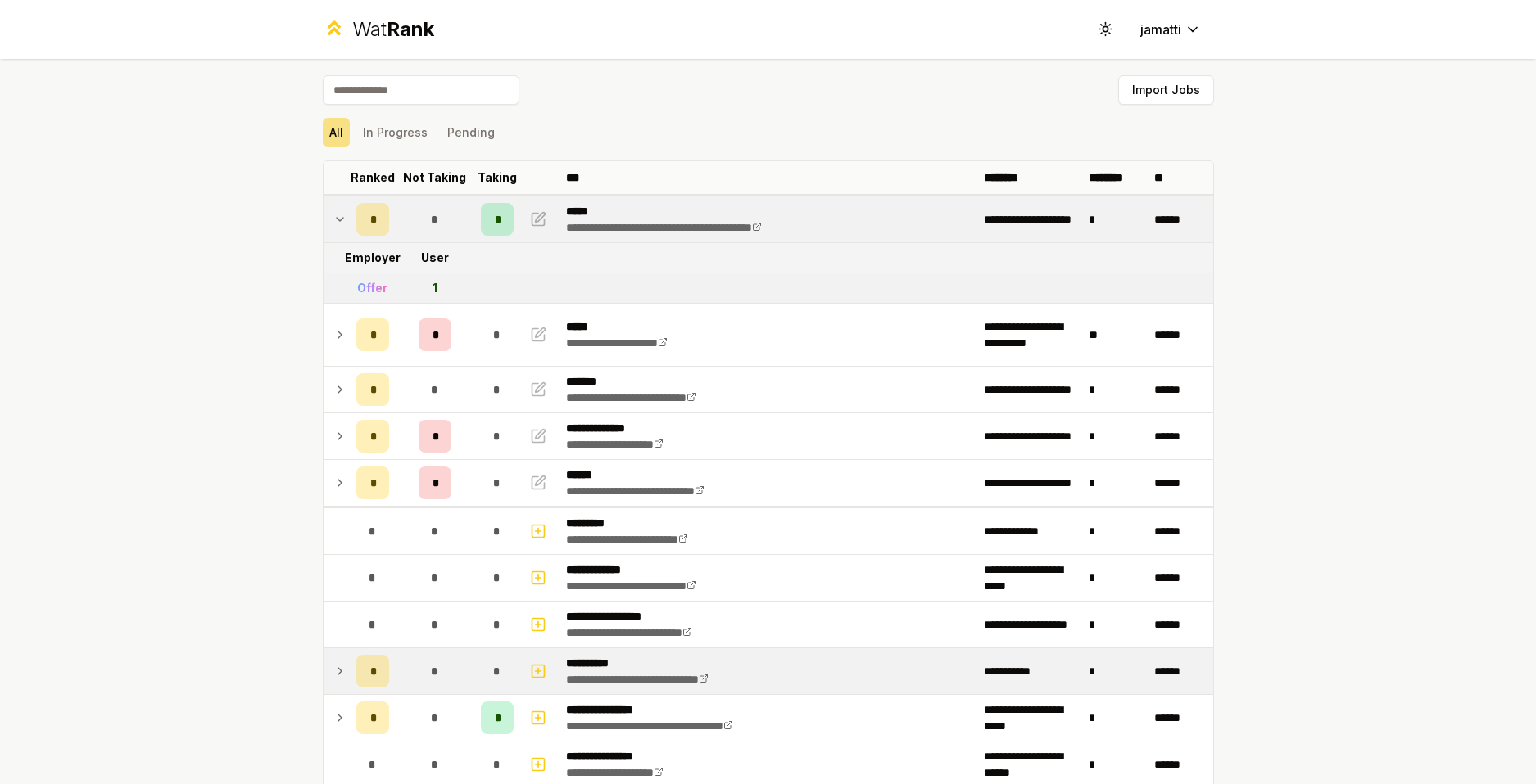
click at [495, 223] on span "*" at bounding box center [496, 219] width 5 height 16
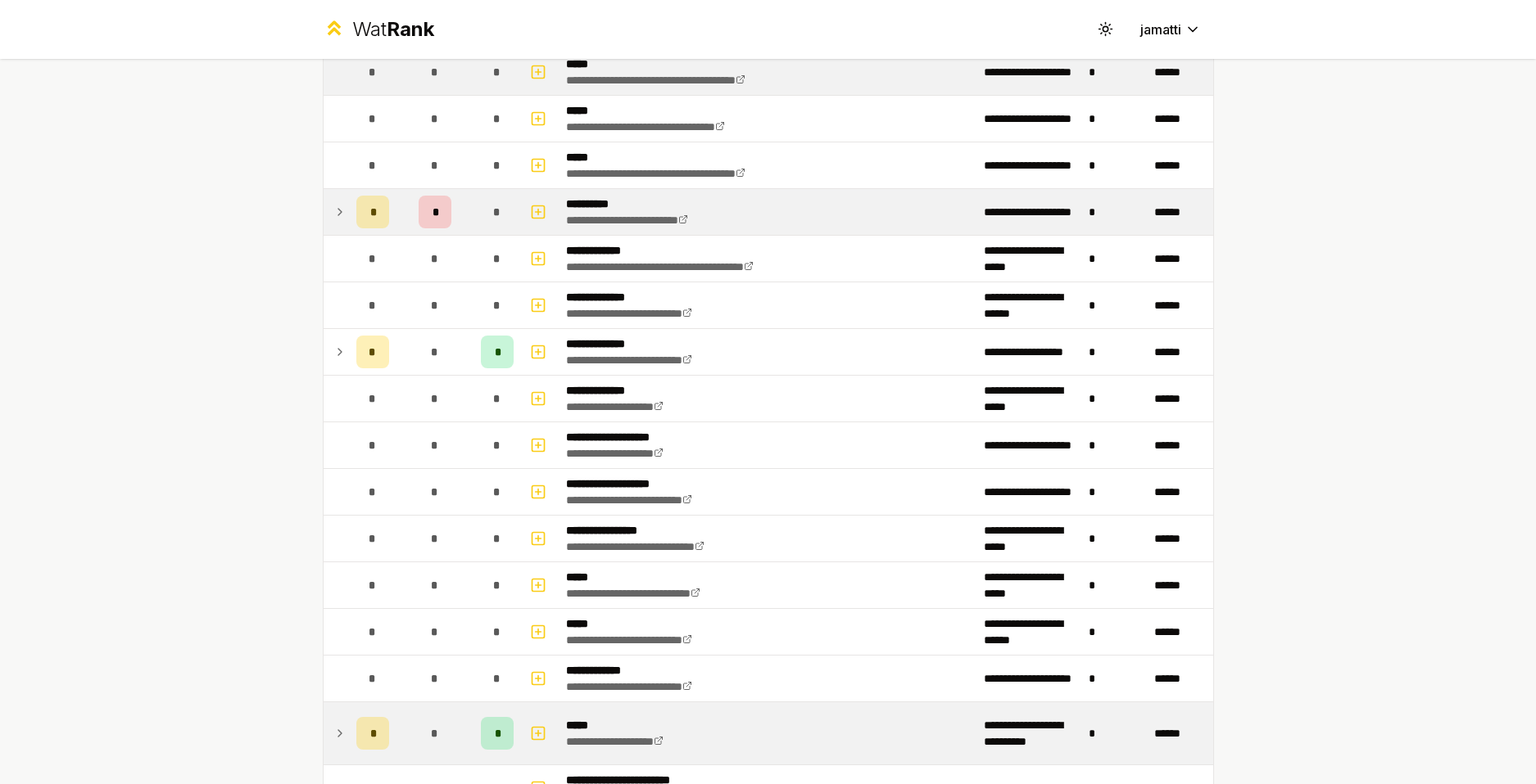
scroll to position [1228, 0]
